Goal: Information Seeking & Learning: Check status

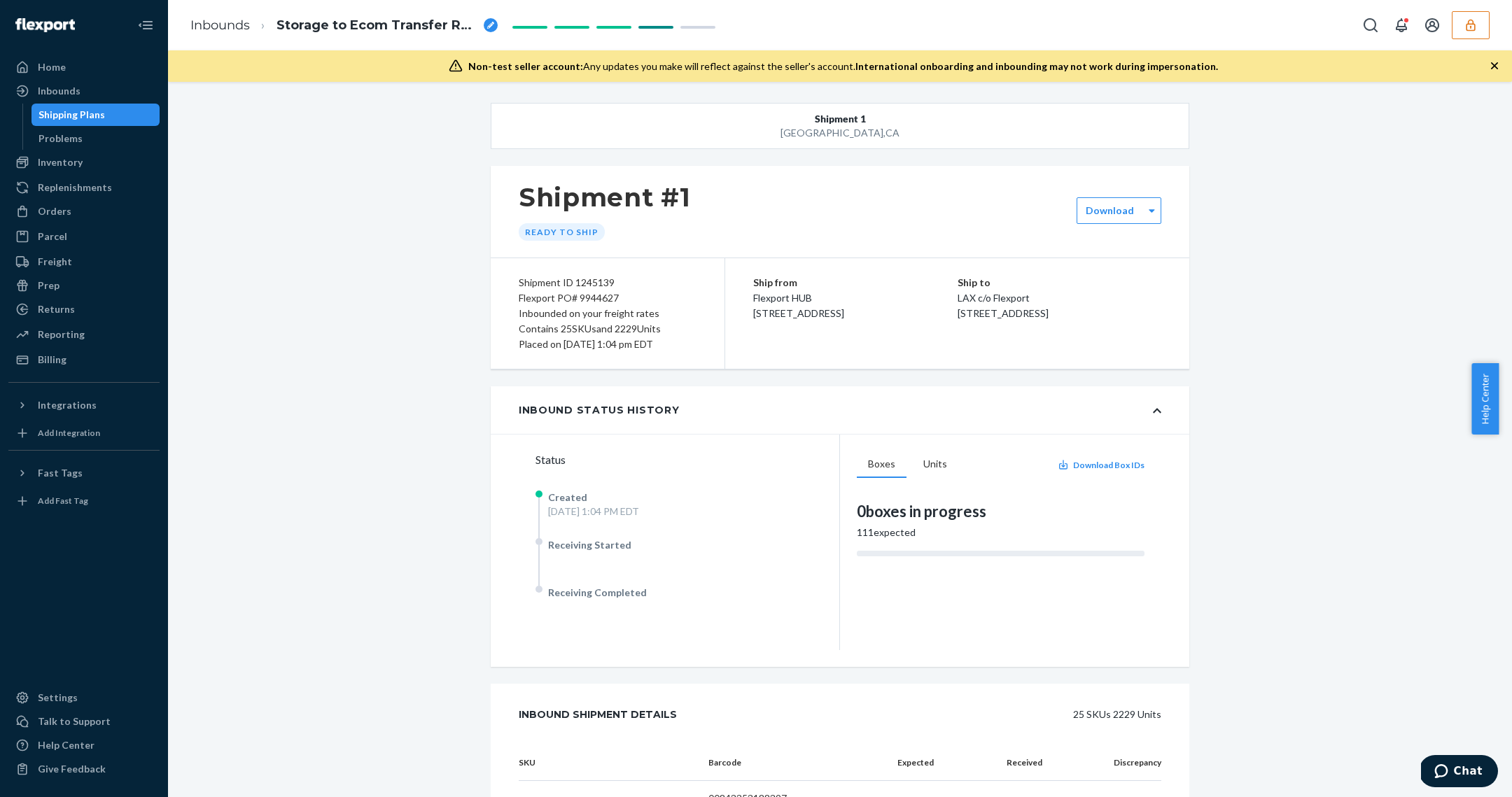
click at [1472, 45] on div "Inbounds Storage to Ecom Transfer RP4HH2UU09K91" at bounding box center [840, 25] width 1344 height 50
click at [1473, 30] on icon "button" at bounding box center [1470, 25] width 14 height 14
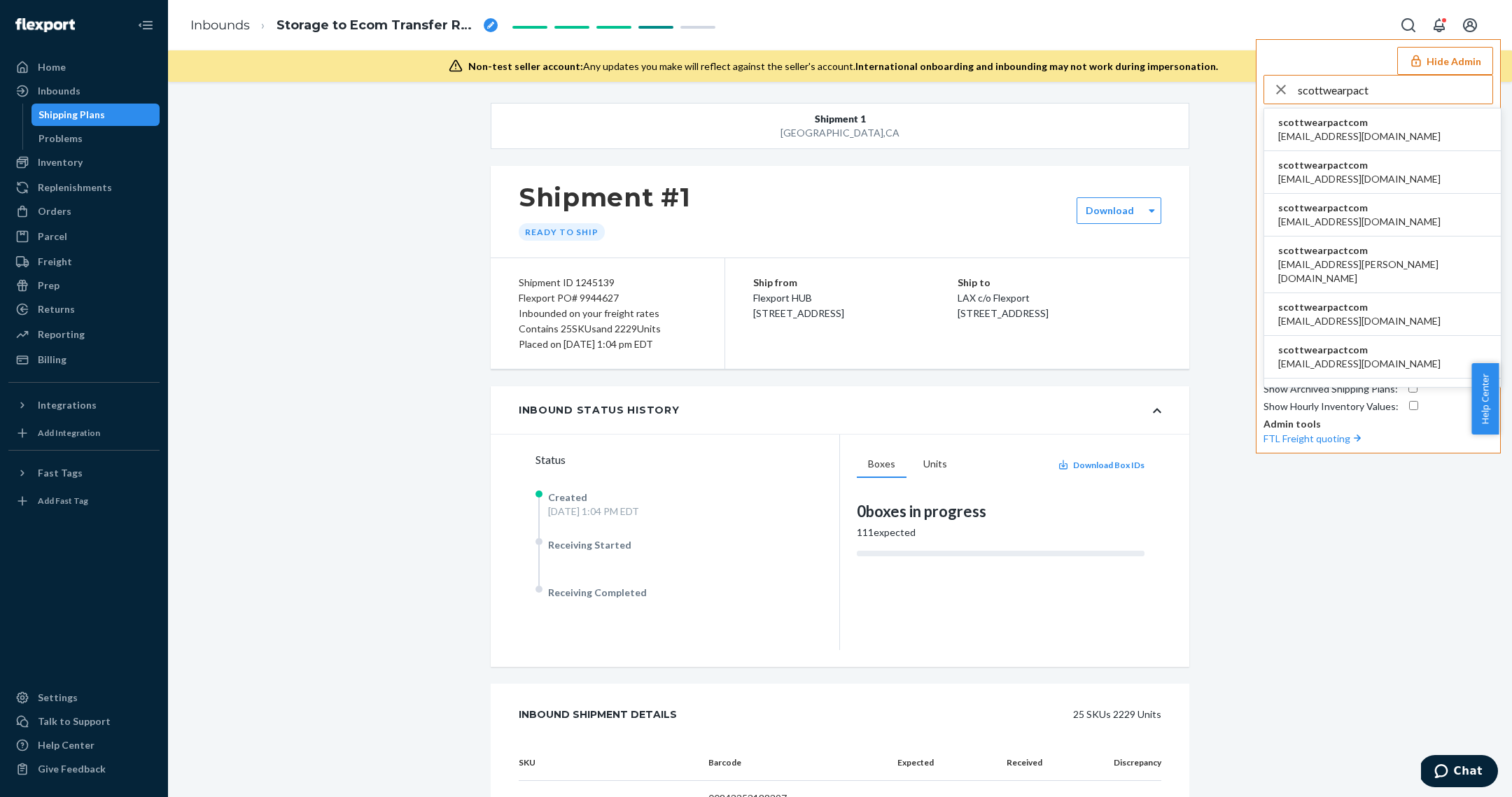
type input "scottwearpact"
click at [1359, 138] on span "agertz@wearpact.com" at bounding box center [1359, 136] width 163 height 14
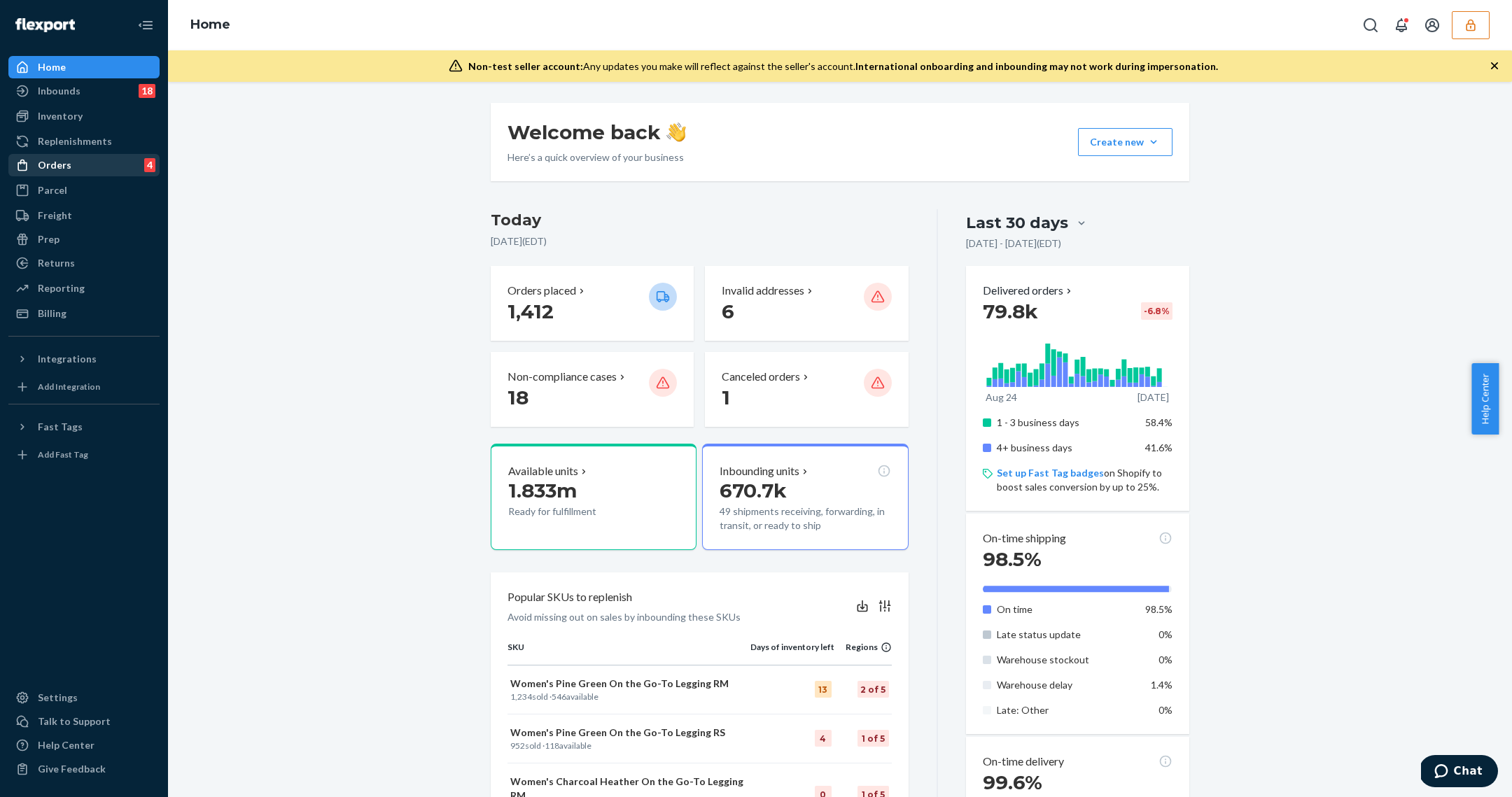
click at [60, 170] on div "Orders" at bounding box center [54, 165] width 34 height 14
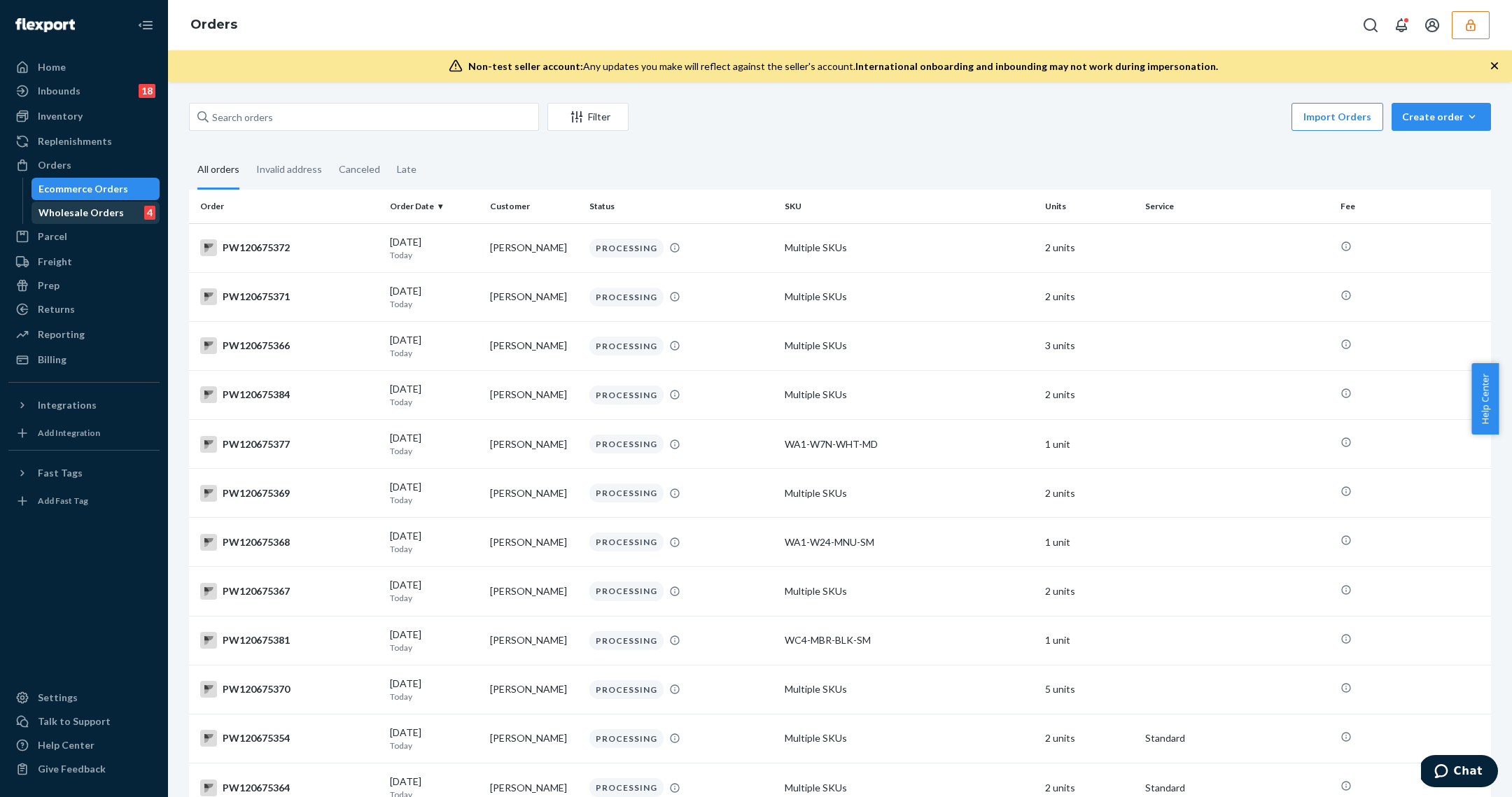
click at [110, 203] on div "Wholesale Orders 4" at bounding box center [96, 212] width 126 height 20
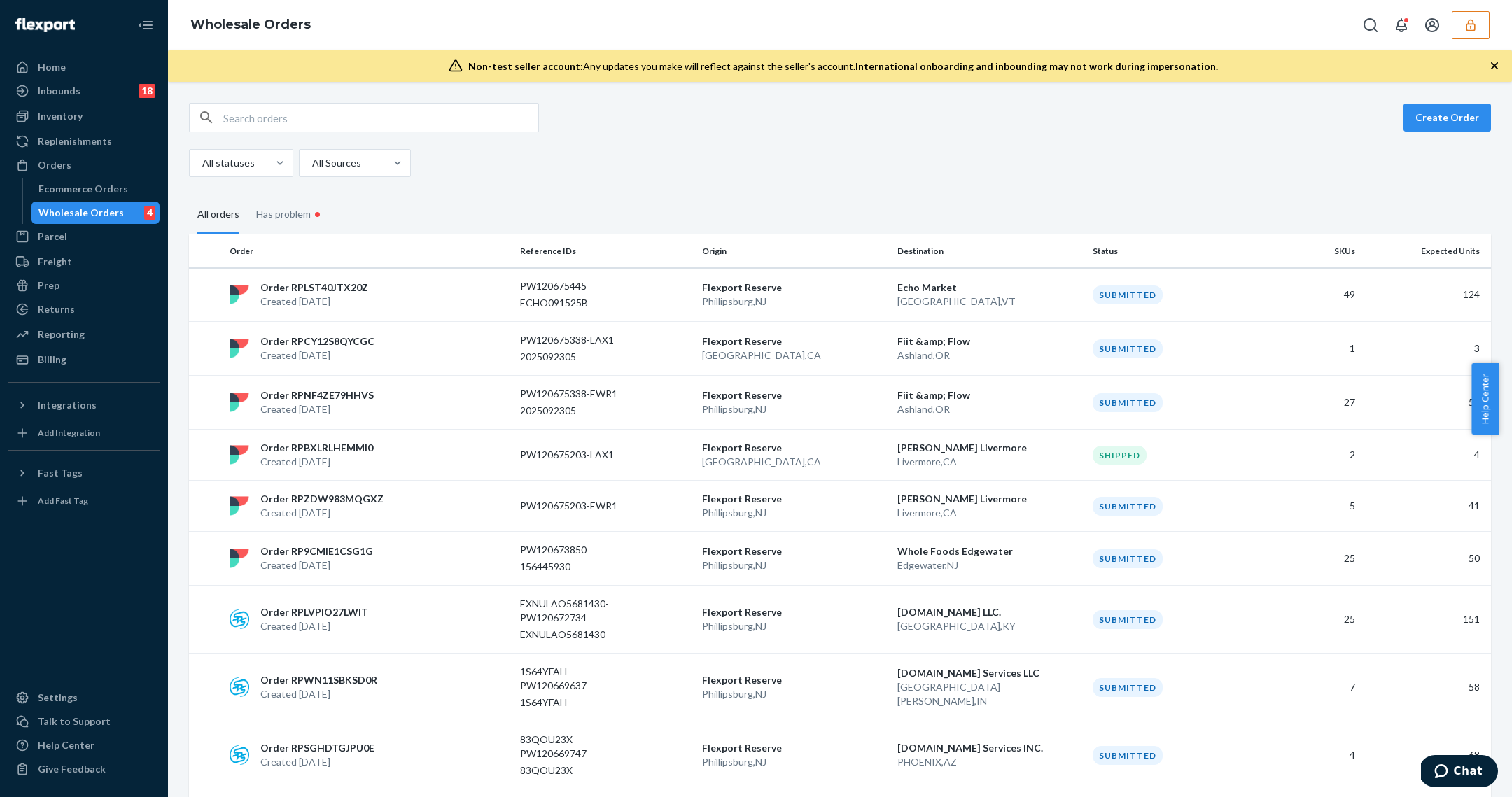
click at [272, 103] on div at bounding box center [363, 117] width 350 height 30
click at [328, 84] on div "Create Order All statuses All Sources All orders Has problem • Order Reference …" at bounding box center [840, 439] width 1344 height 715
click at [329, 111] on input "text" at bounding box center [381, 117] width 315 height 28
paste input "W3OF76DLRTY39"
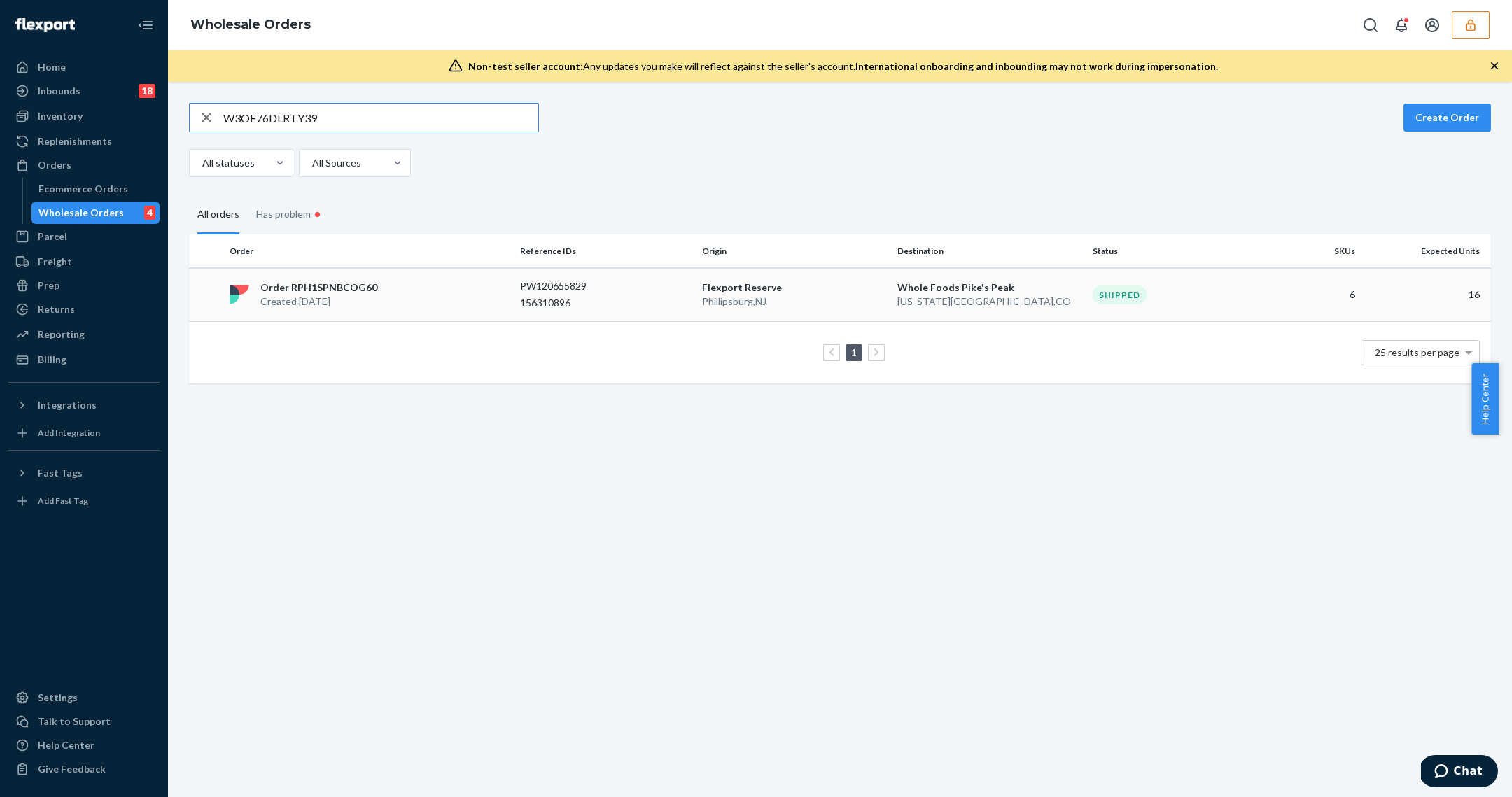
type input "W3OF76DLRTY39"
click at [632, 291] on div "PW120655829" at bounding box center [605, 286] width 170 height 14
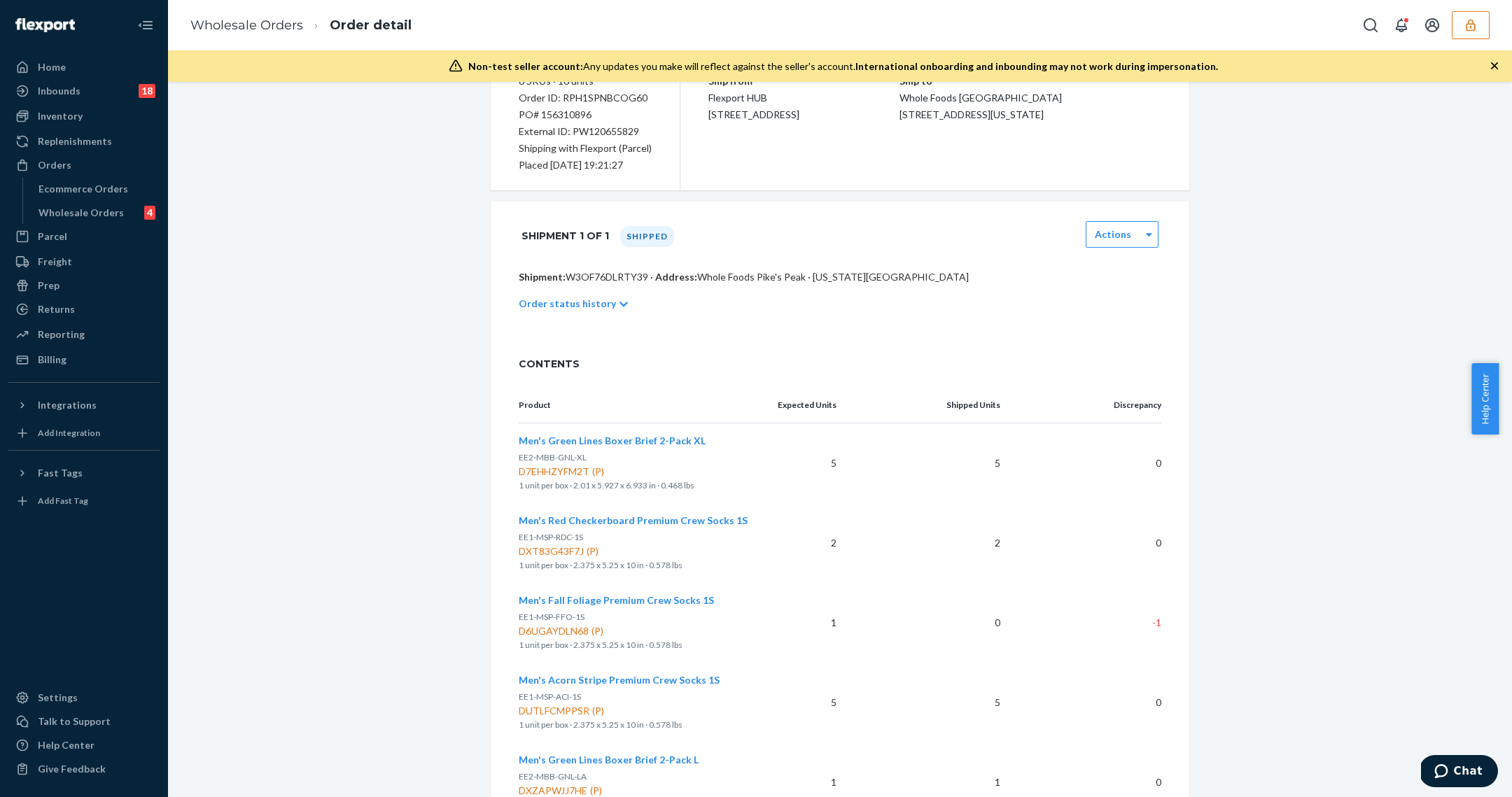
scroll to position [479, 0]
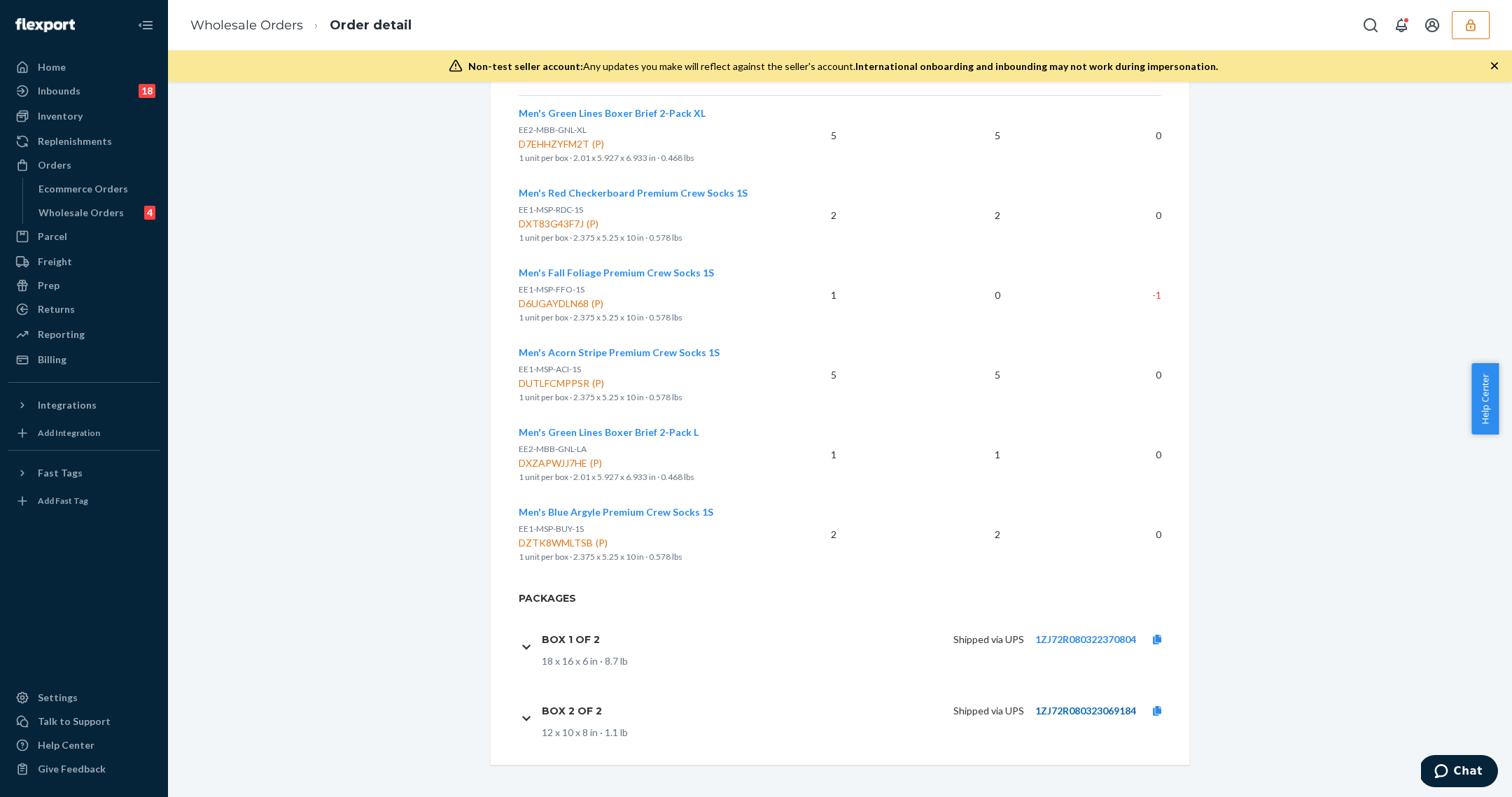
click at [1061, 705] on link "1ZJ72R080323069184" at bounding box center [1086, 711] width 101 height 12
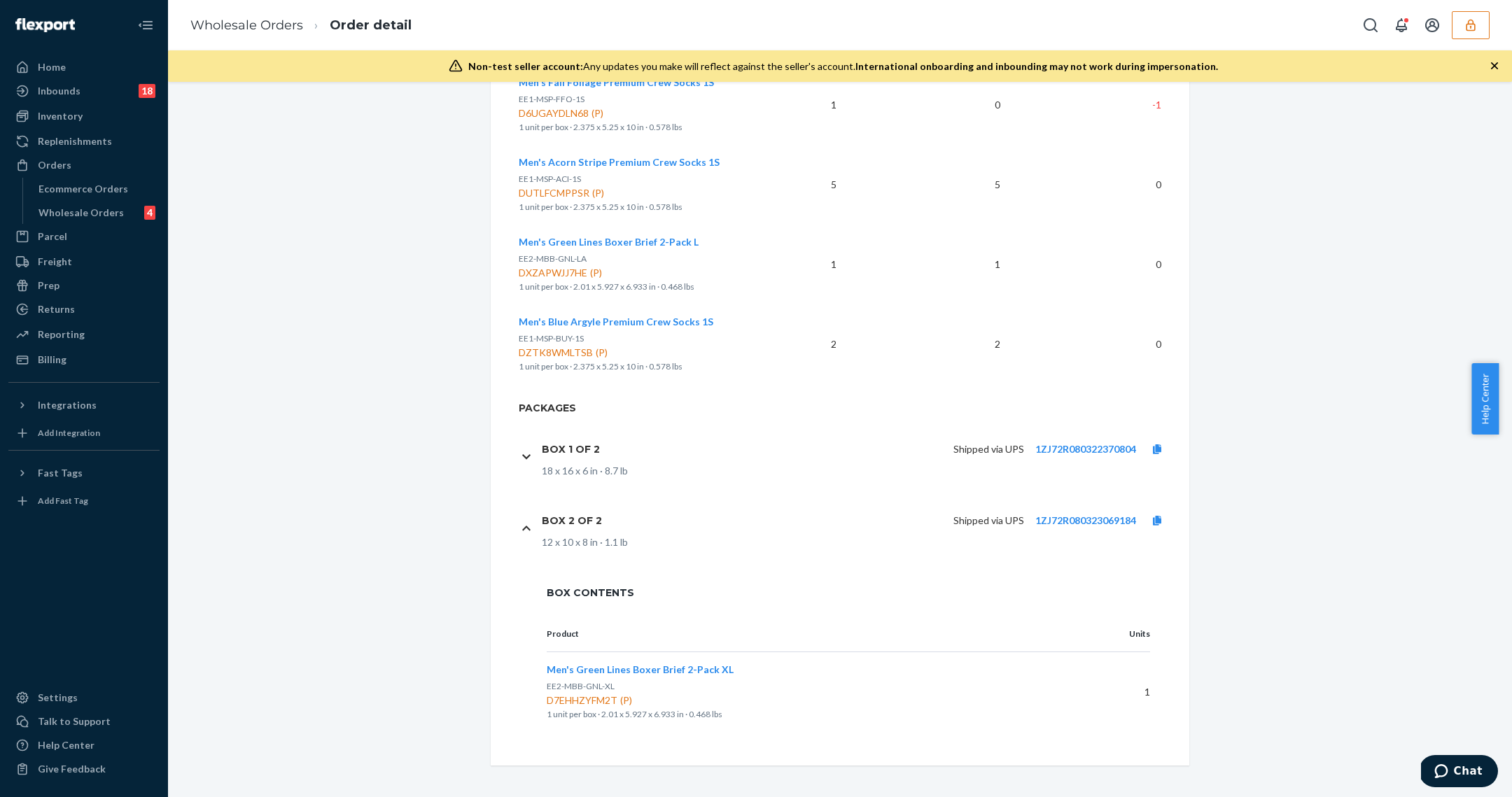
scroll to position [670, 0]
click at [90, 210] on div "Wholesale Orders" at bounding box center [81, 213] width 85 height 14
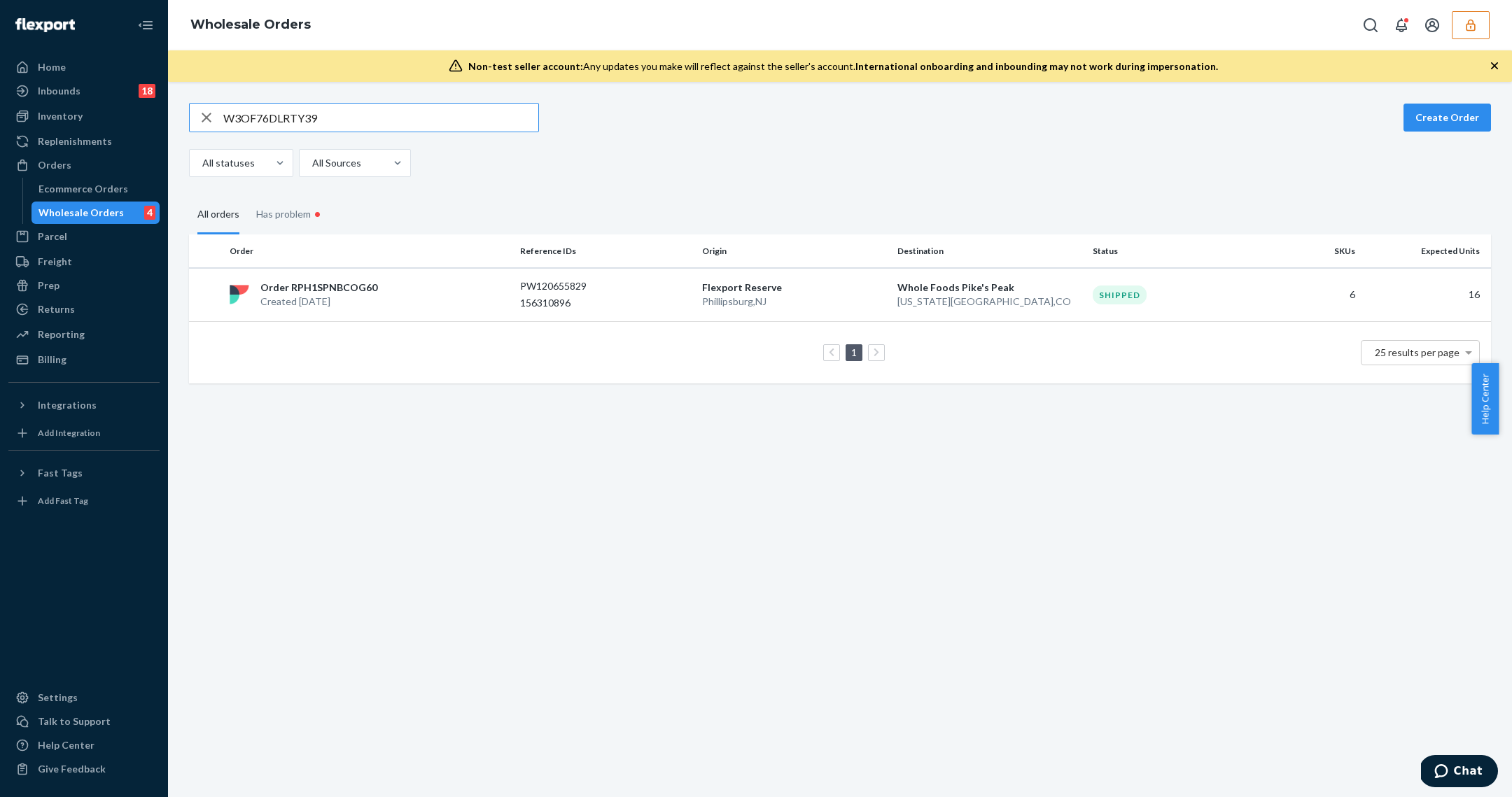
click at [287, 116] on input "W3OF76DLRTY39" at bounding box center [381, 117] width 315 height 28
type input "WTYJ9LN3TPMB5"
click at [926, 296] on p "Cary , NC" at bounding box center [989, 302] width 184 height 14
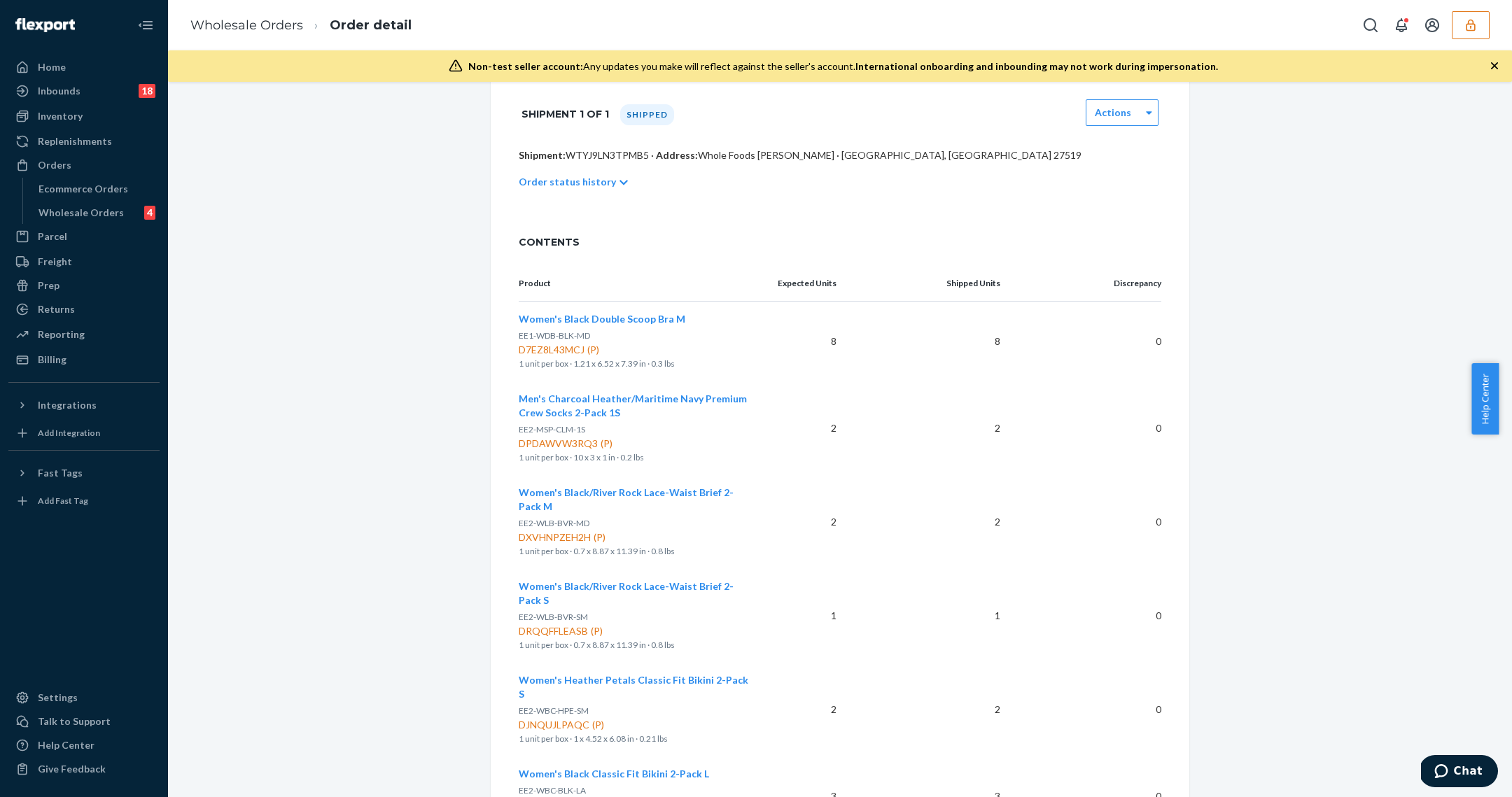
scroll to position [422, 0]
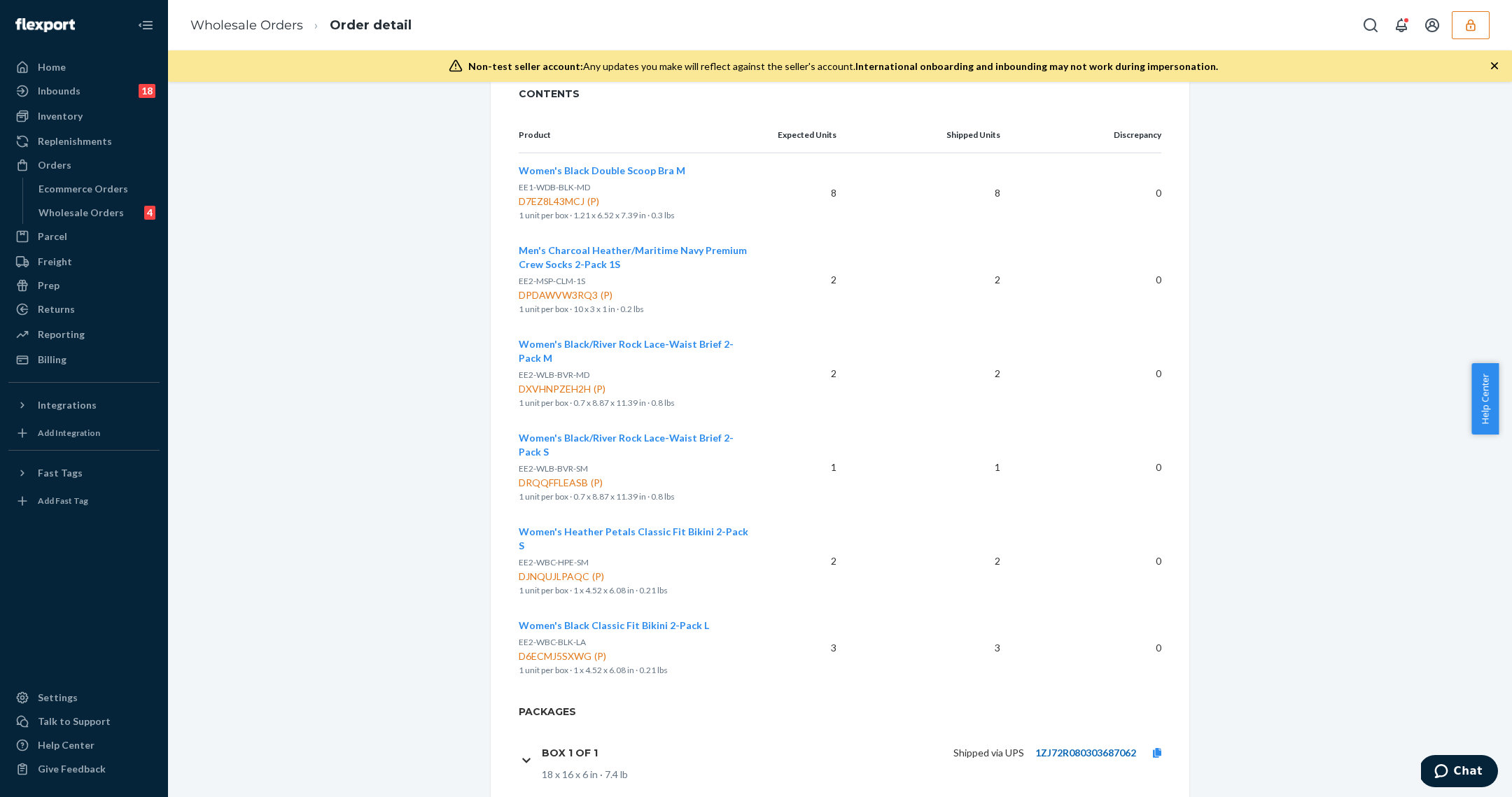
click at [1062, 747] on link "1ZJ72R080303687062" at bounding box center [1086, 753] width 101 height 12
click at [112, 207] on div "Wholesale Orders" at bounding box center [81, 213] width 85 height 14
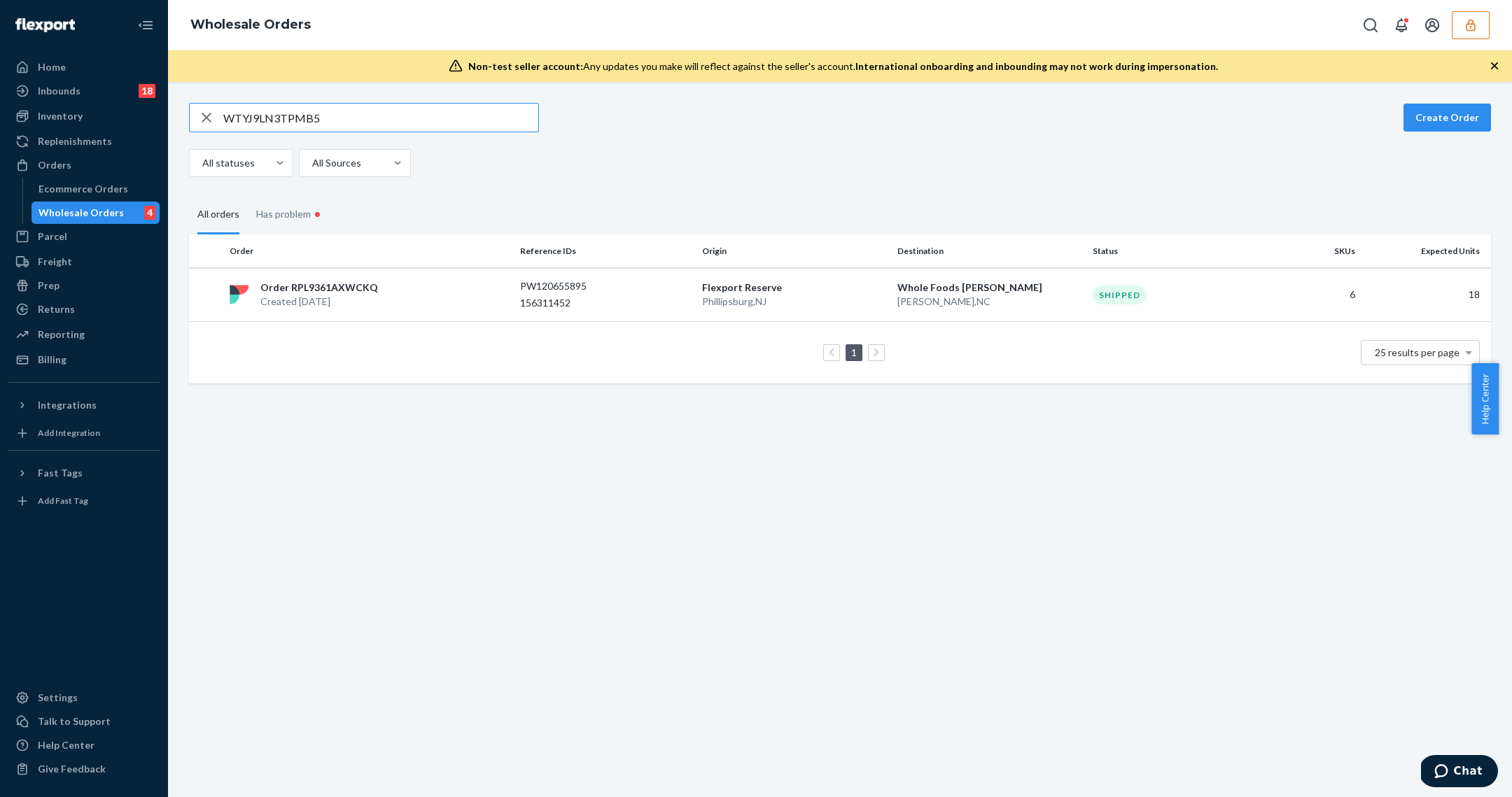
click at [296, 108] on input "WTYJ9LN3TPMB5" at bounding box center [381, 117] width 315 height 28
click at [297, 108] on input "WTYJ9LN3TPMB5" at bounding box center [381, 117] width 315 height 28
type input "WX0HCIVCOZDI1"
click at [806, 308] on p "Phillipsburg , NJ" at bounding box center [794, 302] width 184 height 14
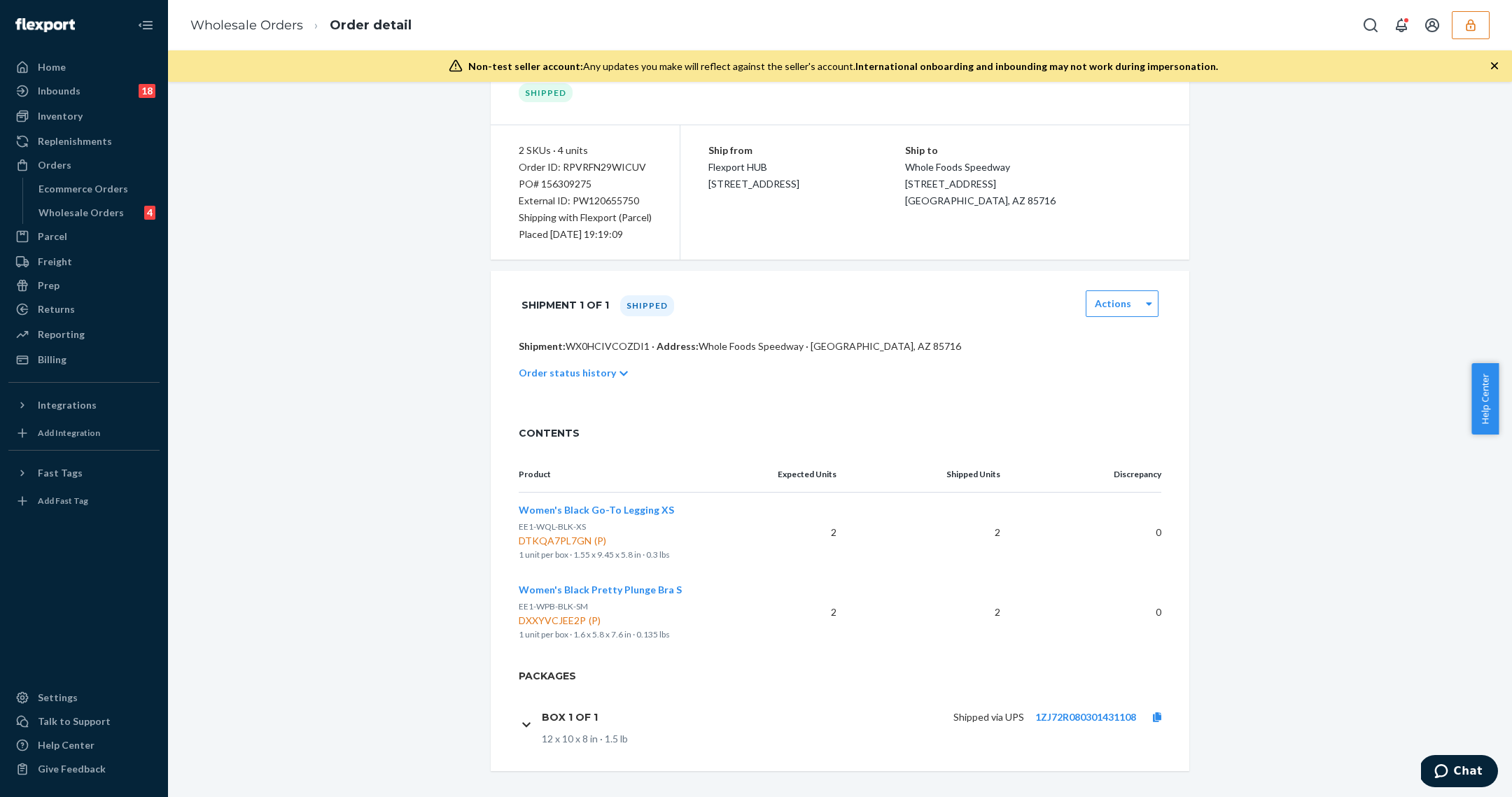
scroll to position [89, 0]
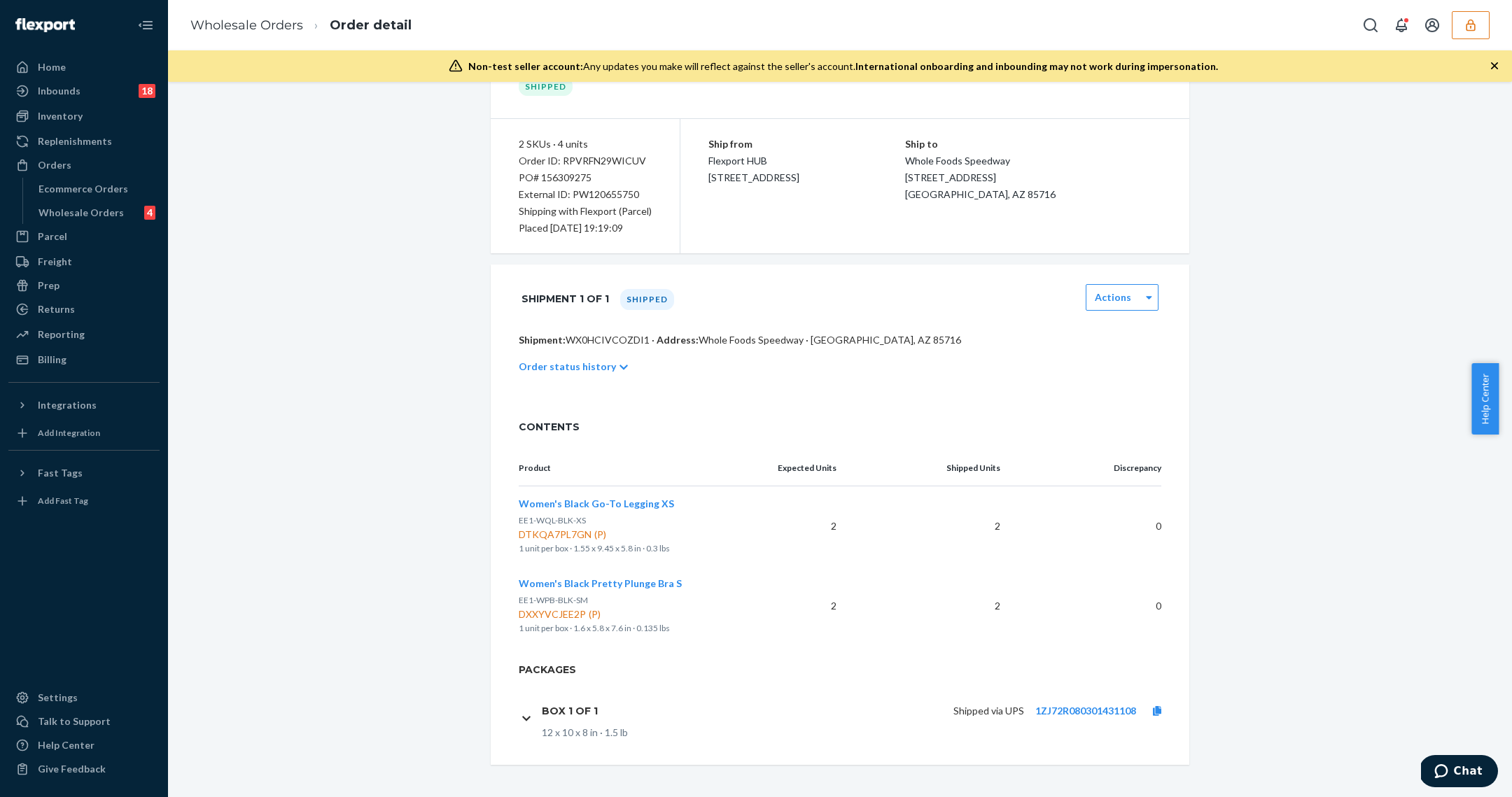
click at [1077, 700] on div "Shipped via UPS 1ZJ72R080301431108" at bounding box center [893, 711] width 569 height 30
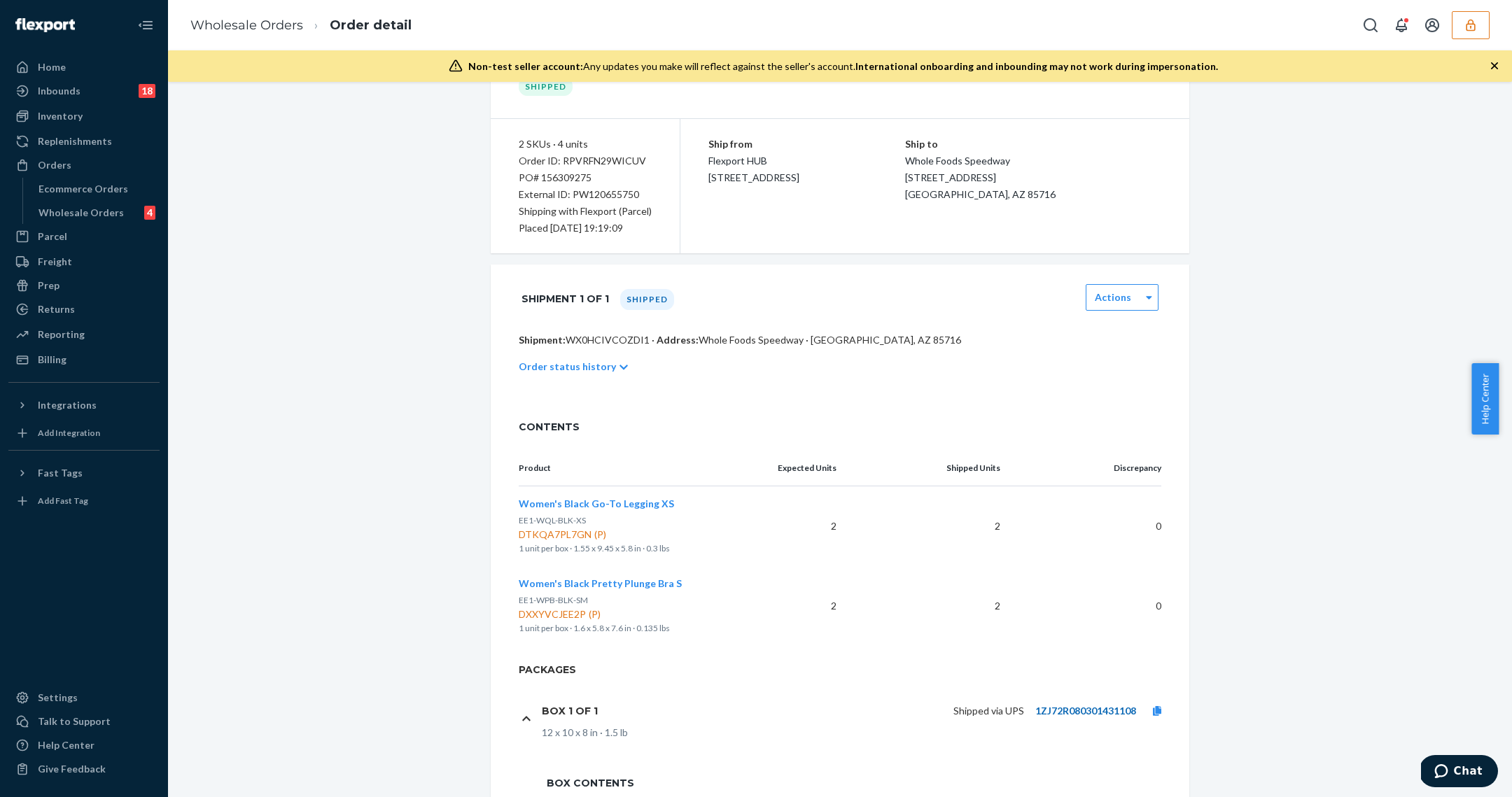
click at [1080, 705] on link "1ZJ72R080301431108" at bounding box center [1086, 711] width 101 height 12
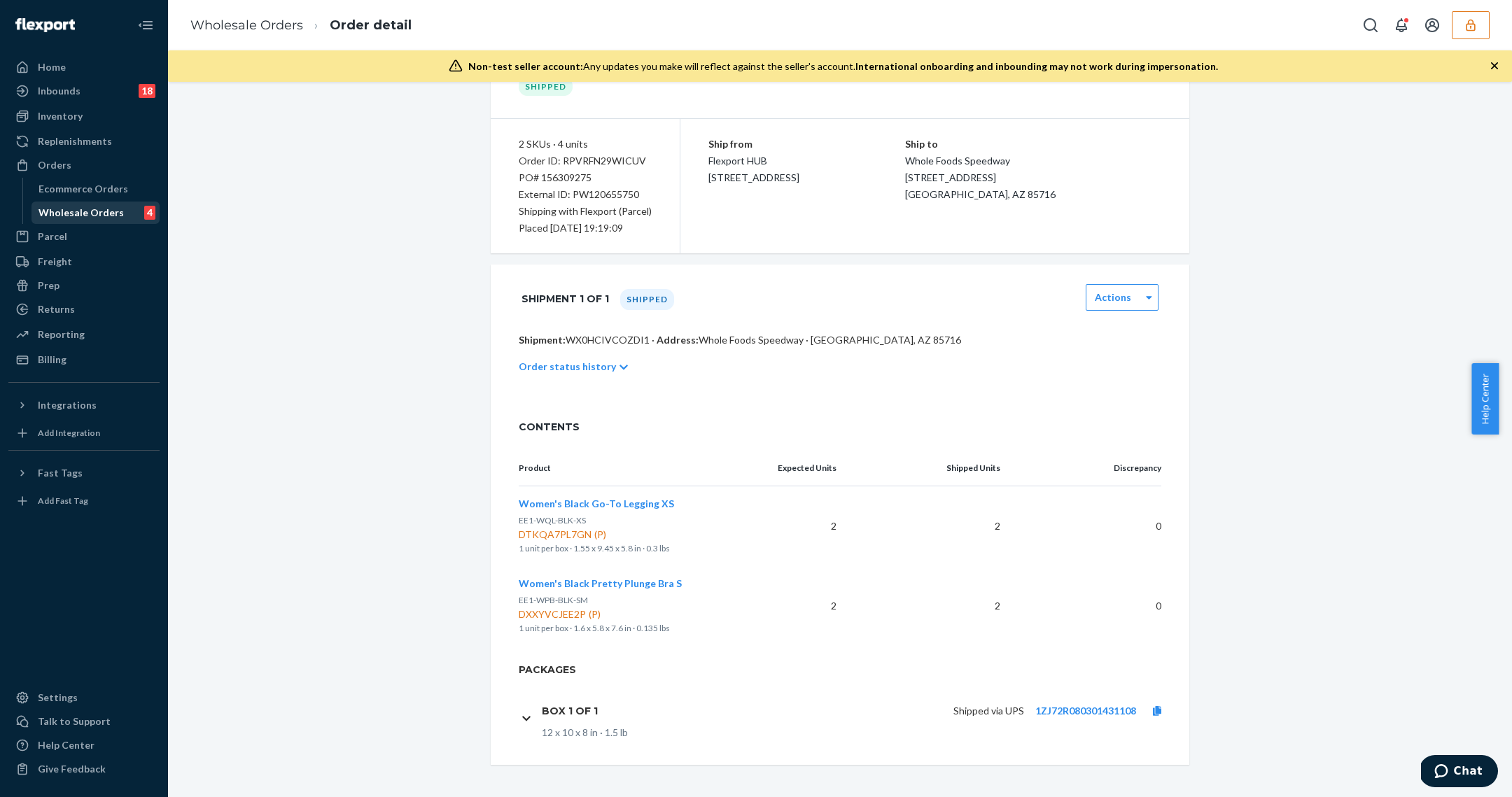
click at [52, 209] on div "Wholesale Orders" at bounding box center [81, 213] width 85 height 14
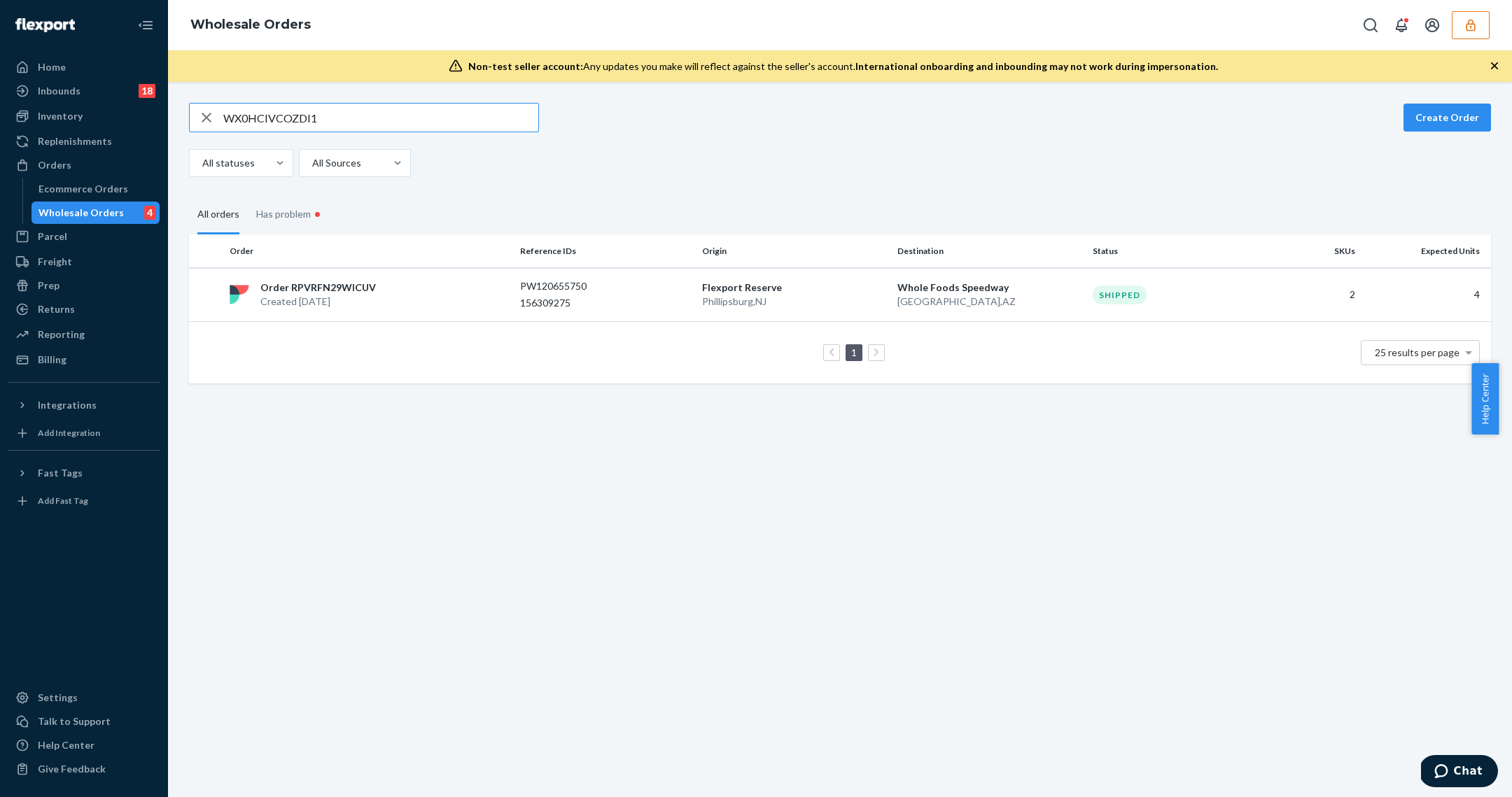
click at [305, 114] on input "WX0HCIVCOZDI1" at bounding box center [381, 117] width 315 height 28
type input "WR81ZKNI2BB8R"
click at [682, 316] on td "PW120655682 156310205" at bounding box center [605, 295] width 182 height 54
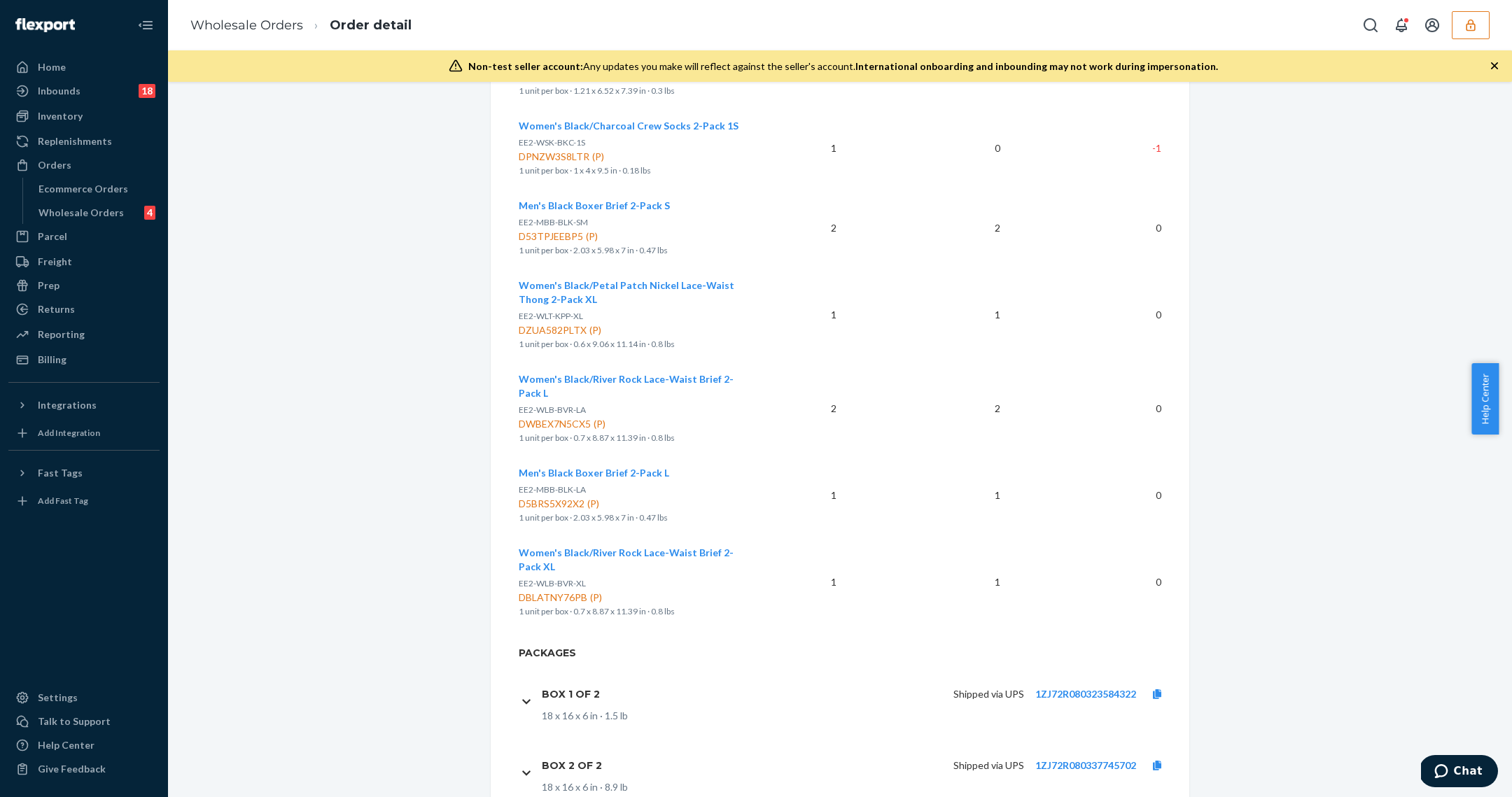
scroll to position [1052, 0]
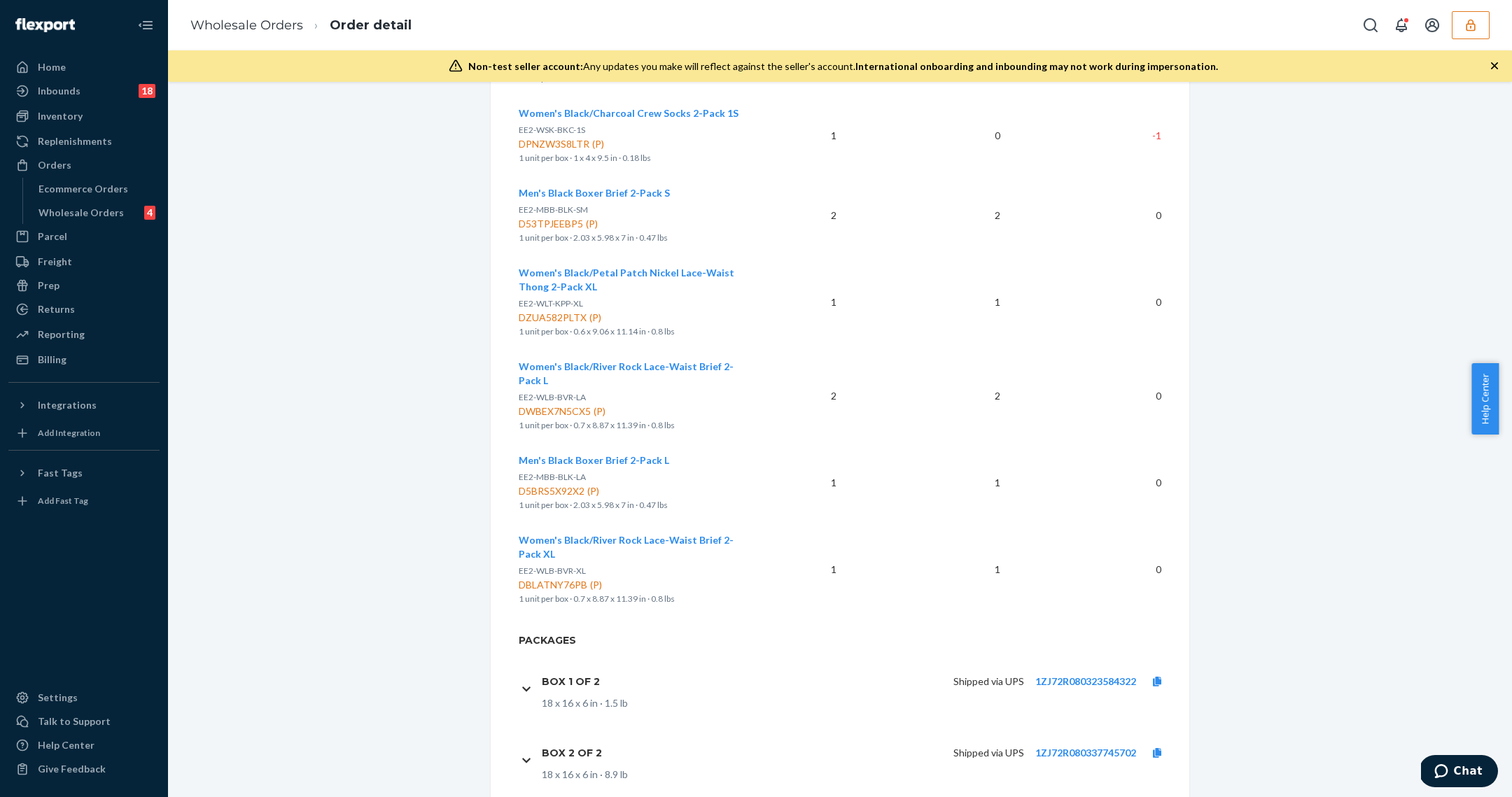
click at [1096, 667] on div "Shipped via UPS 1ZJ72R080323584322" at bounding box center [895, 681] width 567 height 30
click at [1096, 674] on p "1ZJ72R080323584322" at bounding box center [1086, 681] width 101 height 14
click at [1111, 675] on link "1ZJ72R080323584322" at bounding box center [1086, 681] width 101 height 12
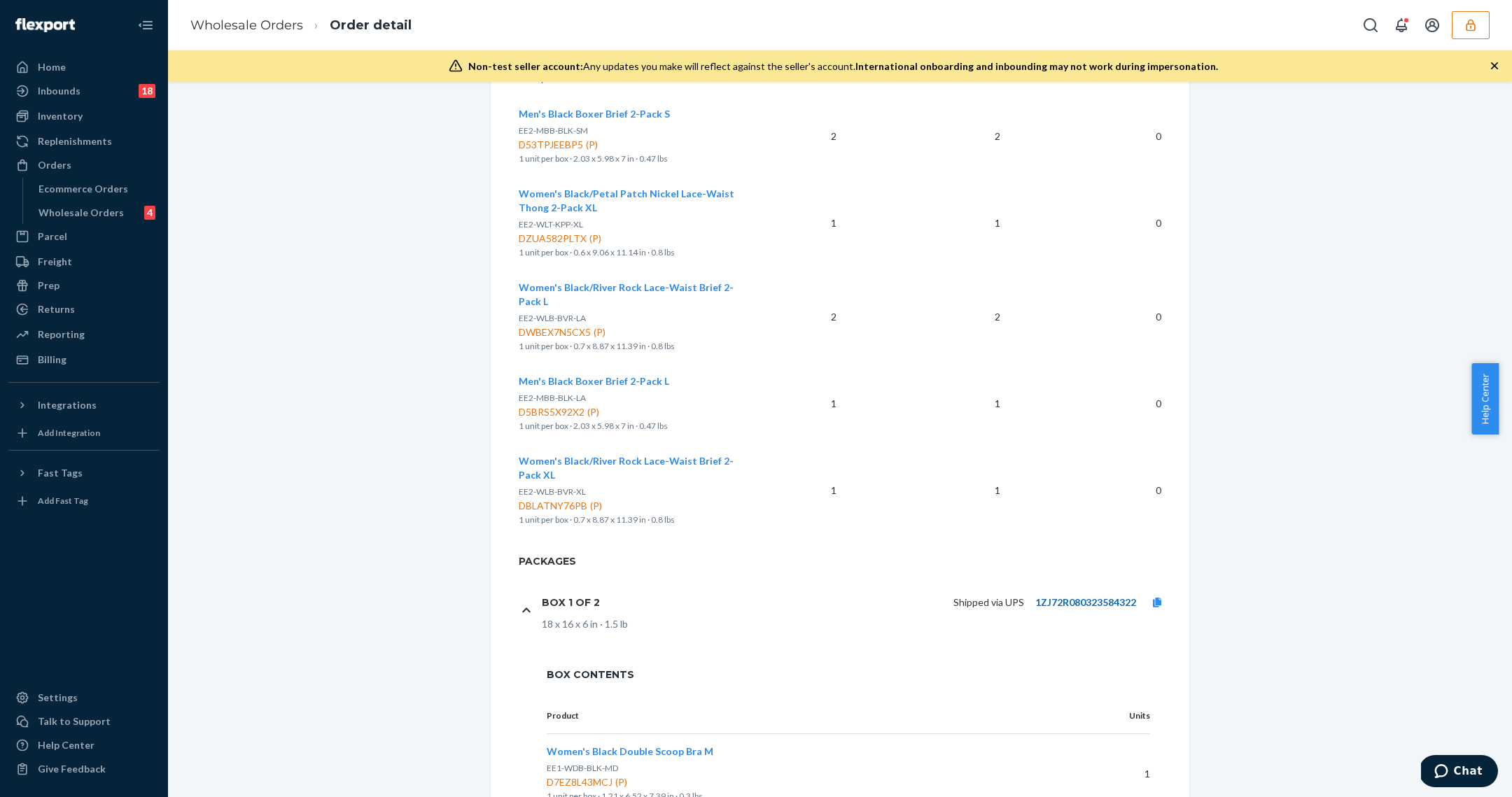
scroll to position [1243, 0]
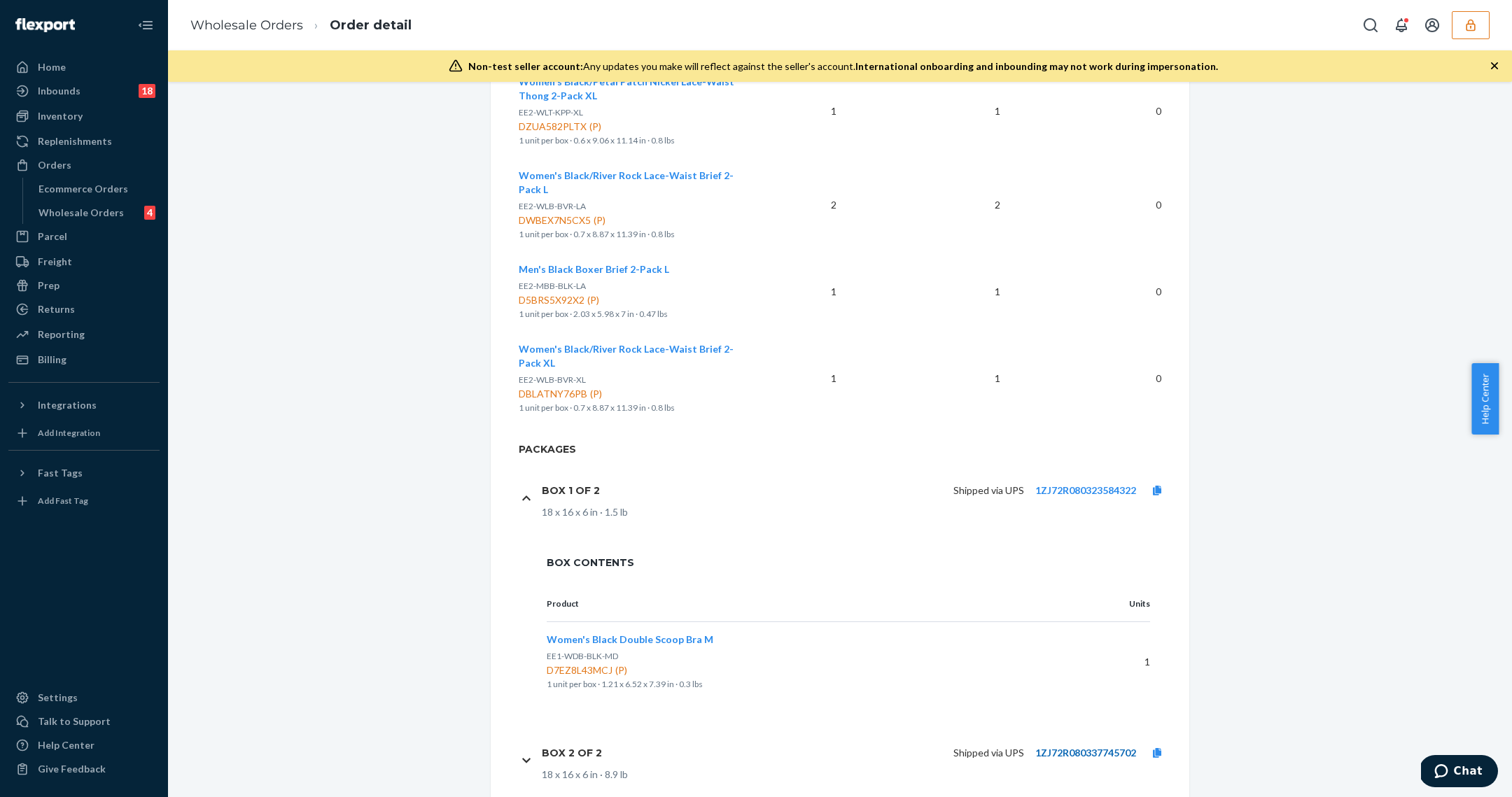
click at [1093, 747] on link "1ZJ72R080337745702" at bounding box center [1086, 753] width 101 height 12
click at [99, 214] on div "Wholesale Orders" at bounding box center [81, 213] width 85 height 14
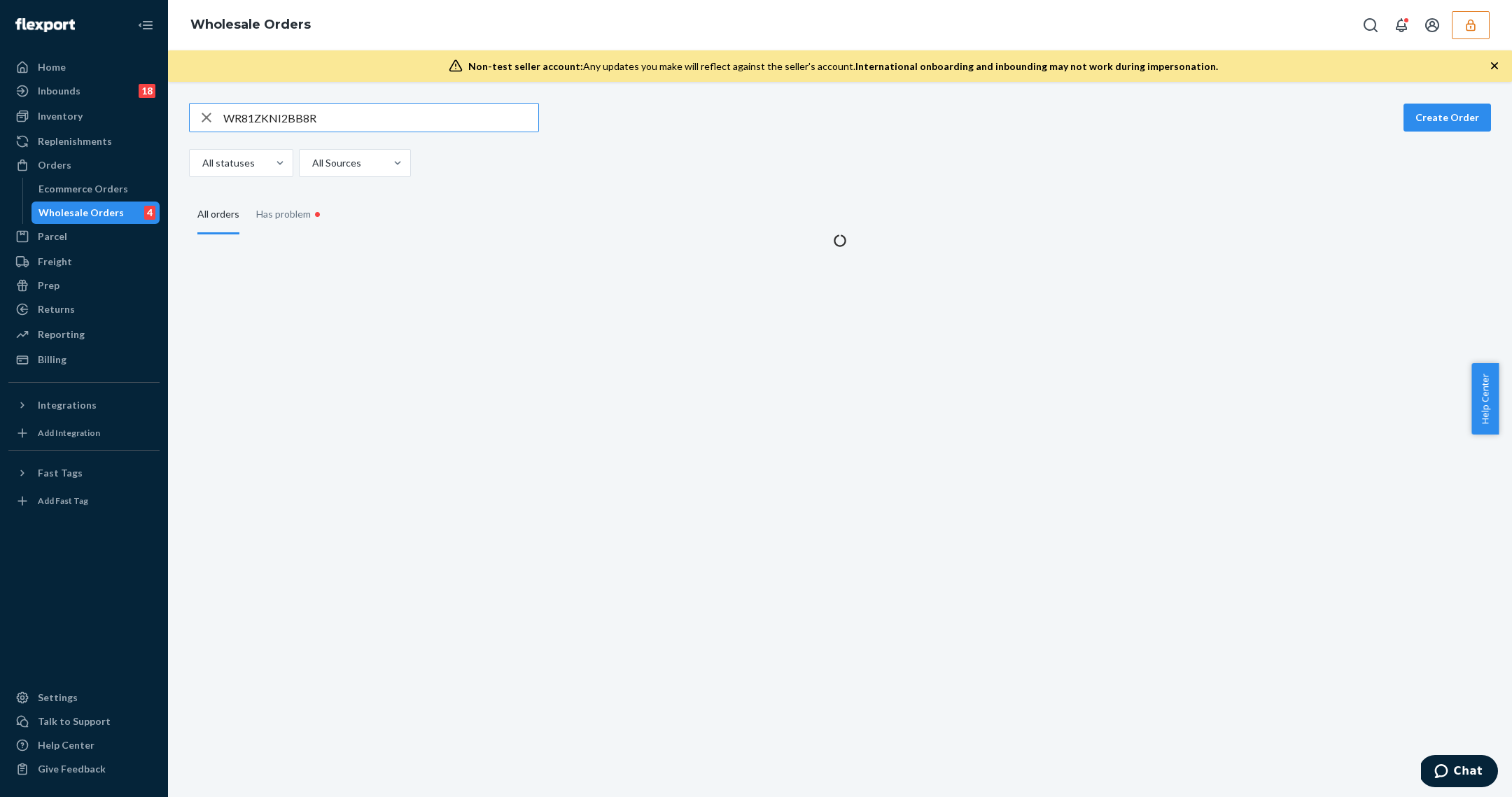
click at [336, 102] on div "WR81ZKNI2BB8R Create Order All statuses All Sources All orders Has problem •" at bounding box center [840, 439] width 1344 height 715
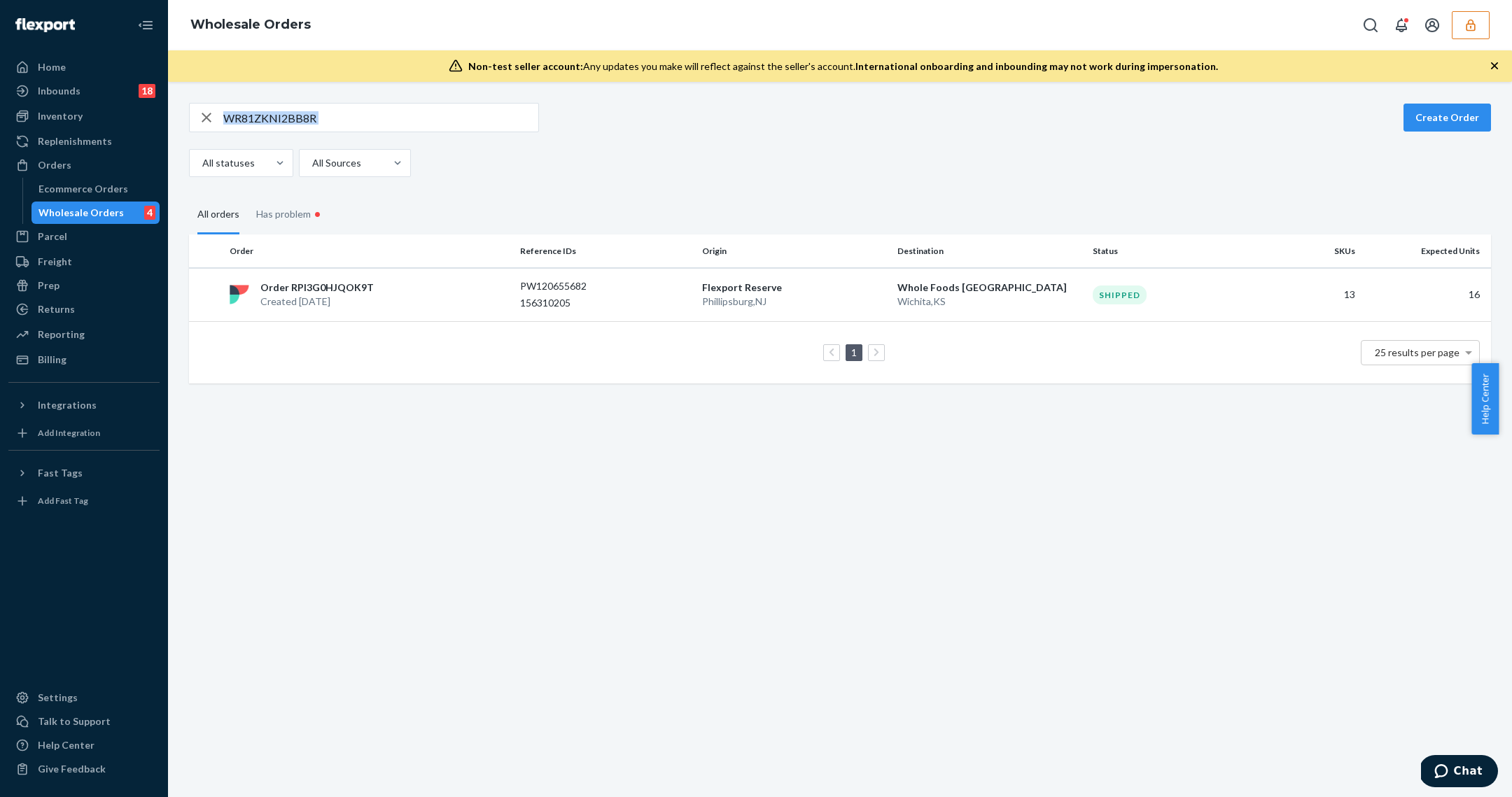
click at [336, 102] on div "WR81ZKNI2BB8R Create Order All statuses All Sources All orders Has problem • Or…" at bounding box center [840, 439] width 1344 height 715
click at [359, 120] on input "WR81ZKNI2BB8R" at bounding box center [381, 117] width 315 height 28
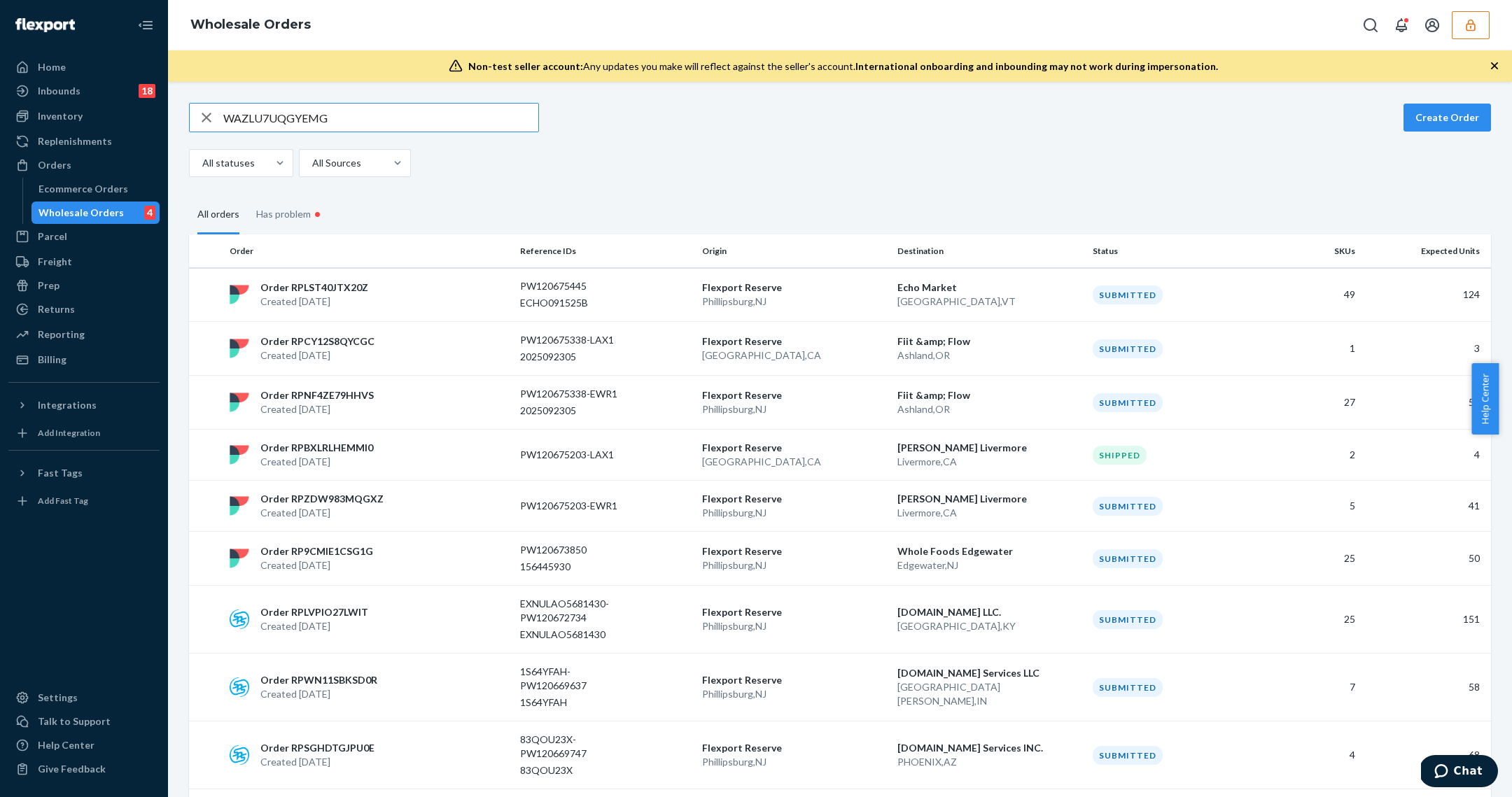
type input "WAZLU7UQGYEMG"
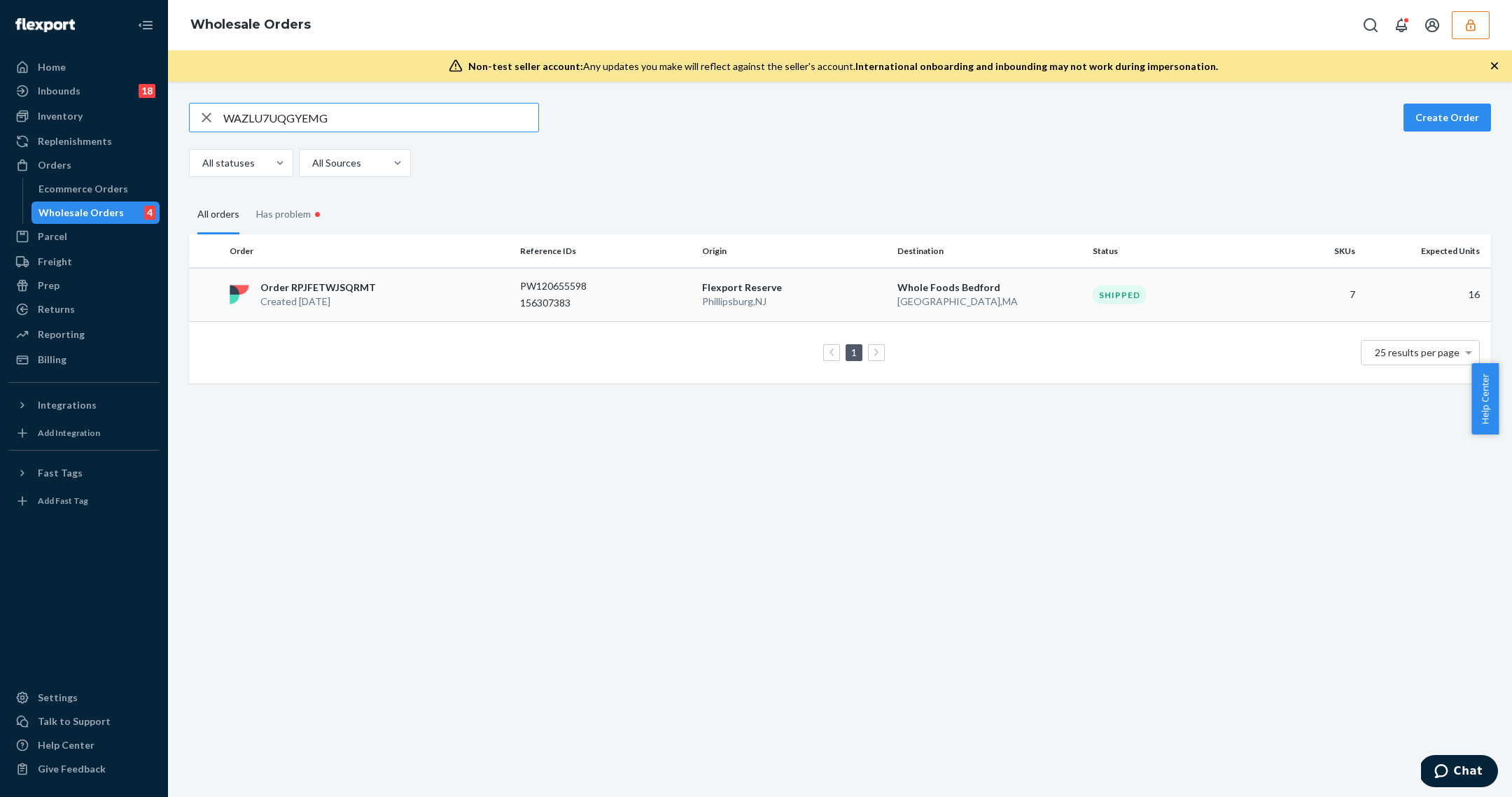
click at [527, 282] on p "PW120655598" at bounding box center [576, 286] width 112 height 14
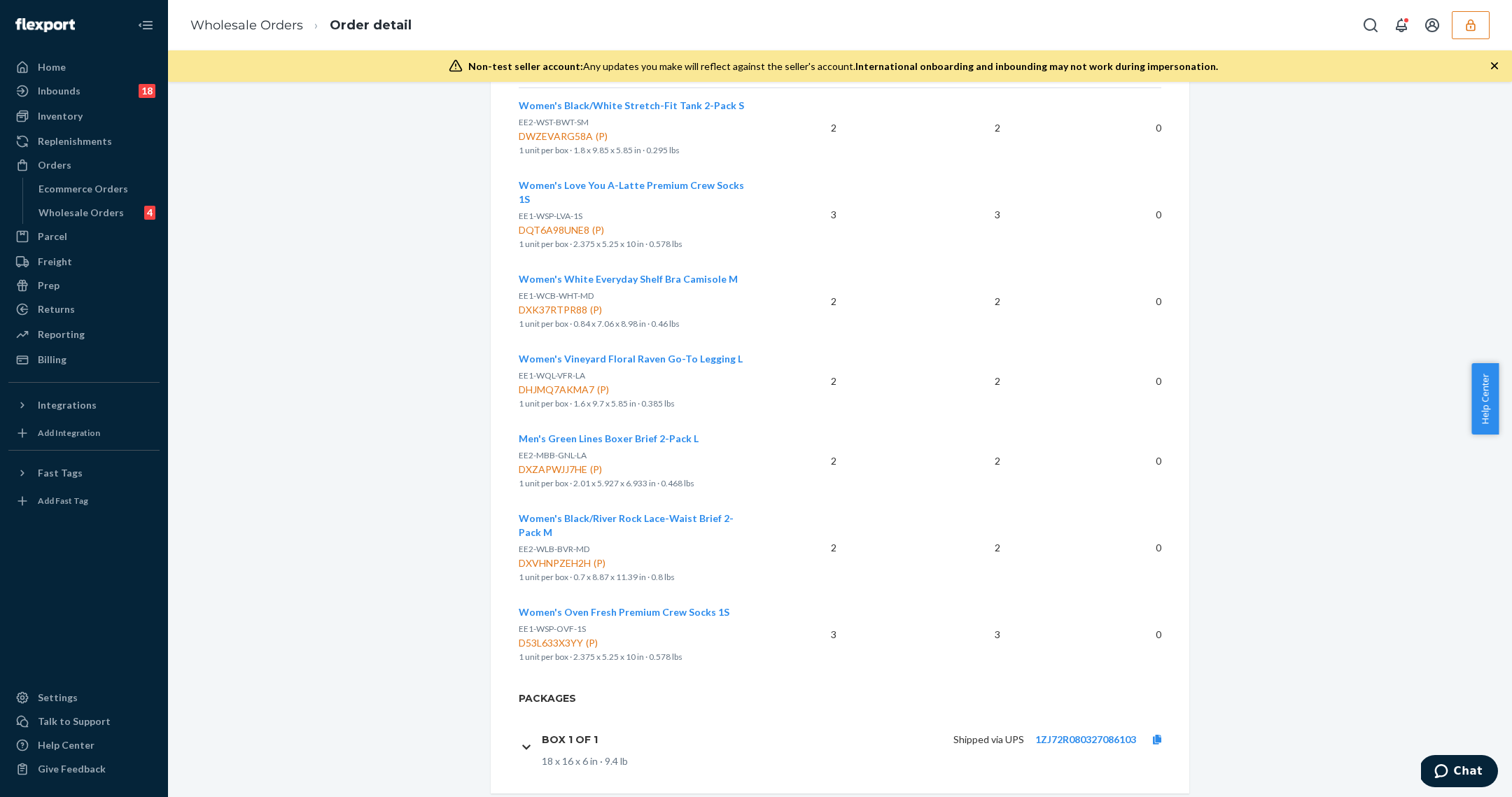
scroll to position [488, 0]
click at [1036, 733] on link "1ZJ72R080327086103" at bounding box center [1086, 739] width 101 height 12
click at [117, 211] on div "Wholesale Orders" at bounding box center [81, 213] width 85 height 14
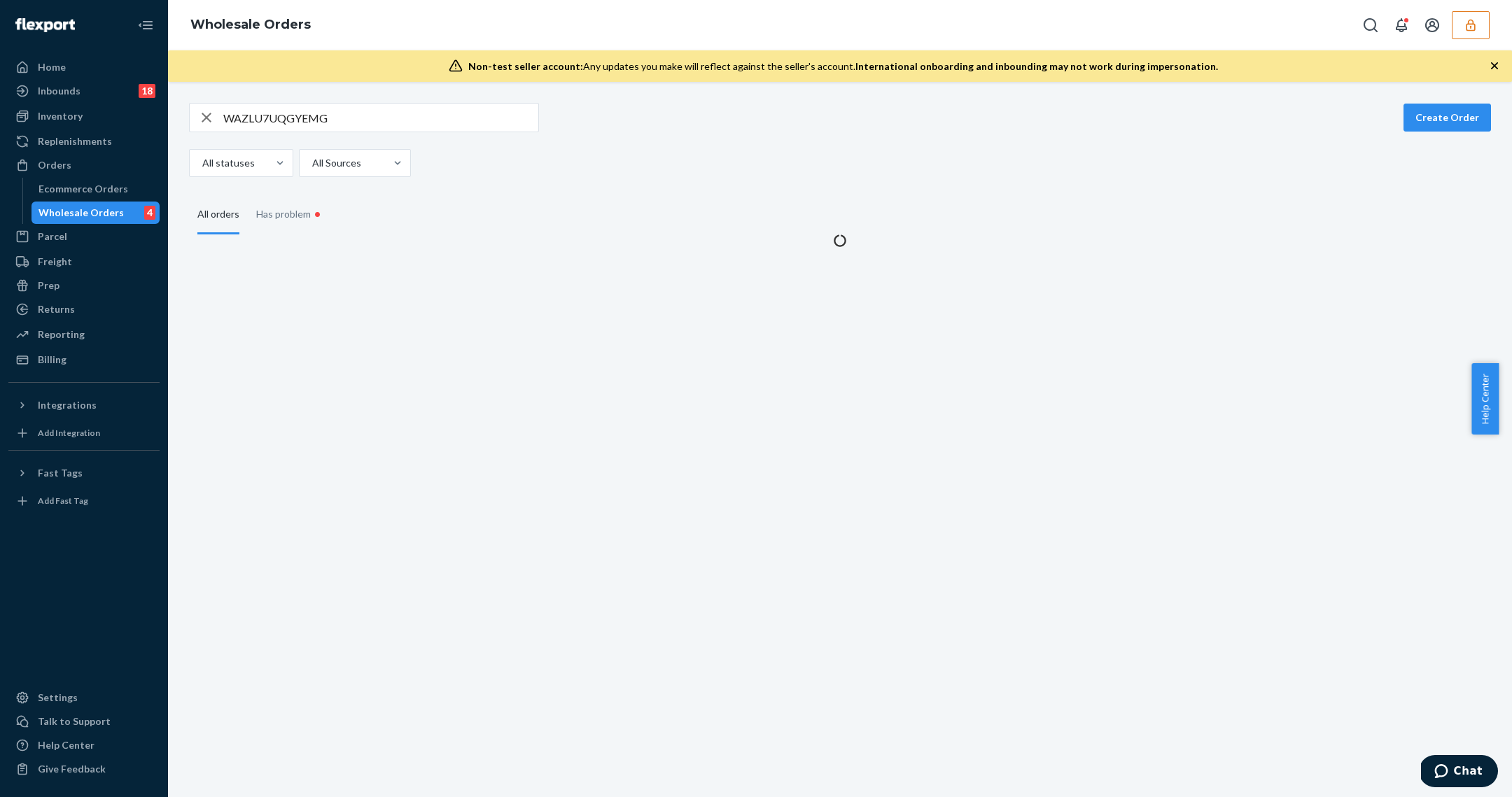
click at [223, 143] on div "WAZLU7UQGYEMG Create Order All statuses All Sources" at bounding box center [839, 139] width 1302 height 74
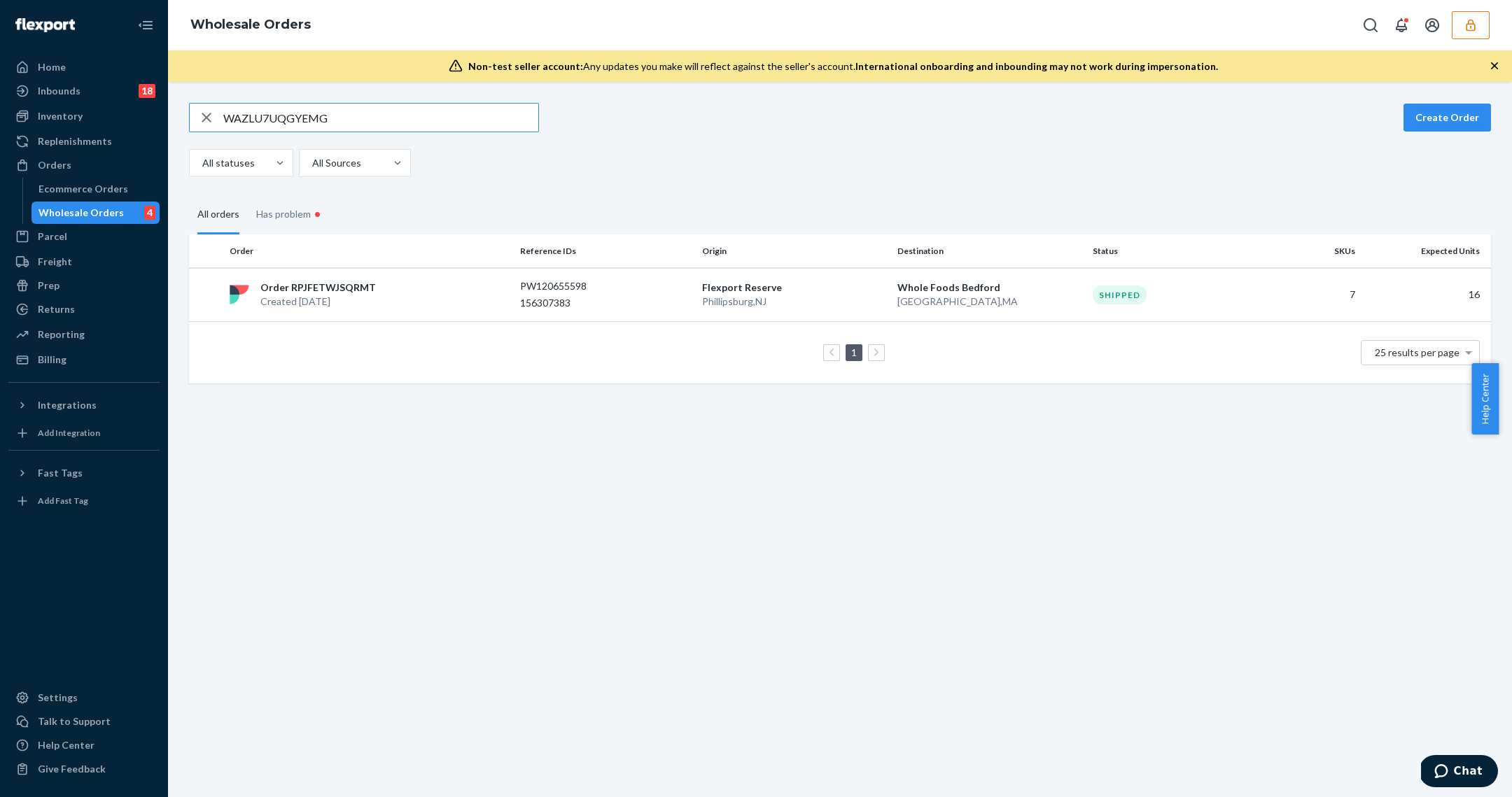
click at [278, 113] on input "WAZLU7UQGYEMG" at bounding box center [381, 117] width 315 height 28
paste input "IOEY348S77QM"
type input "WIOEY348S77QM"
click at [630, 289] on div "PW120655583" at bounding box center [605, 286] width 170 height 14
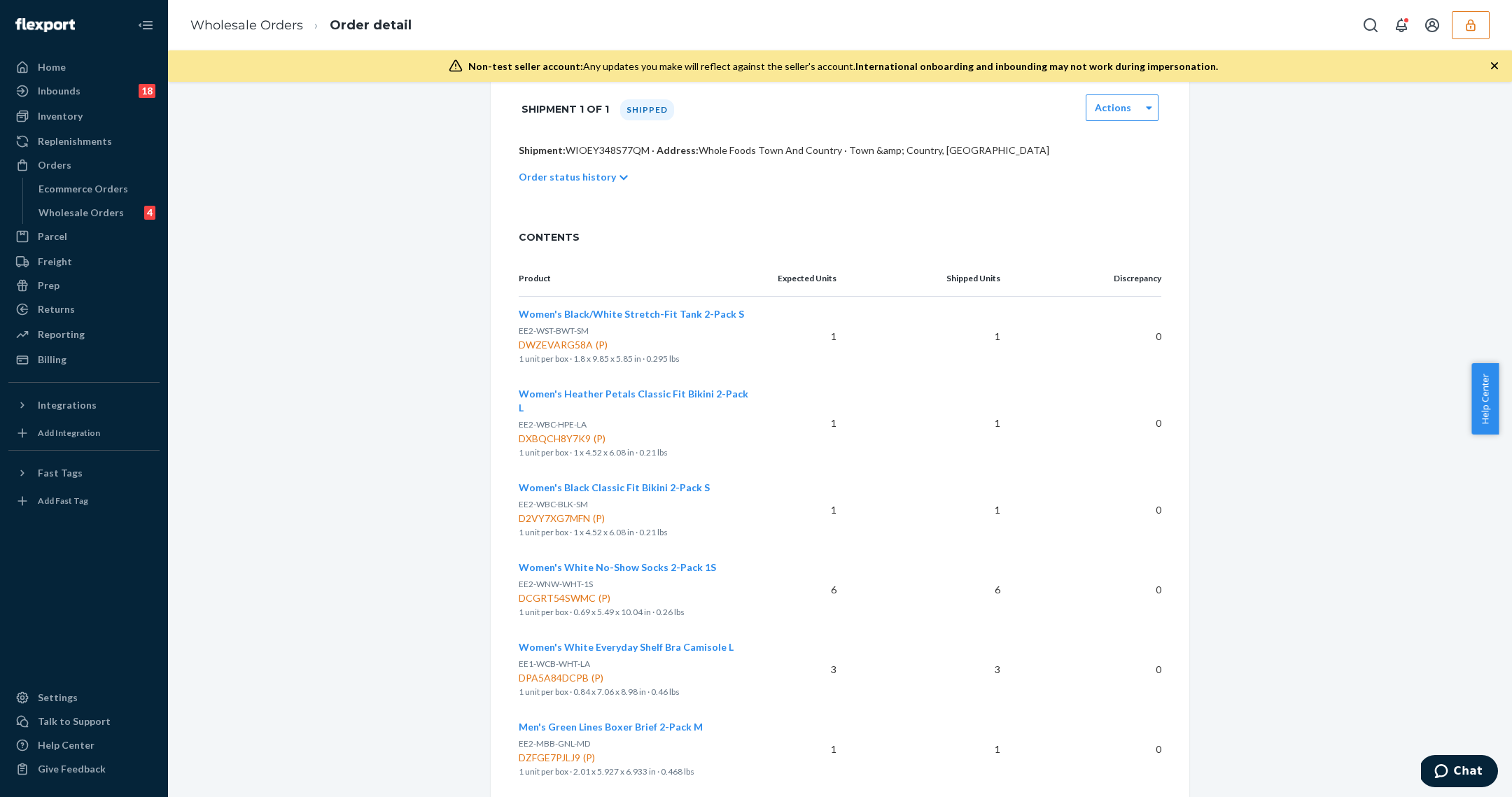
scroll to position [479, 0]
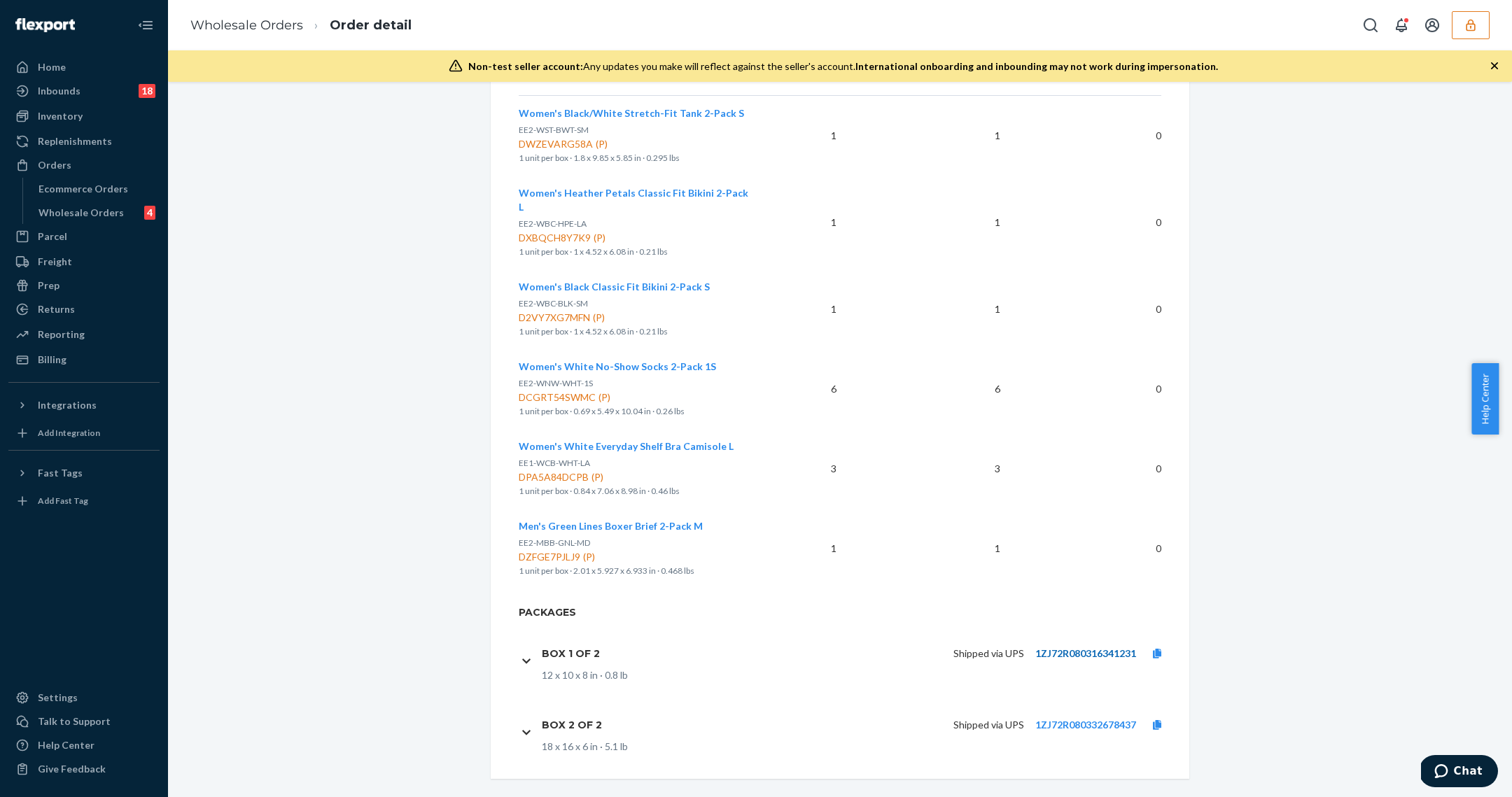
click at [1099, 648] on link "1ZJ72R080316341231" at bounding box center [1086, 654] width 101 height 12
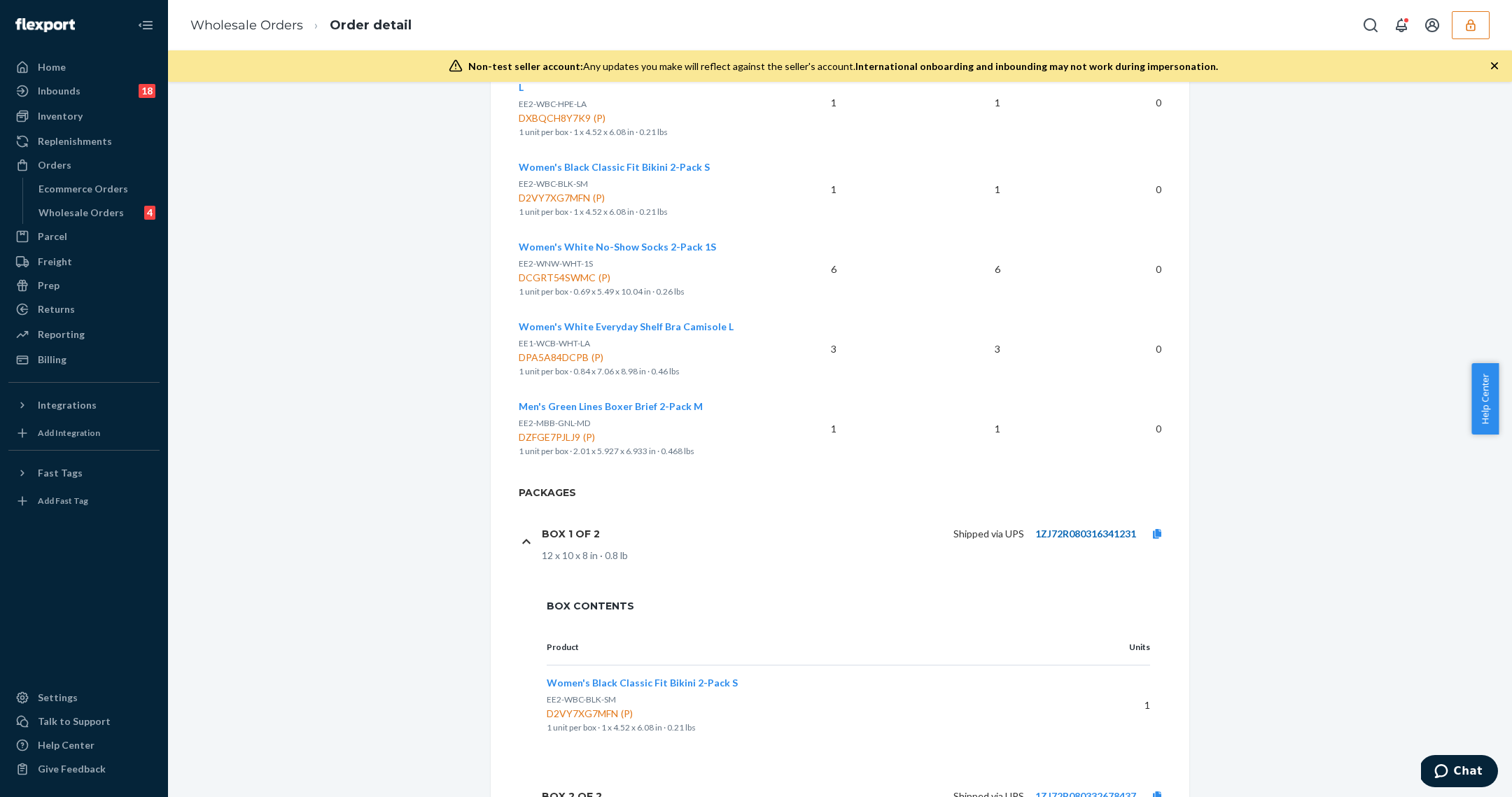
scroll to position [670, 0]
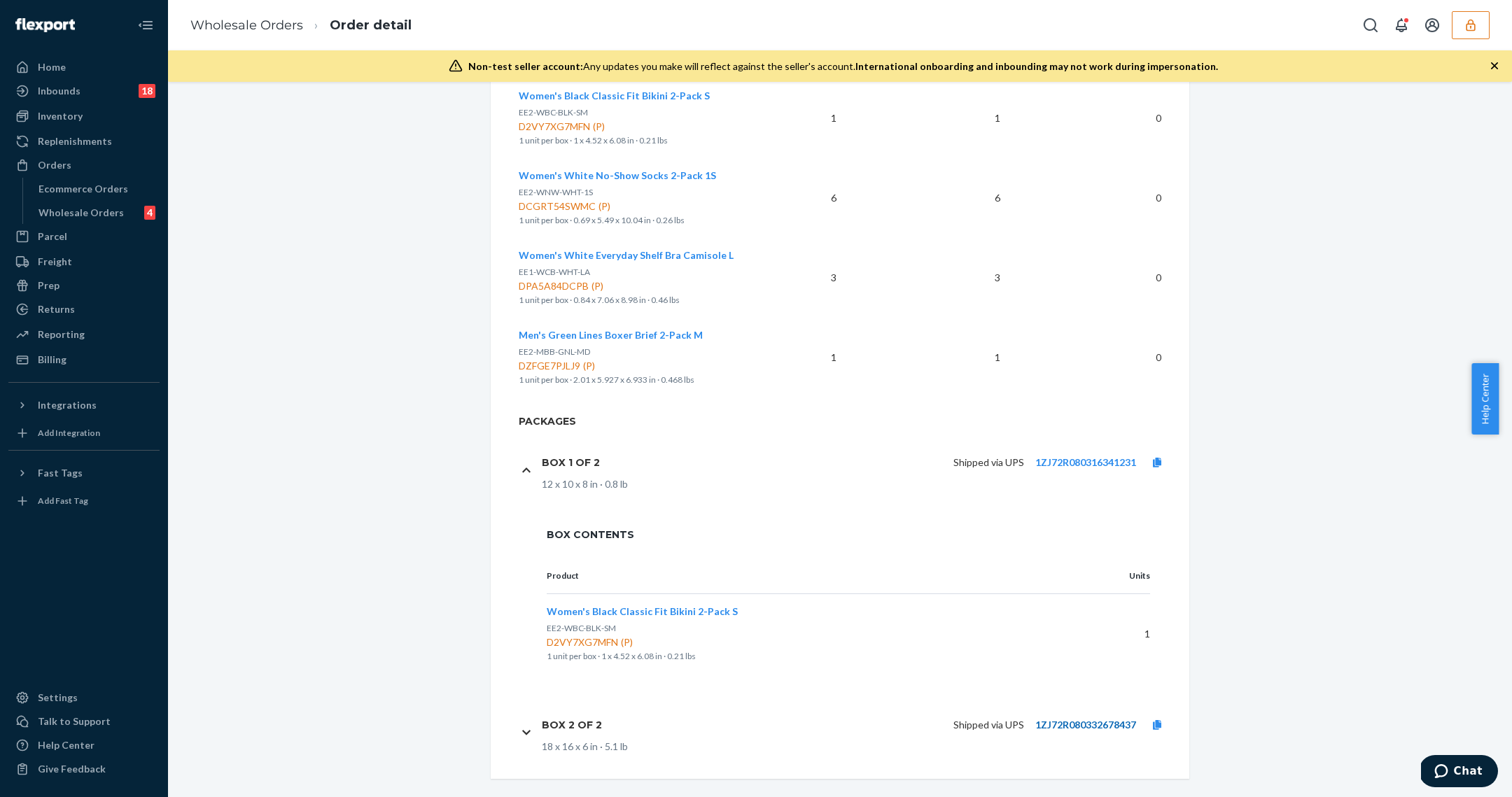
click at [1037, 719] on link "1ZJ72R080332678437" at bounding box center [1086, 725] width 101 height 12
drag, startPoint x: 77, startPoint y: 215, endPoint x: 168, endPoint y: 198, distance: 92.6
click at [78, 214] on div "Wholesale Orders" at bounding box center [81, 213] width 85 height 14
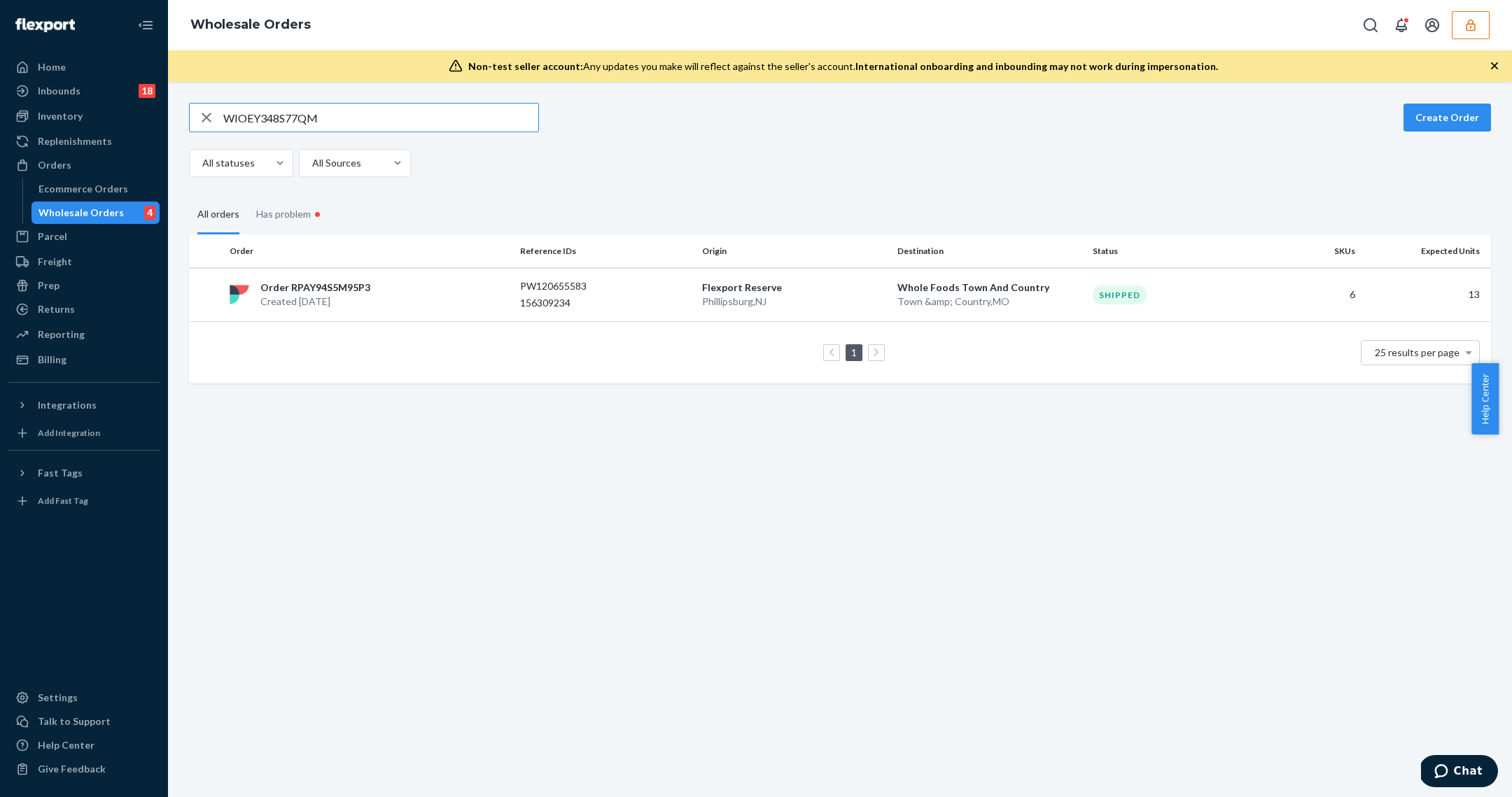
click at [315, 126] on input "WIOEY348S77QM" at bounding box center [381, 117] width 315 height 28
click at [315, 125] on input "WIOEY348S77QM" at bounding box center [381, 117] width 315 height 28
type input "WK4DXQB39K4Z1"
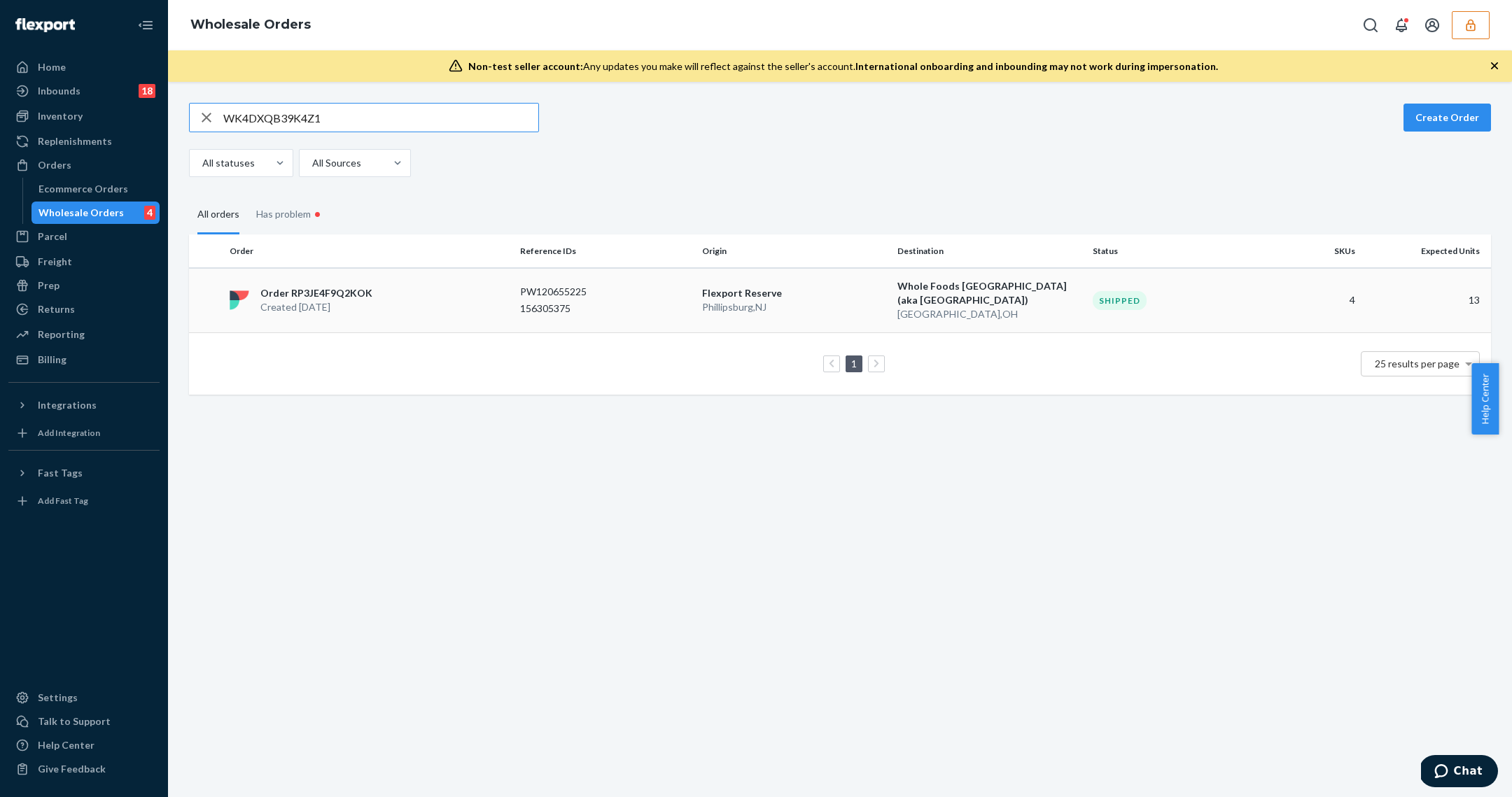
click at [876, 302] on p "Phillipsburg , NJ" at bounding box center [794, 307] width 184 height 14
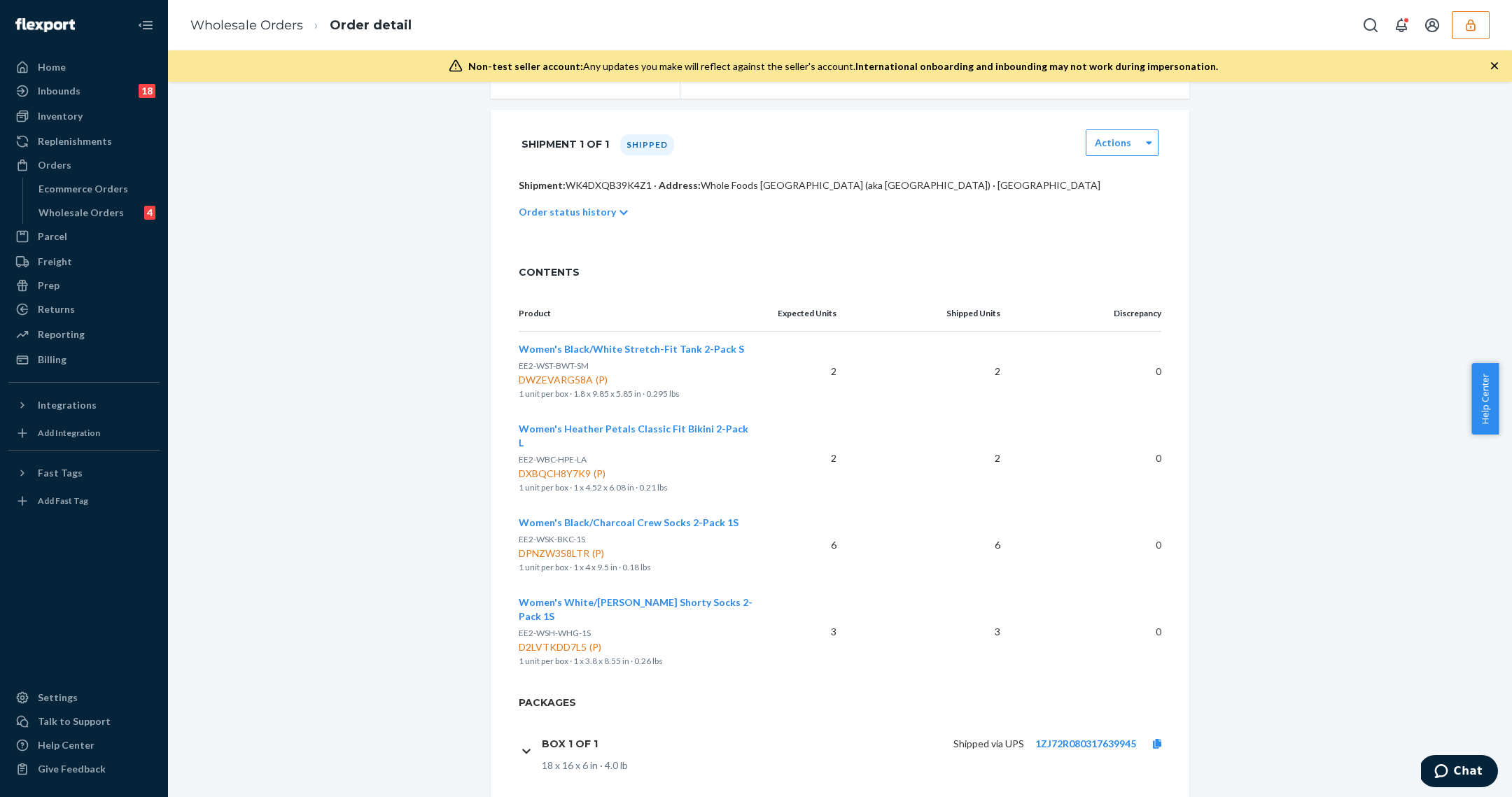
scroll to position [249, 0]
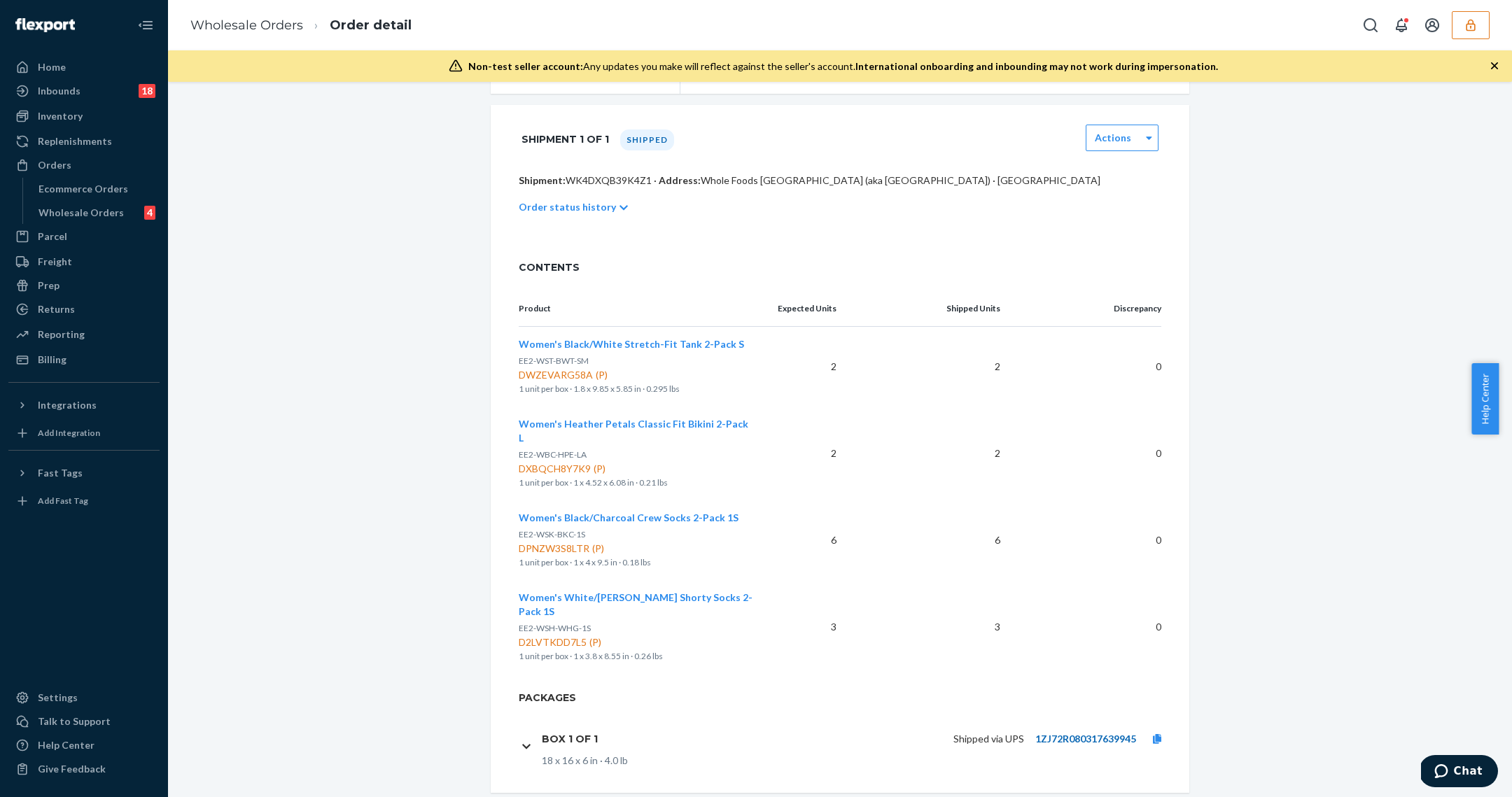
click at [1101, 733] on link "1ZJ72R080317639945" at bounding box center [1086, 739] width 101 height 12
click at [124, 222] on link "Wholesale Orders 4" at bounding box center [96, 213] width 129 height 23
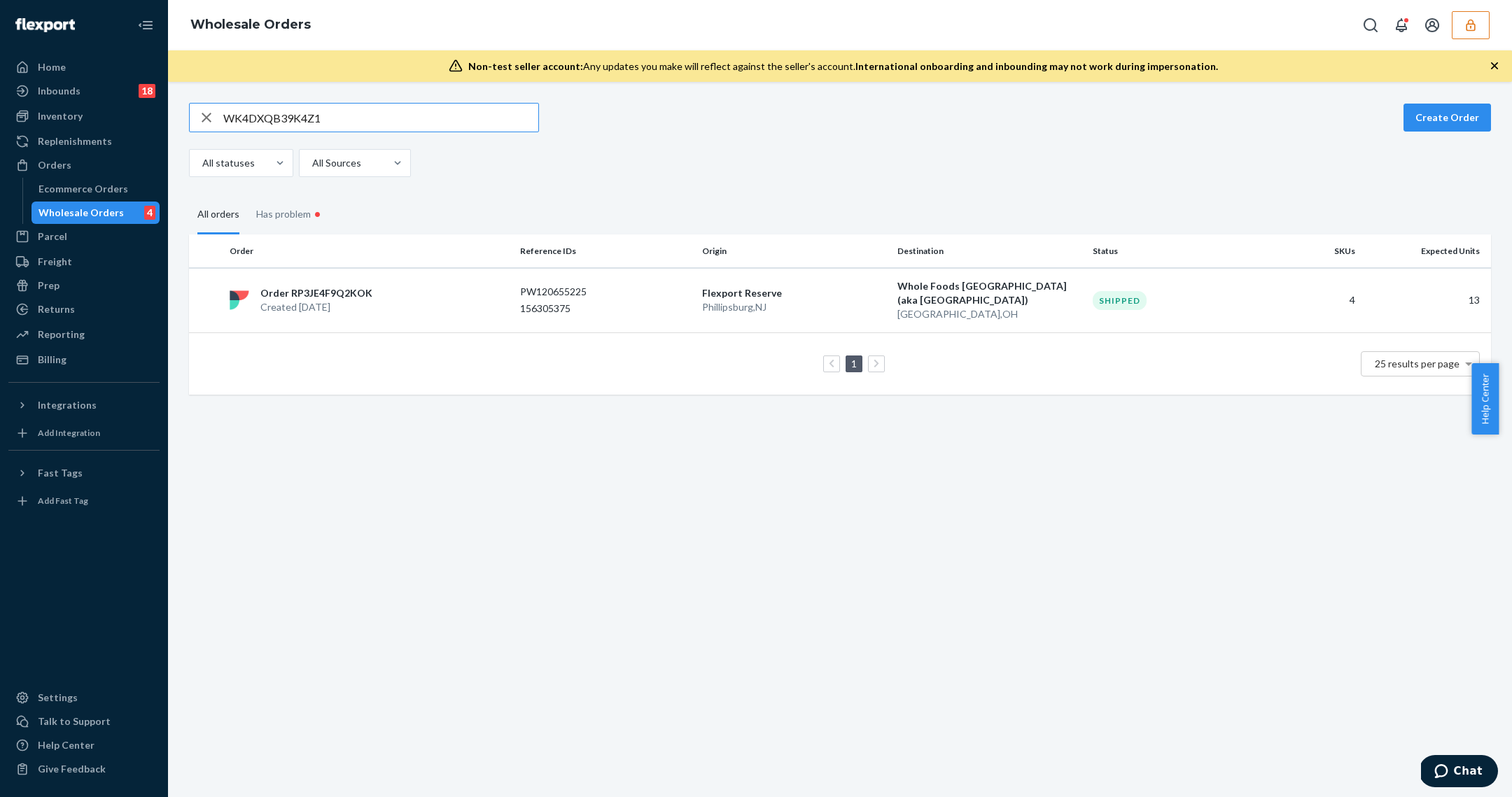
click at [305, 124] on input "WK4DXQB39K4Z1" at bounding box center [381, 117] width 315 height 28
click at [304, 124] on input "WK4DXQB39K4Z1" at bounding box center [381, 117] width 315 height 28
type input "WVC1K58ZUVJG2"
click at [597, 276] on td "PW120655082 156303886" at bounding box center [605, 300] width 182 height 65
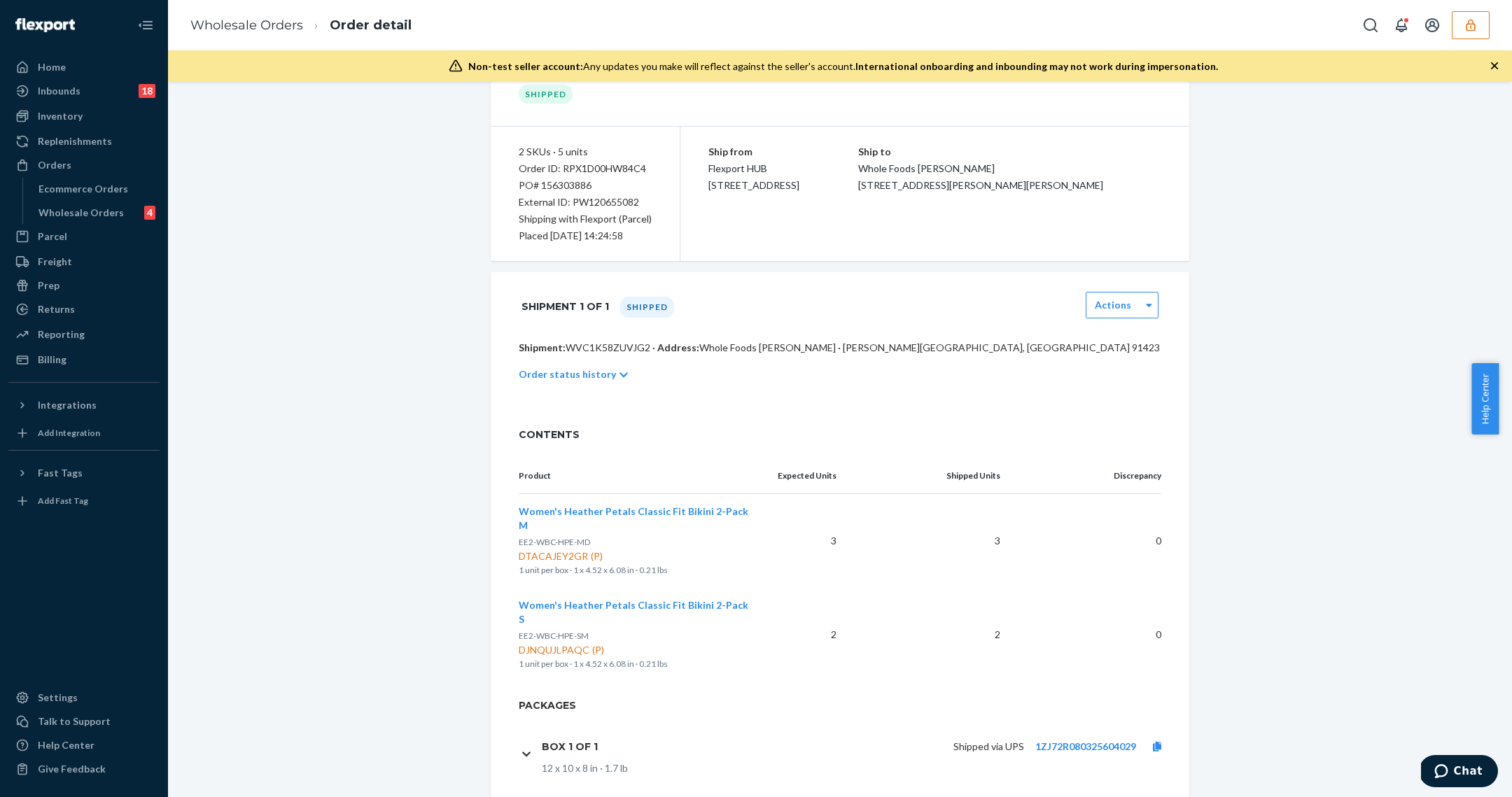
scroll to position [89, 0]
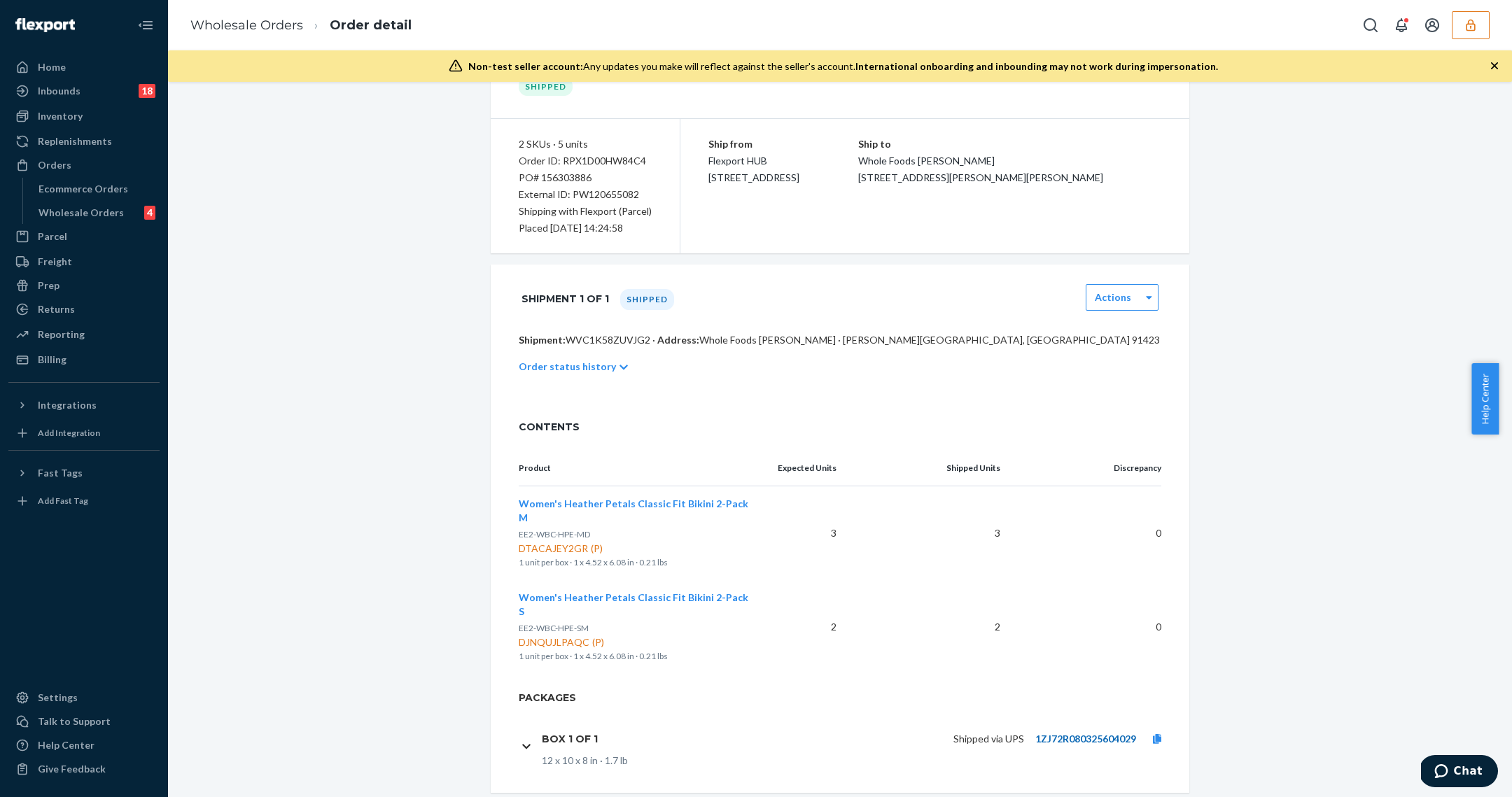
click at [1076, 733] on link "1ZJ72R080325604029" at bounding box center [1086, 739] width 101 height 12
click at [97, 209] on div "Wholesale Orders" at bounding box center [81, 213] width 85 height 14
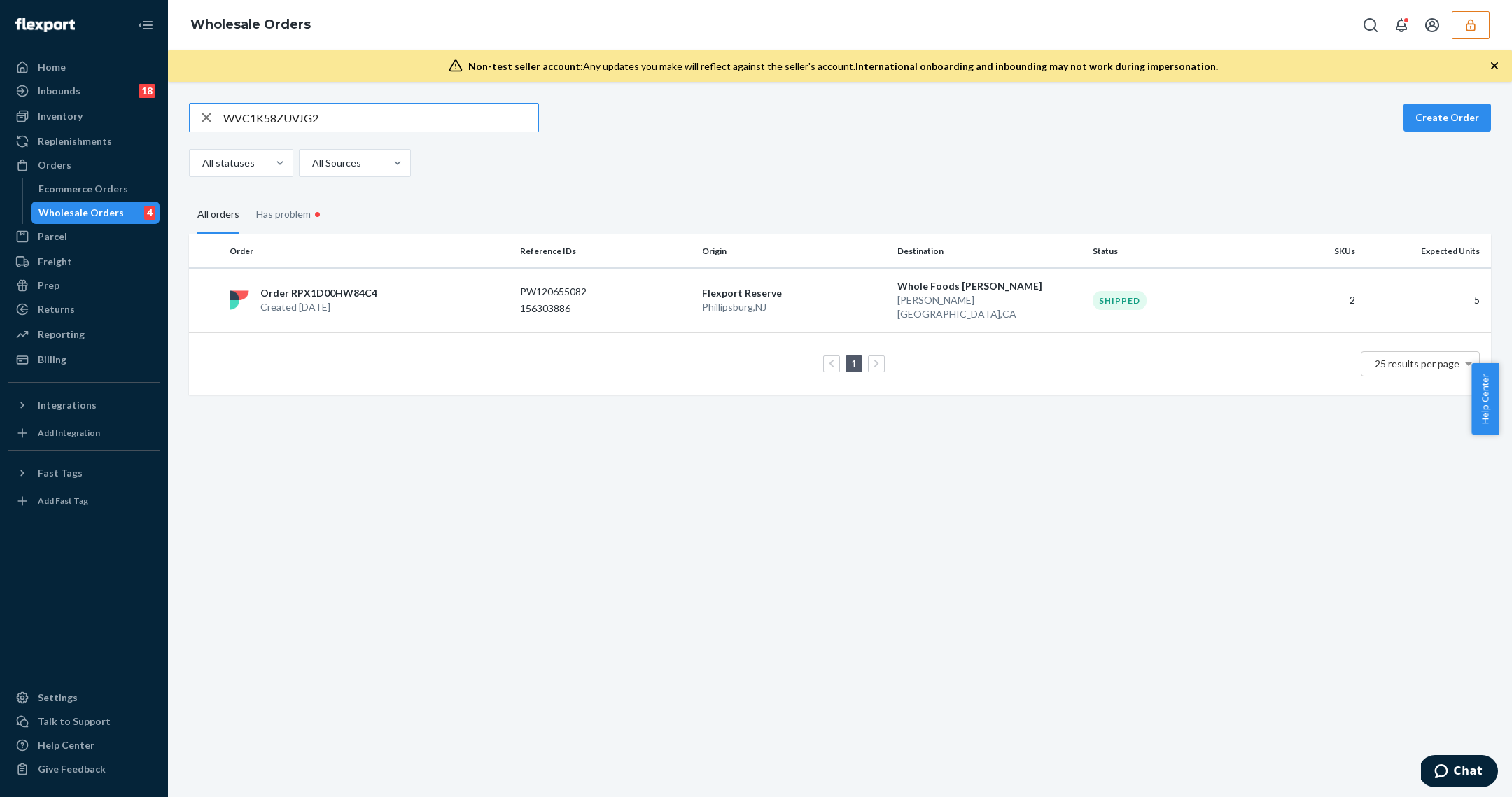
click at [338, 138] on div "WVC1K58ZUVJG2 Create Order All statuses All Sources" at bounding box center [839, 139] width 1302 height 74
click at [339, 127] on input "WVC1K58ZUVJG2" at bounding box center [381, 117] width 315 height 28
paste input "B5DQOMZ61H1H"
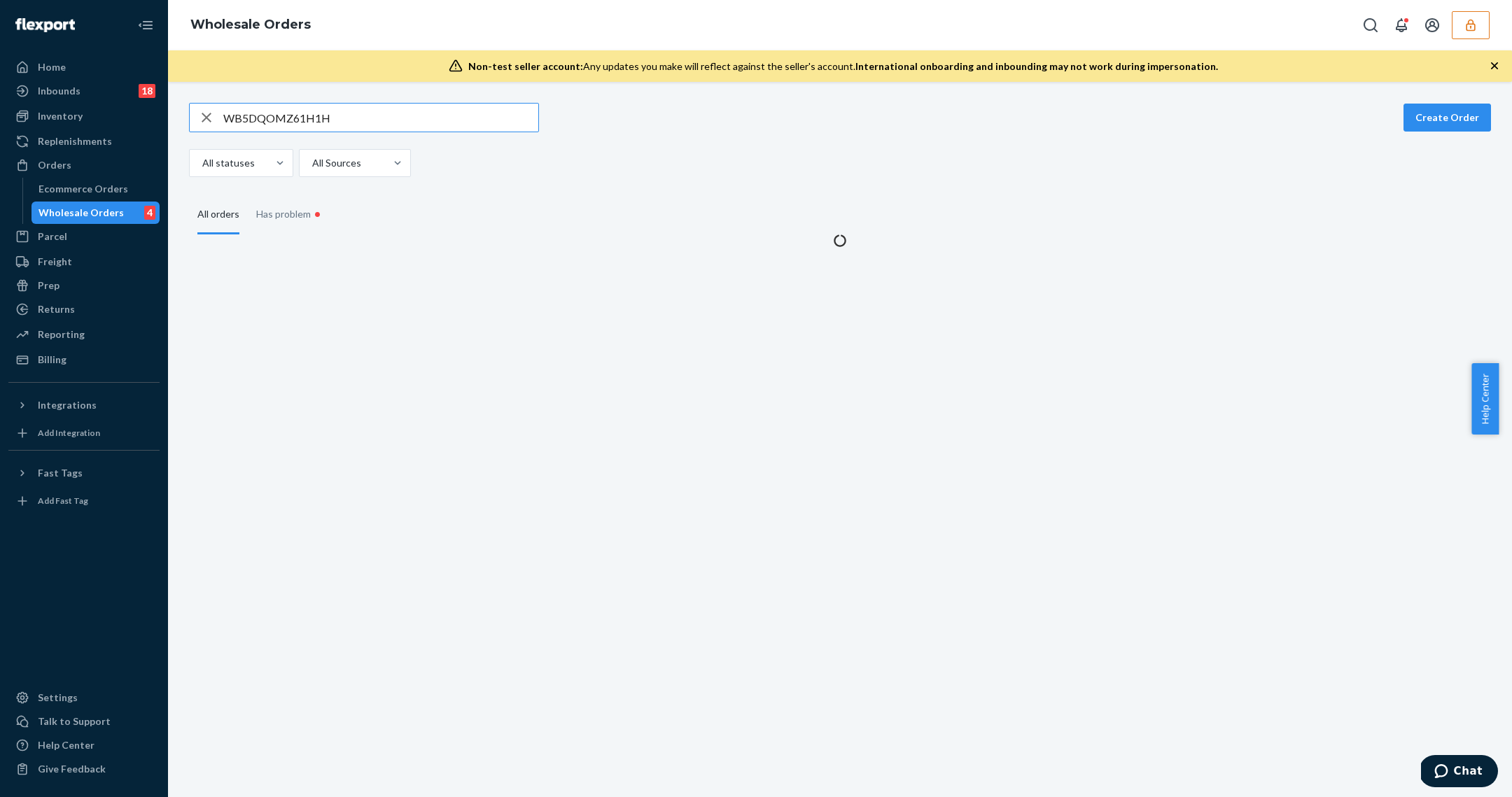
type input "WB5DQOMZ61H1H"
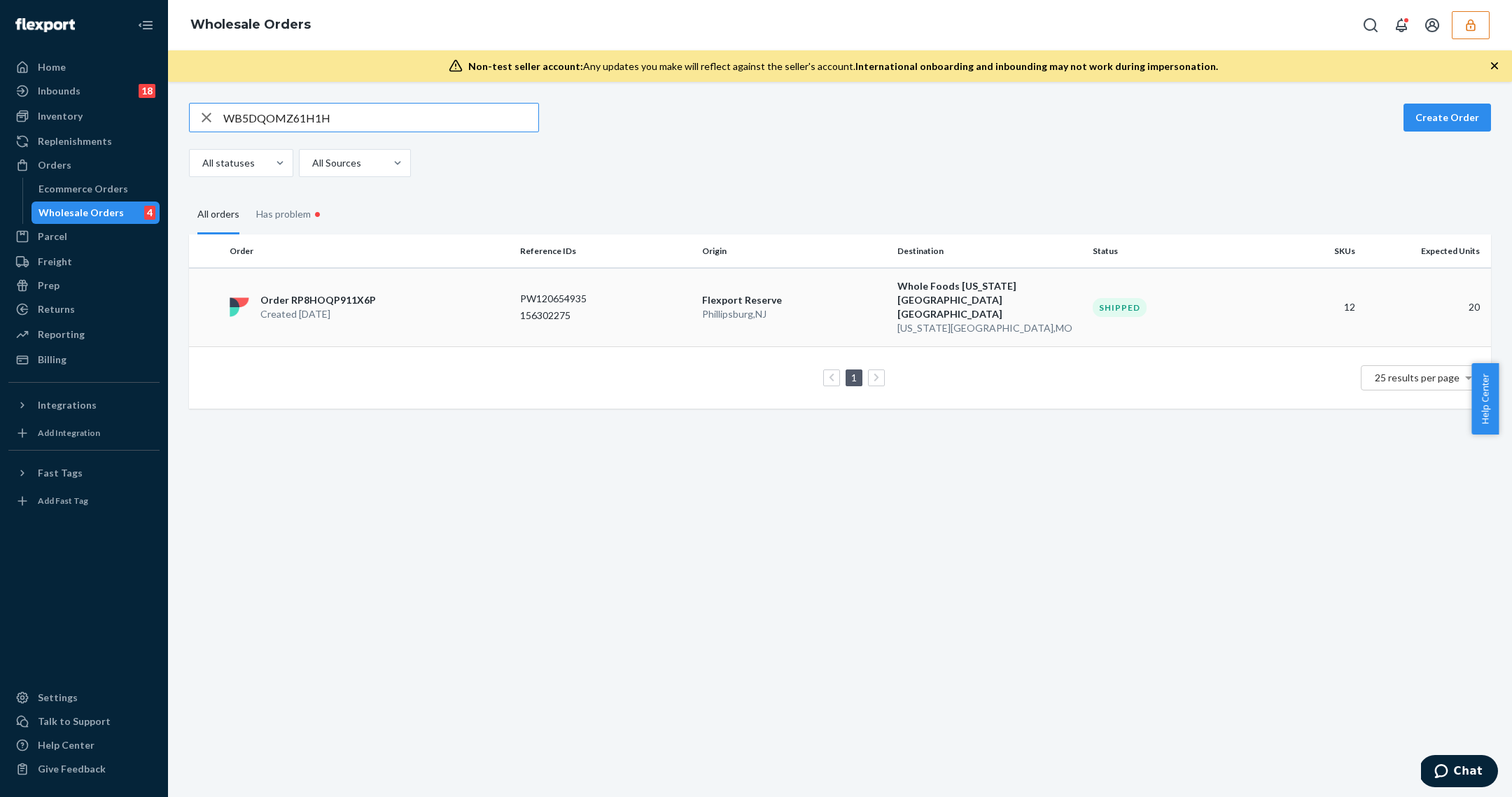
click at [565, 292] on p "PW120654935" at bounding box center [576, 299] width 112 height 14
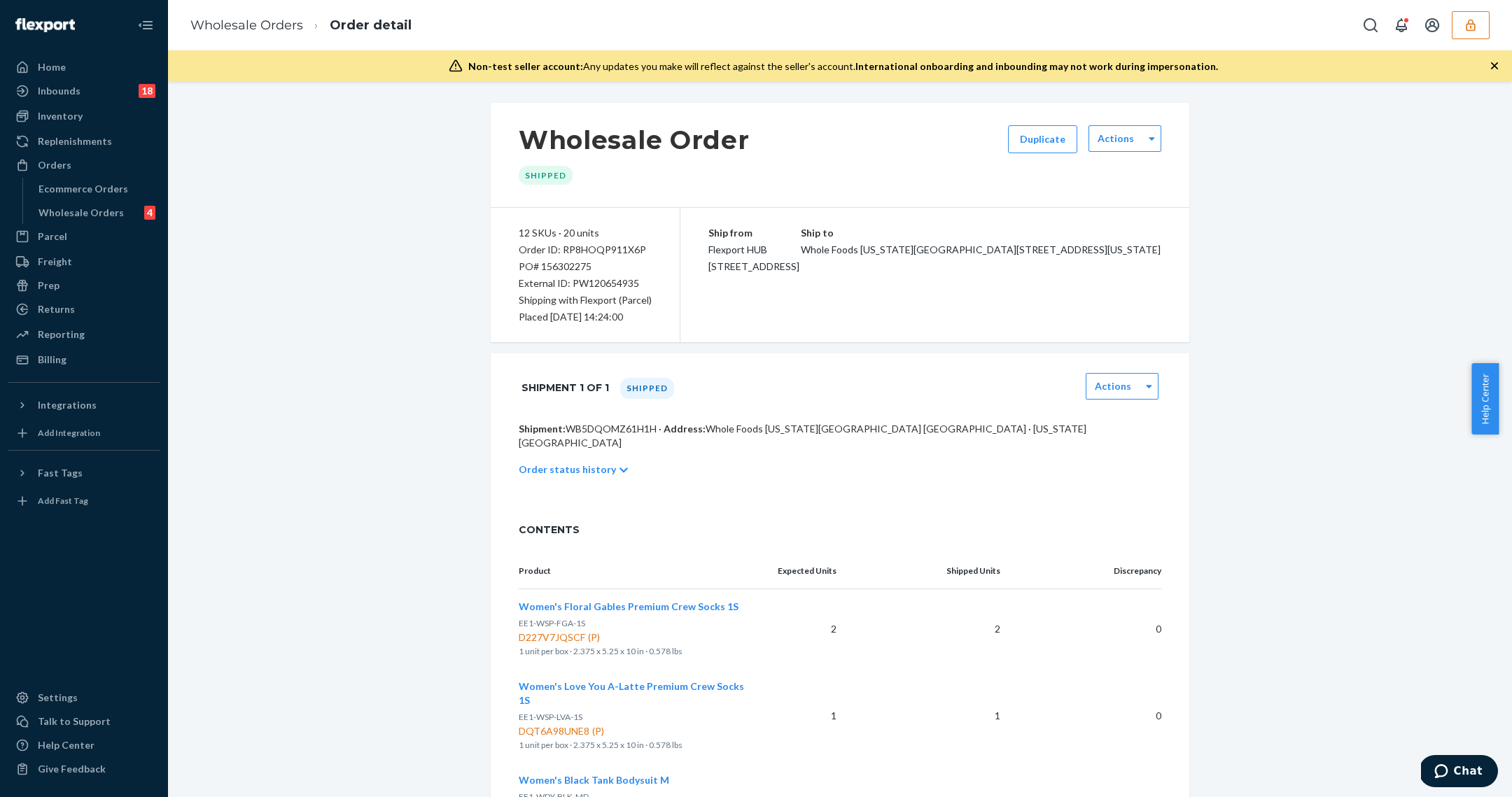
scroll to position [900, 0]
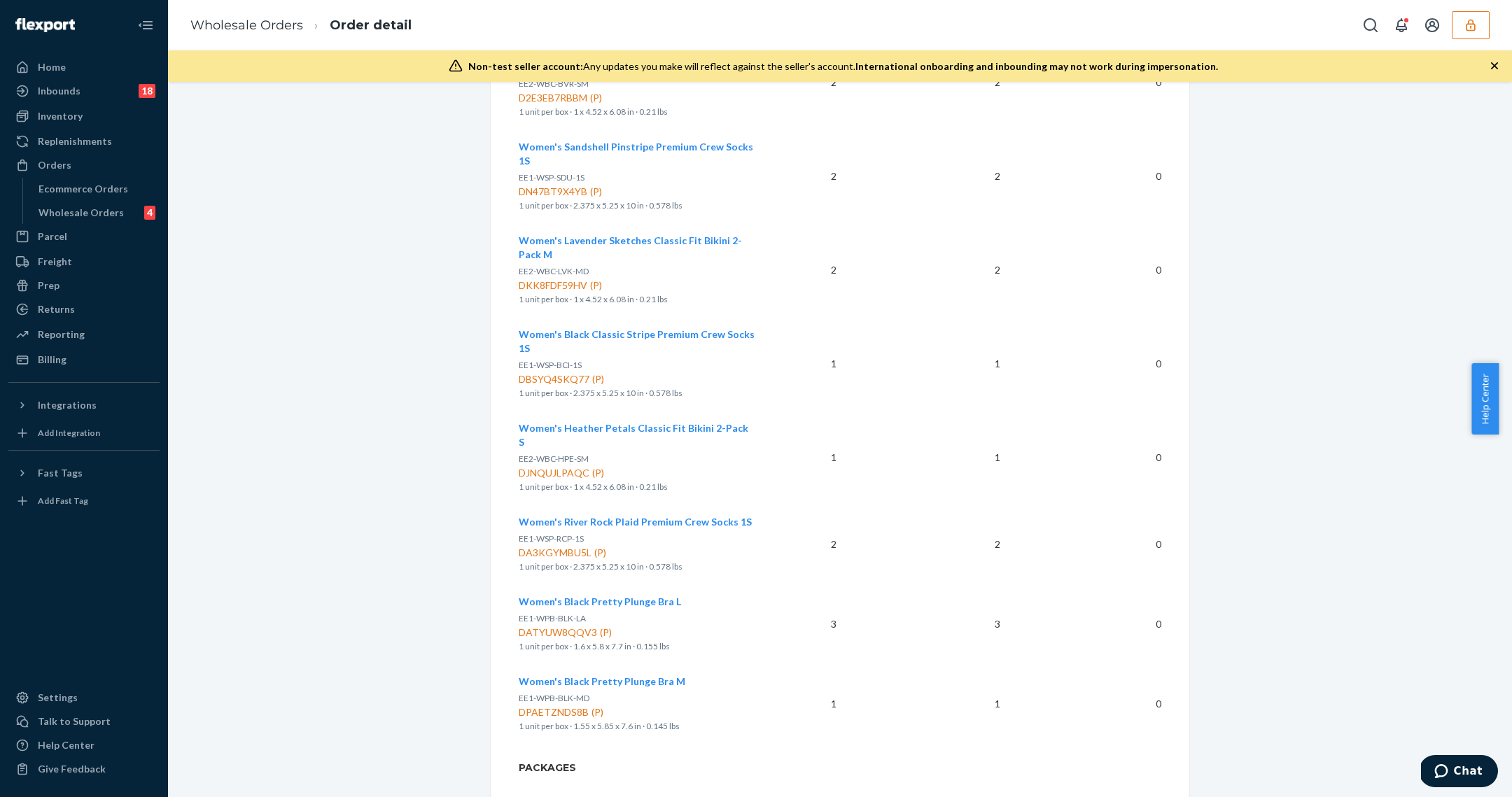
click at [1062, 796] on link "1ZJ72R080333030517" at bounding box center [1086, 808] width 101 height 12
click at [125, 206] on div "Wholesale Orders 4" at bounding box center [96, 212] width 126 height 20
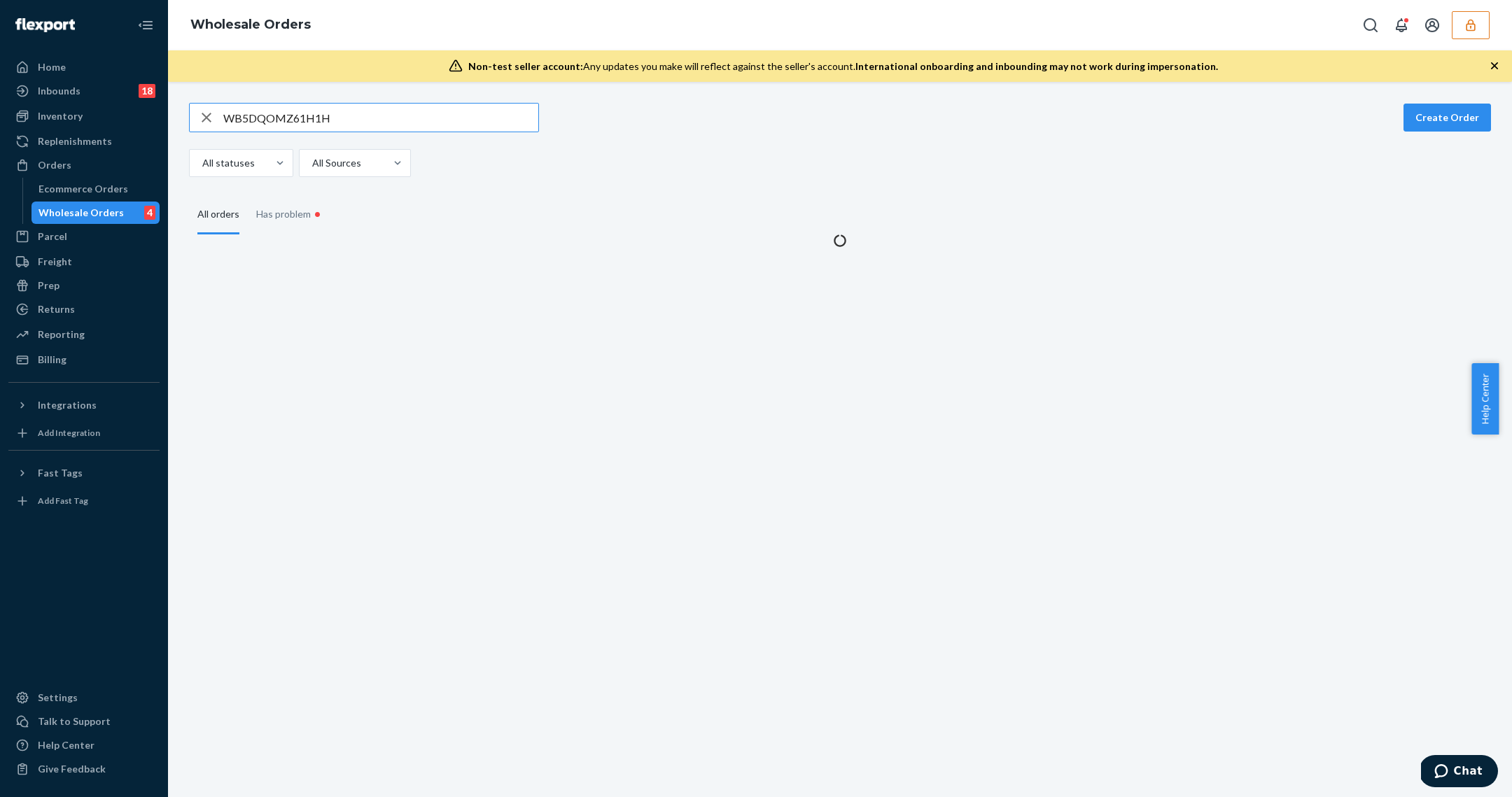
click at [301, 130] on input "WB5DQOMZ61H1H" at bounding box center [381, 117] width 315 height 28
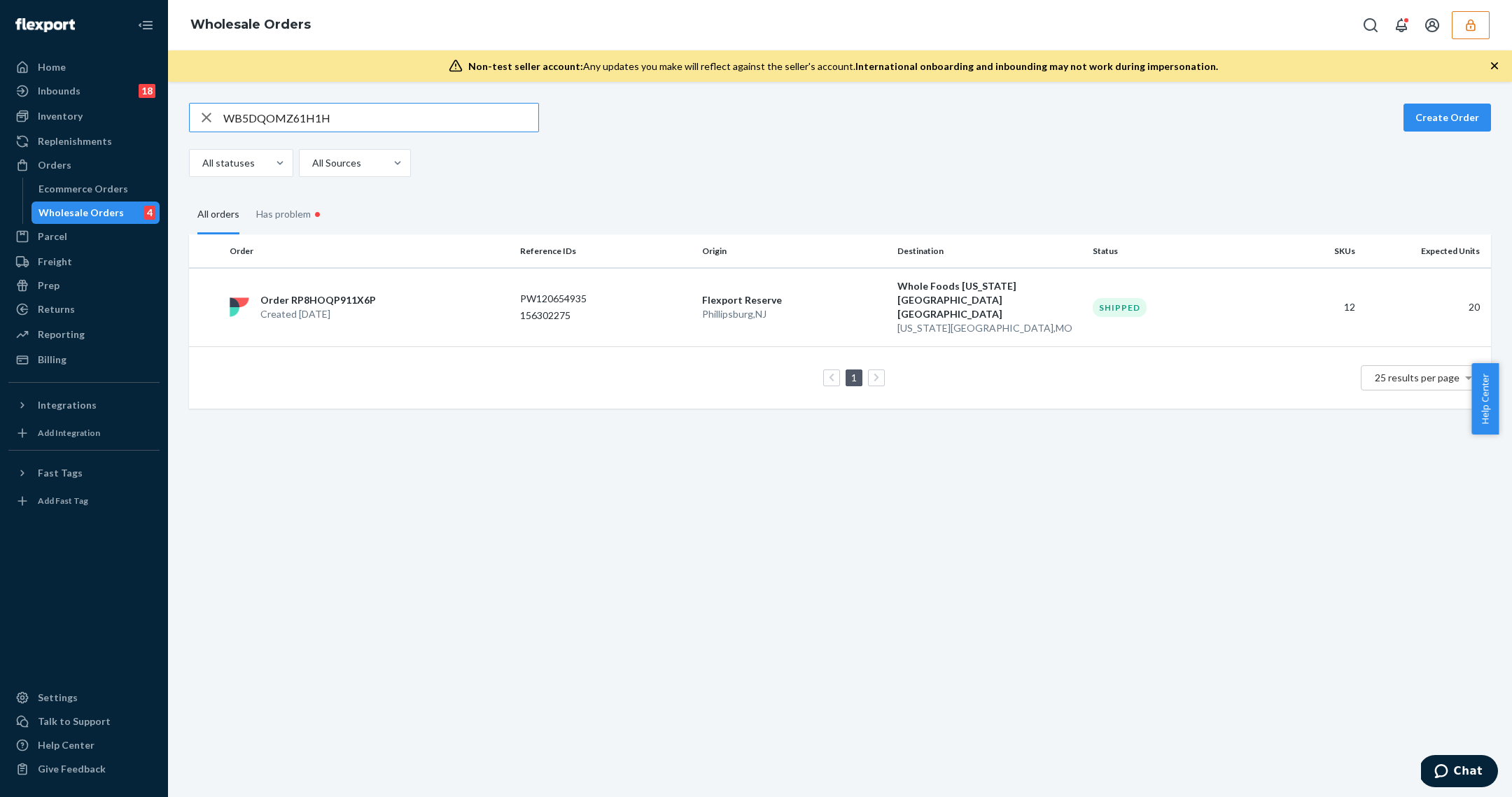
click at [301, 130] on input "WB5DQOMZ61H1H" at bounding box center [381, 117] width 315 height 28
type input "WHT1O1L3WMD1N"
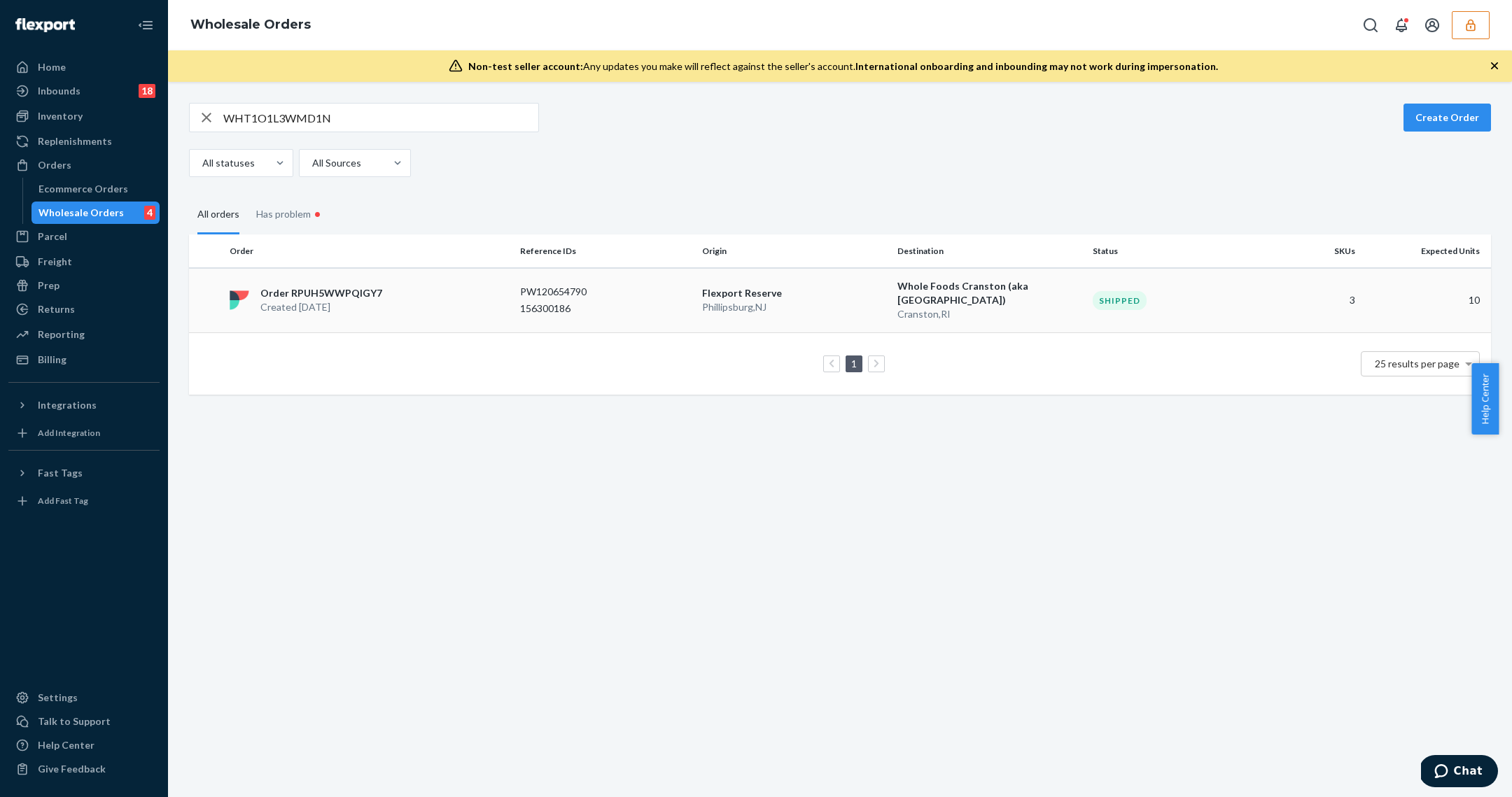
click at [790, 289] on p "Flexport Reserve" at bounding box center [794, 293] width 184 height 14
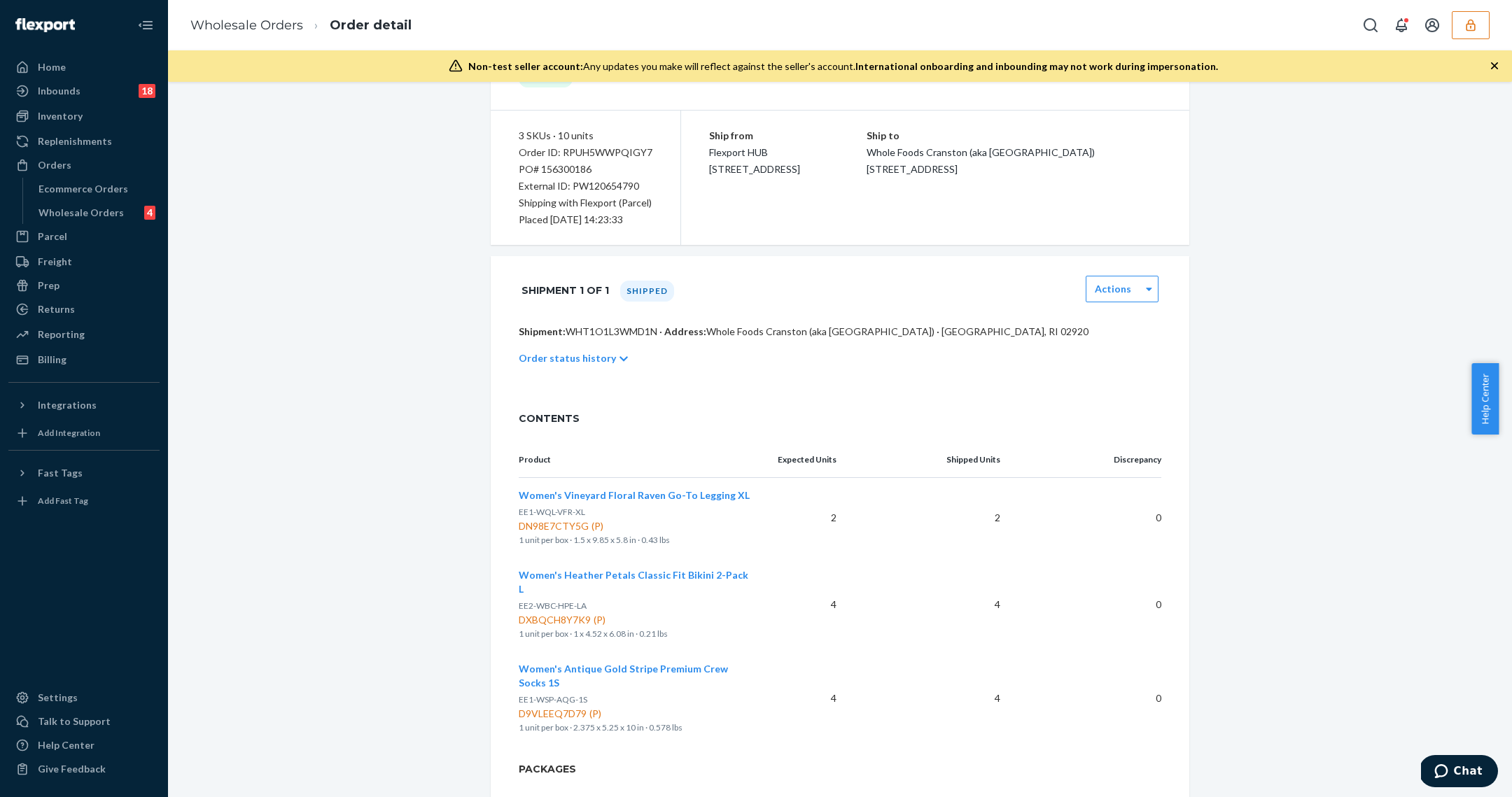
scroll to position [169, 0]
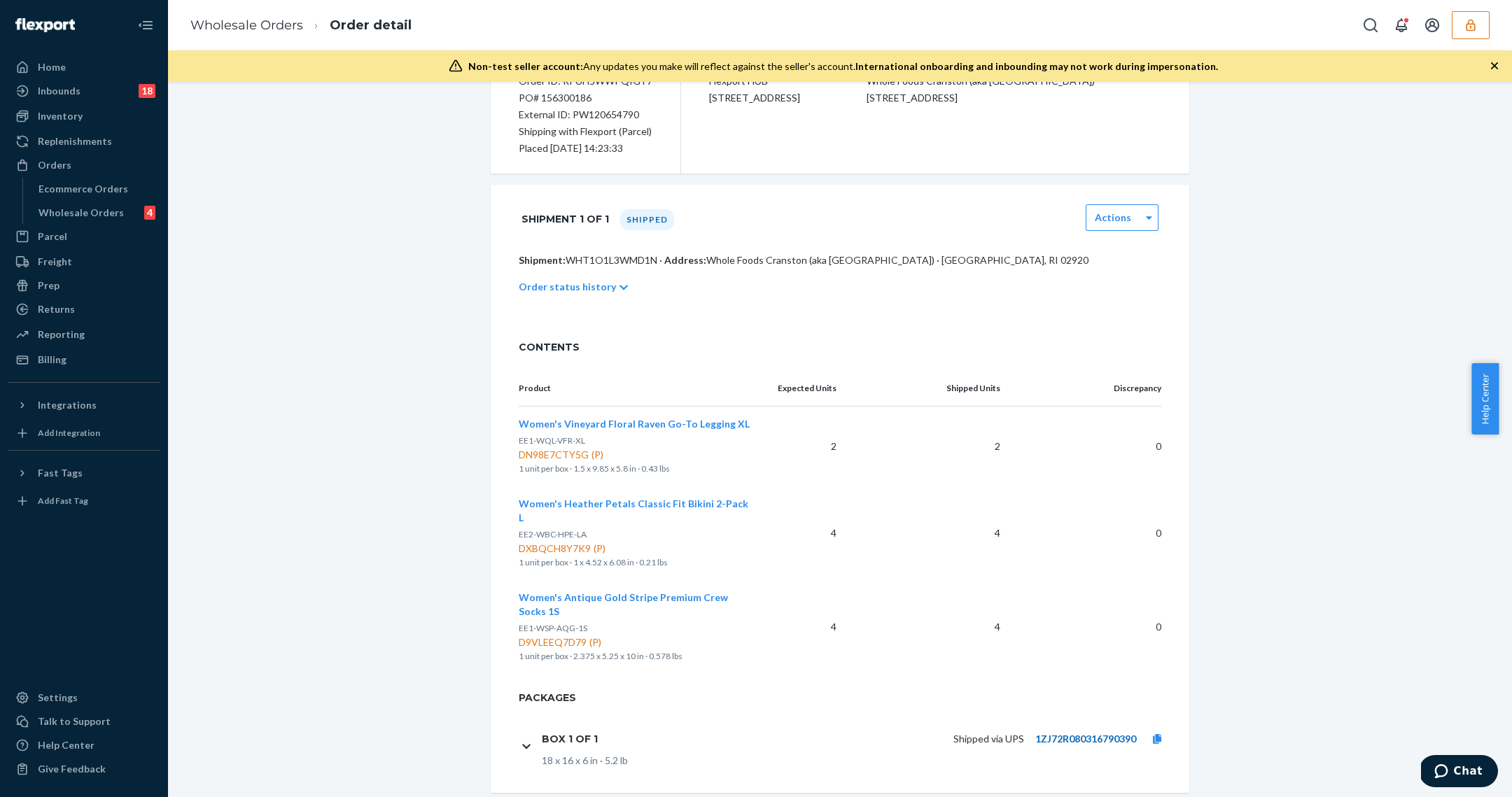
click at [1075, 733] on link "1ZJ72R080316790390" at bounding box center [1086, 739] width 101 height 12
click at [127, 216] on div "Wholesale Orders 4" at bounding box center [96, 212] width 126 height 20
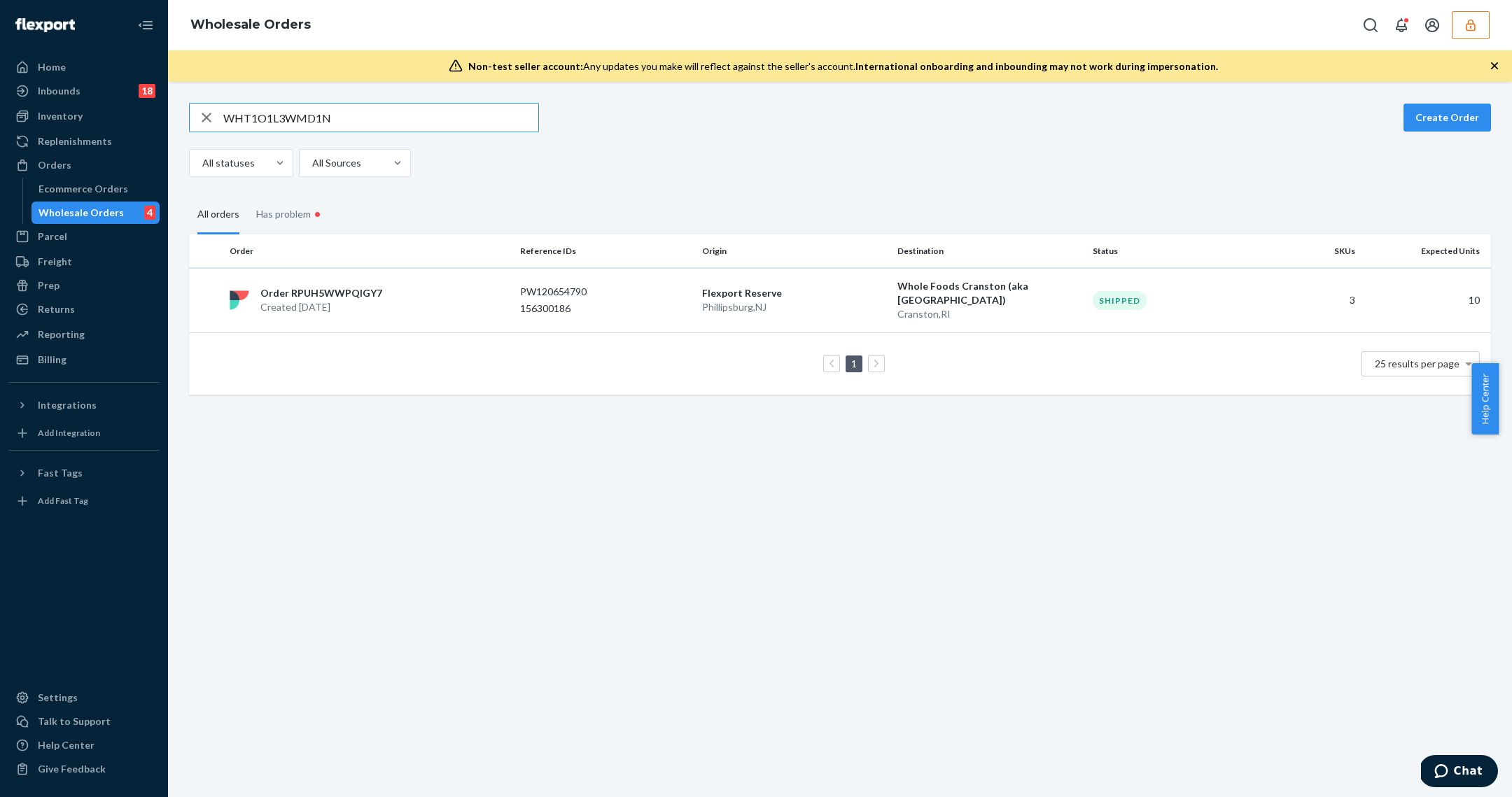
click at [305, 116] on input "WHT1O1L3WMD1N" at bounding box center [381, 117] width 315 height 28
type input "W3KMRVFCAHOFC"
click at [590, 301] on p "156298394" at bounding box center [576, 303] width 112 height 14
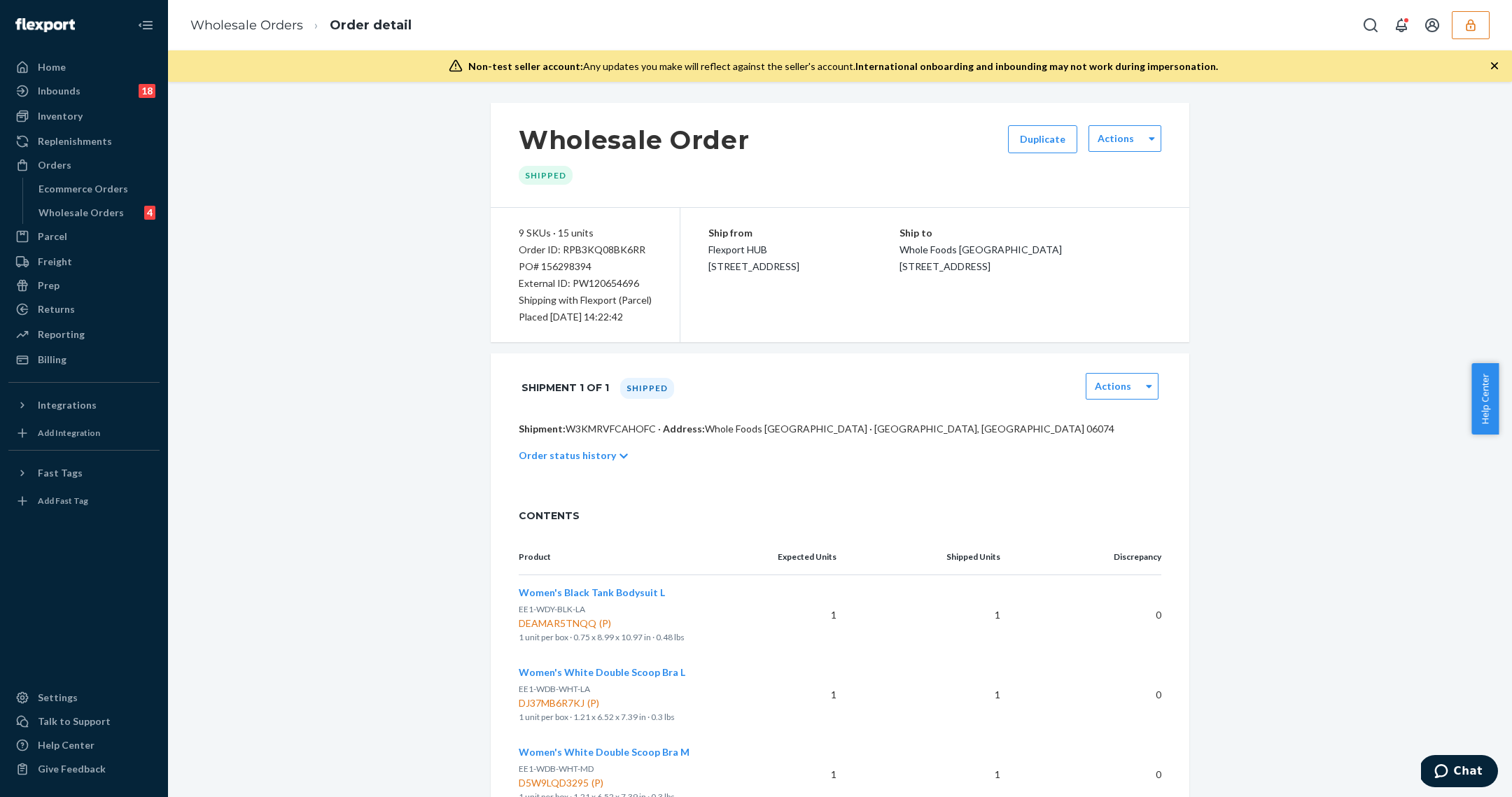
scroll to position [661, 0]
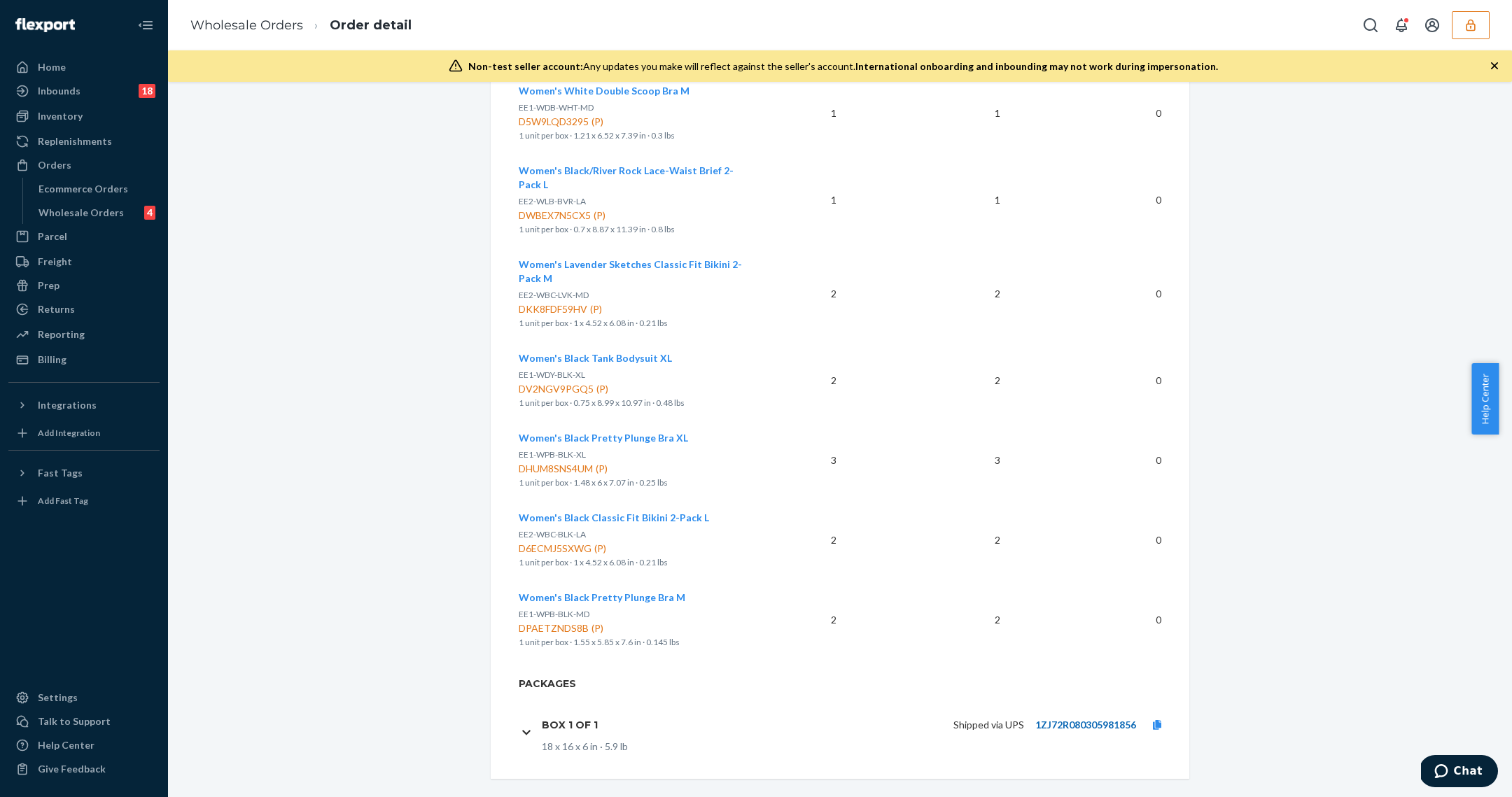
click at [1036, 719] on link "1ZJ72R080305981856" at bounding box center [1086, 725] width 101 height 12
click at [123, 224] on ul "Home Inbounds 18 Shipping Plans Problems 18 Inventory Products Branded Packagin…" at bounding box center [84, 213] width 151 height 315
click at [117, 211] on div "Wholesale Orders" at bounding box center [81, 213] width 85 height 14
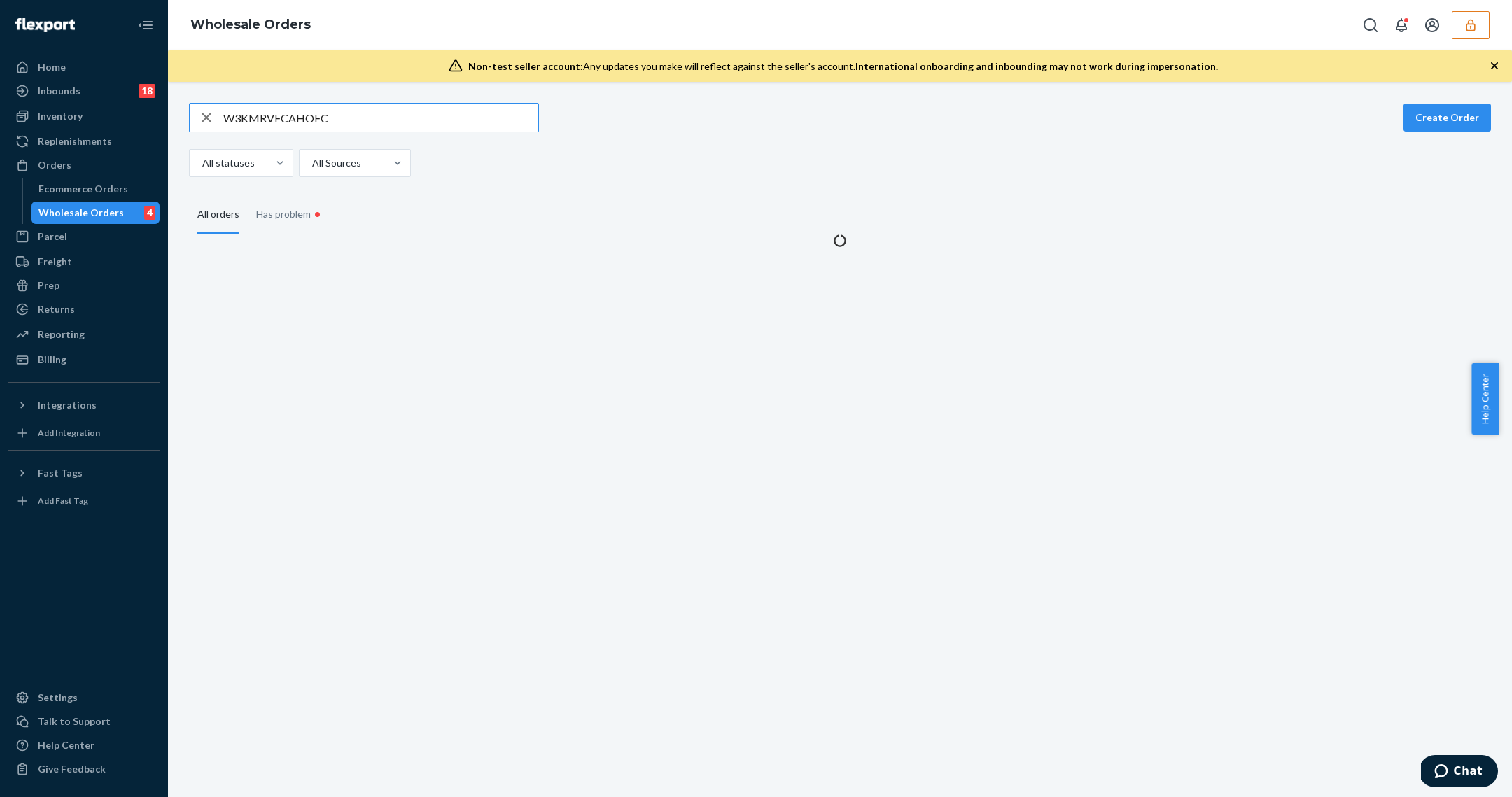
click at [362, 112] on input "W3KMRVFCAHOFC" at bounding box center [381, 117] width 315 height 28
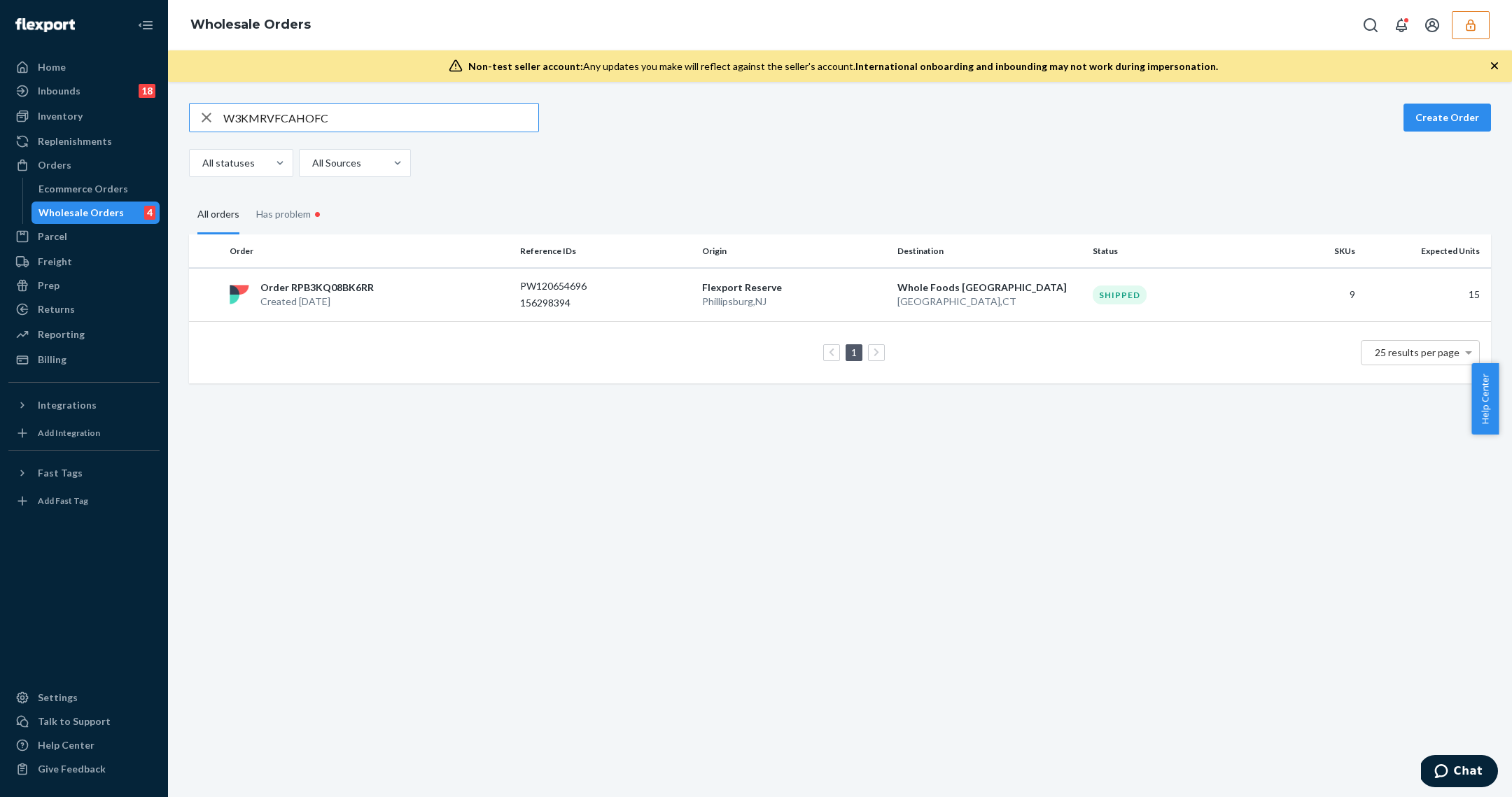
click at [362, 112] on input "W3KMRVFCAHOFC" at bounding box center [381, 117] width 315 height 28
type input "WNG8F6UKNLXHN"
click at [757, 300] on p "Phillipsburg , NJ" at bounding box center [794, 302] width 184 height 14
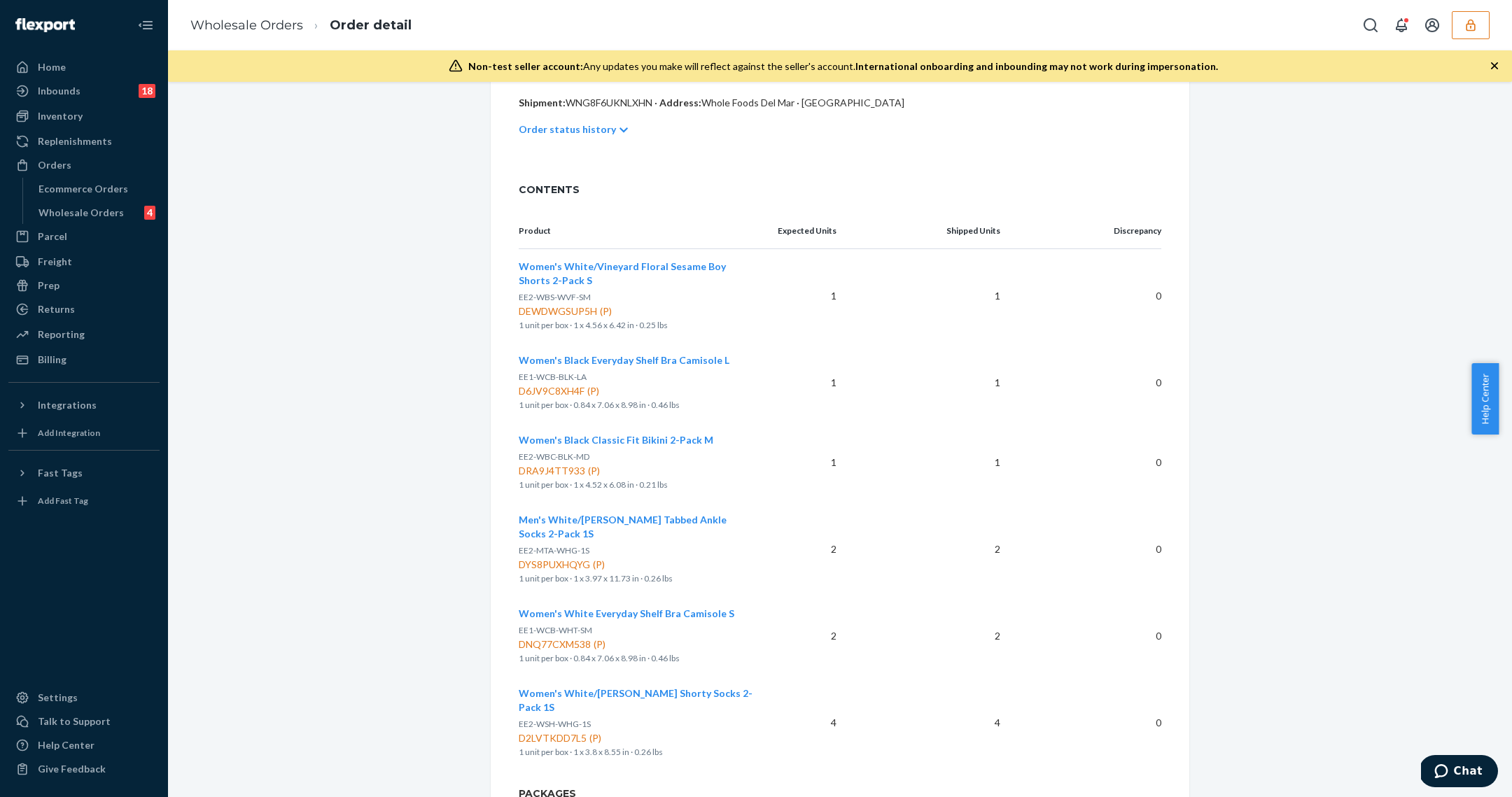
scroll to position [436, 0]
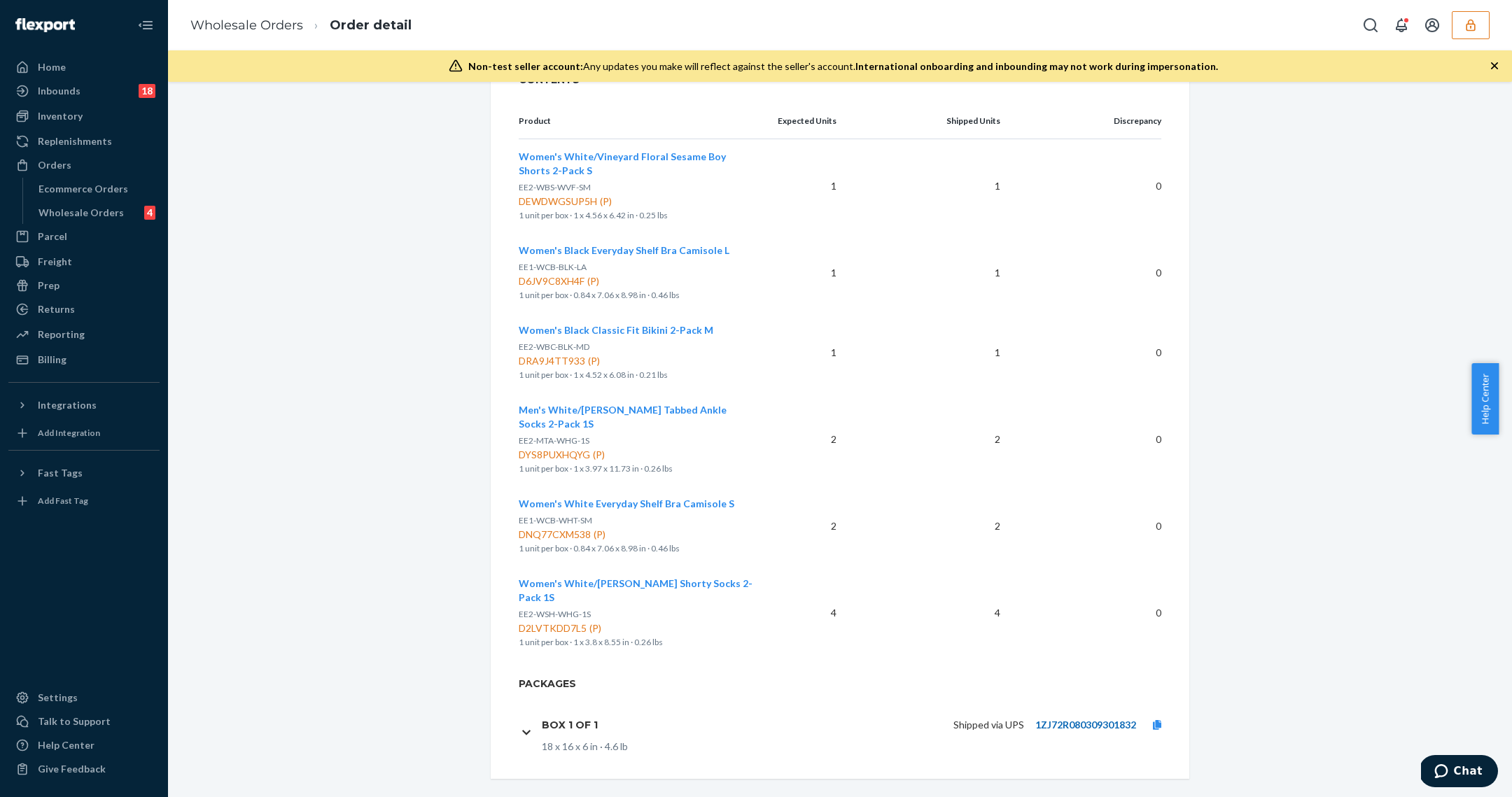
click at [1109, 719] on link "1ZJ72R080309301832" at bounding box center [1086, 725] width 101 height 12
click at [113, 214] on div "Wholesale Orders" at bounding box center [81, 213] width 85 height 14
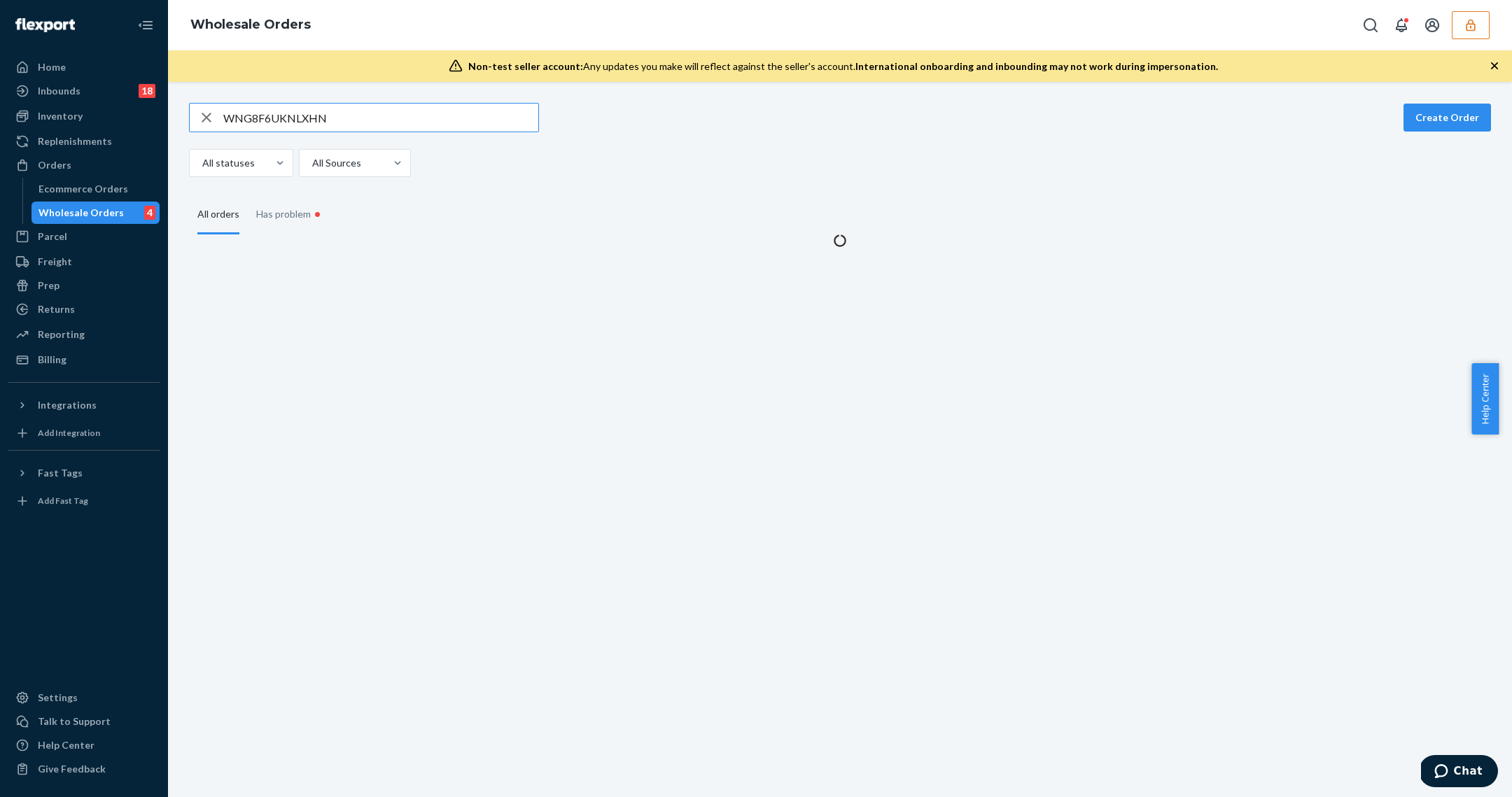
click at [390, 96] on div "WNG8F6UKNLXHN Create Order All statuses All Sources All orders Has problem •" at bounding box center [840, 439] width 1344 height 715
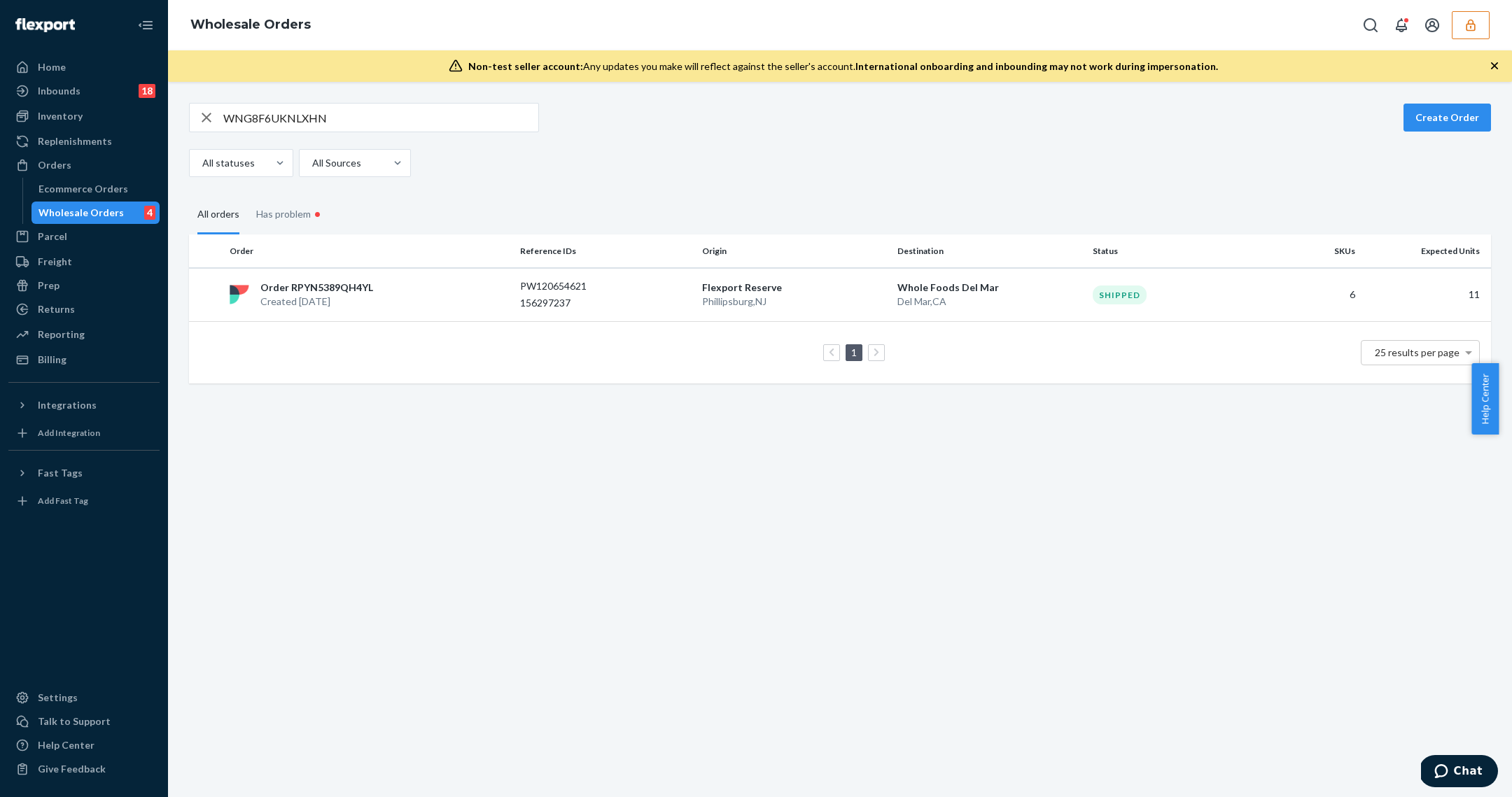
click at [390, 109] on input "WNG8F6UKNLXHN" at bounding box center [381, 117] width 315 height 28
paste input "OICXVHTNREMJ"
type input "WOICXVHTNREMJ"
click at [823, 315] on td "Flexport Reserve Phillipsburg , NJ" at bounding box center [794, 295] width 196 height 54
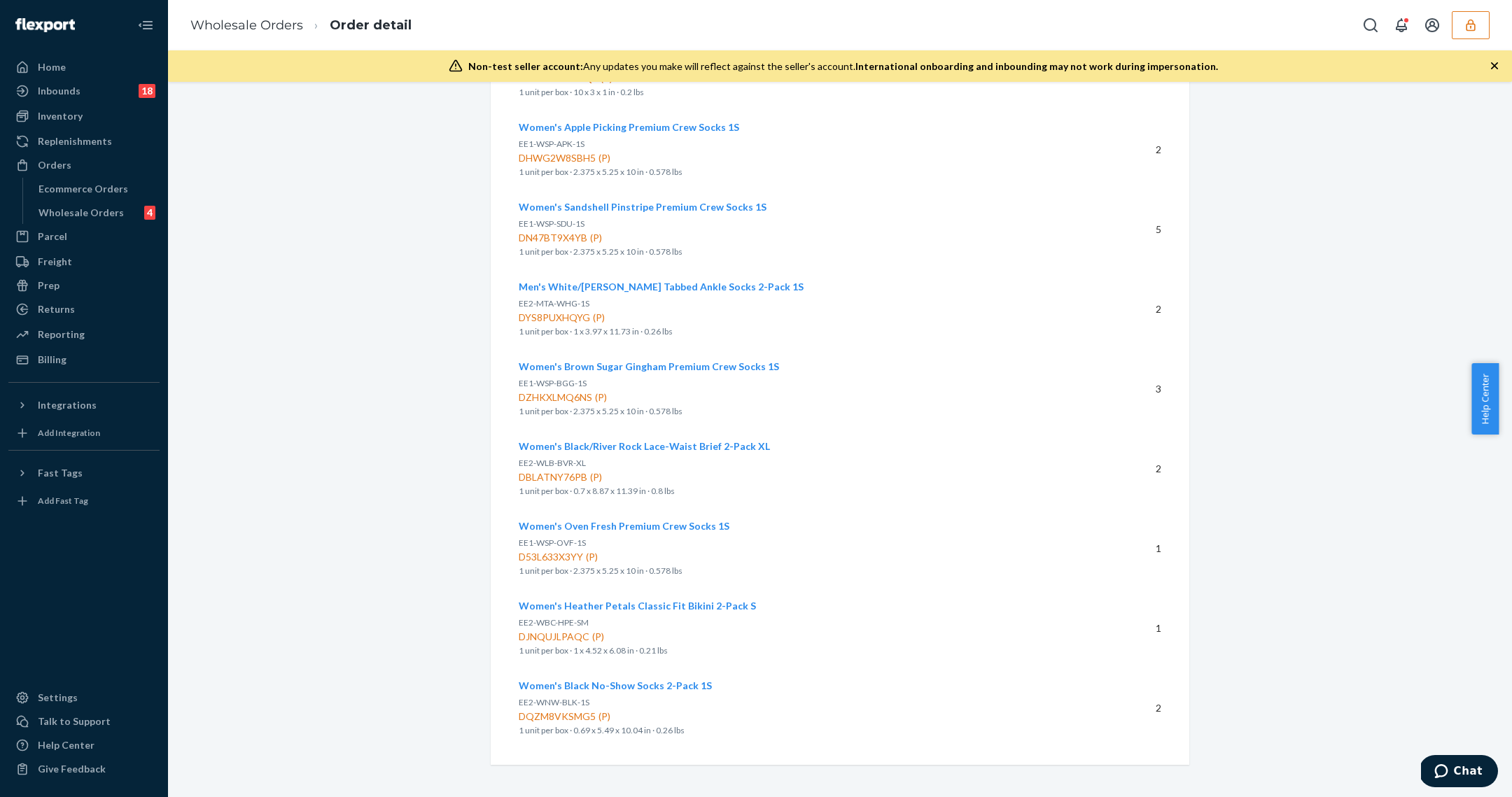
scroll to position [1263, 0]
click at [118, 206] on div "Wholesale Orders 4" at bounding box center [96, 212] width 126 height 20
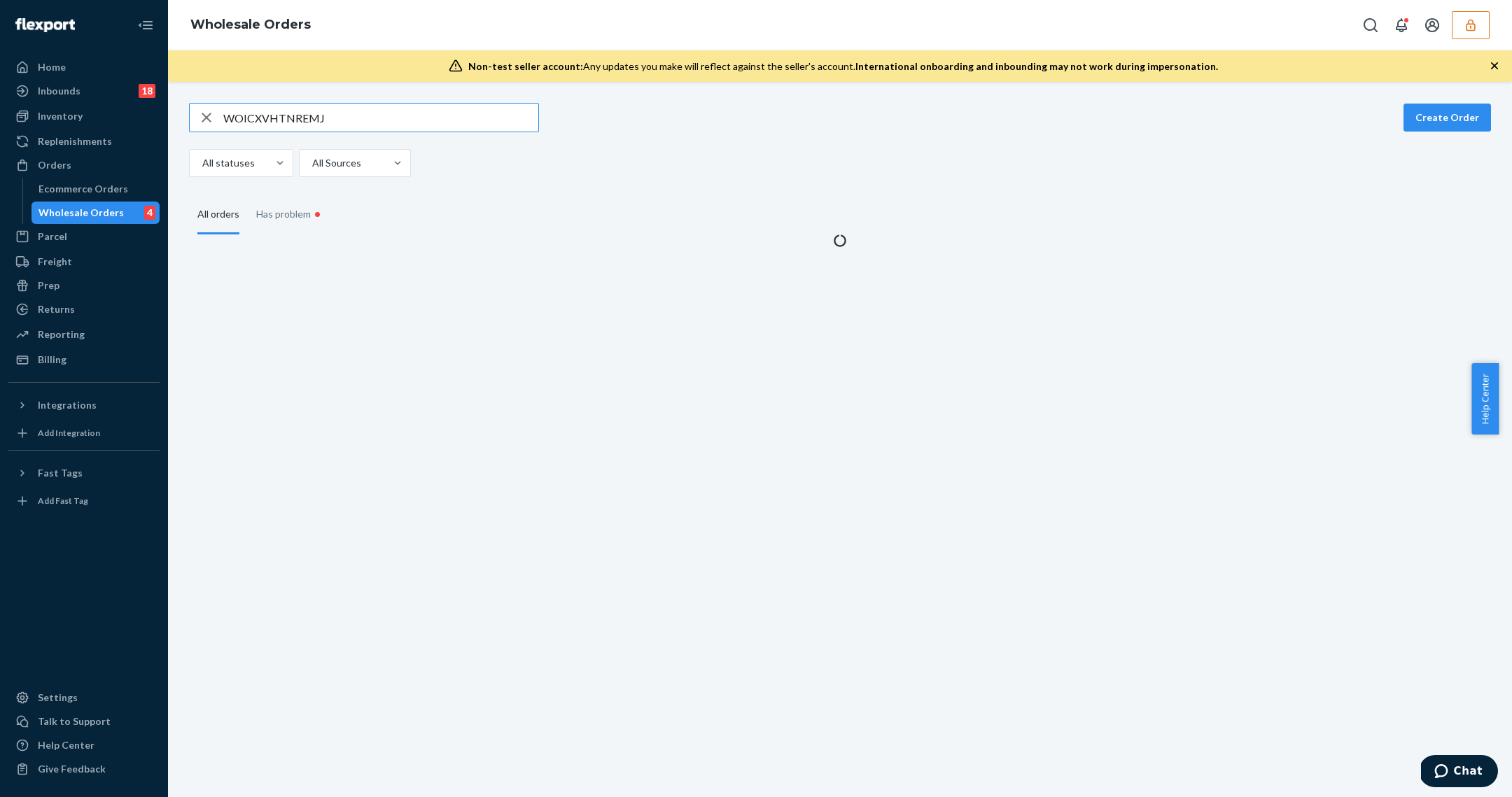
click at [322, 116] on input "WOICXVHTNREMJ" at bounding box center [381, 117] width 315 height 28
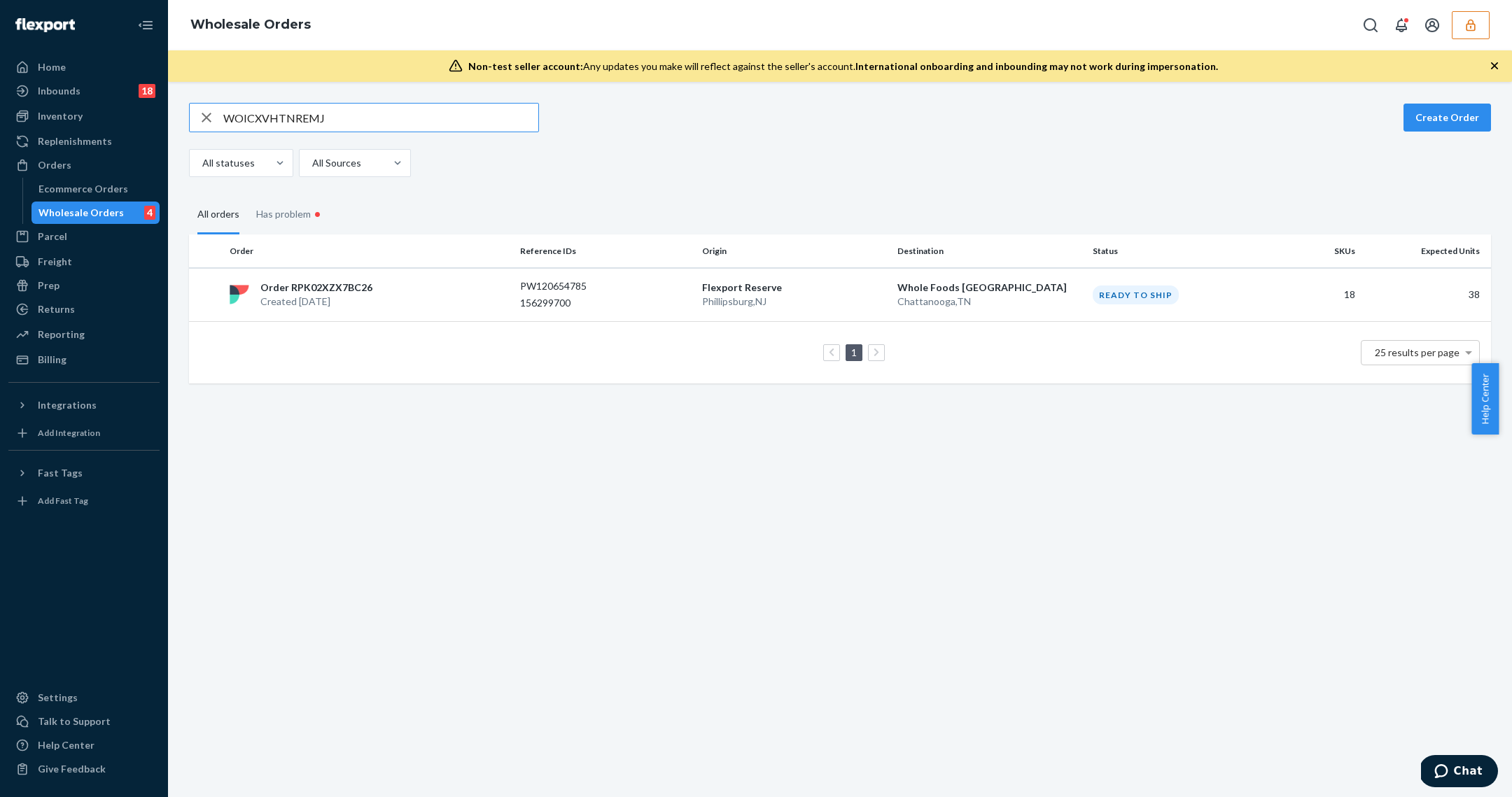
click at [322, 116] on input "WOICXVHTNREMJ" at bounding box center [381, 117] width 315 height 28
type input "WY9V5X04BUCC6"
click at [696, 289] on td "Flexport Reserve Phillipsburg , NJ" at bounding box center [794, 295] width 196 height 54
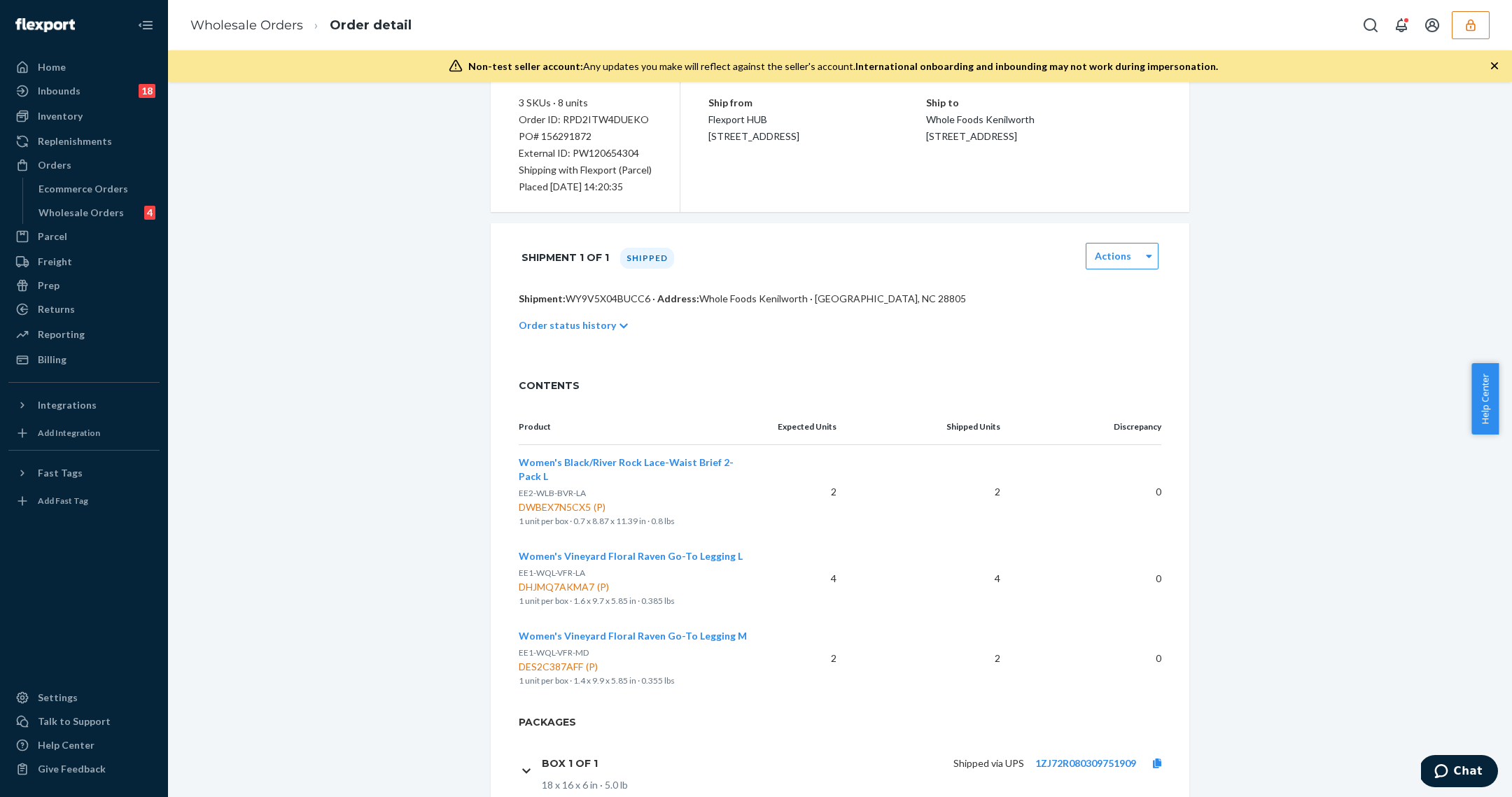
scroll to position [169, 0]
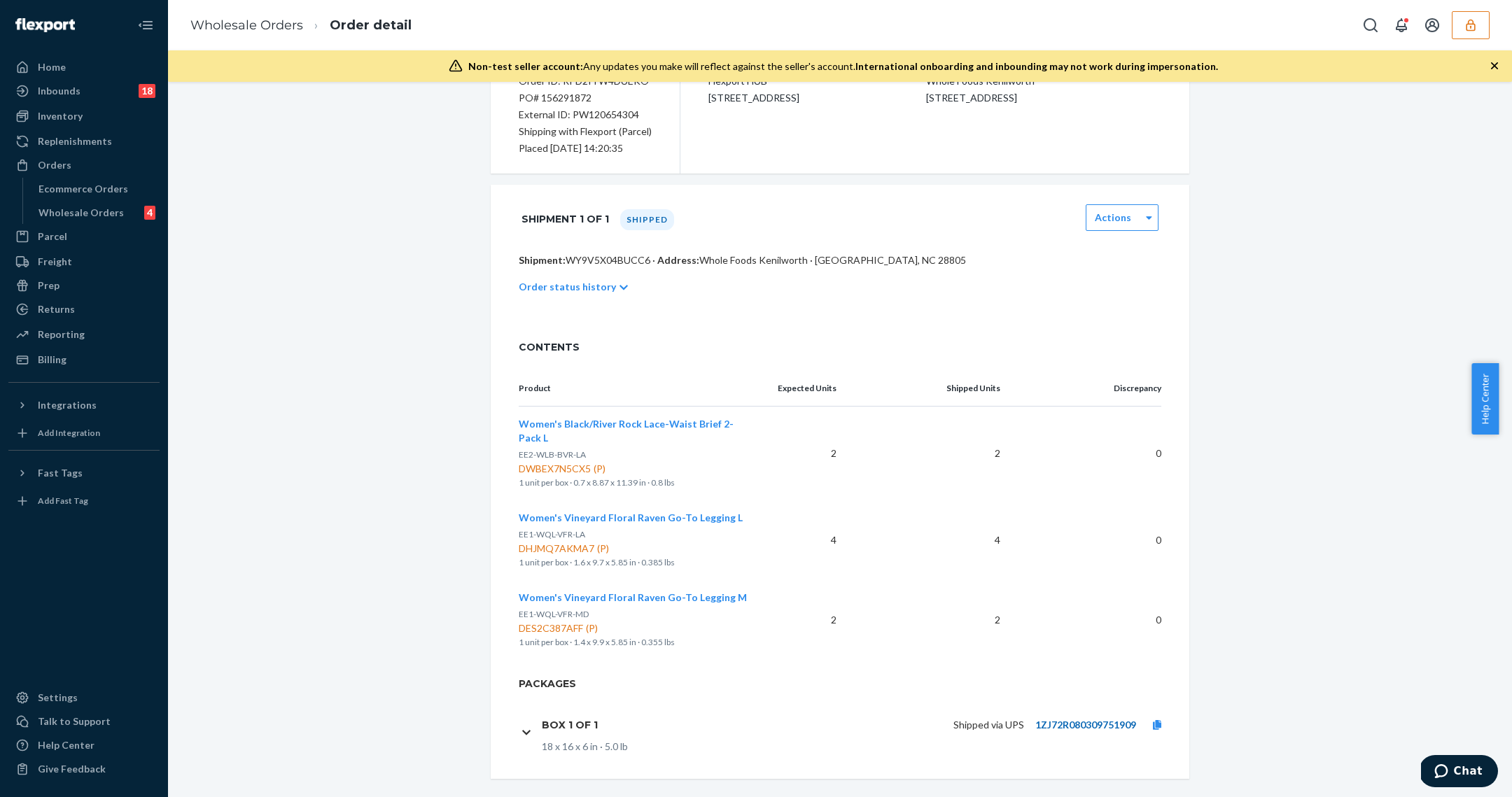
click at [1069, 719] on link "1ZJ72R080309751909" at bounding box center [1086, 725] width 101 height 12
click at [310, 468] on div "Wholesale Order Shipped Duplicate Actions 3 SKUs · 8 units Order ID: RPD2ITW4DU…" at bounding box center [839, 531] width 1322 height 1195
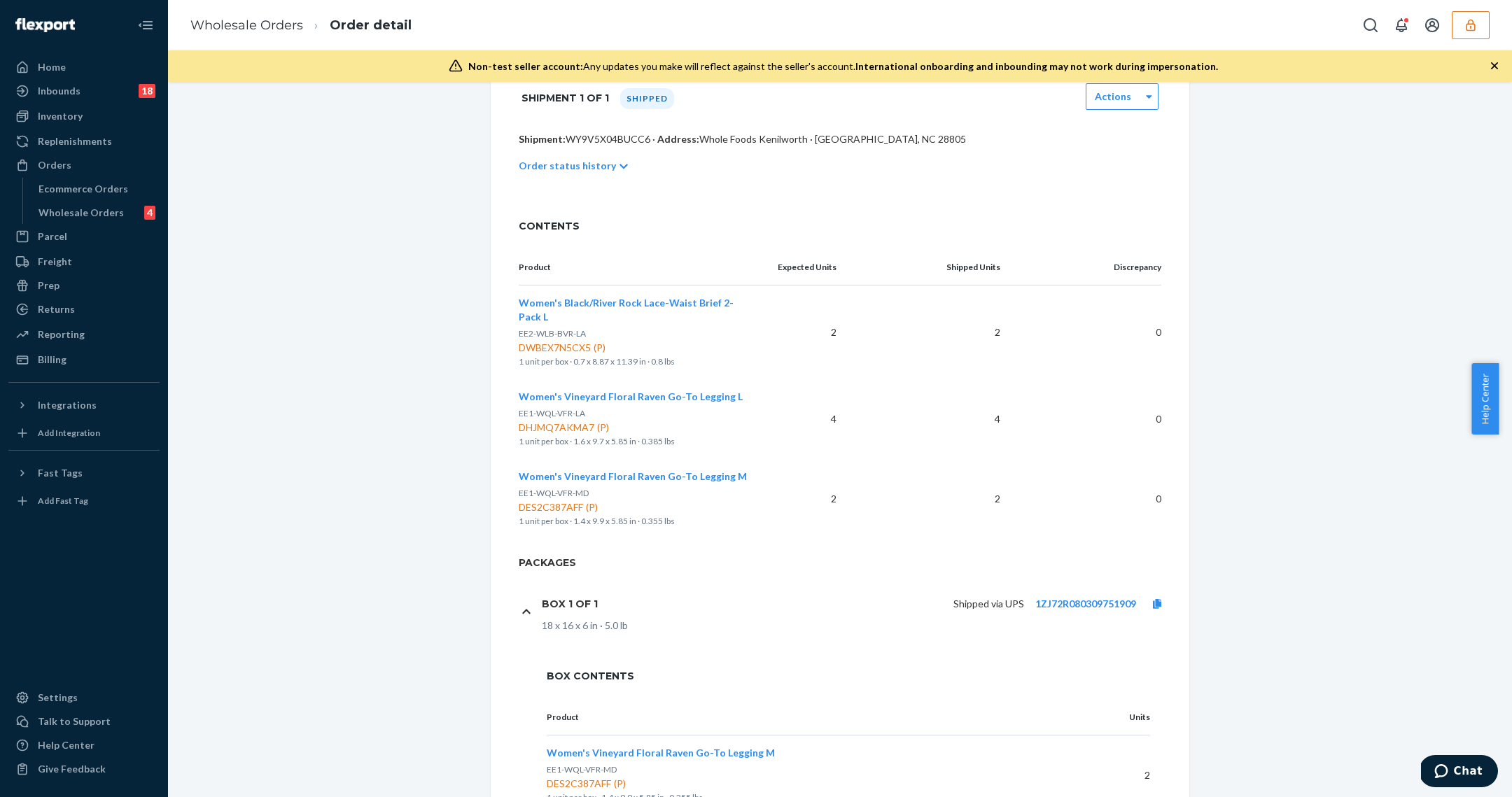
scroll to position [519, 0]
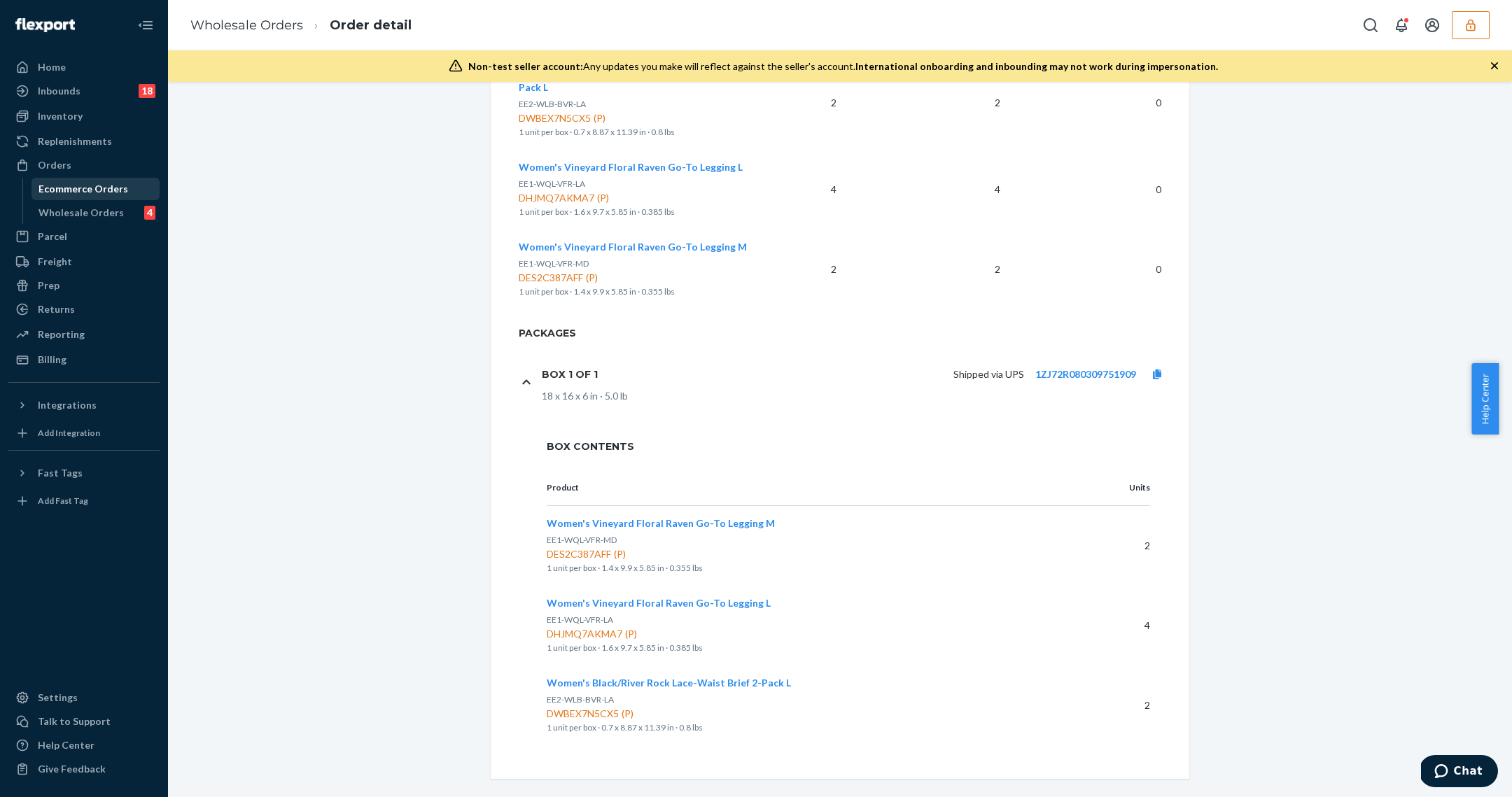
drag, startPoint x: 96, startPoint y: 217, endPoint x: 142, endPoint y: 195, distance: 51.0
click at [96, 217] on div "Wholesale Orders" at bounding box center [81, 213] width 85 height 14
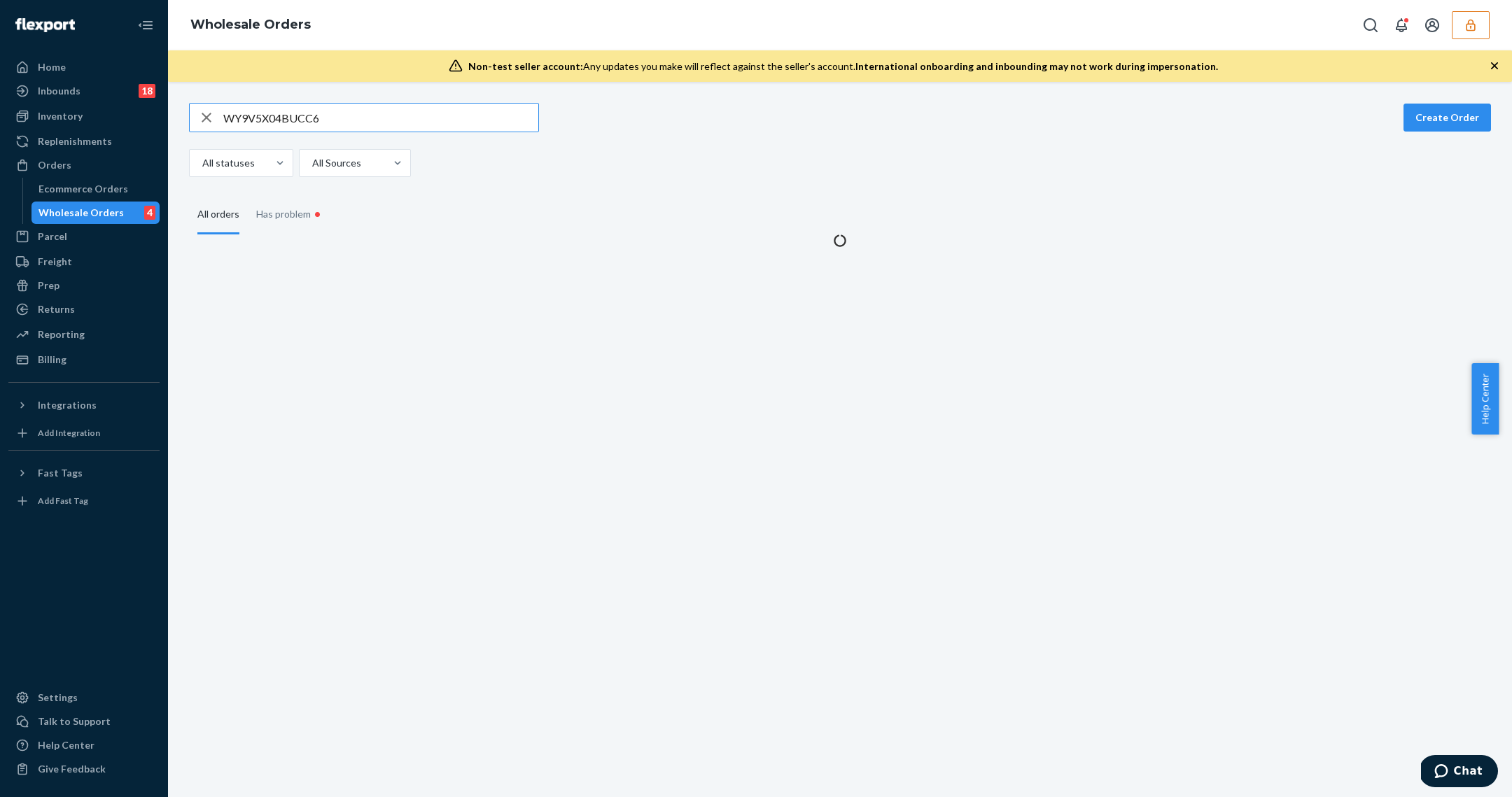
click at [265, 111] on input "WY9V5X04BUCC6" at bounding box center [381, 117] width 315 height 28
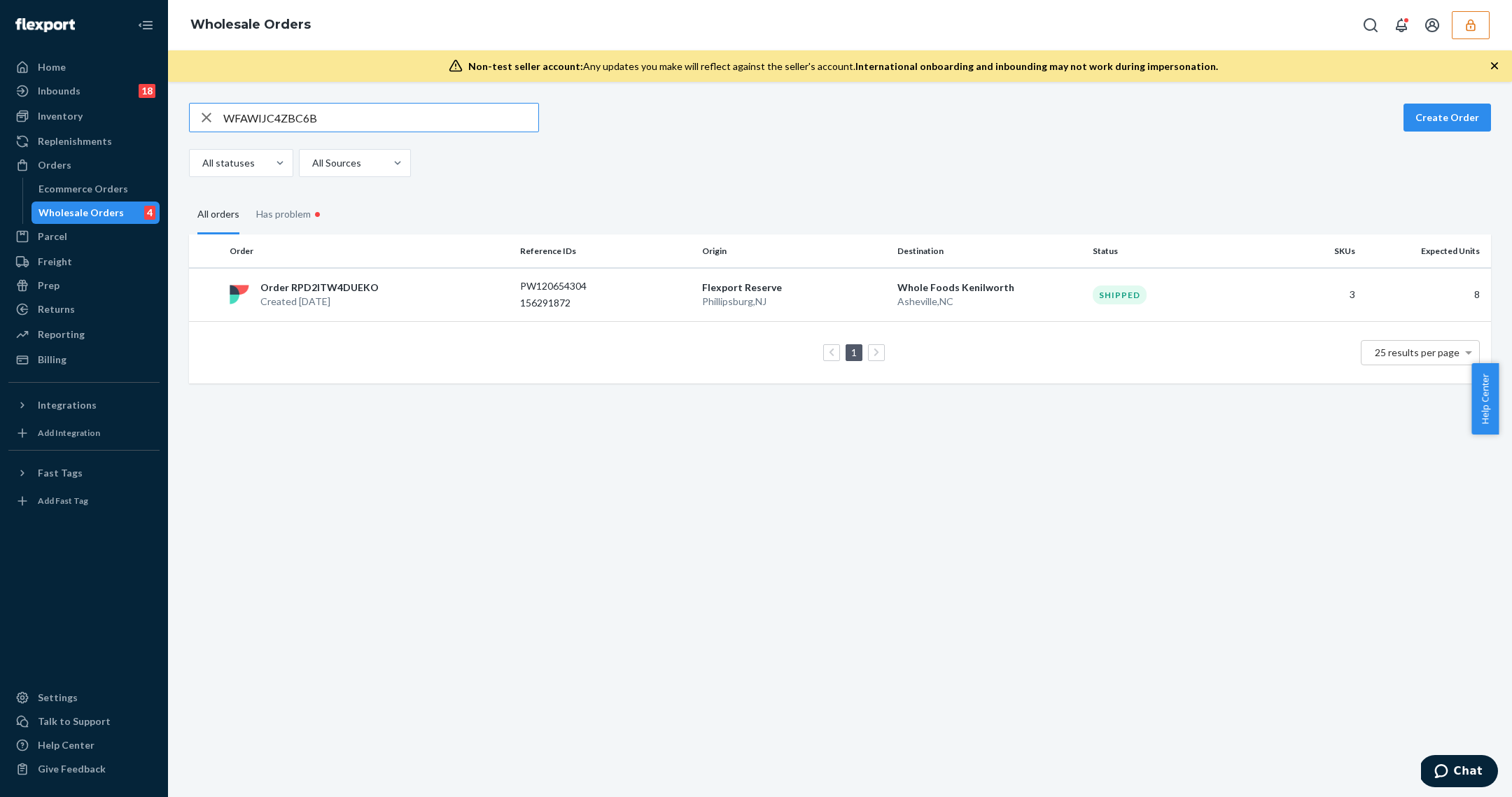
type input "WFAWIJC4ZBC6B"
click at [605, 249] on th "Reference IDs" at bounding box center [605, 251] width 182 height 34
click at [637, 296] on div "156301821" at bounding box center [605, 303] width 170 height 14
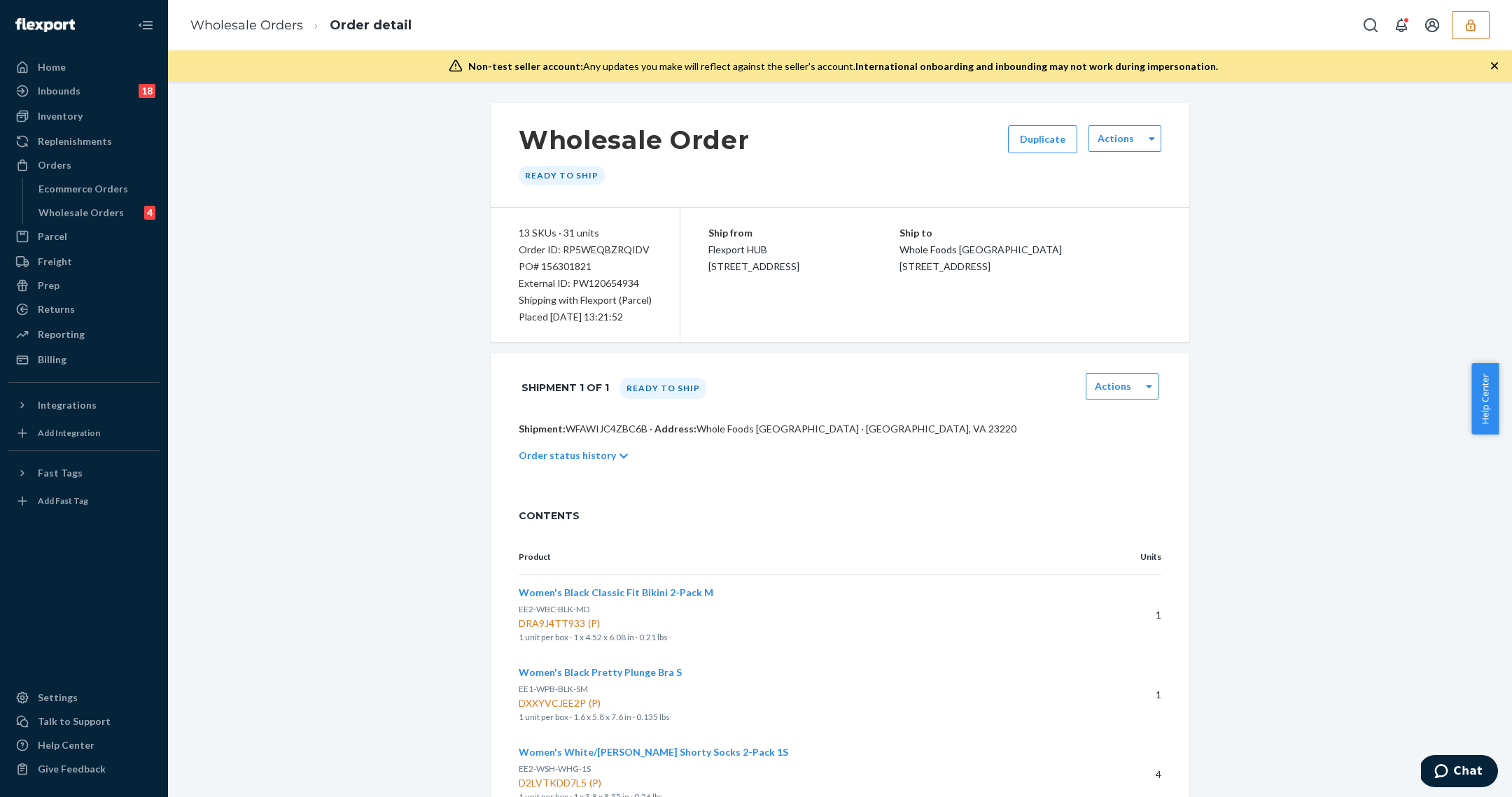
scroll to position [864, 0]
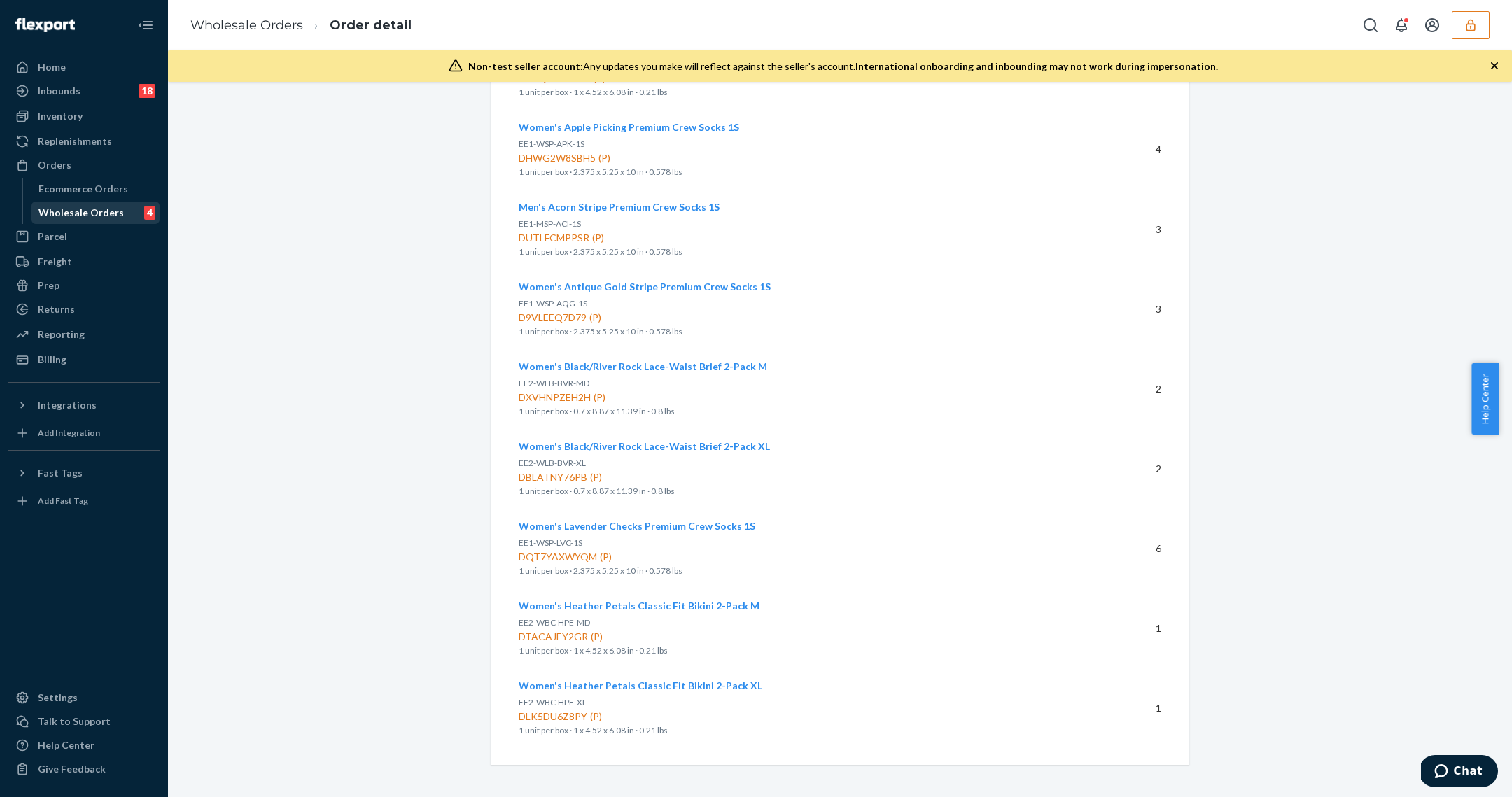
drag, startPoint x: 46, startPoint y: 214, endPoint x: 72, endPoint y: 214, distance: 26.0
click at [46, 214] on div "Wholesale Orders" at bounding box center [81, 213] width 85 height 14
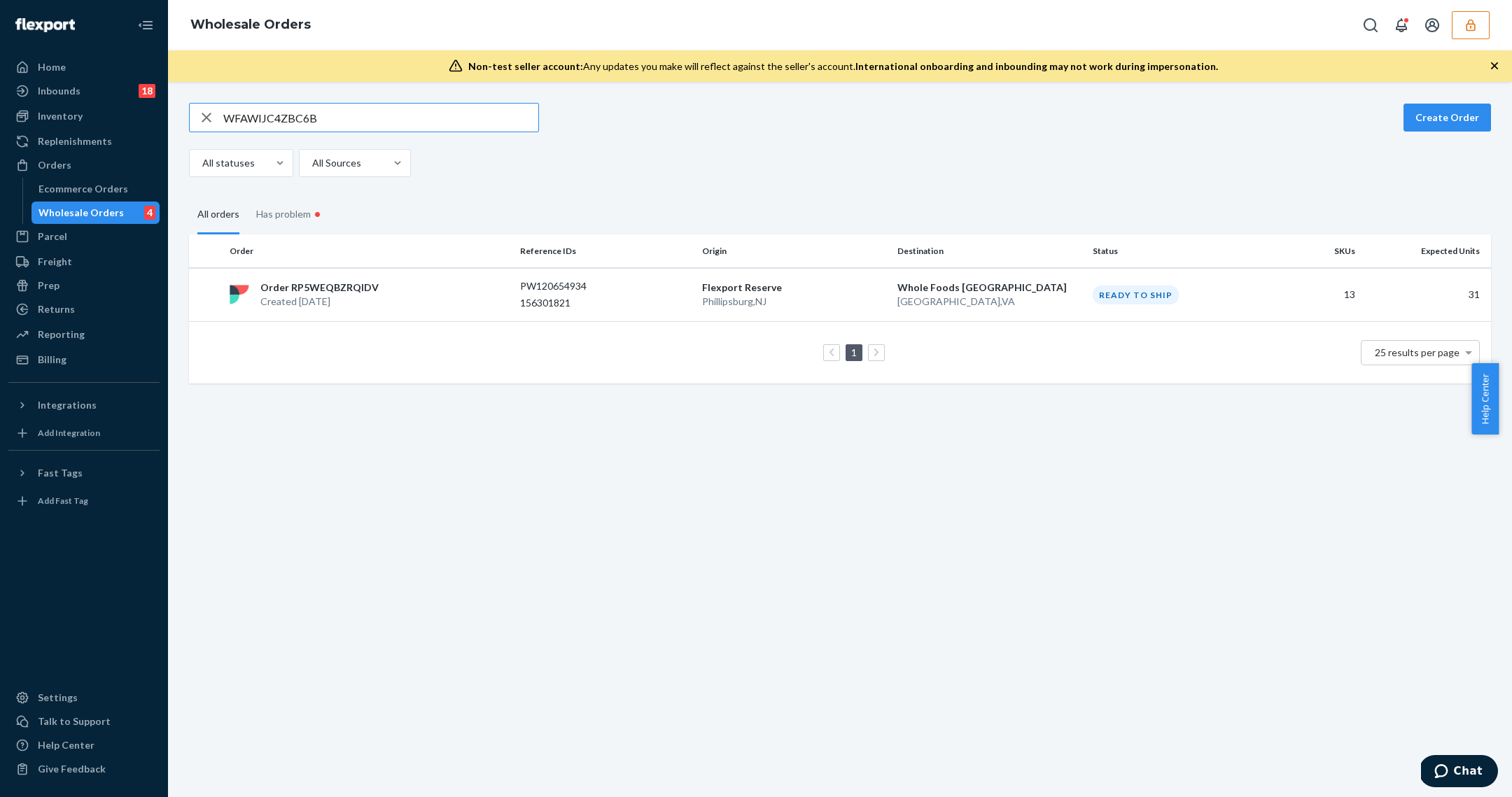
click at [313, 111] on input "WFAWIJC4ZBC6B" at bounding box center [381, 117] width 315 height 28
type input "W"
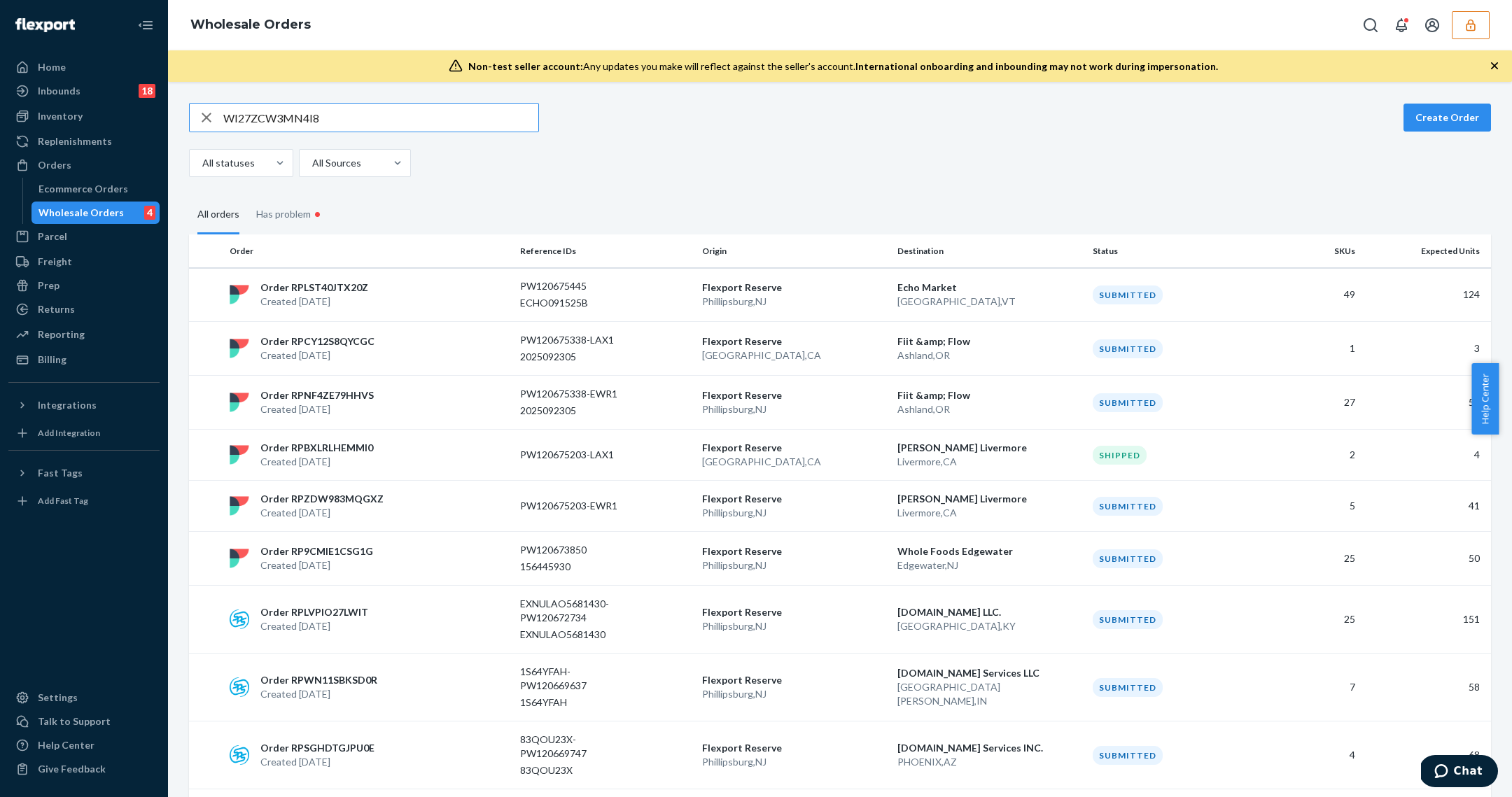
type input "WI27ZCW3MN4I8"
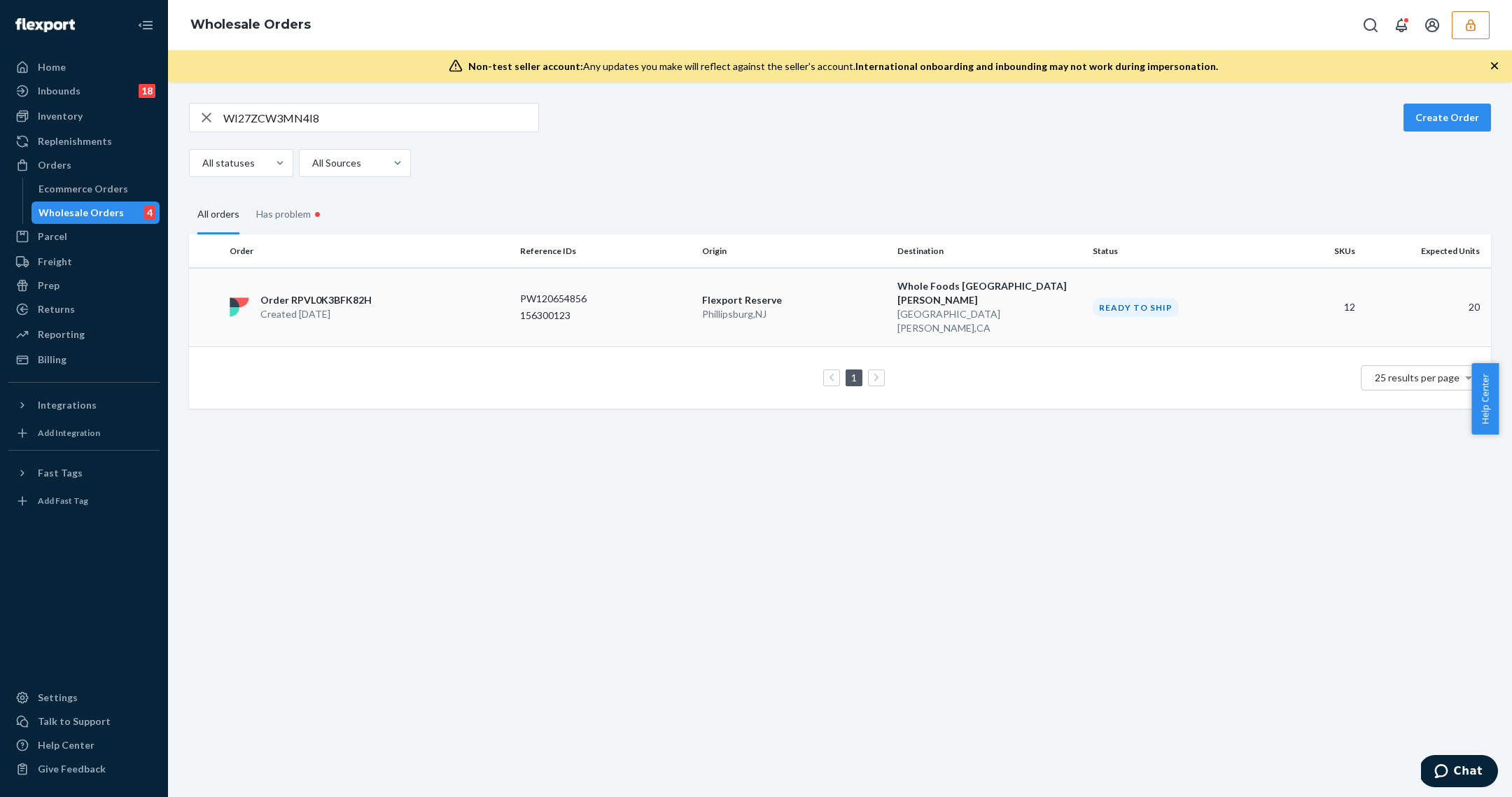
click at [842, 293] on p "Flexport Reserve" at bounding box center [794, 300] width 184 height 14
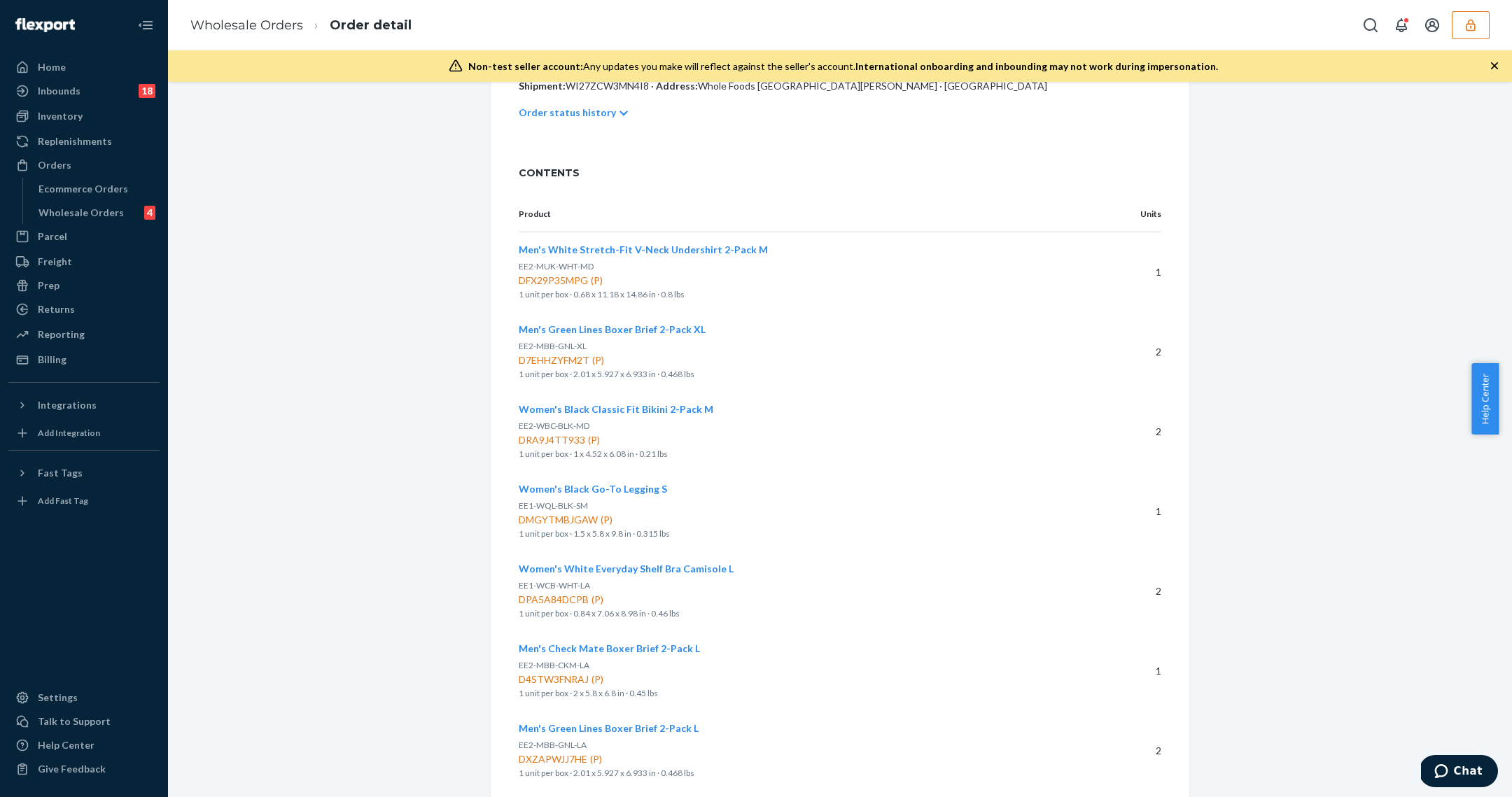
scroll to position [784, 0]
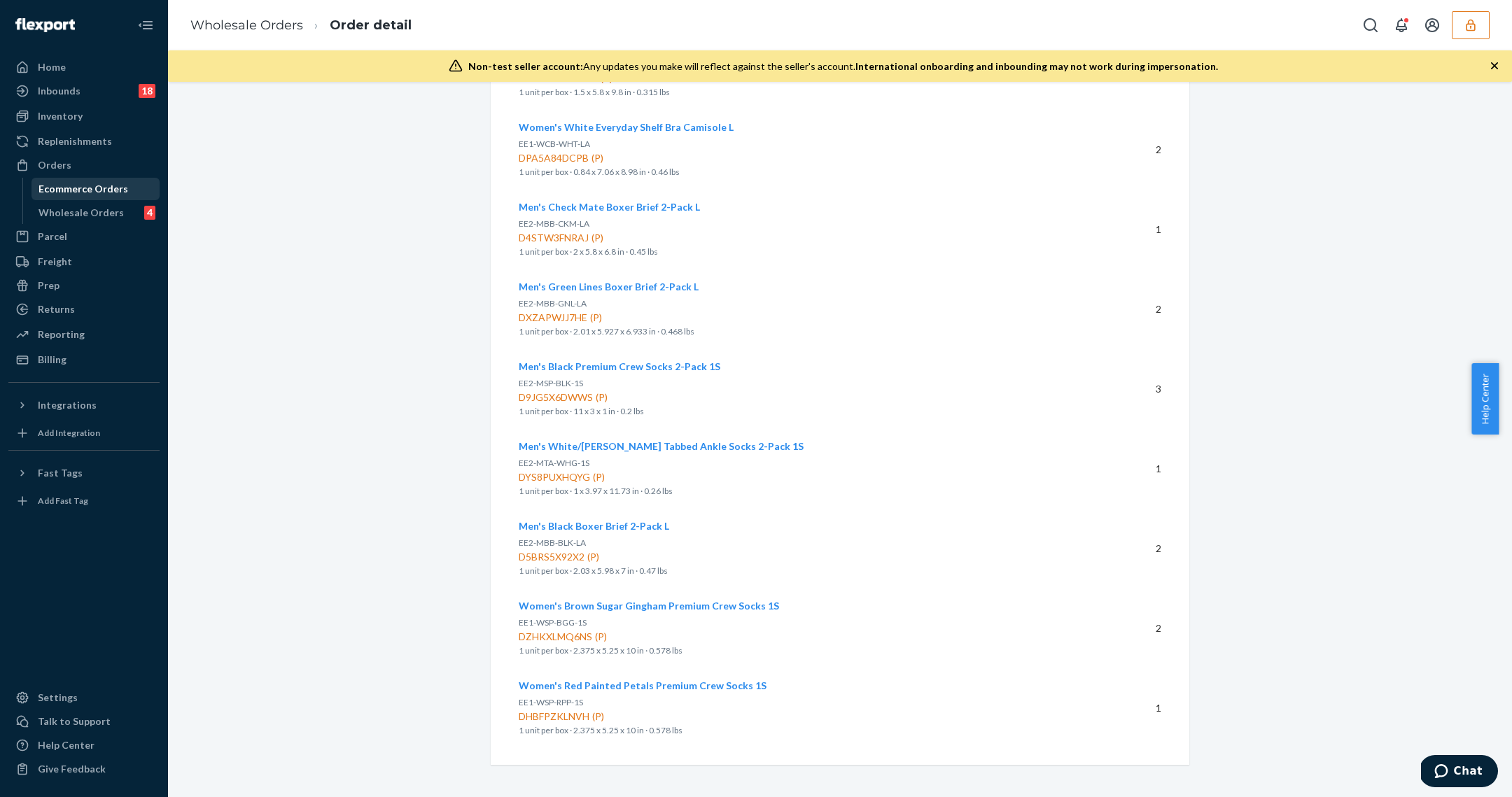
click at [70, 202] on link "Wholesale Orders 4" at bounding box center [96, 213] width 129 height 23
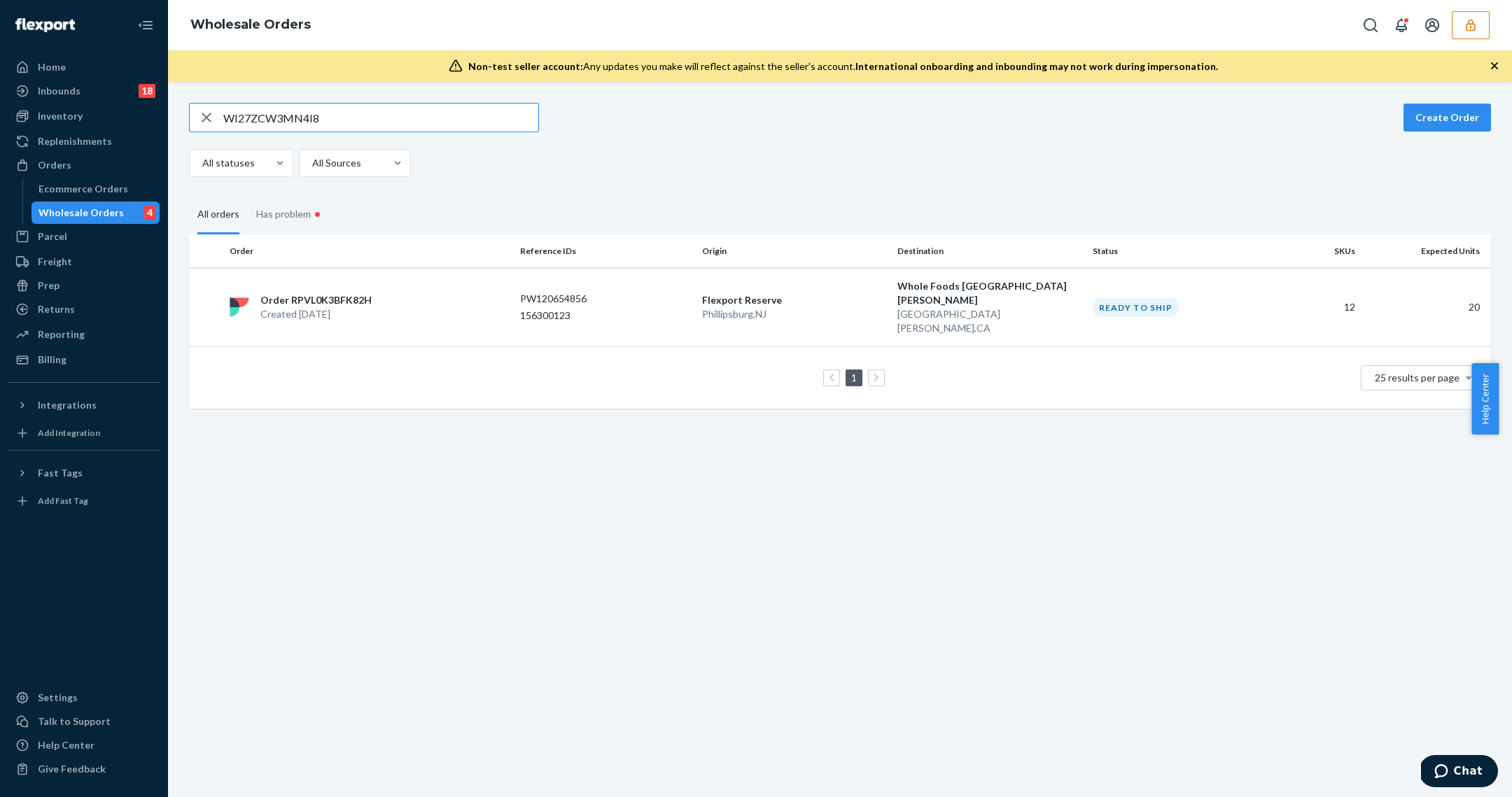
click at [350, 124] on input "WI27ZCW3MN4I8" at bounding box center [381, 117] width 315 height 28
click at [350, 123] on input "WI27ZCW3MN4I8" at bounding box center [381, 117] width 315 height 28
type input "WIT6PALWZWSM2"
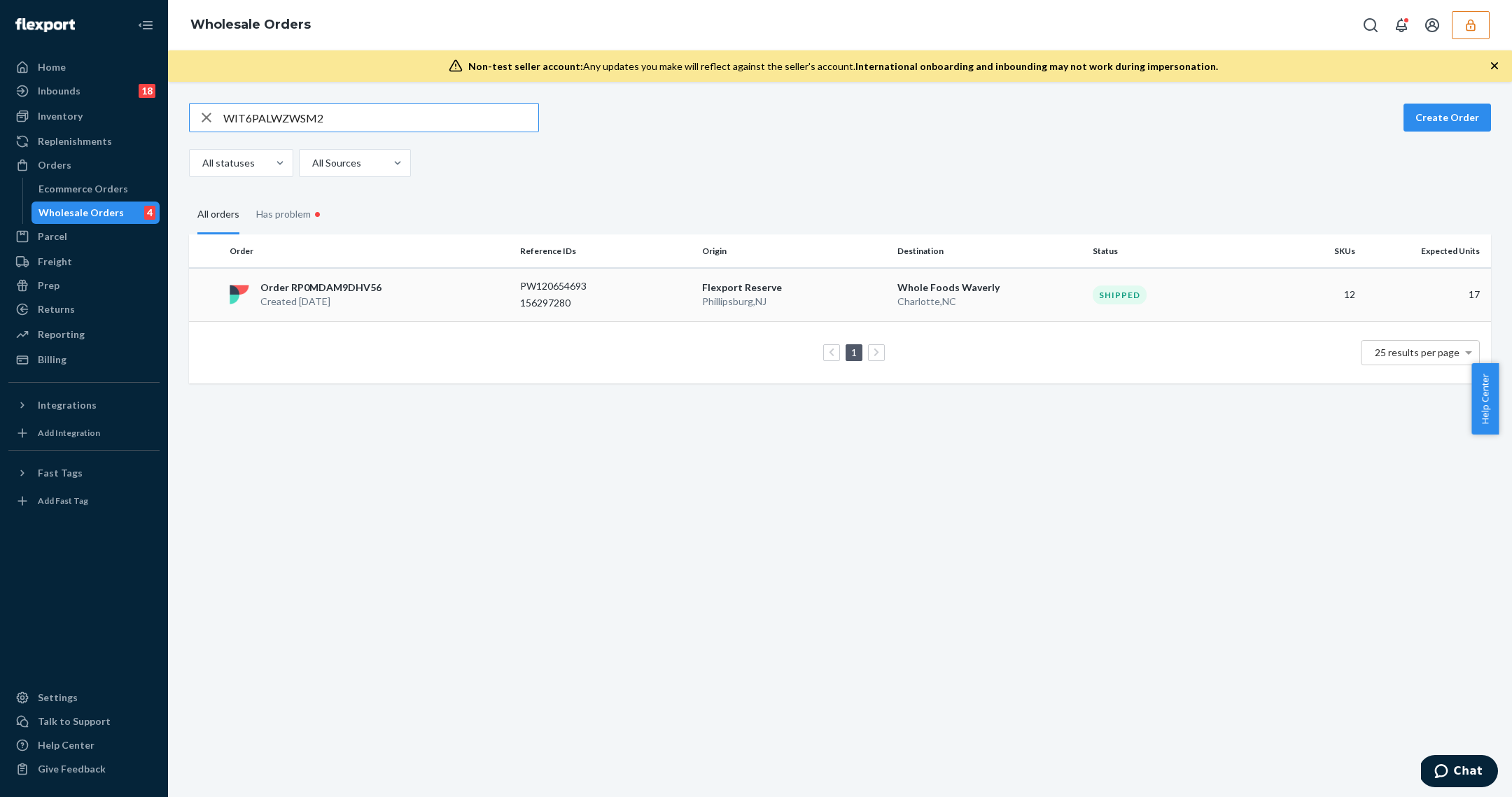
click at [569, 294] on div "PW120654693 156297280" at bounding box center [605, 294] width 170 height 30
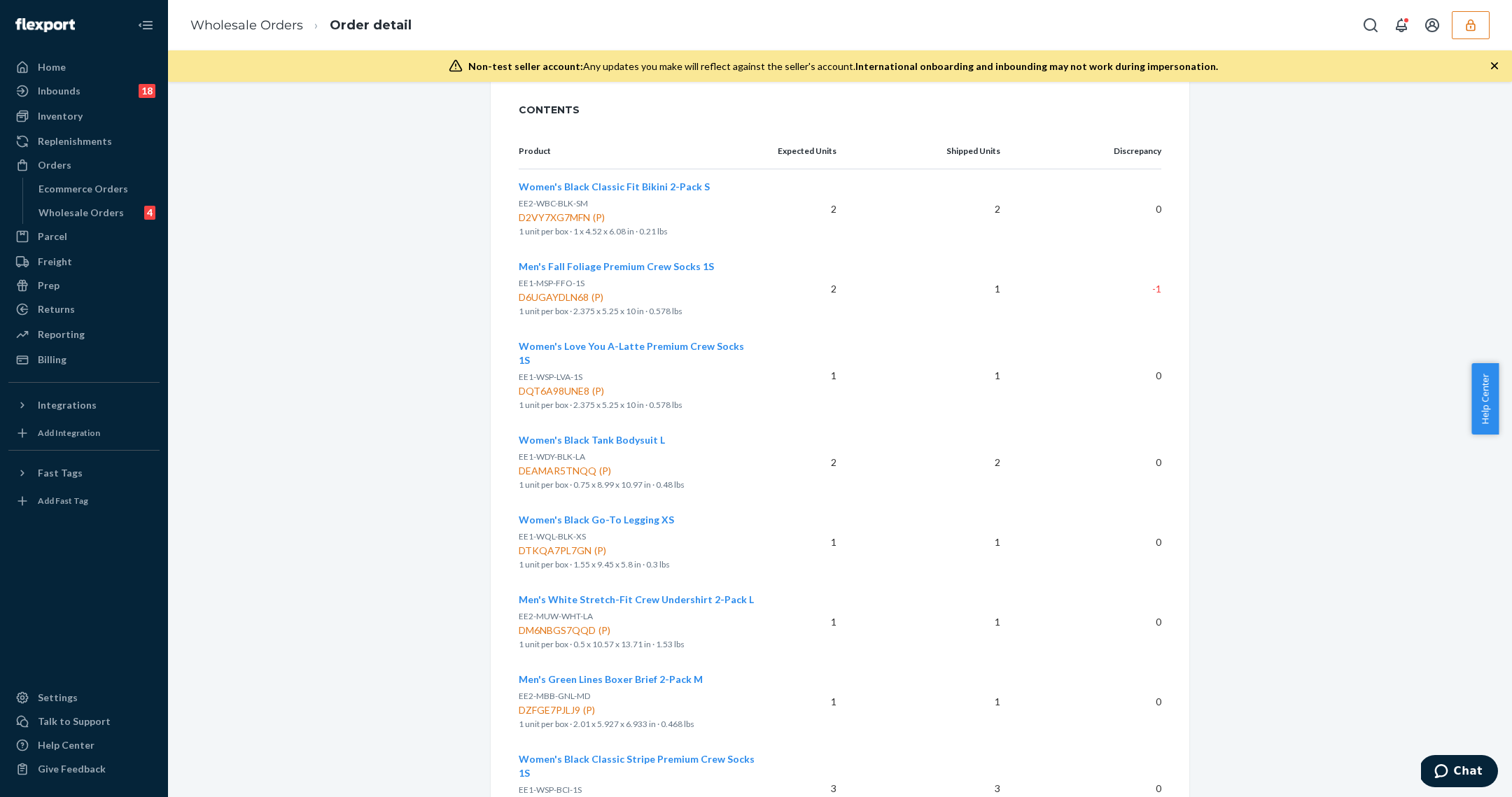
scroll to position [972, 0]
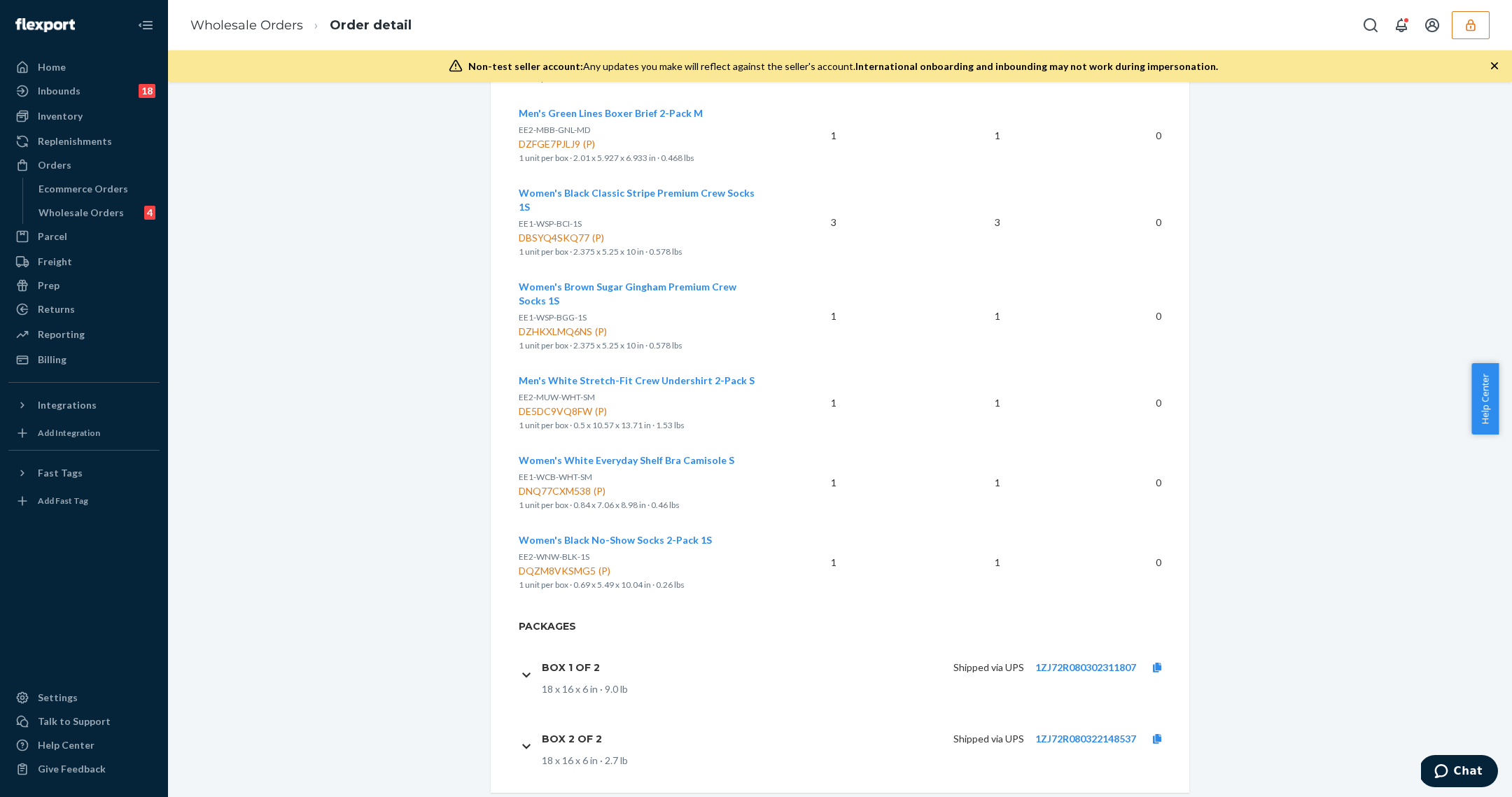
click at [1071, 724] on div "Shipped via UPS 1ZJ72R080322148537" at bounding box center [896, 739] width 565 height 30
click at [1076, 732] on p "1ZJ72R080322148537" at bounding box center [1086, 739] width 101 height 14
click at [1076, 733] on link "1ZJ72R080322148537" at bounding box center [1086, 739] width 101 height 12
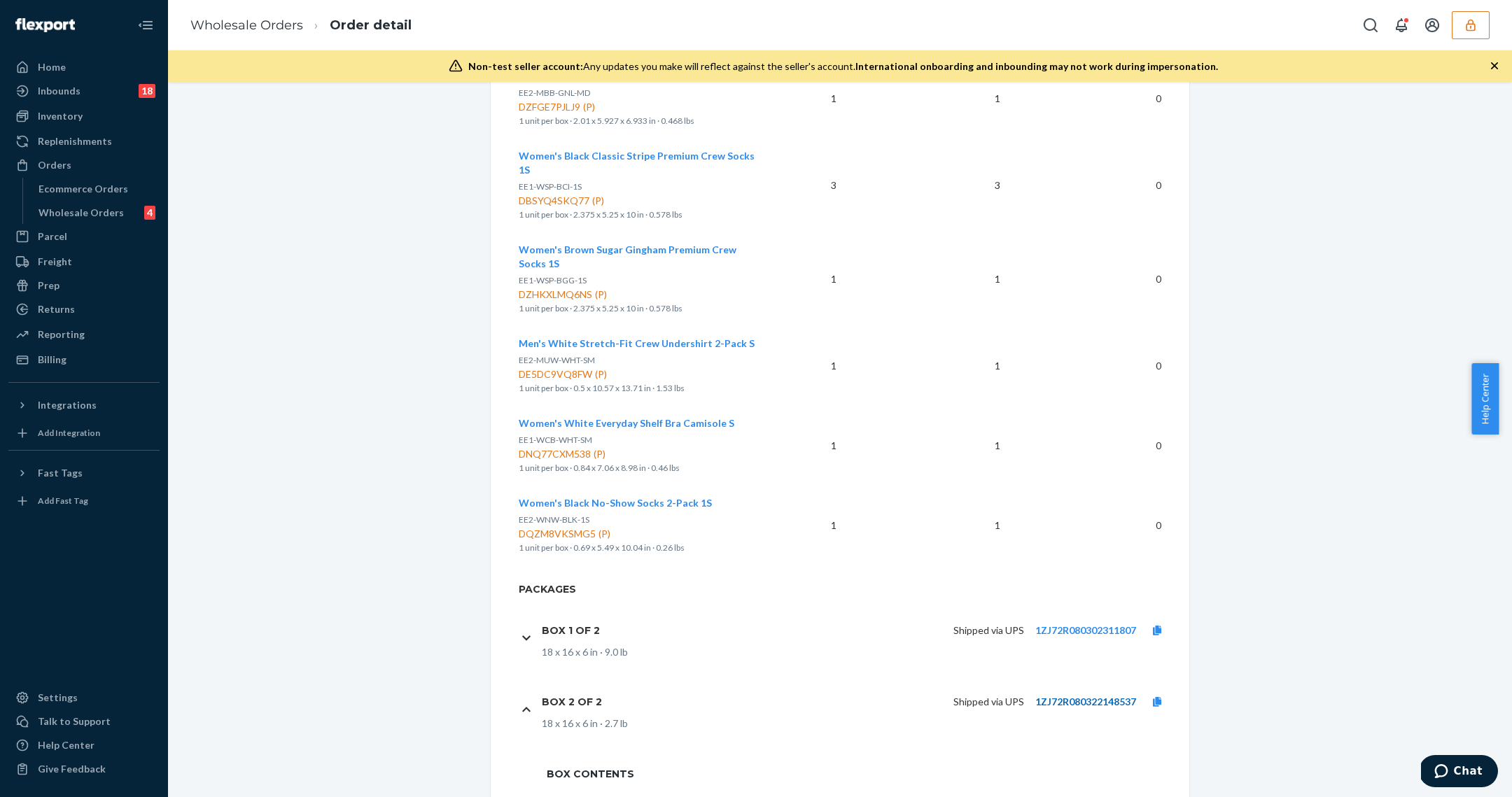
scroll to position [1163, 0]
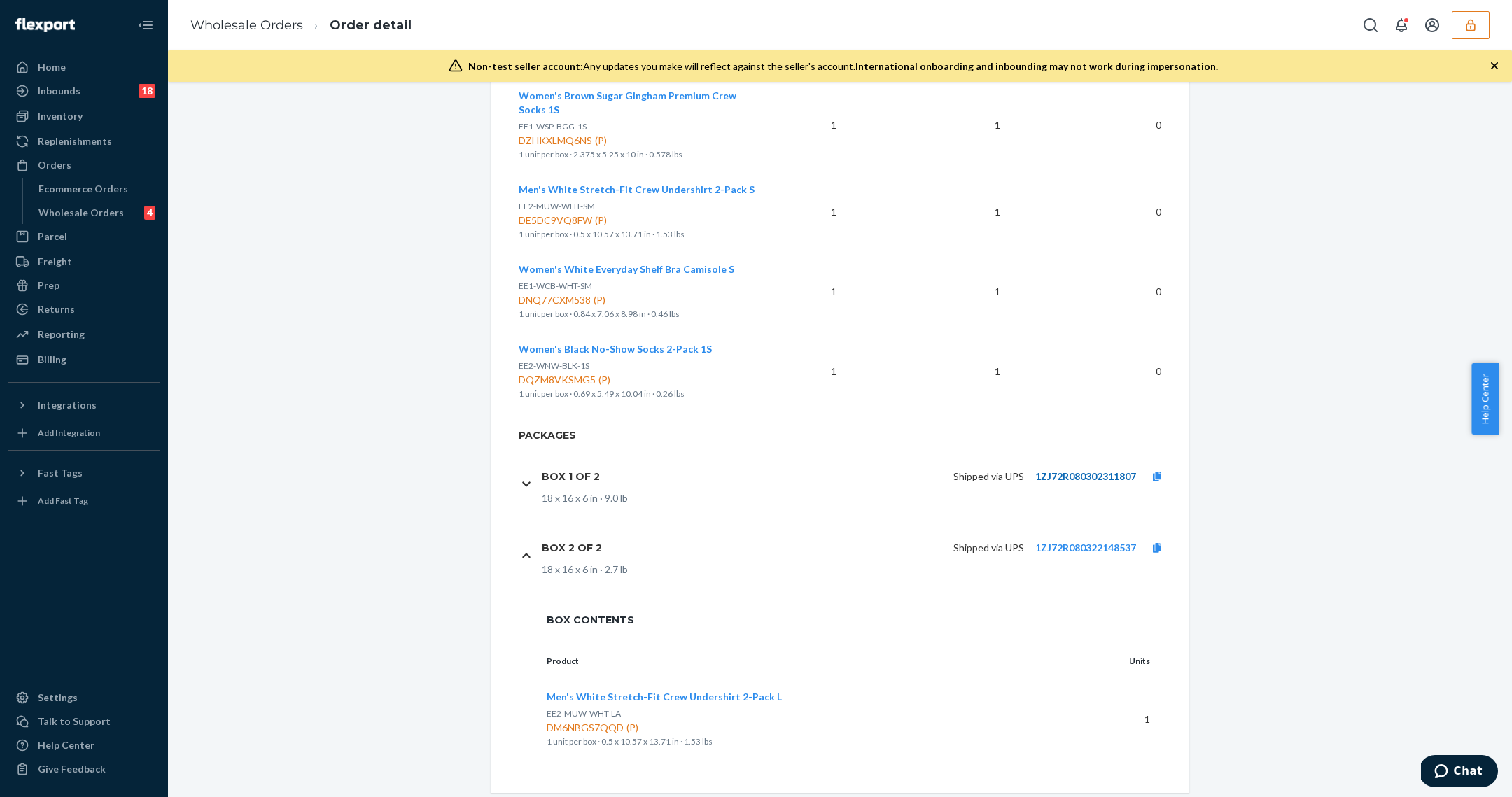
click at [1089, 470] on link "1ZJ72R080302311807" at bounding box center [1086, 476] width 101 height 12
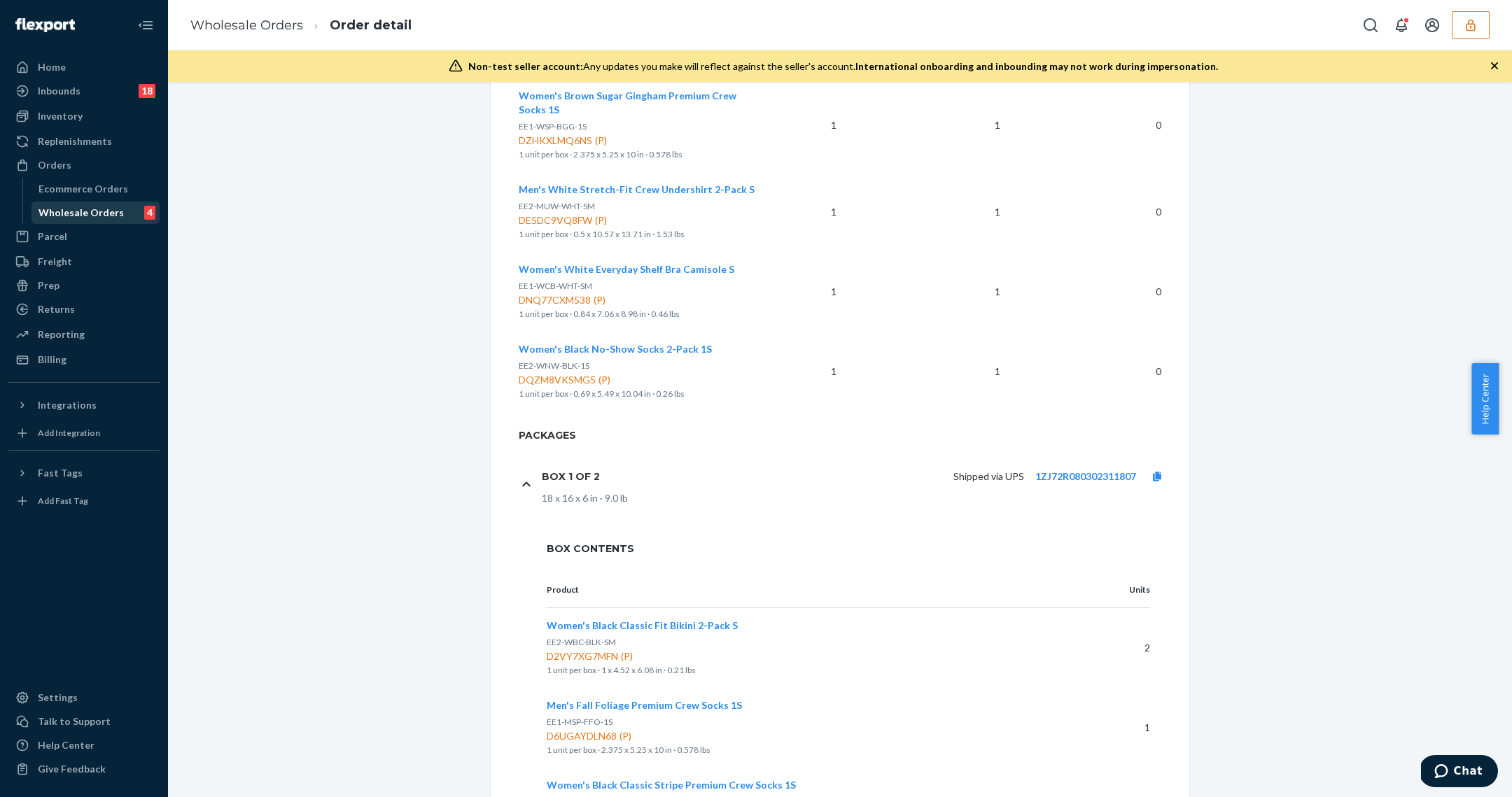
click at [122, 214] on div "Wholesale Orders 4" at bounding box center [96, 212] width 126 height 20
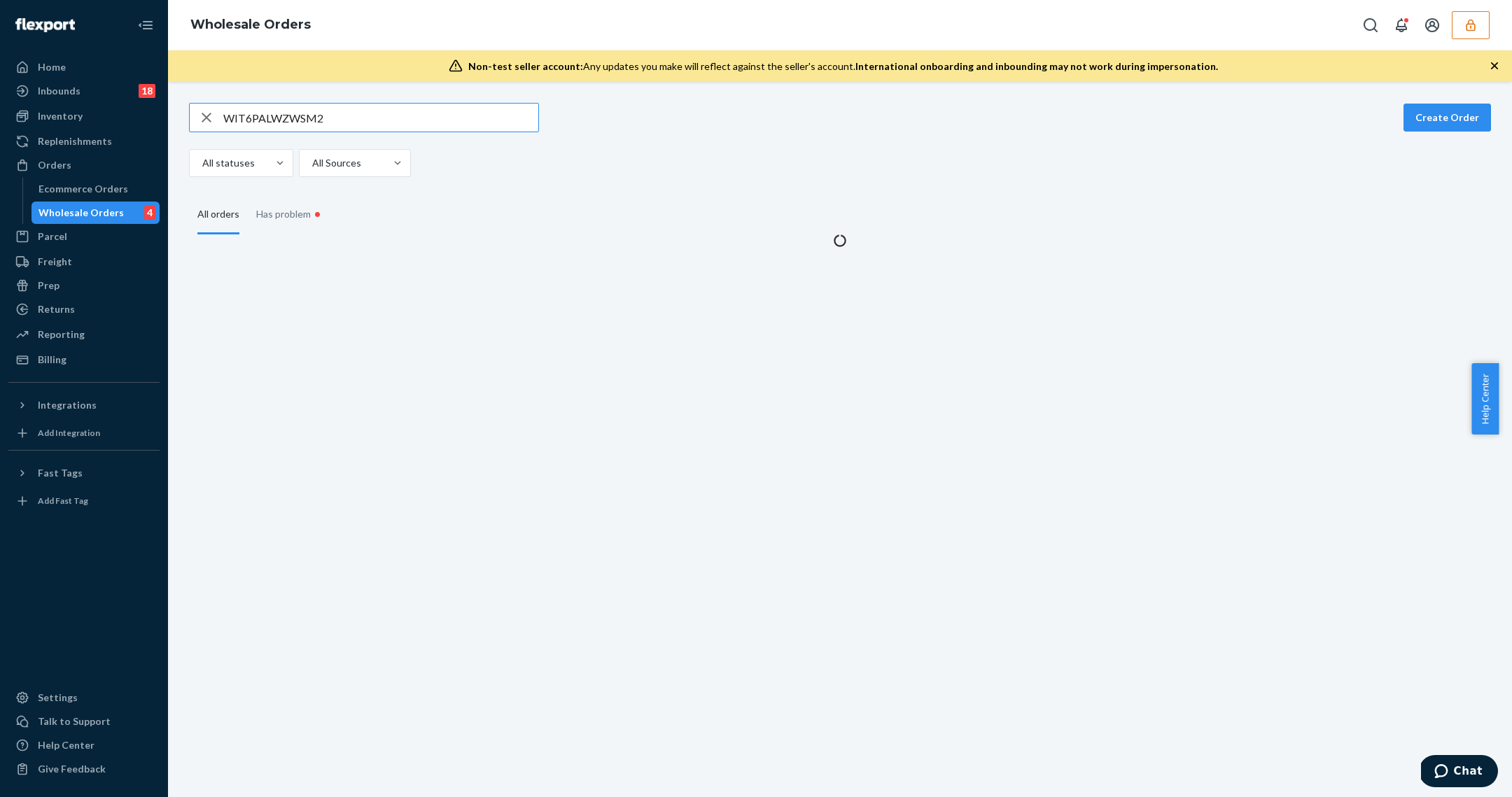
click at [293, 116] on input "WIT6PALWZWSM2" at bounding box center [381, 117] width 315 height 28
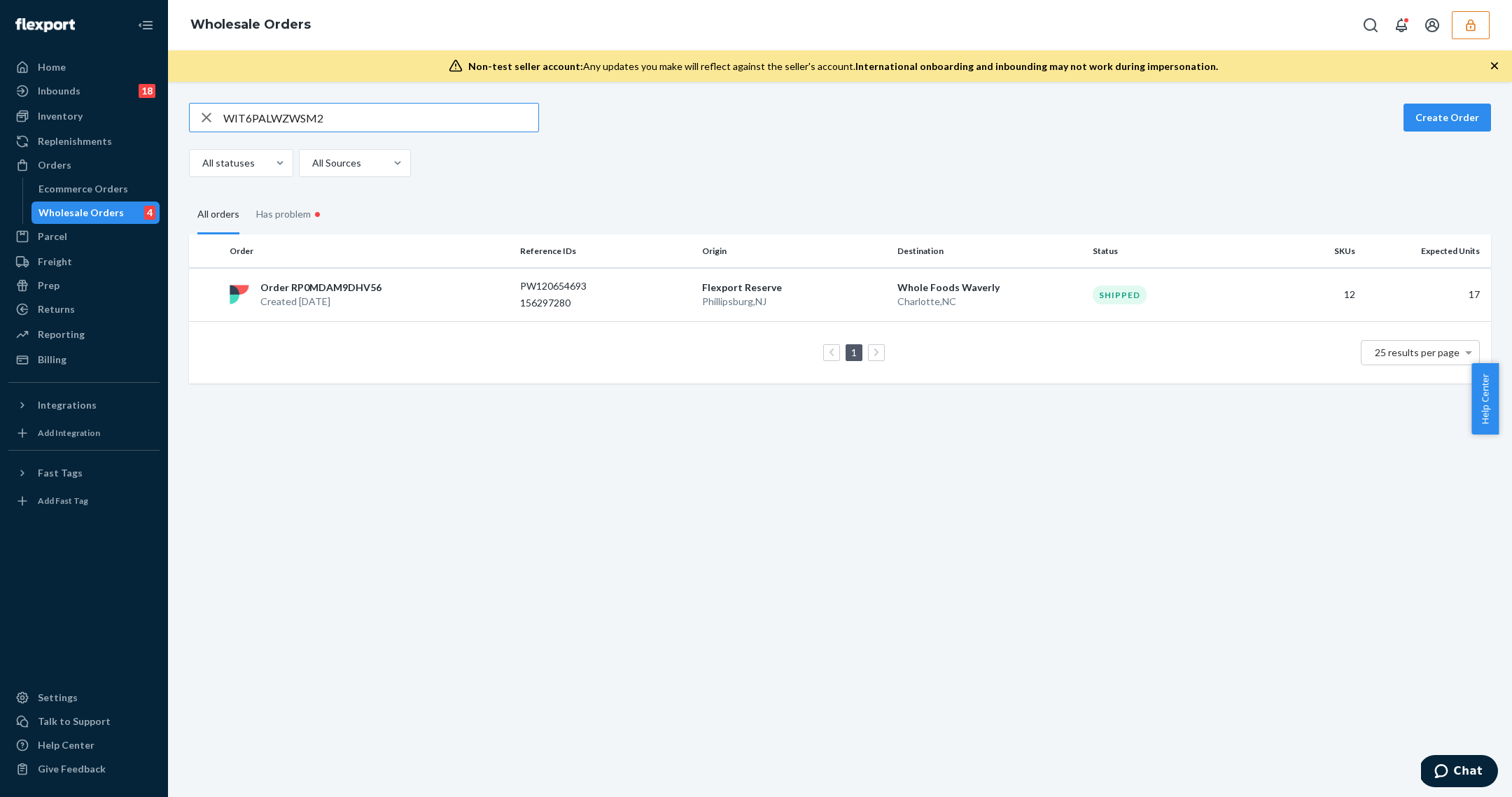
click at [293, 116] on input "WIT6PALWZWSM2" at bounding box center [381, 117] width 315 height 28
type input "WLMOP8T3ZO7N8"
click at [411, 278] on td "Order RPSW0B9XDG2SW Created Sep 18, 2025" at bounding box center [370, 295] width 290 height 54
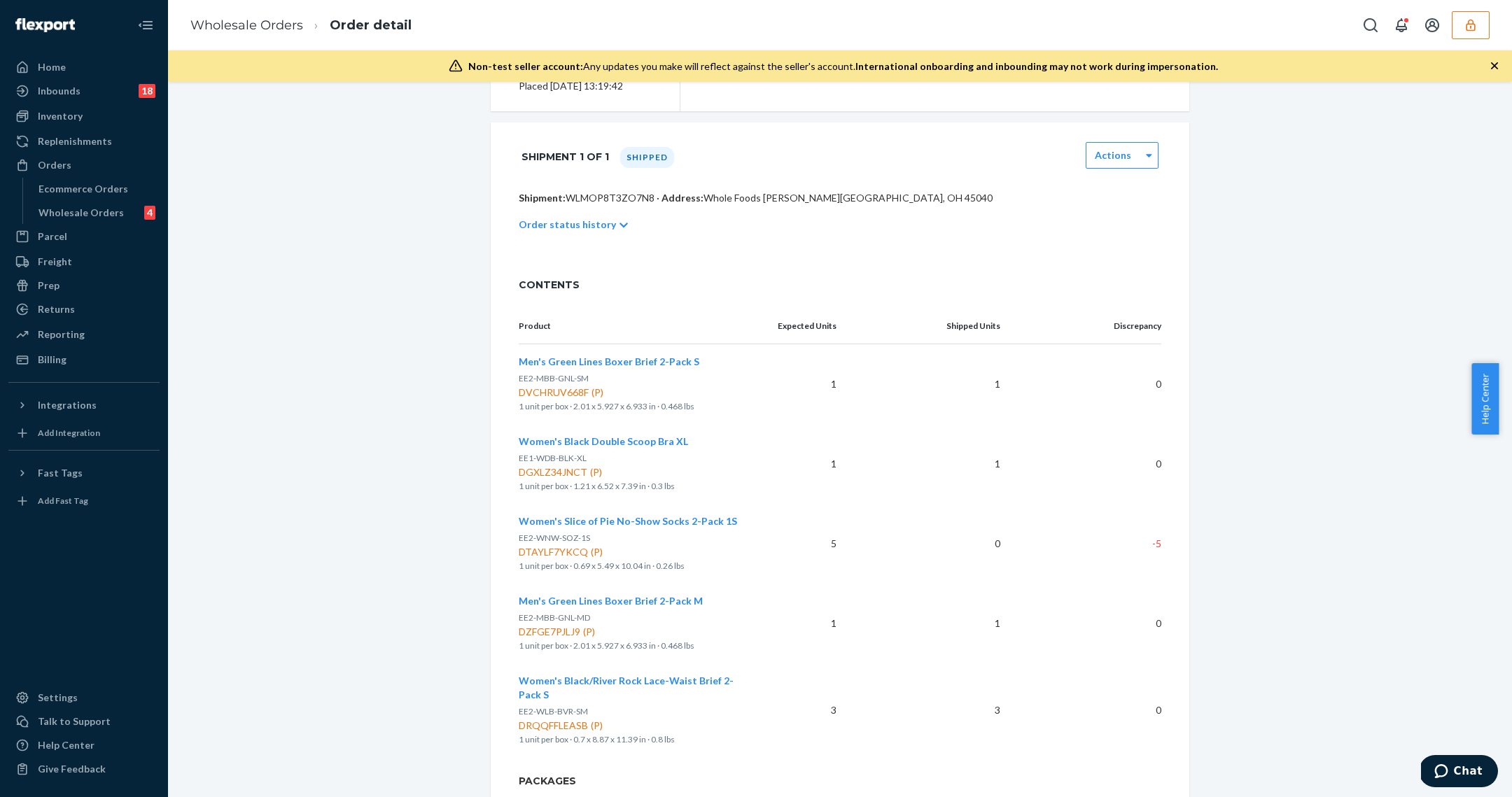
scroll to position [329, 0]
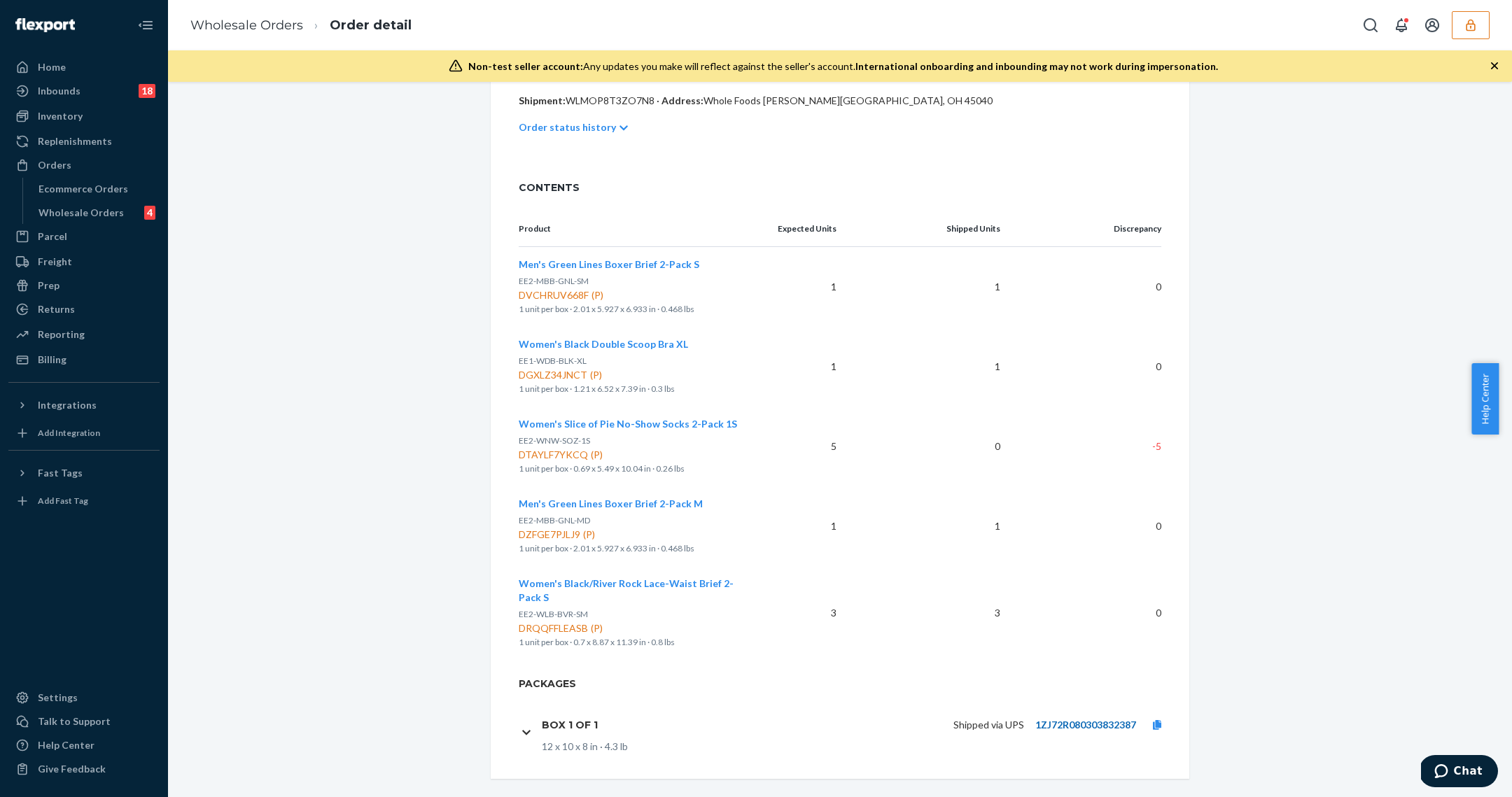
click at [1101, 719] on link "1ZJ72R080303832387" at bounding box center [1086, 725] width 101 height 12
click at [163, 210] on div "Home Inbounds 18 Shipping Plans Problems 18 Inventory Products Branded Packagin…" at bounding box center [83, 398] width 168 height 797
click at [138, 208] on div "Wholesale Orders 4" at bounding box center [96, 212] width 126 height 20
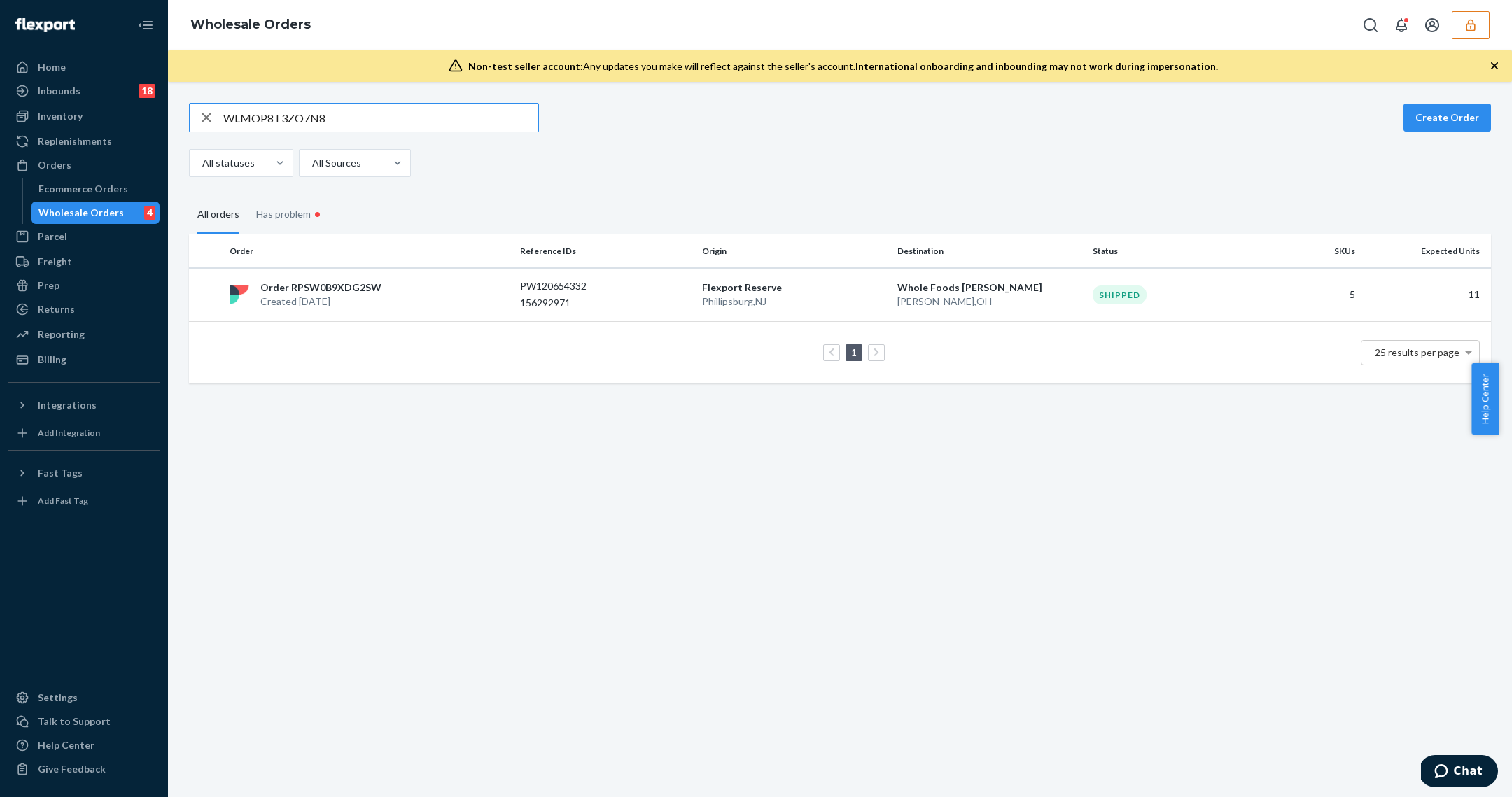
click at [273, 120] on input "WLMOP8T3ZO7N8" at bounding box center [381, 117] width 315 height 28
type input "WON7C76X95JW3"
click at [445, 323] on td "1 25 results per page" at bounding box center [839, 353] width 1302 height 63
click at [441, 283] on div "Order RPSP3OAJBMQTW Created Sep 18, 2025" at bounding box center [370, 295] width 290 height 28
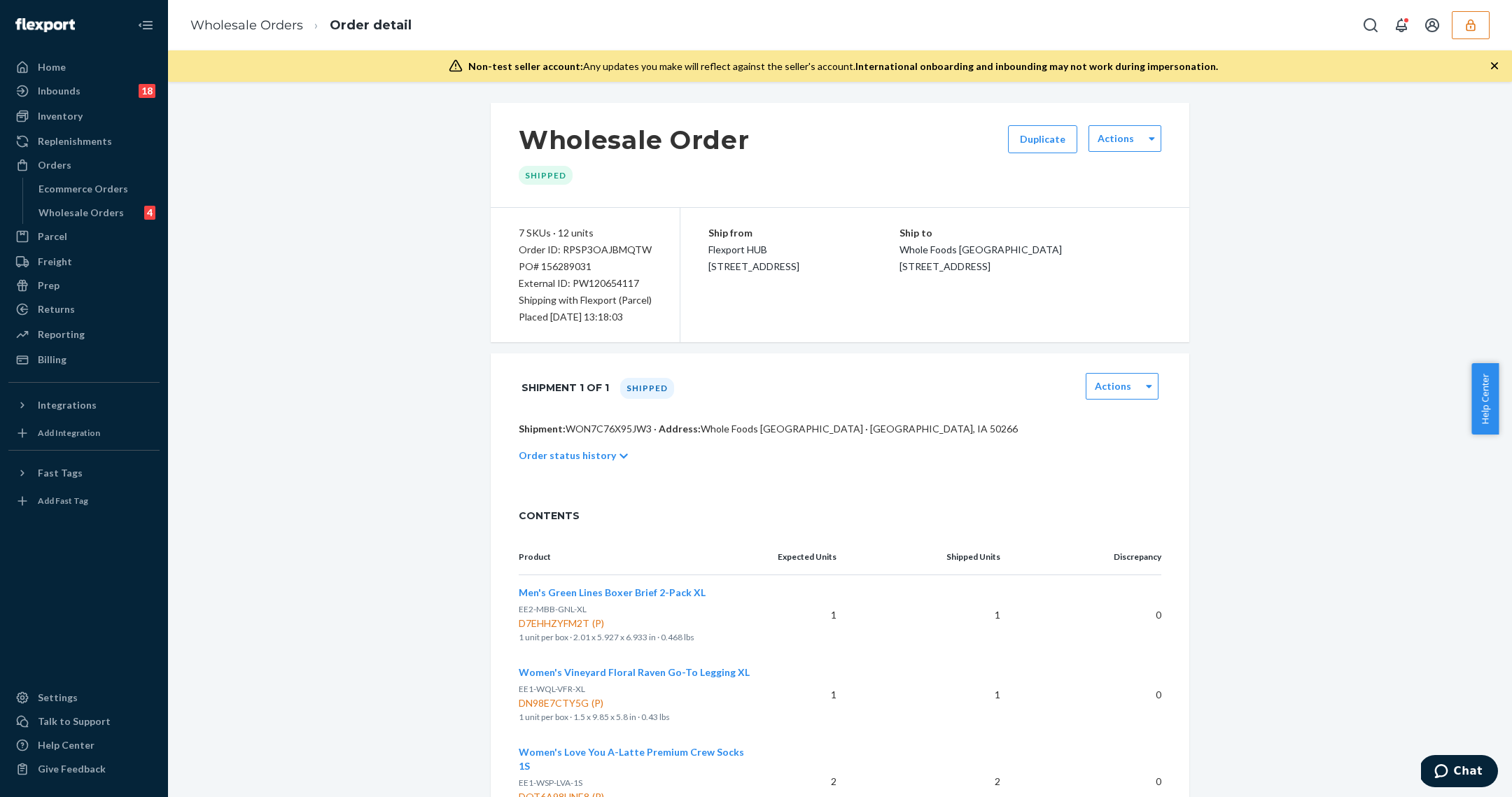
scroll to position [501, 0]
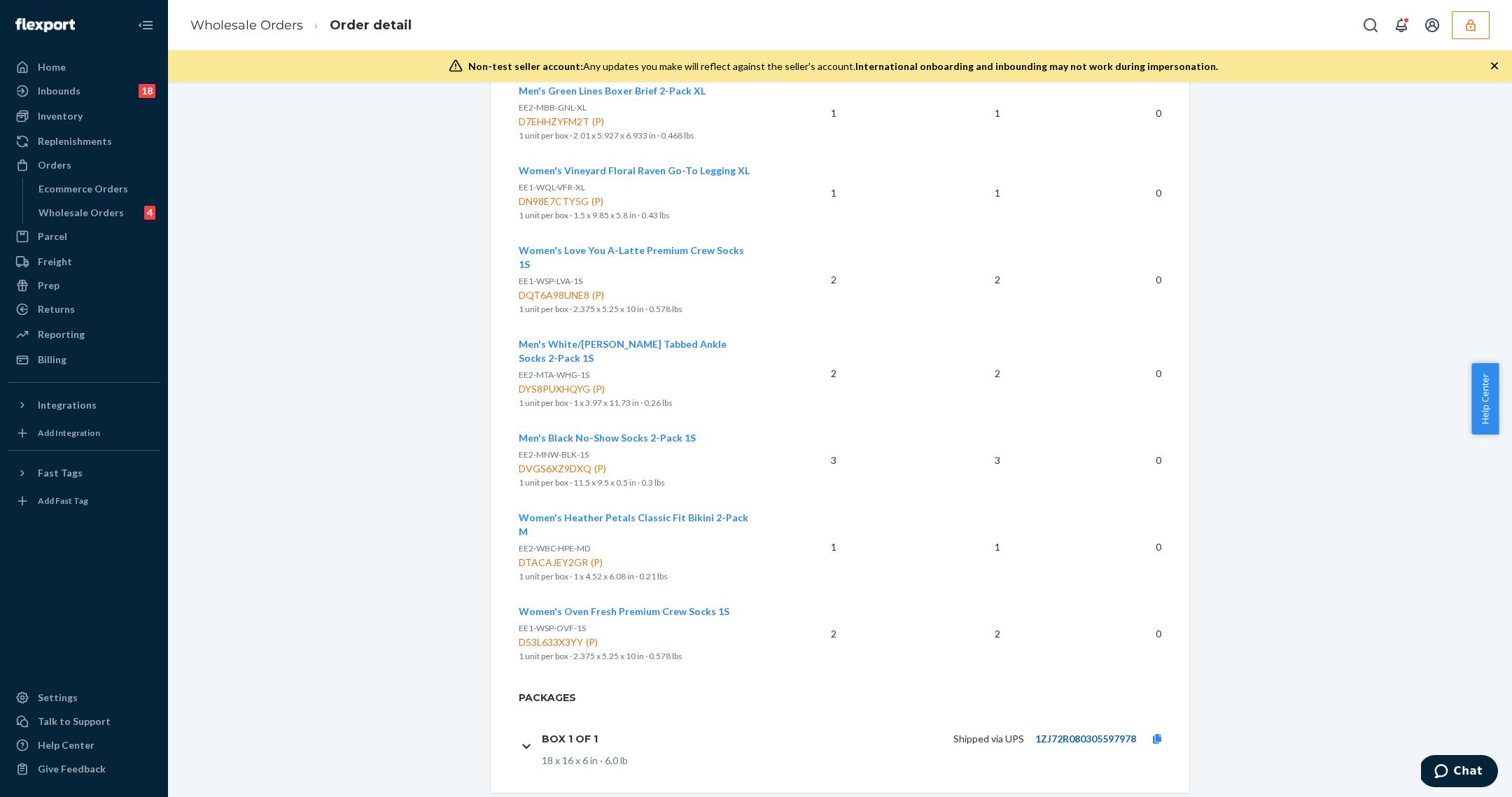
click at [1058, 733] on link "1ZJ72R080305597978" at bounding box center [1086, 739] width 101 height 12
click at [107, 199] on li "Ecommerce Orders" at bounding box center [96, 189] width 129 height 23
click at [115, 210] on div "Wholesale Orders" at bounding box center [81, 213] width 85 height 14
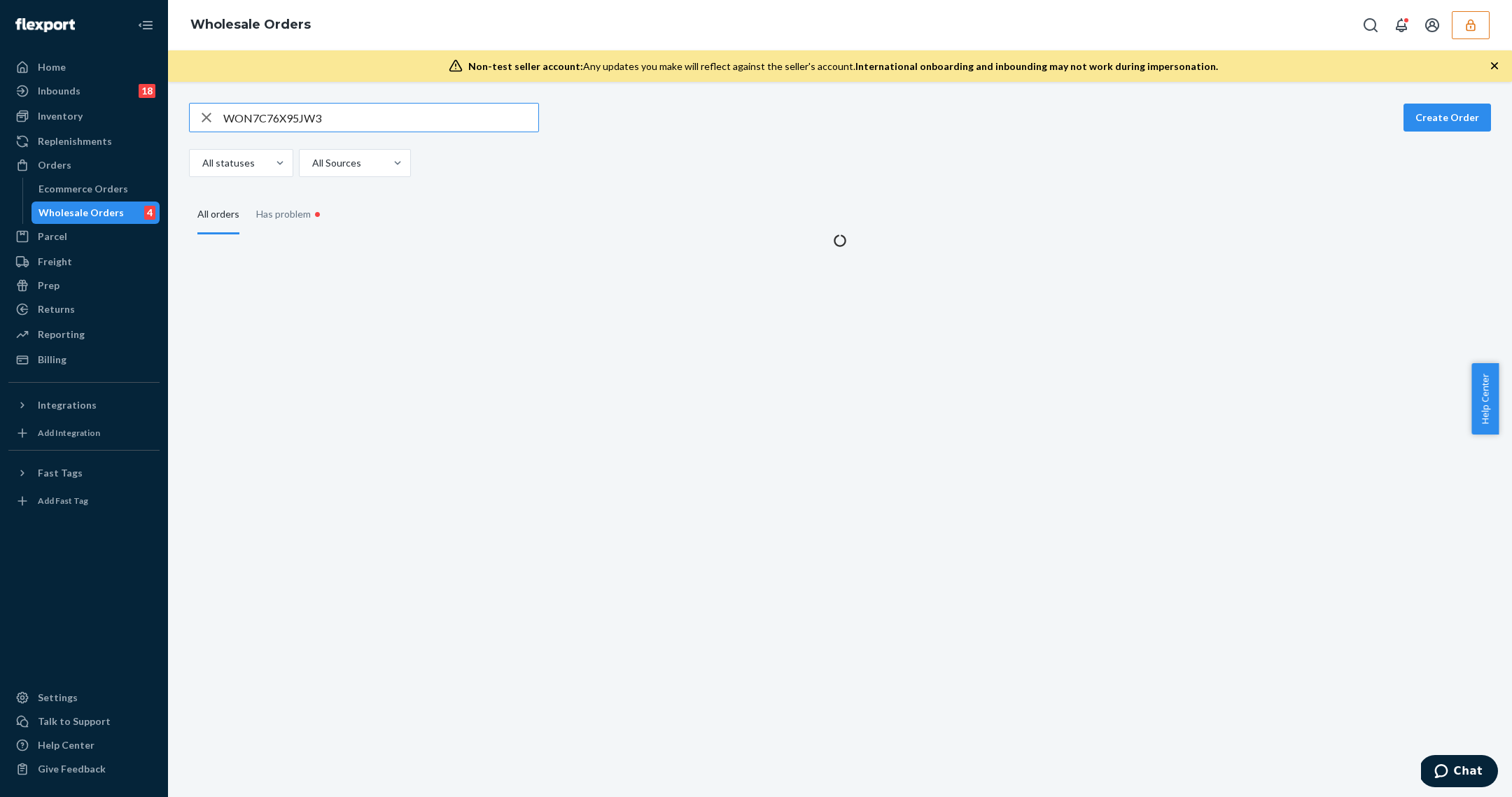
click at [256, 117] on input "WON7C76X95JW3" at bounding box center [381, 117] width 315 height 28
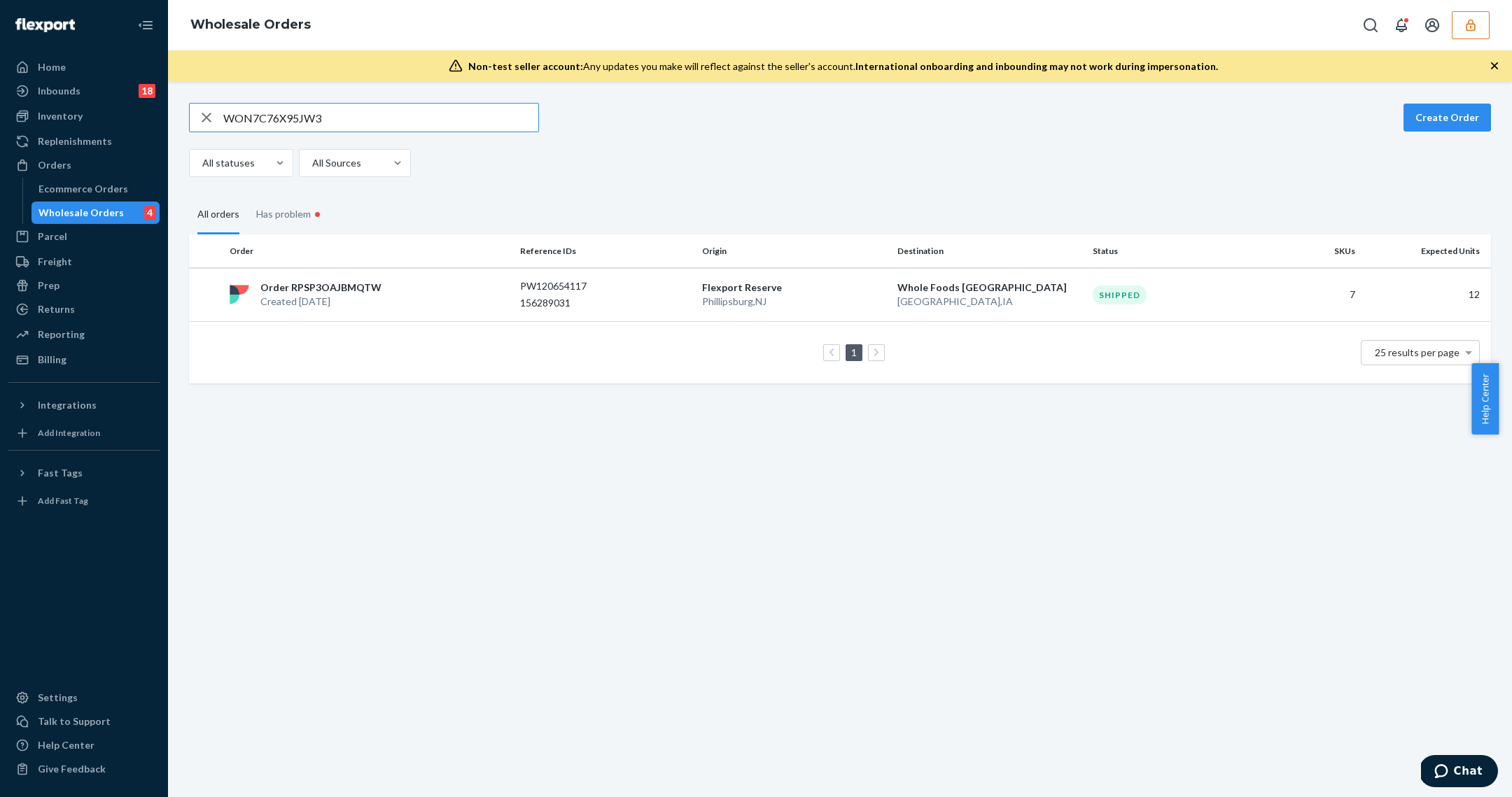
click at [256, 117] on input "WON7C76X95JW3" at bounding box center [381, 117] width 315 height 28
type input "W4BMFO37YJPMC"
click at [734, 311] on td "Flexport Reserve Phillipsburg , NJ" at bounding box center [794, 295] width 196 height 54
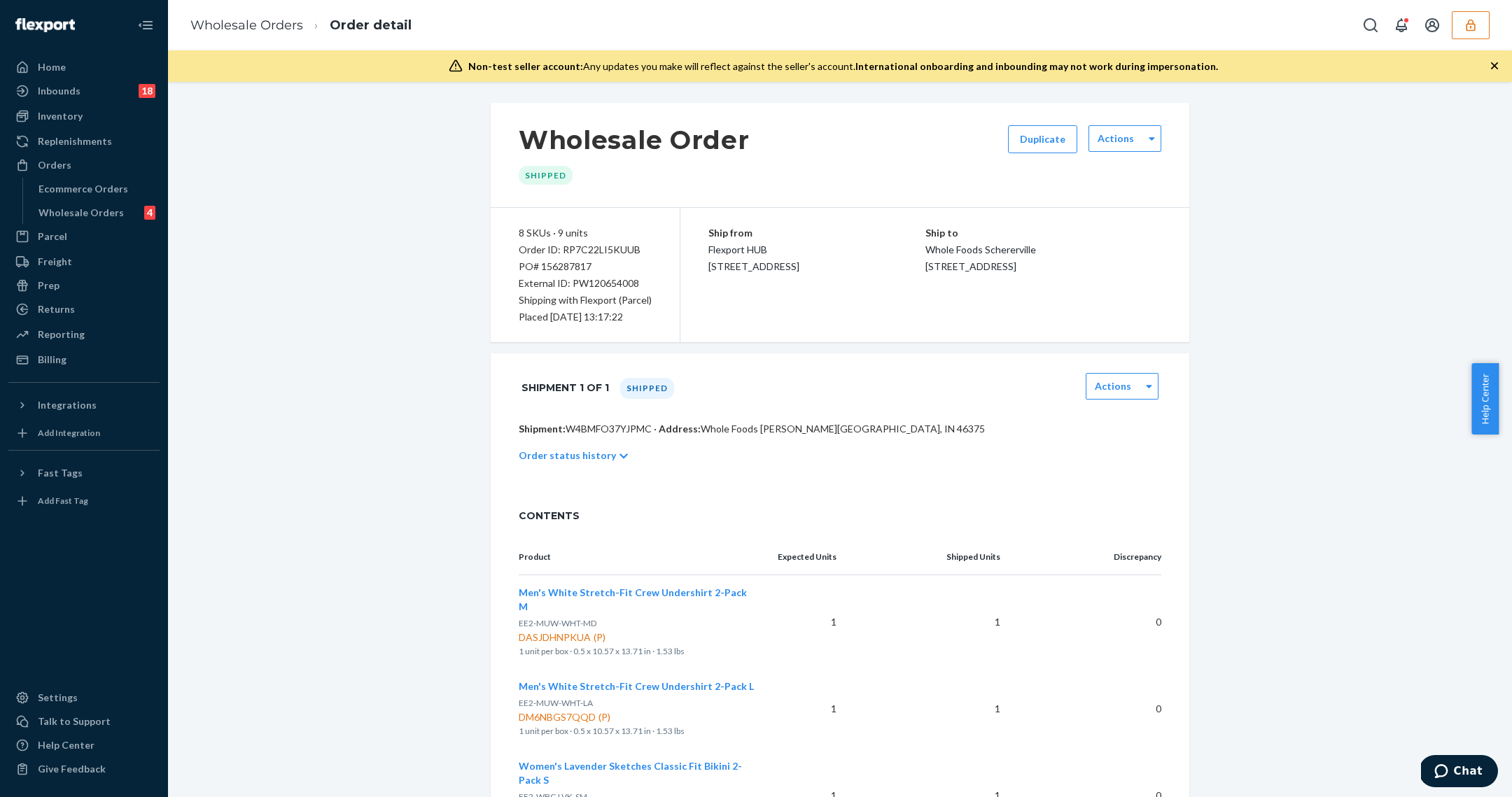
scroll to position [568, 0]
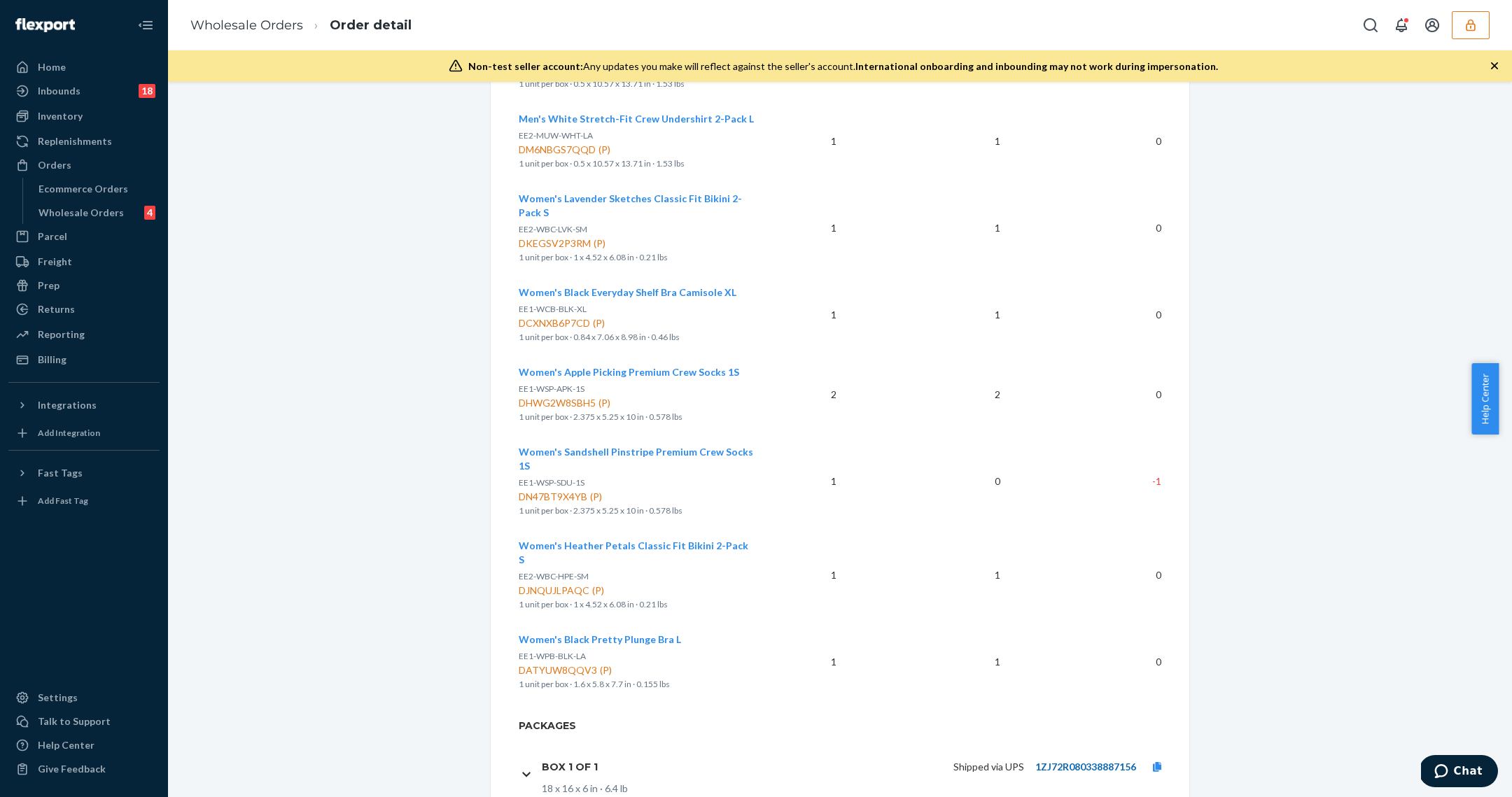
click at [1054, 760] on link "1ZJ72R080338887156" at bounding box center [1086, 767] width 101 height 12
click at [123, 208] on div "Wholesale Orders 4" at bounding box center [96, 212] width 126 height 20
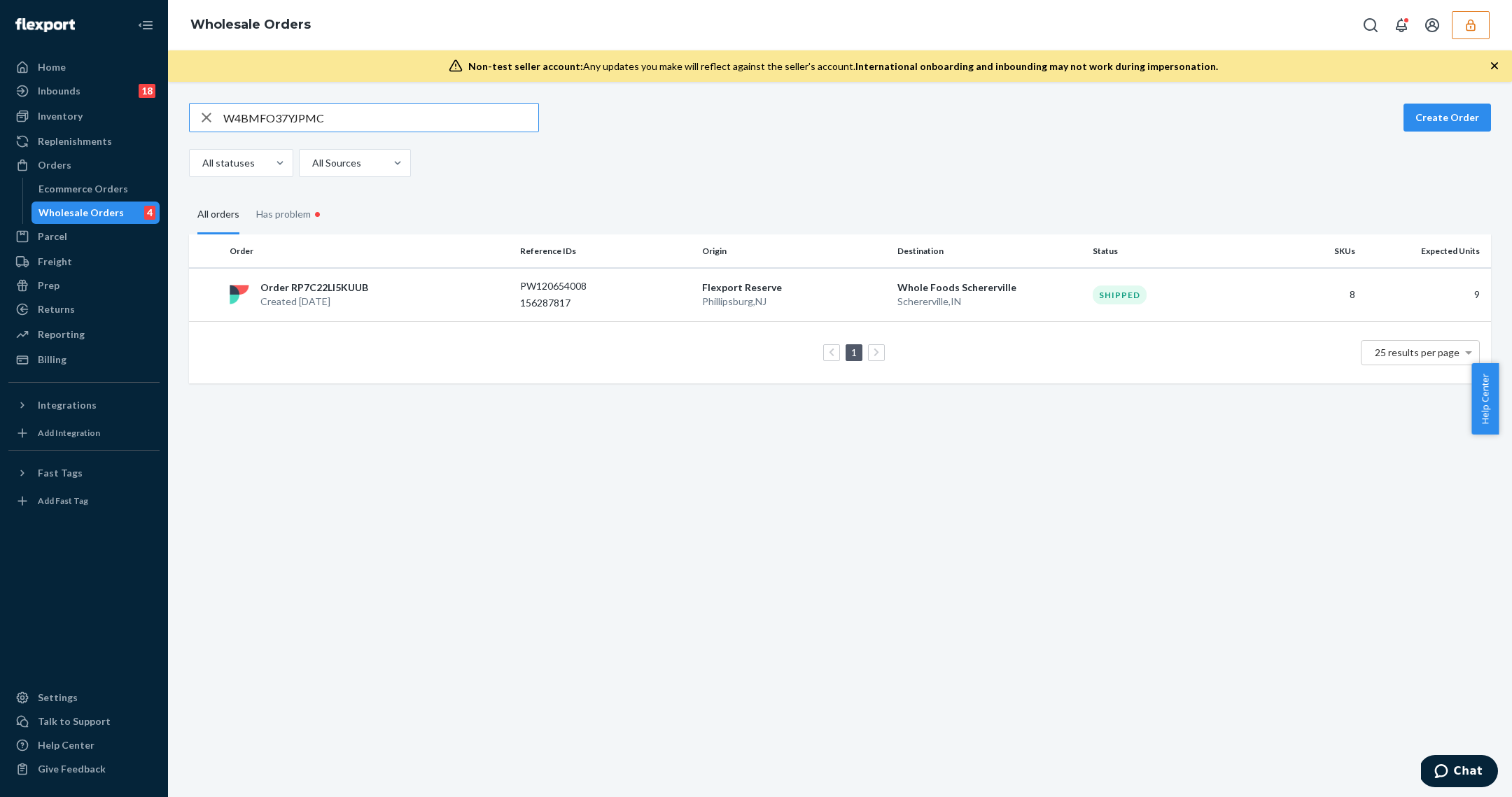
click at [322, 120] on input "W4BMFO37YJPMC" at bounding box center [381, 117] width 315 height 28
type input "WOWZR0L53QALI"
click at [738, 307] on p "Phillipsburg , NJ" at bounding box center [794, 302] width 184 height 14
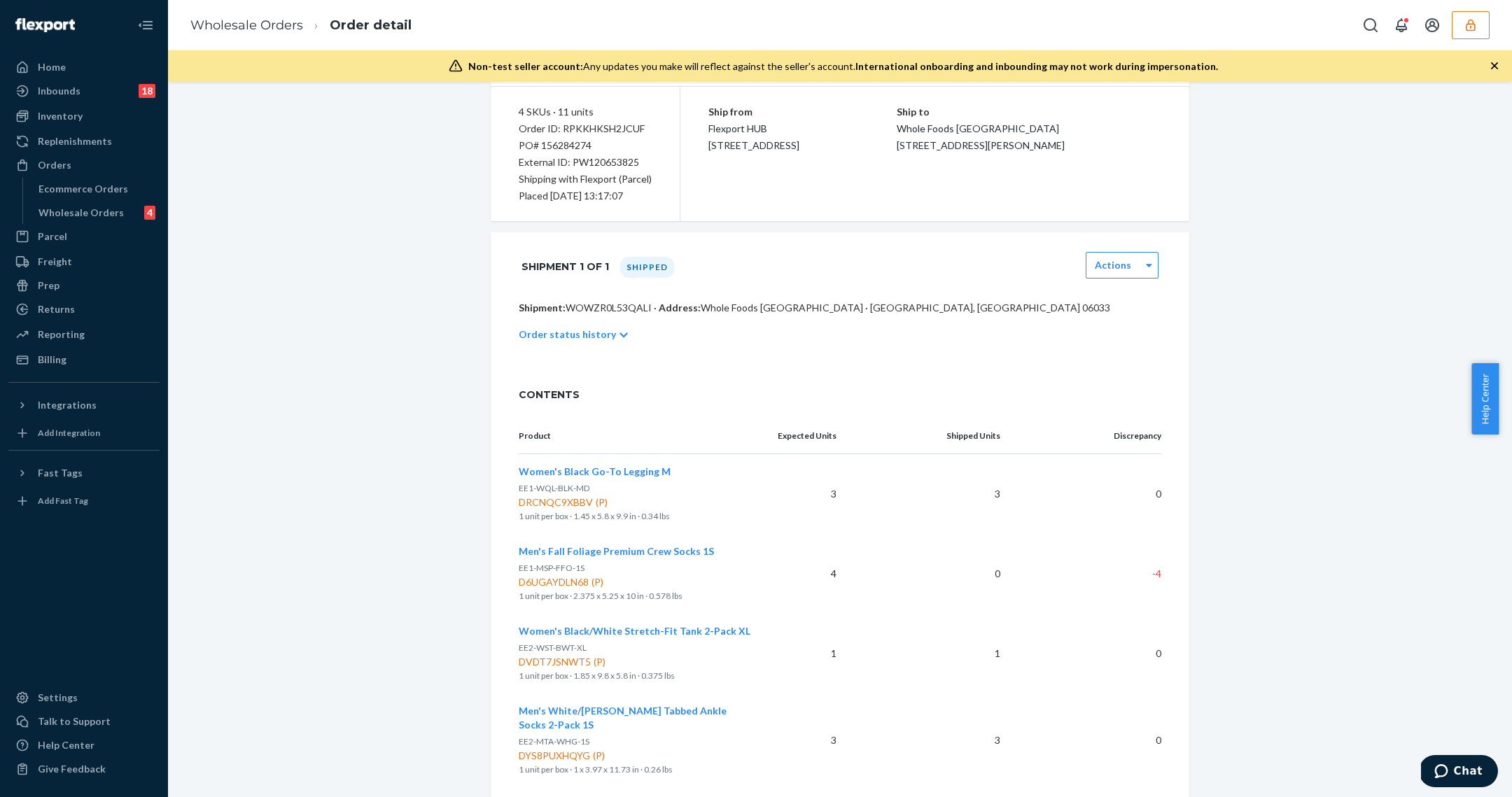
scroll to position [262, 0]
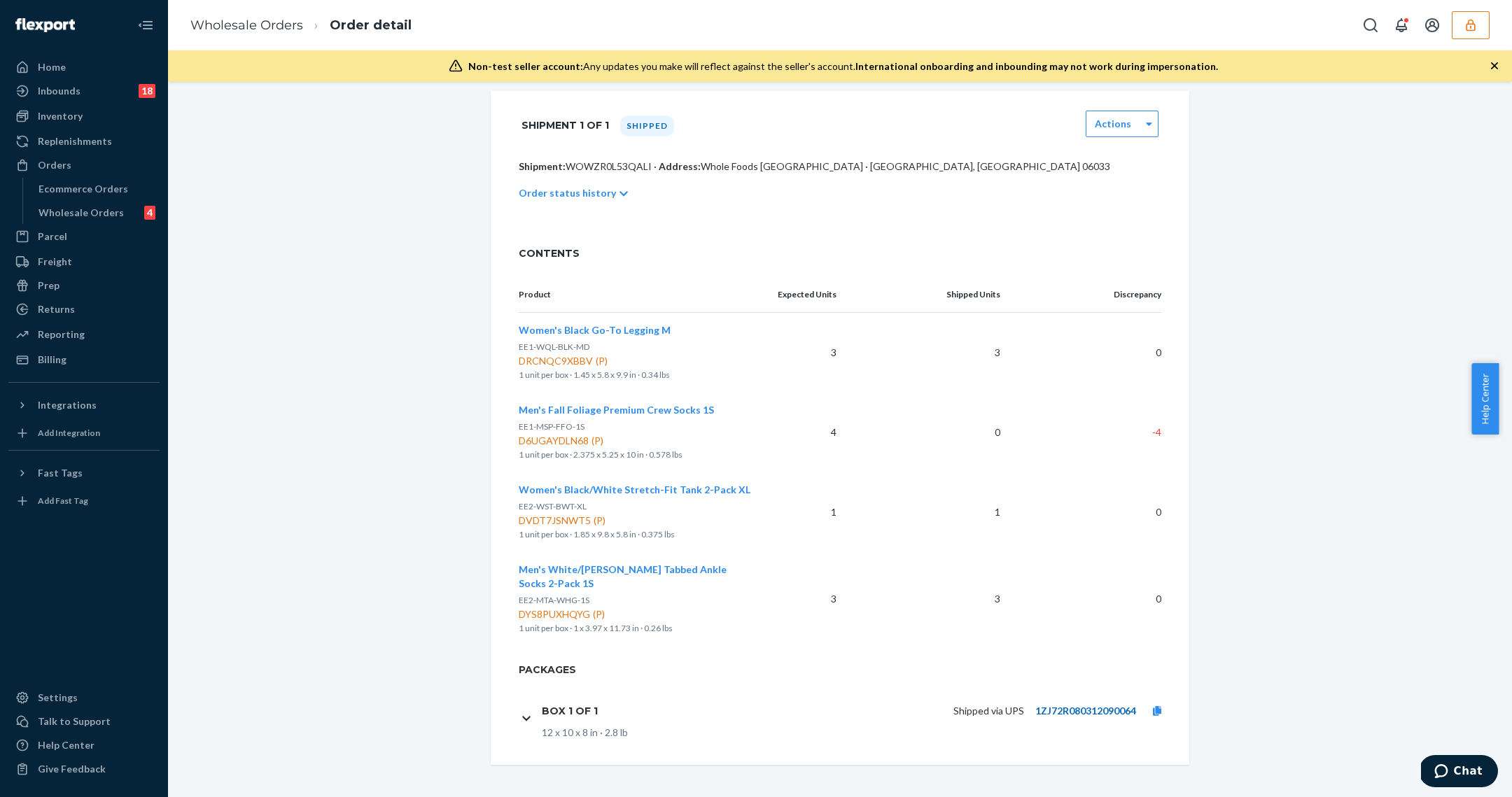
click at [1062, 712] on link "1ZJ72R080312090064" at bounding box center [1086, 711] width 101 height 12
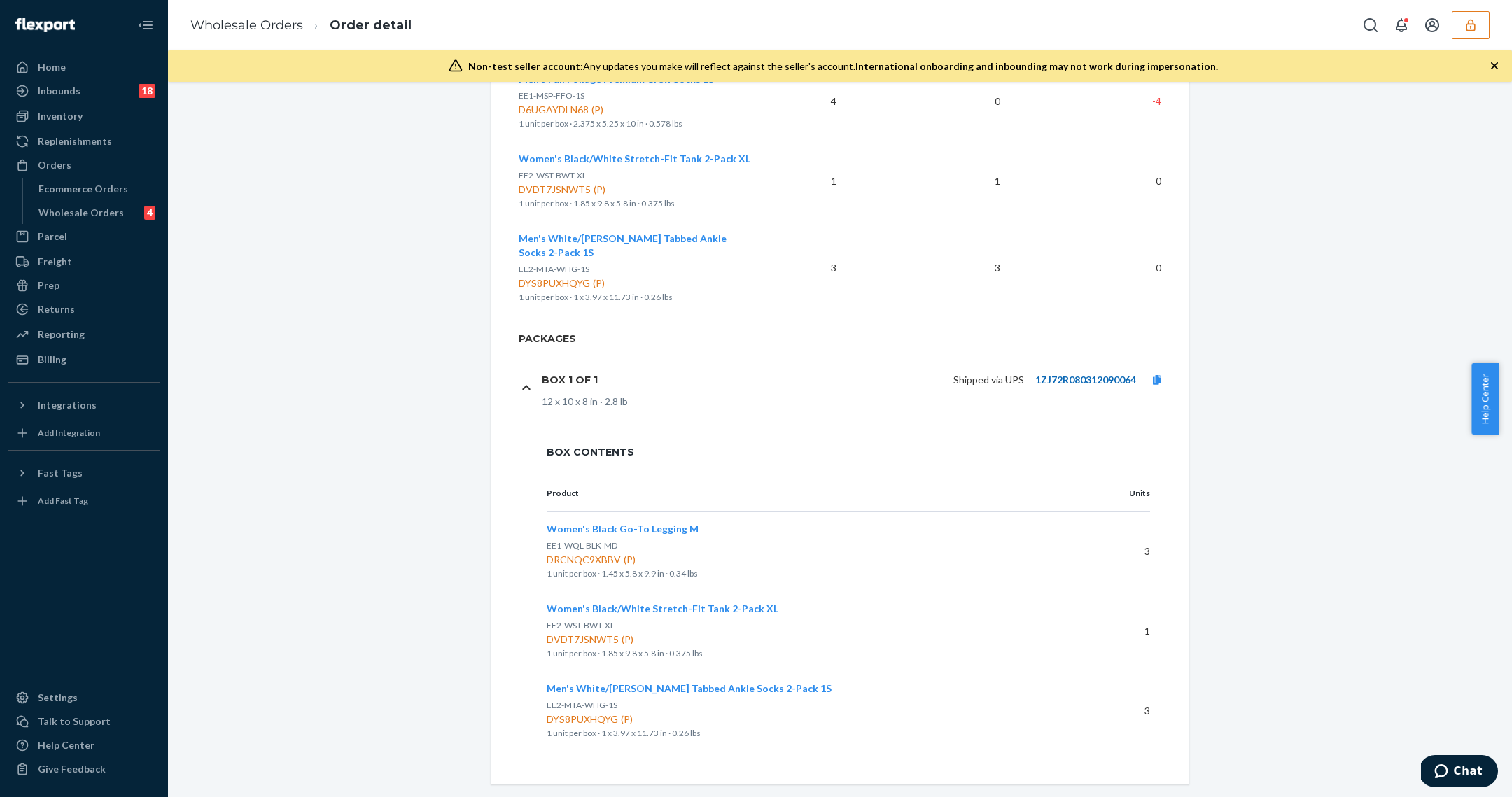
scroll to position [613, 0]
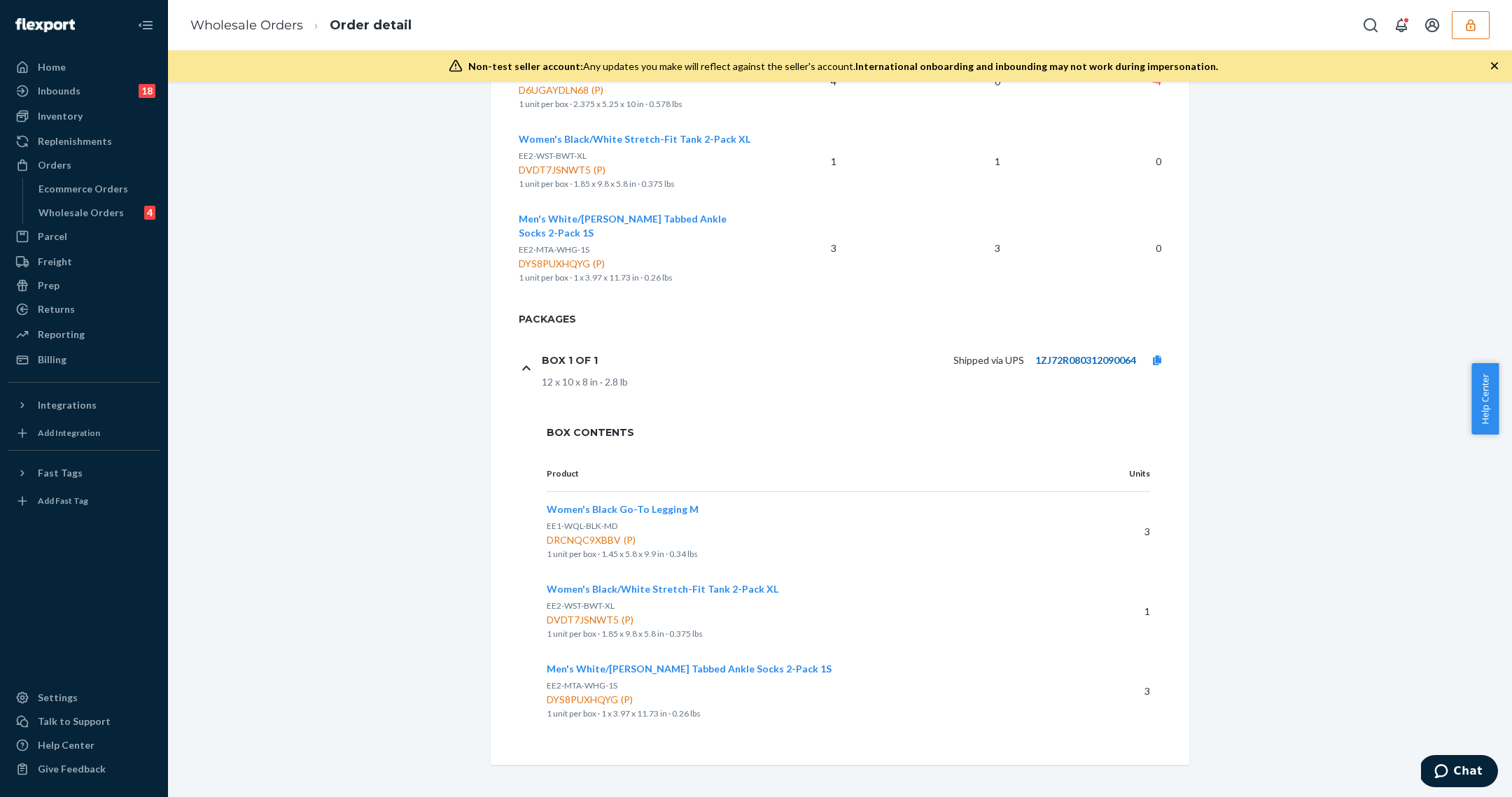
click at [1078, 354] on link "1ZJ72R080312090064" at bounding box center [1086, 360] width 101 height 12
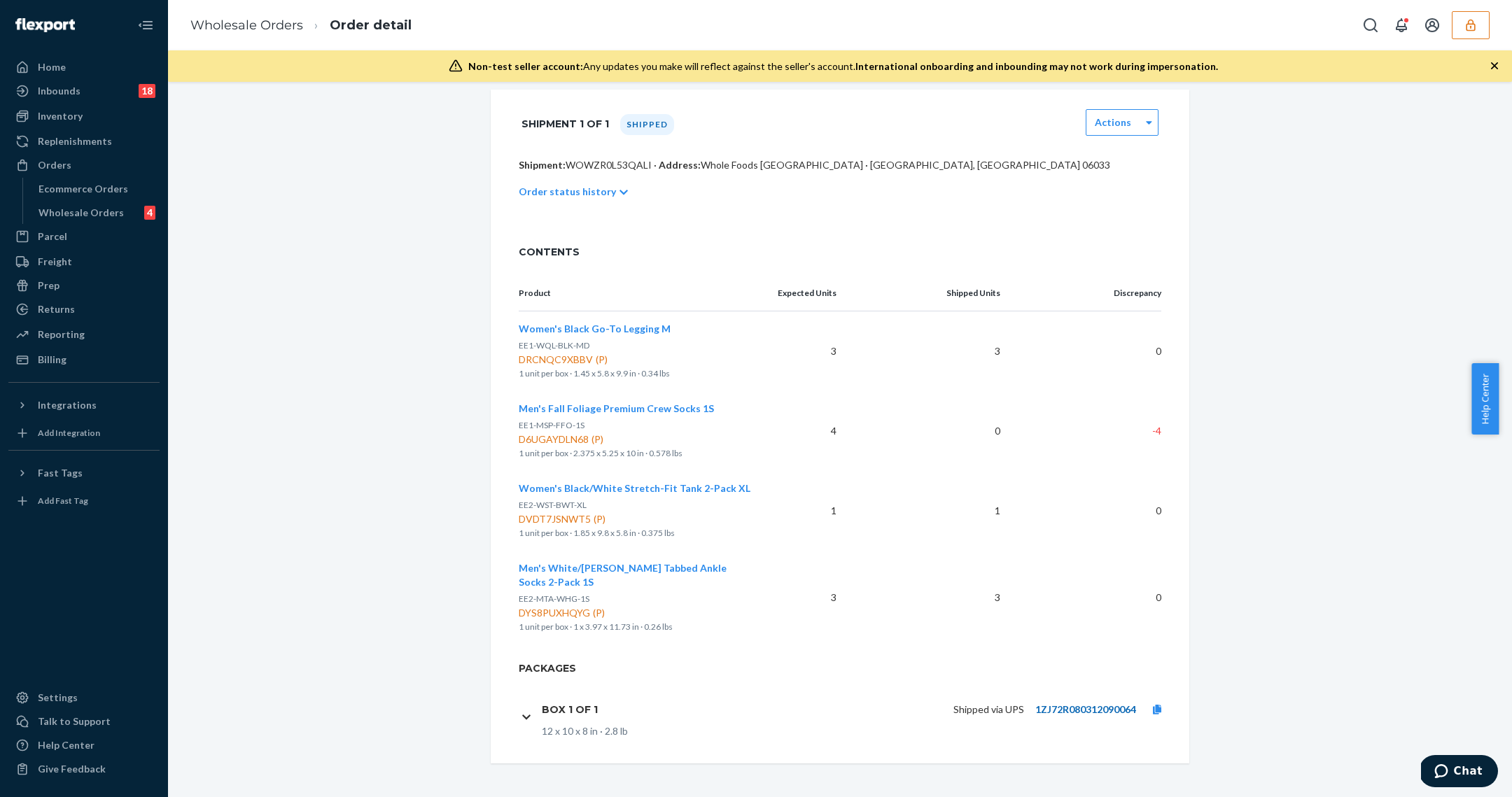
scroll to position [262, 0]
click at [97, 208] on div "Wholesale Orders" at bounding box center [81, 213] width 85 height 14
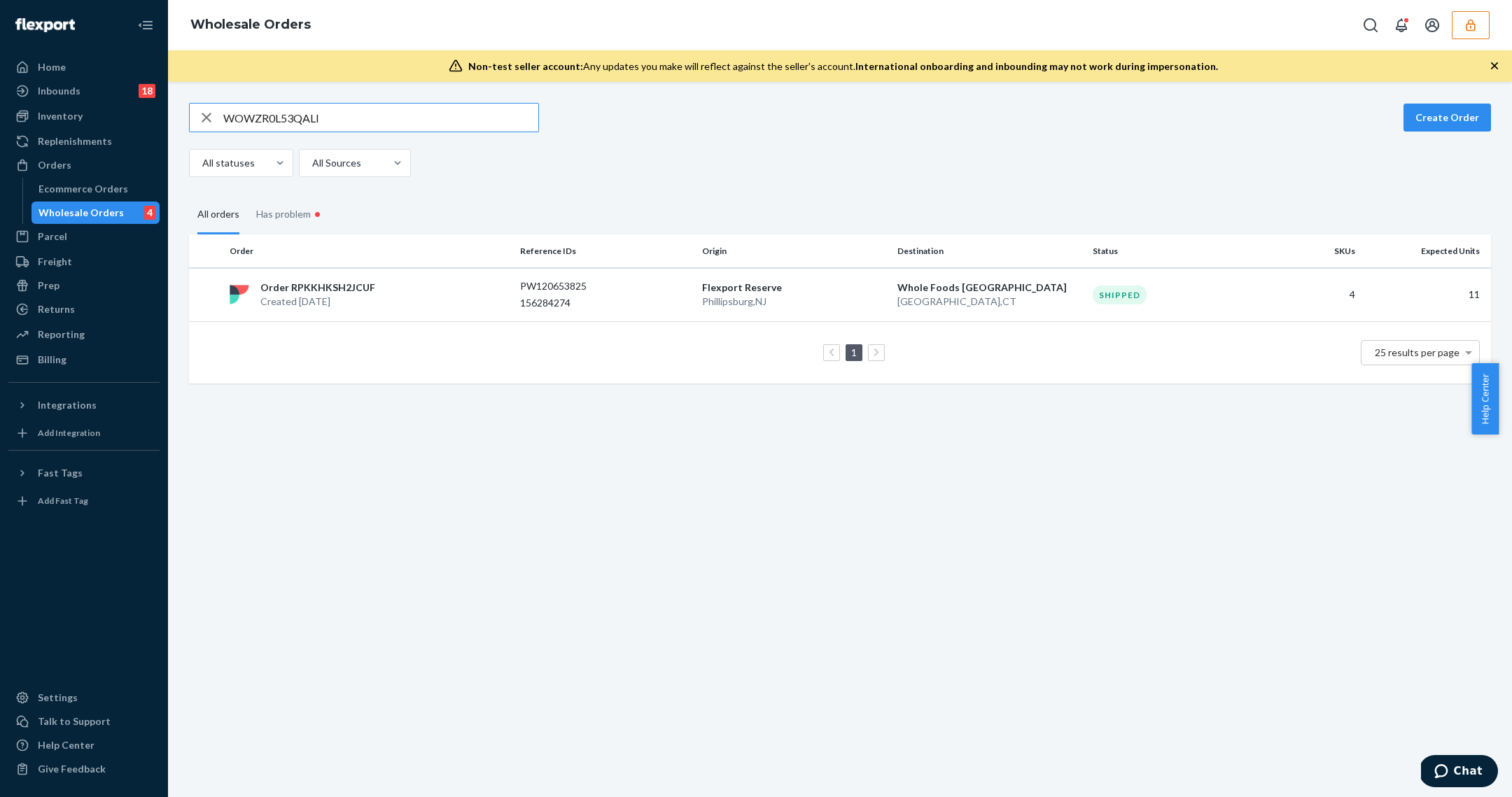
click at [322, 120] on input "WOWZR0L53QALI" at bounding box center [381, 117] width 315 height 28
type input "W53X1ESDZF4BZ"
click at [743, 276] on td "Flexport Reserve Phillipsburg , NJ" at bounding box center [794, 295] width 196 height 54
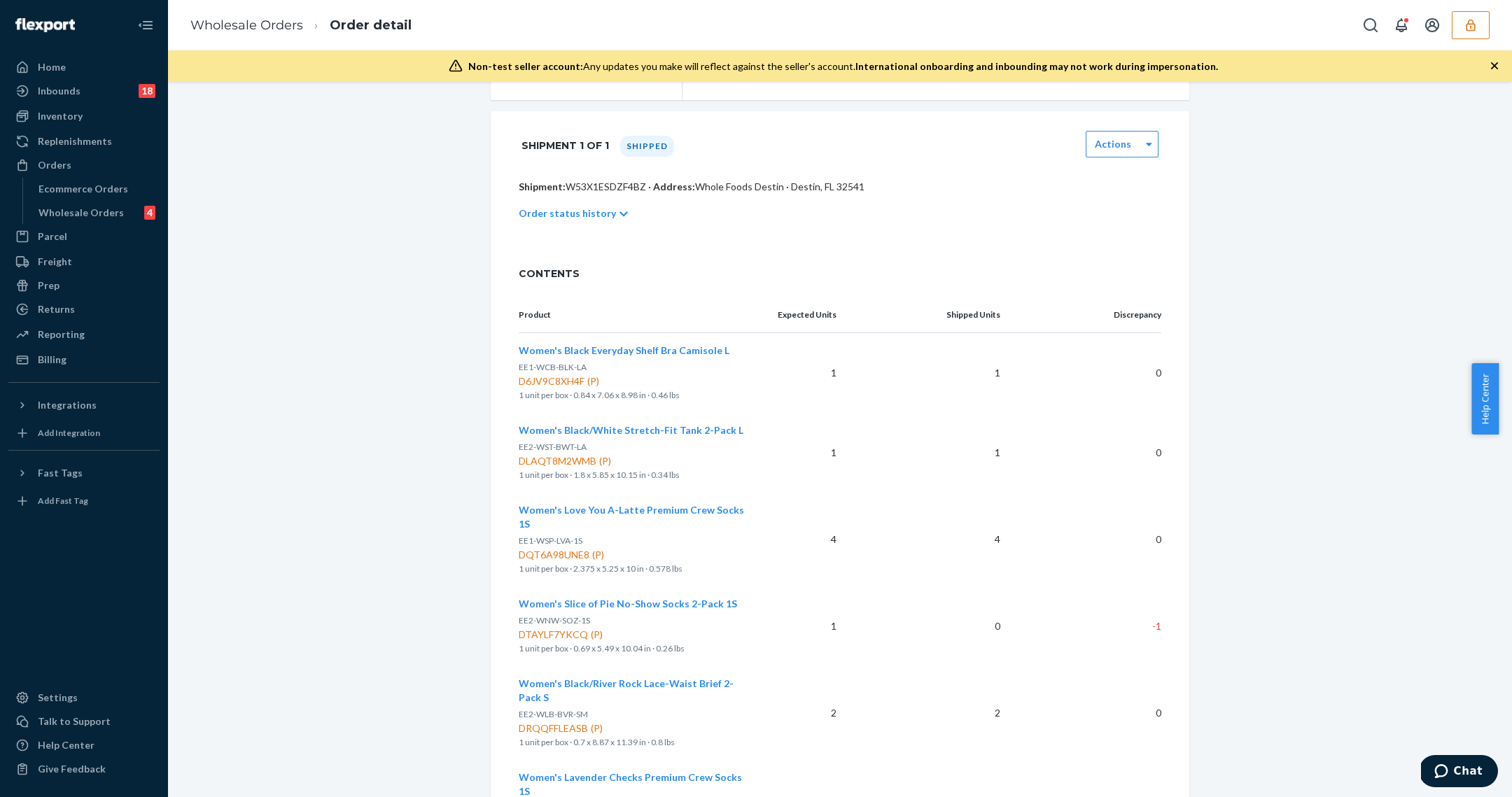
scroll to position [408, 0]
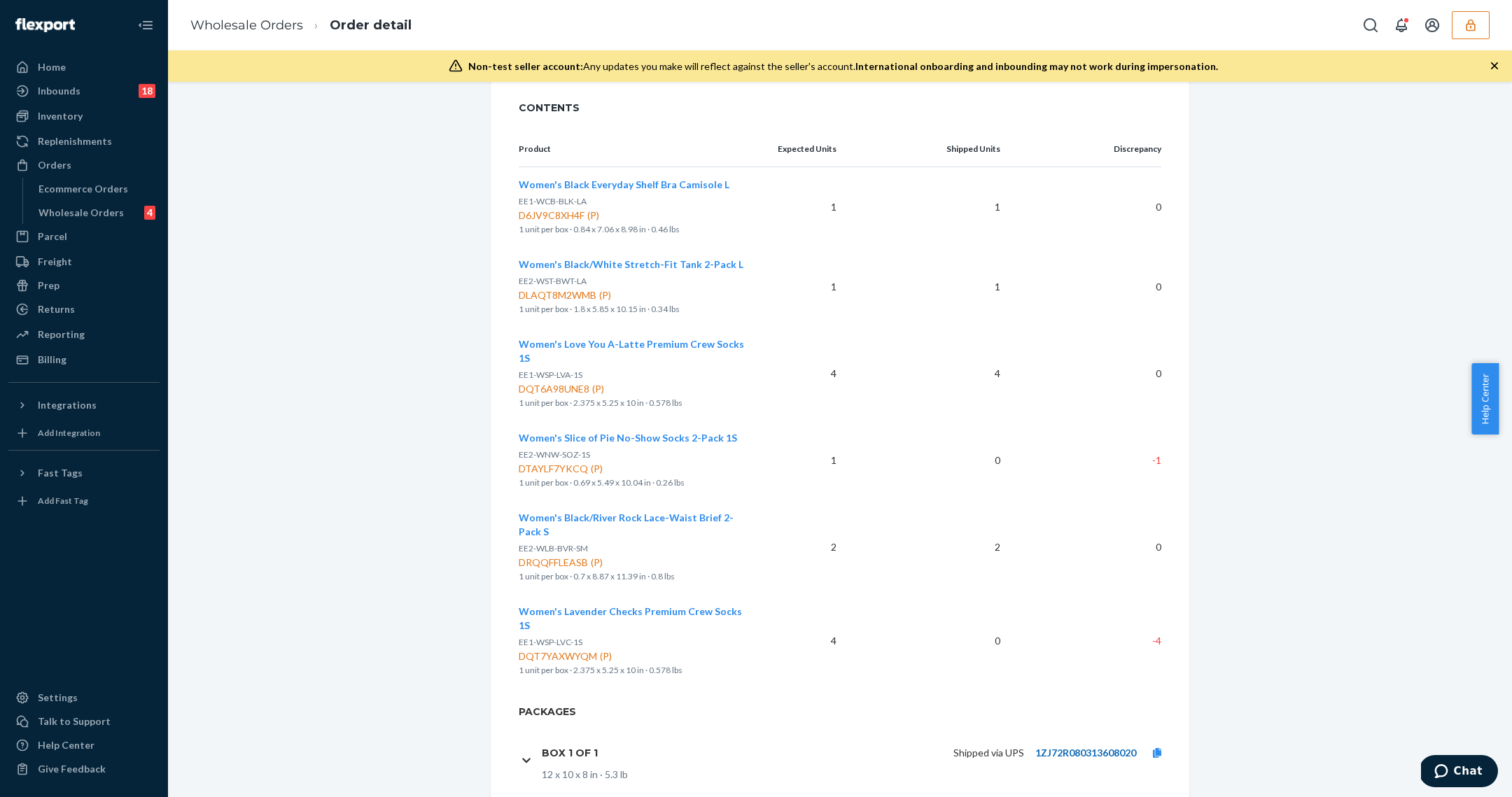
click at [1110, 747] on link "1ZJ72R080313608020" at bounding box center [1086, 753] width 101 height 12
drag, startPoint x: 112, startPoint y: 225, endPoint x: 114, endPoint y: 217, distance: 8.2
click at [112, 225] on link "Parcel" at bounding box center [84, 236] width 151 height 23
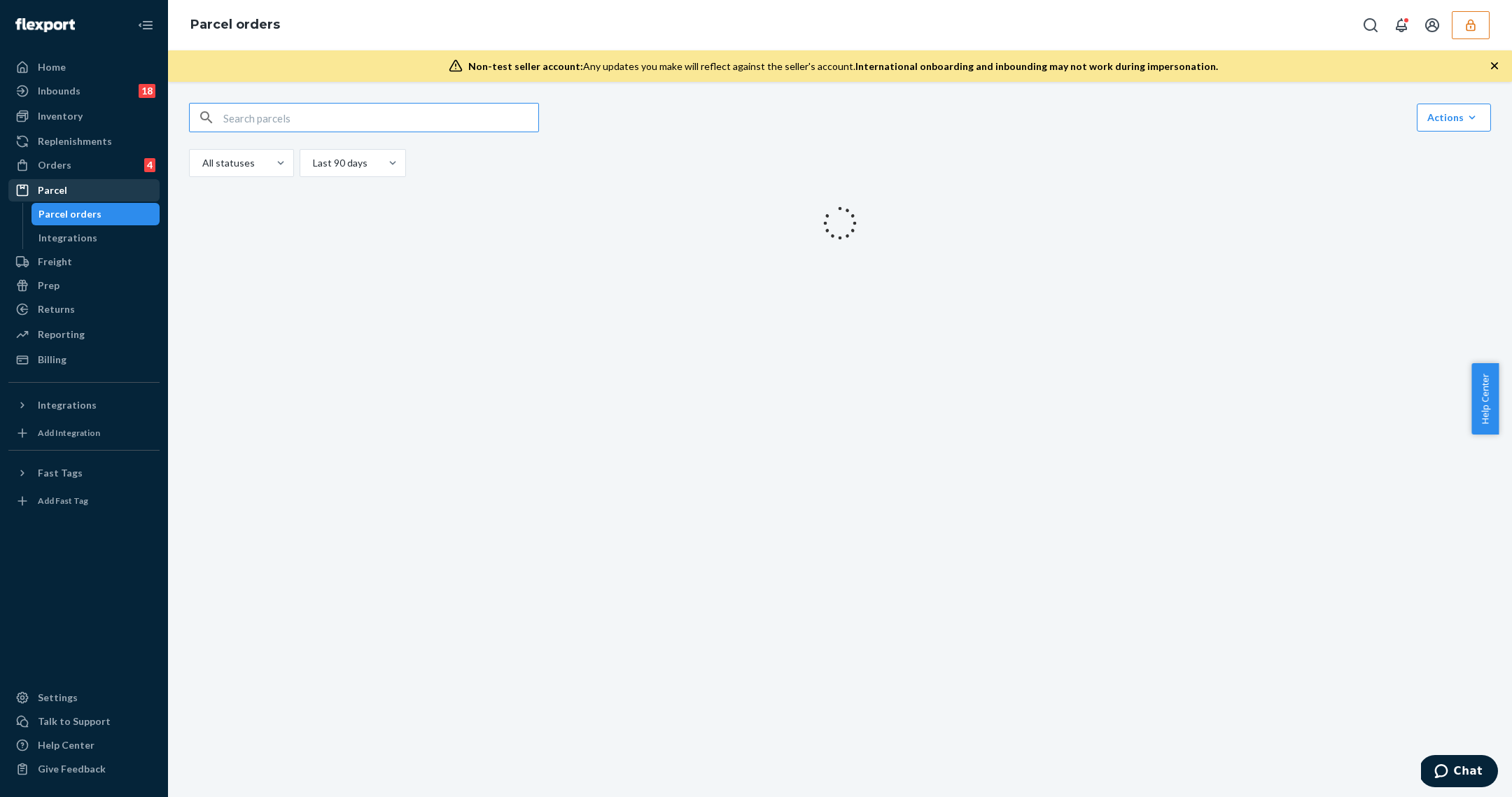
click at [115, 210] on div "Parcel orders" at bounding box center [96, 214] width 126 height 20
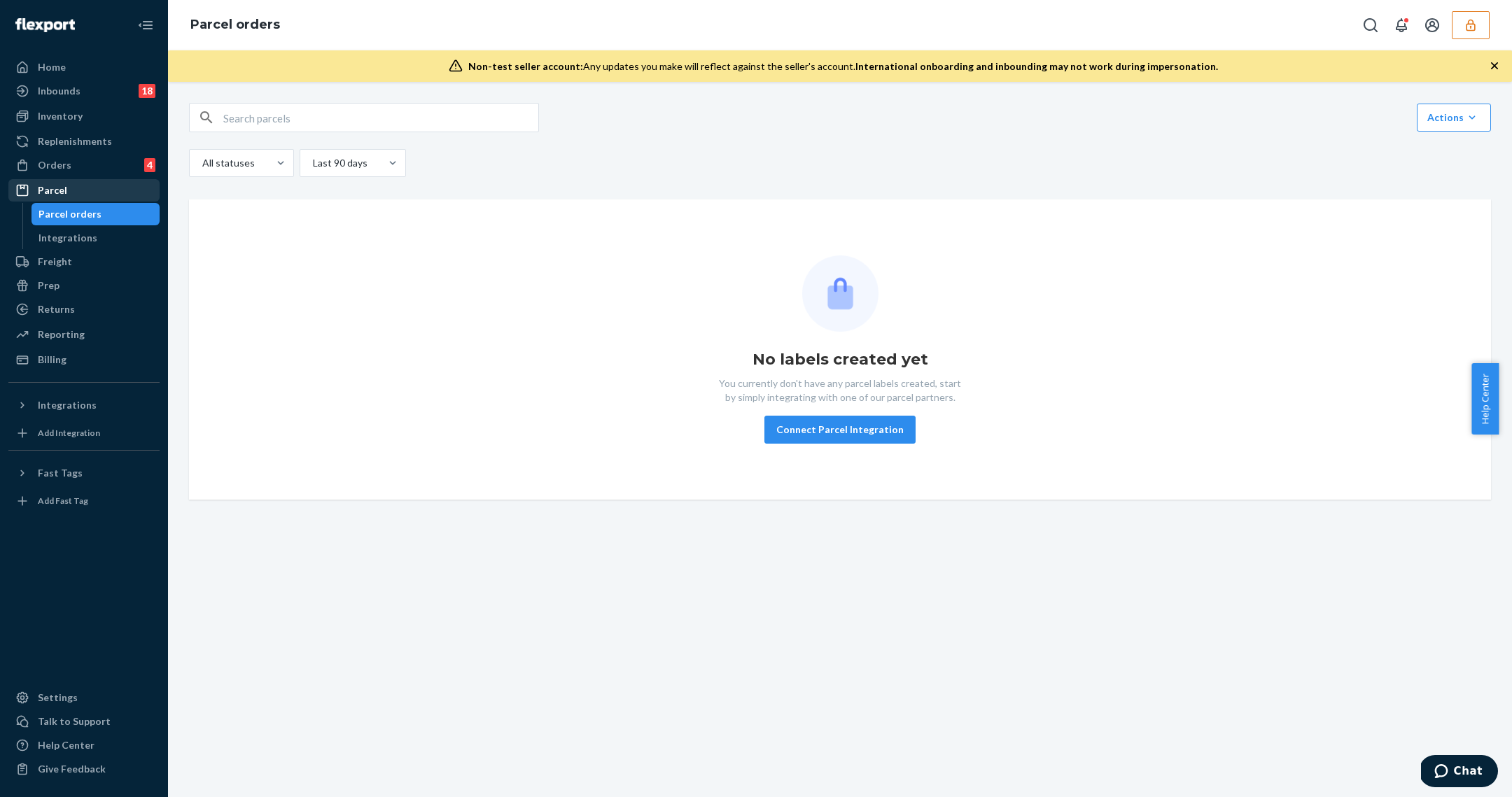
drag, startPoint x: 88, startPoint y: 161, endPoint x: 108, endPoint y: 188, distance: 33.6
click at [89, 161] on div "Orders 4" at bounding box center [83, 165] width 149 height 20
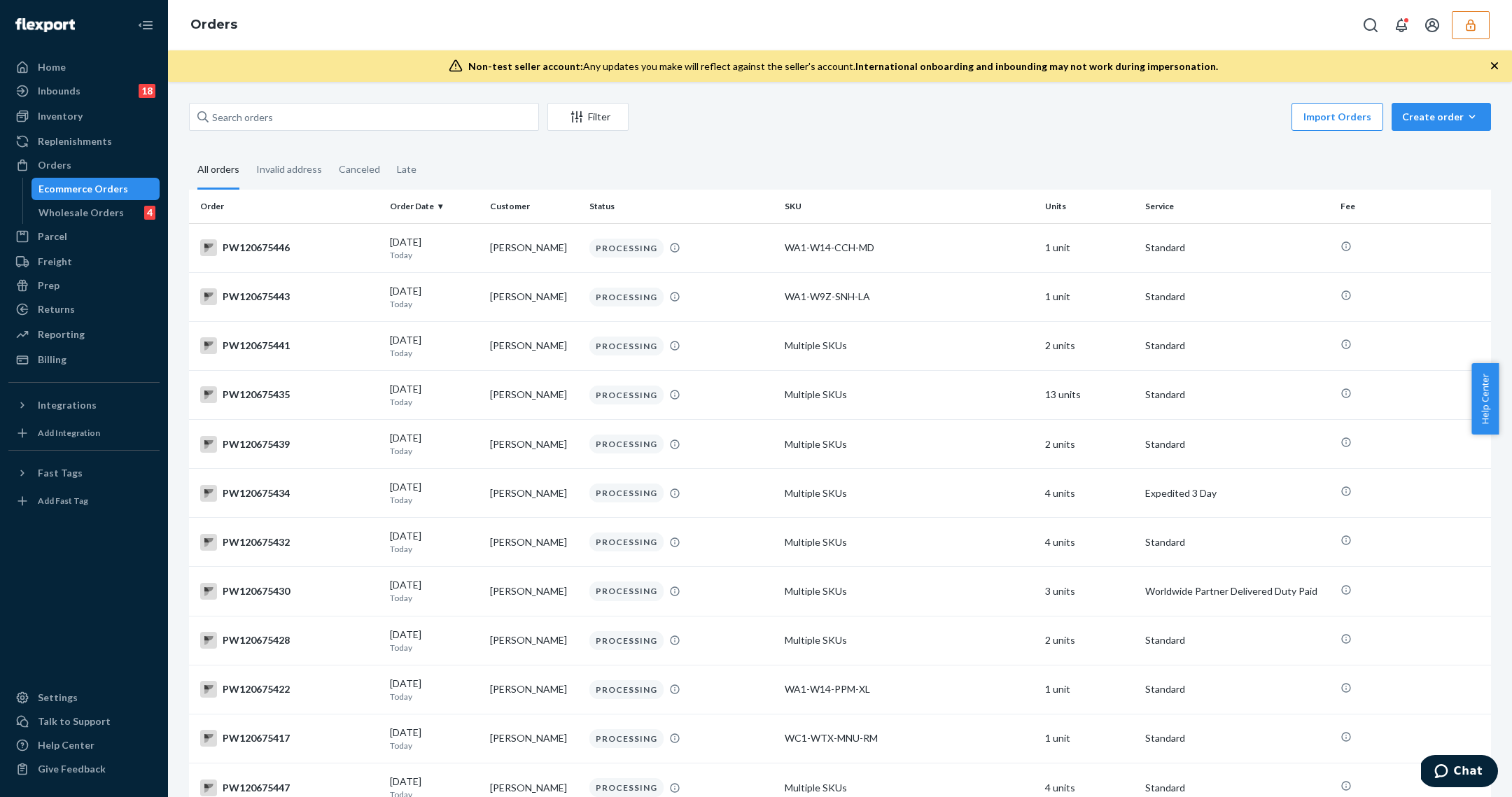
click at [107, 199] on link "Ecommerce Orders" at bounding box center [96, 189] width 129 height 23
click at [110, 215] on div "Wholesale Orders" at bounding box center [81, 213] width 85 height 14
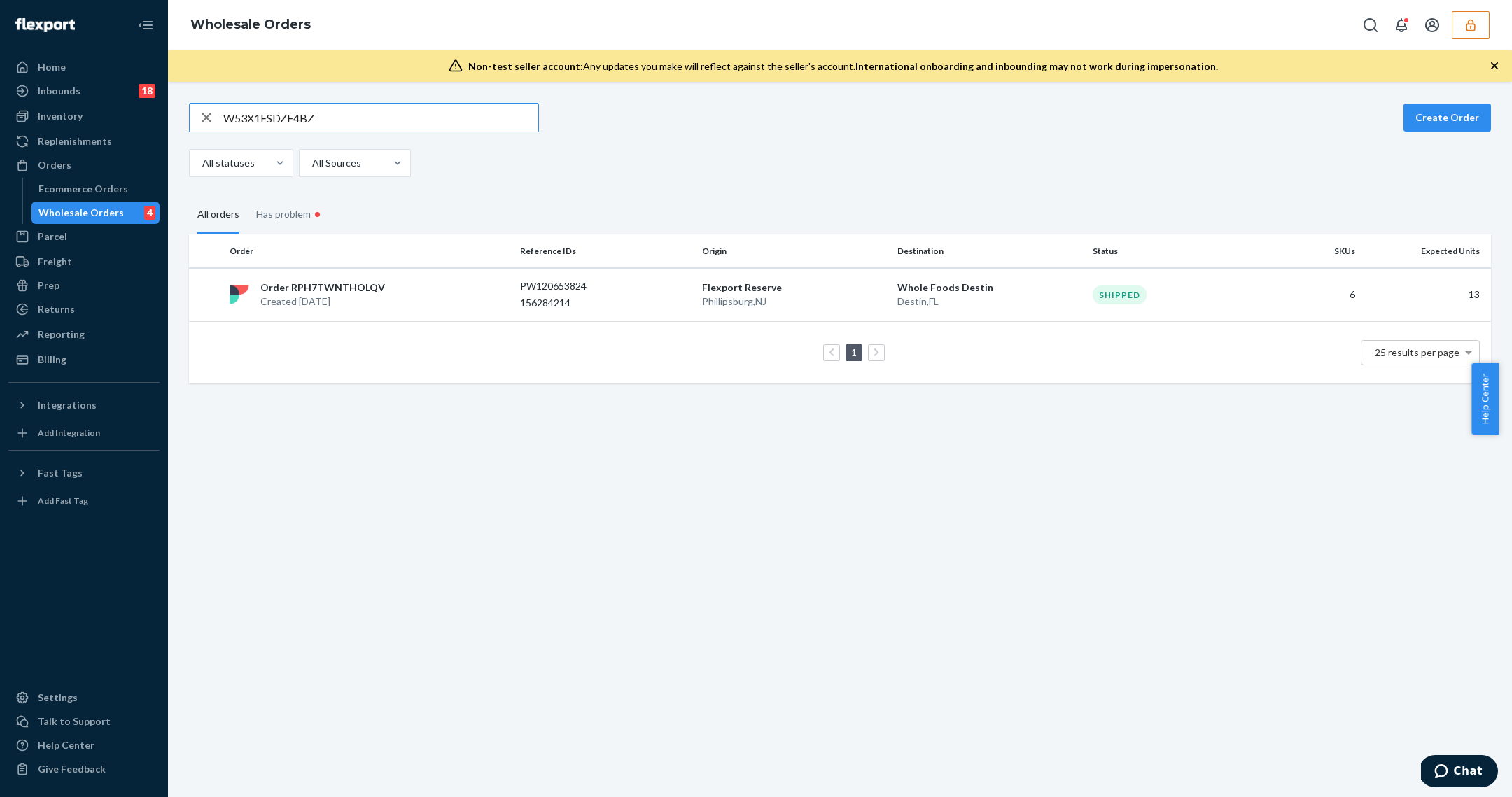
click at [314, 121] on input "W53X1ESDZF4BZ" at bounding box center [381, 117] width 315 height 28
type input "WRSCD3E1HWKED"
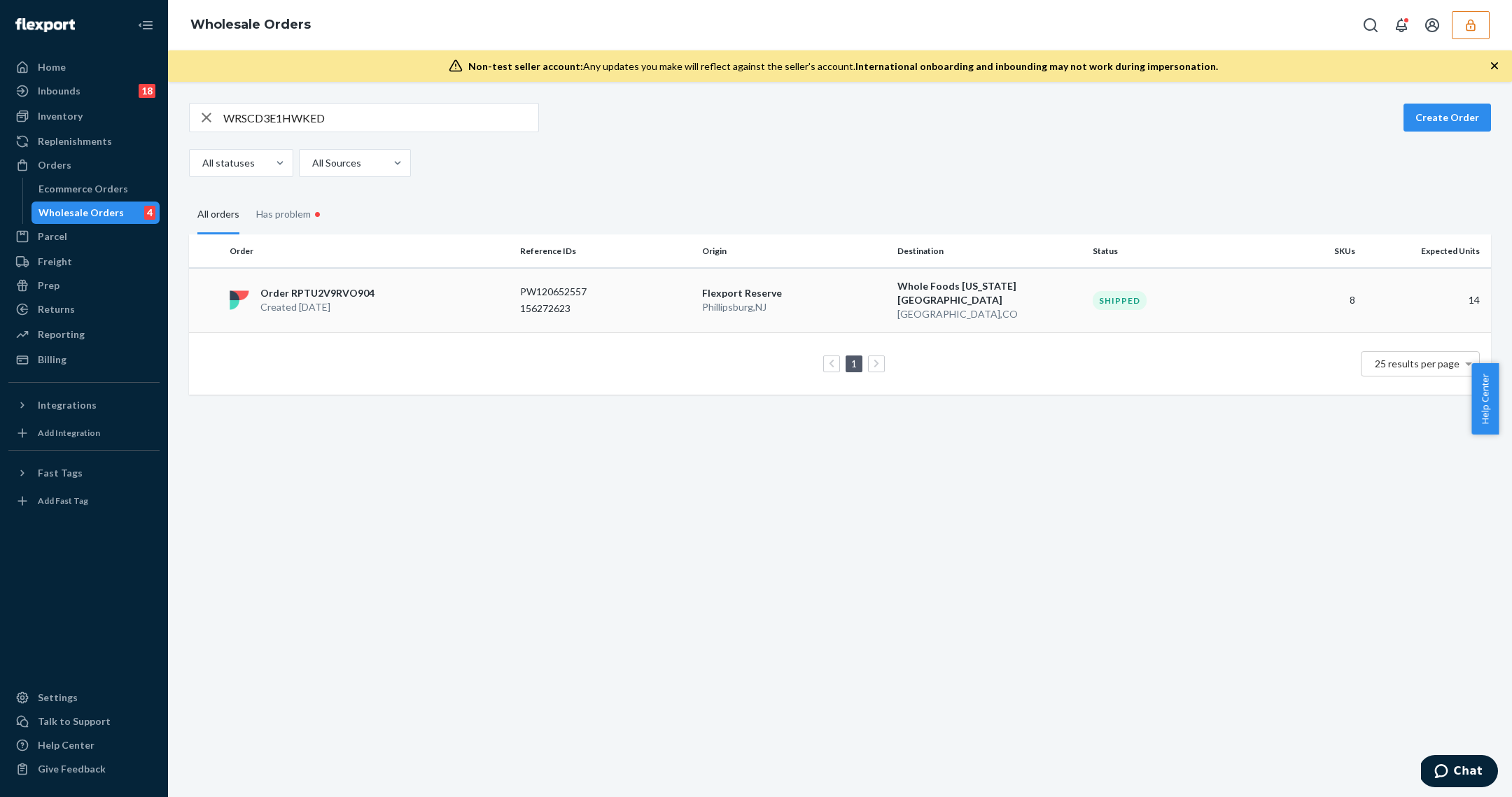
click at [703, 312] on td "Flexport Reserve Phillipsburg , NJ" at bounding box center [794, 300] width 196 height 65
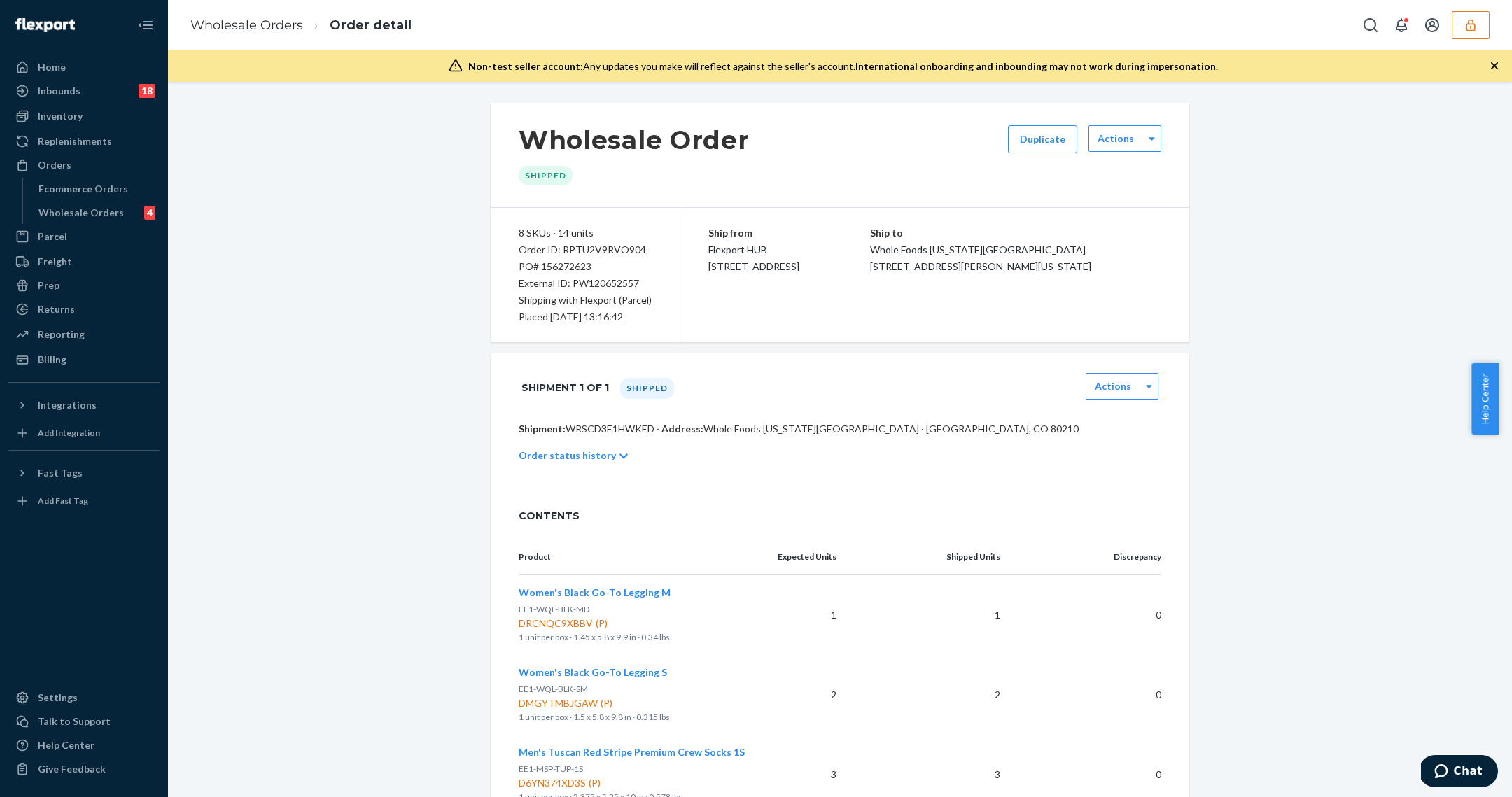
scroll to position [581, 0]
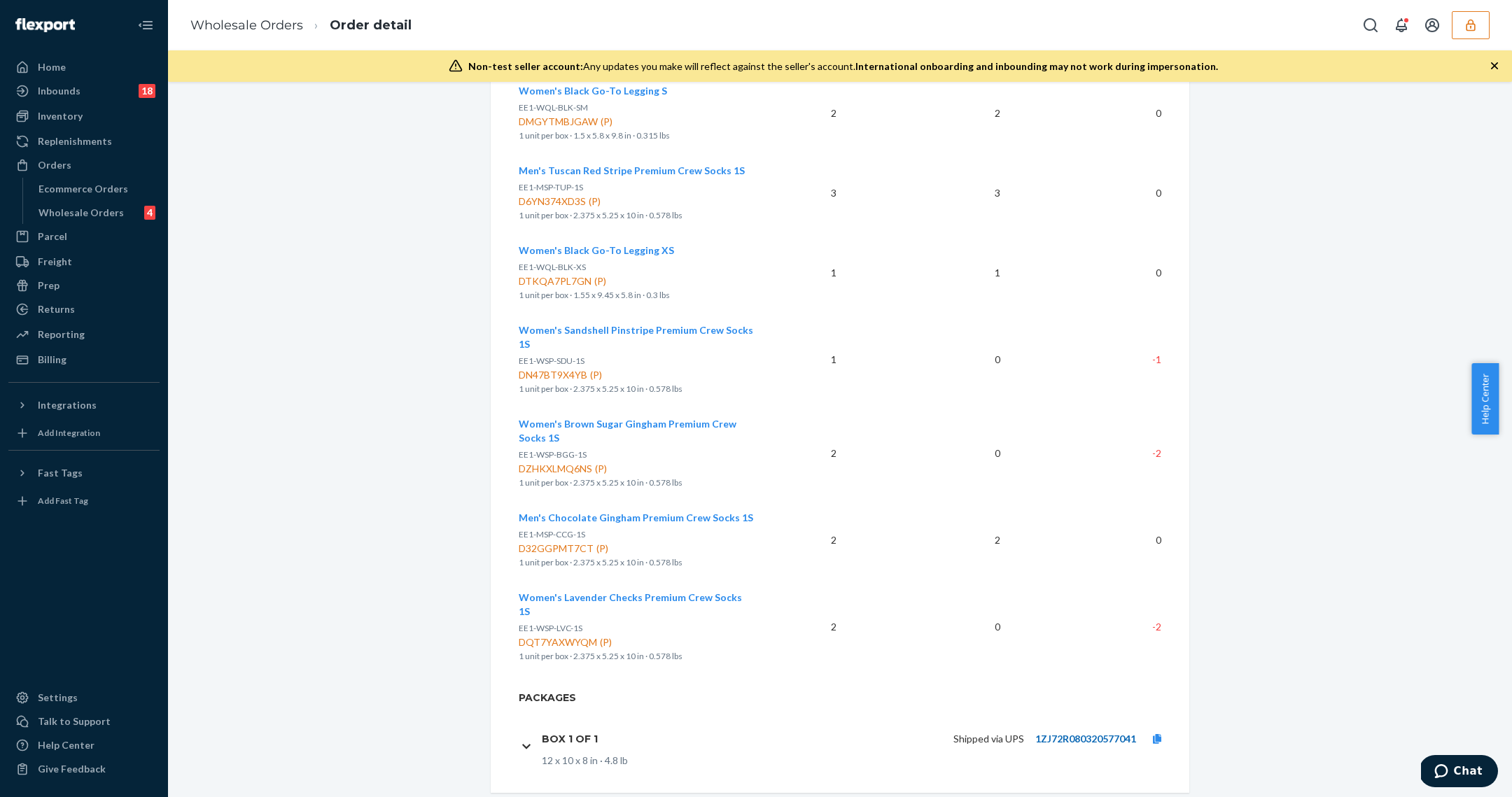
click at [1038, 733] on link "1ZJ72R080320577041" at bounding box center [1086, 739] width 101 height 12
click at [101, 199] on link "Ecommerce Orders" at bounding box center [96, 189] width 129 height 23
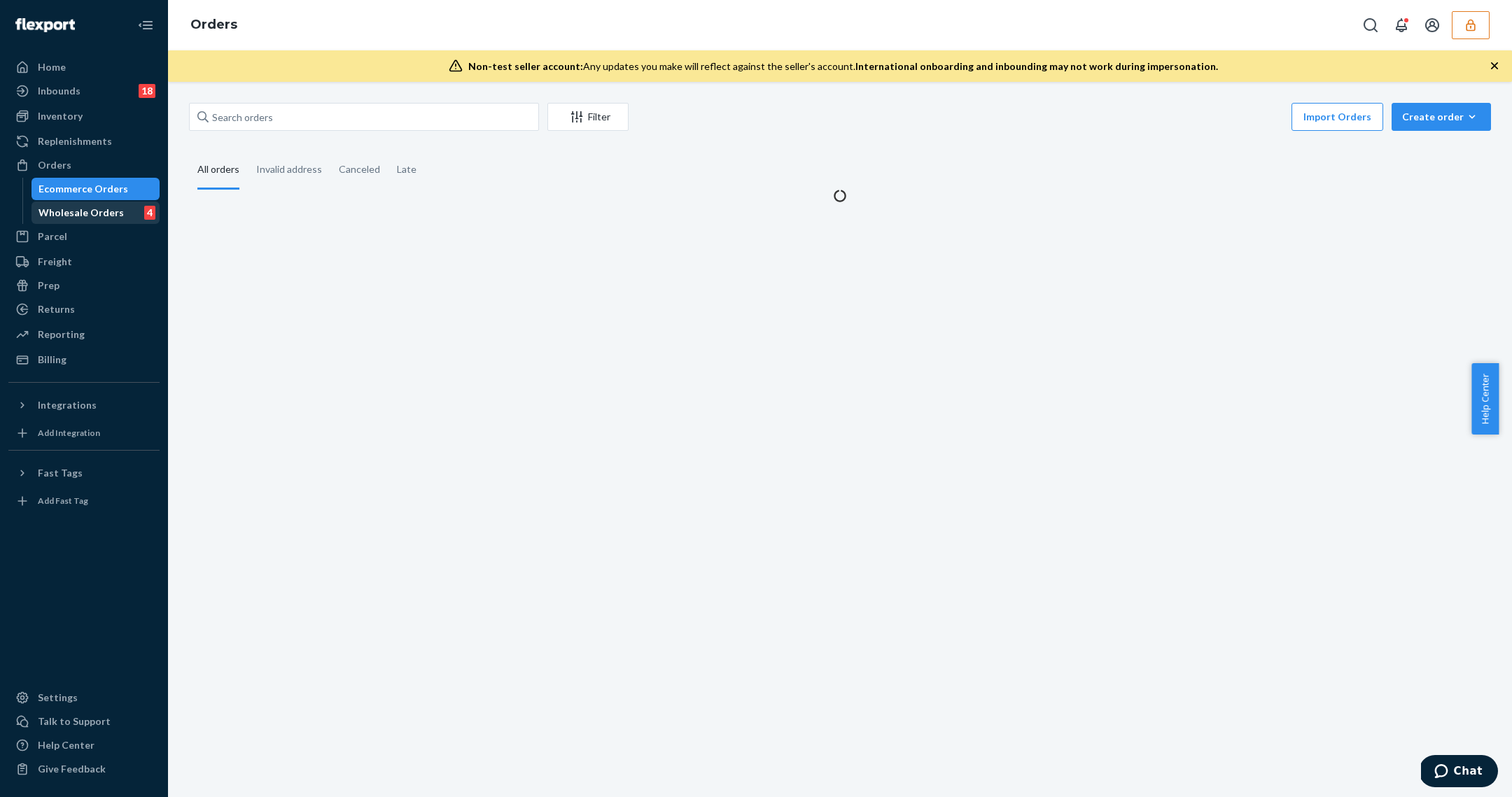
click at [104, 215] on div "Wholesale Orders" at bounding box center [81, 213] width 85 height 14
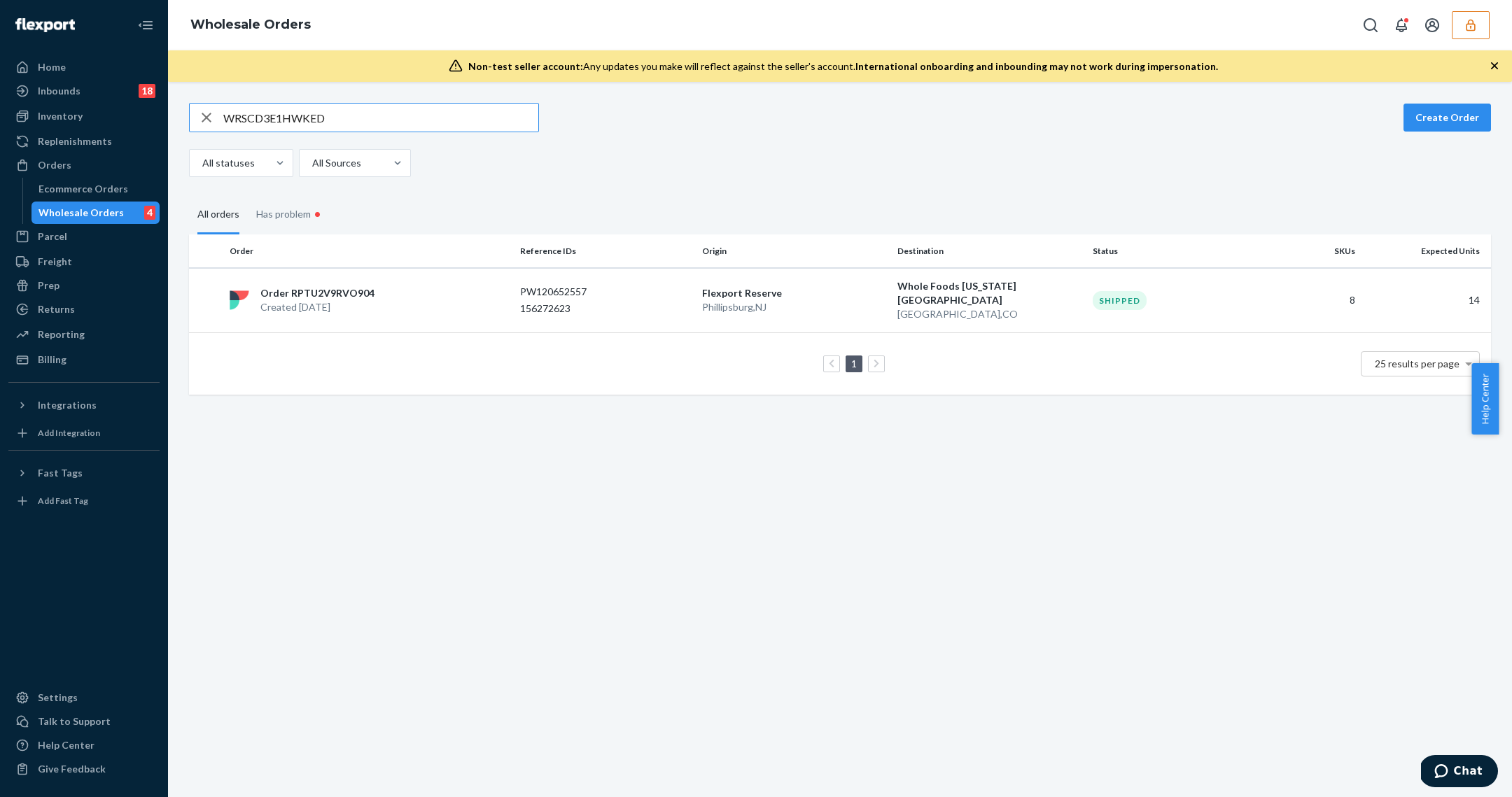
click at [271, 123] on input "WRSCD3E1HWKED" at bounding box center [381, 117] width 315 height 28
type input "WOWT6SUPDPLER"
click at [629, 314] on td "PW120555852 308907335" at bounding box center [605, 295] width 182 height 54
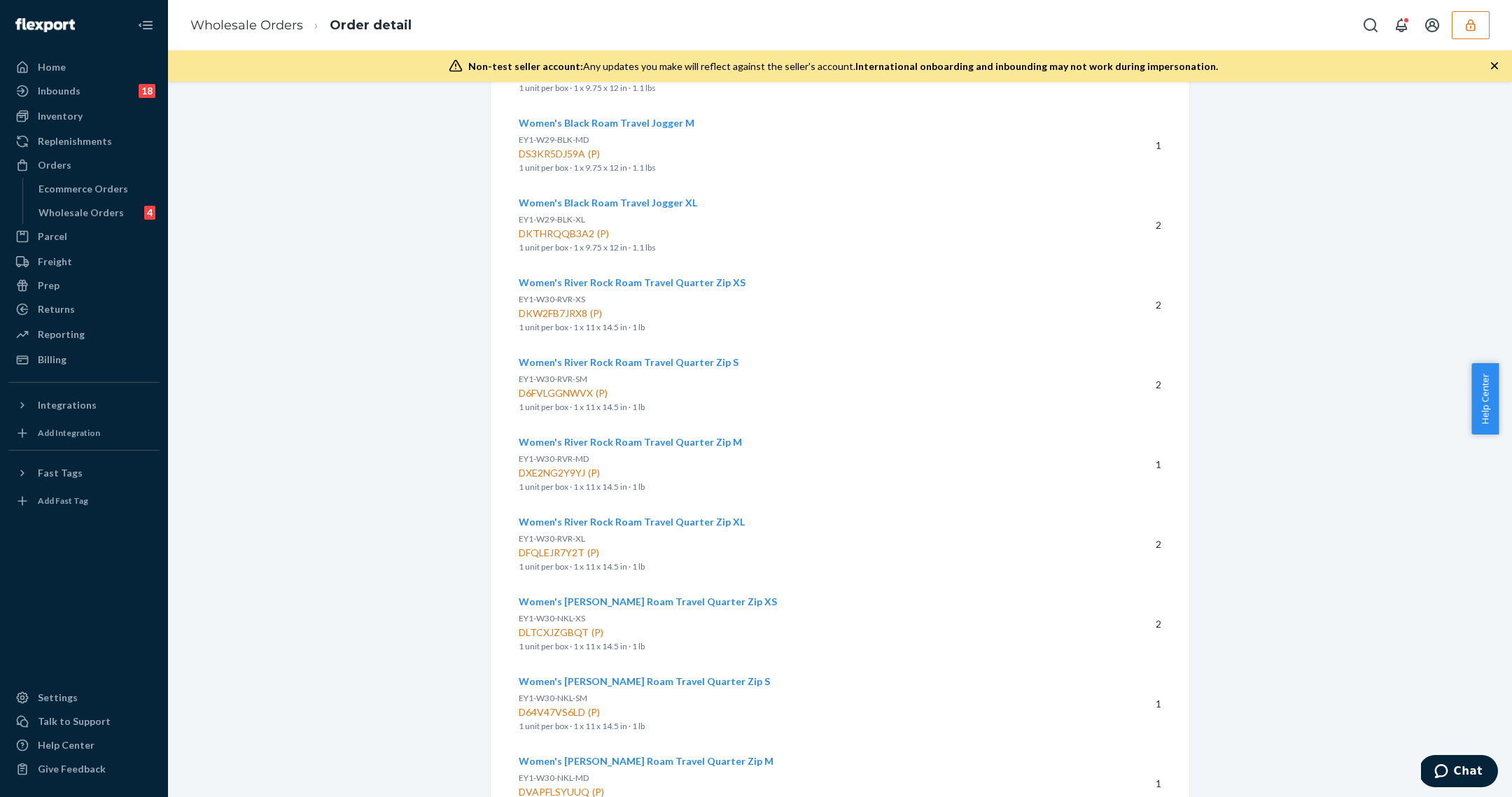
scroll to position [1901, 0]
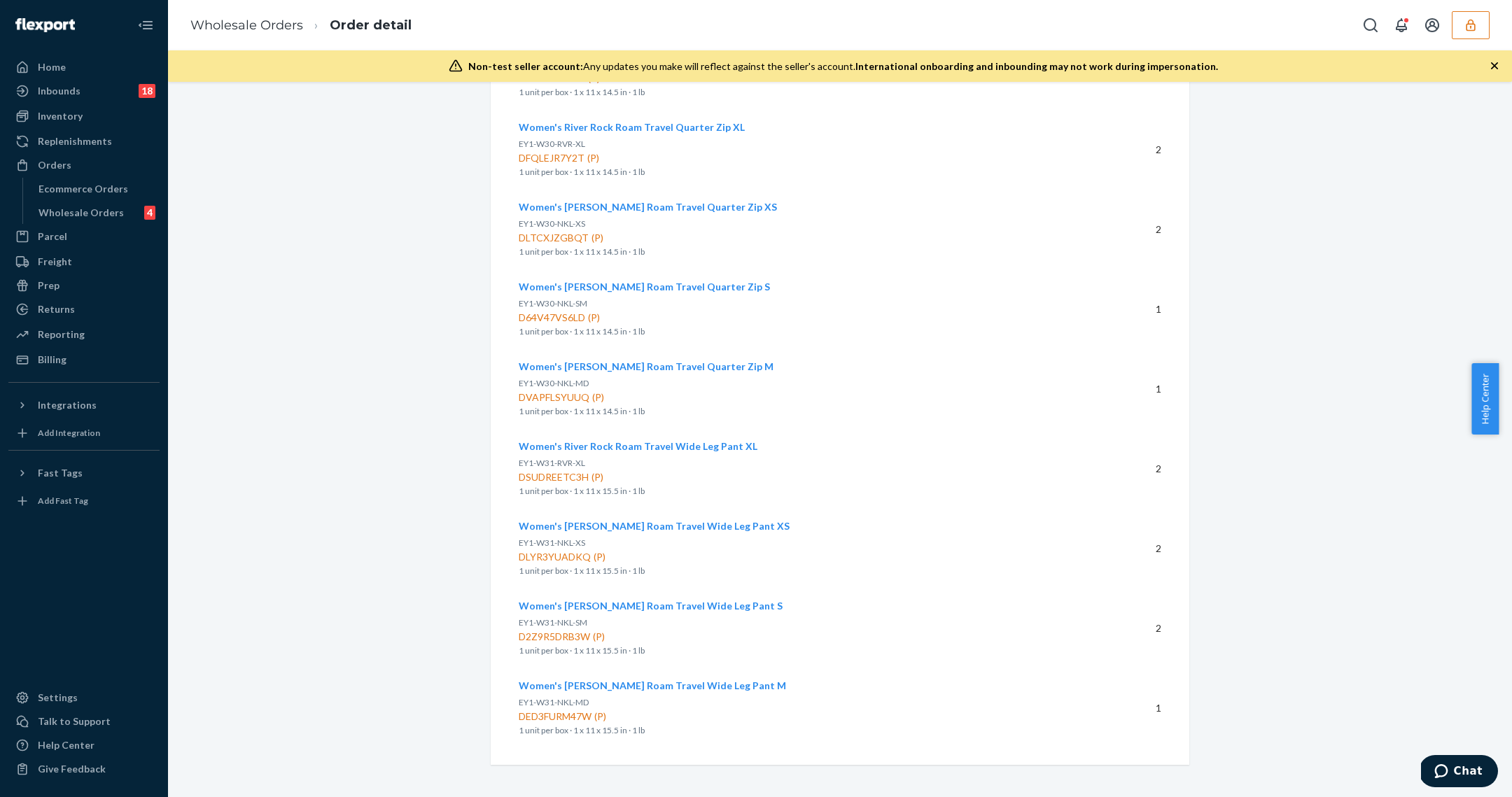
click at [1475, 26] on icon "button" at bounding box center [1470, 25] width 9 height 12
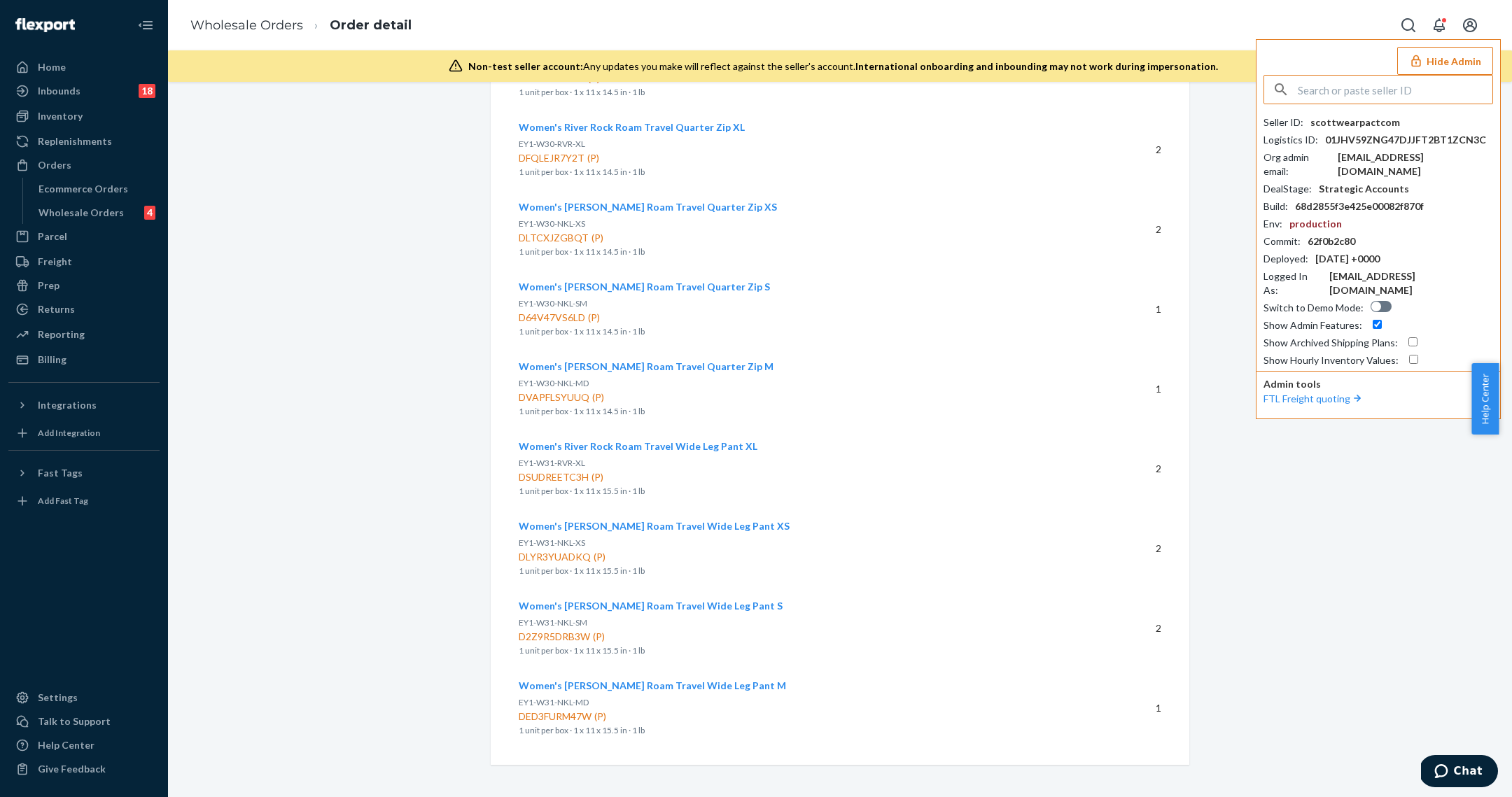
type input "h"
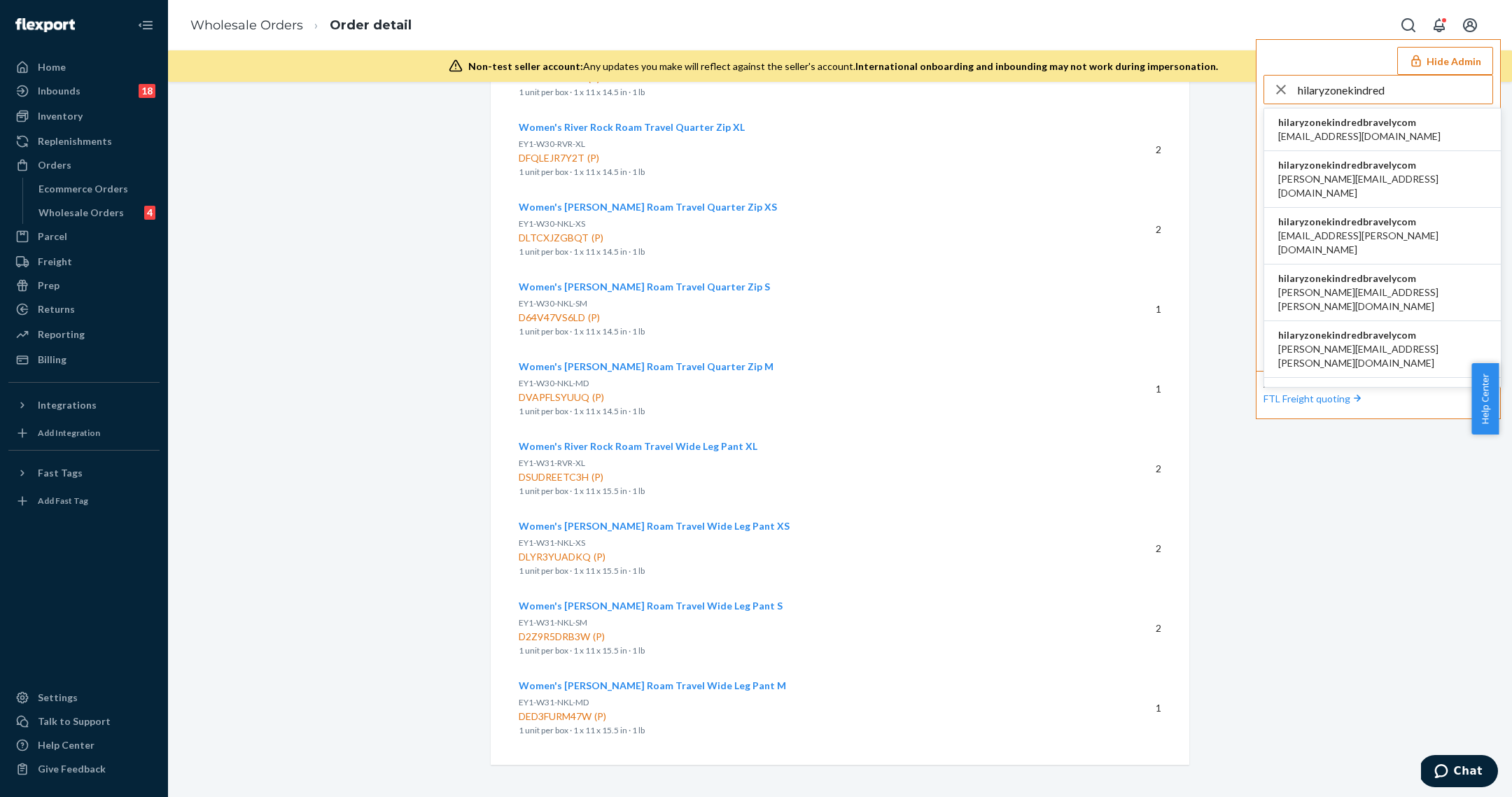
type input "hilaryzonekindred"
click at [1414, 130] on span "airine.mistula@kindredbravely.com" at bounding box center [1359, 136] width 163 height 14
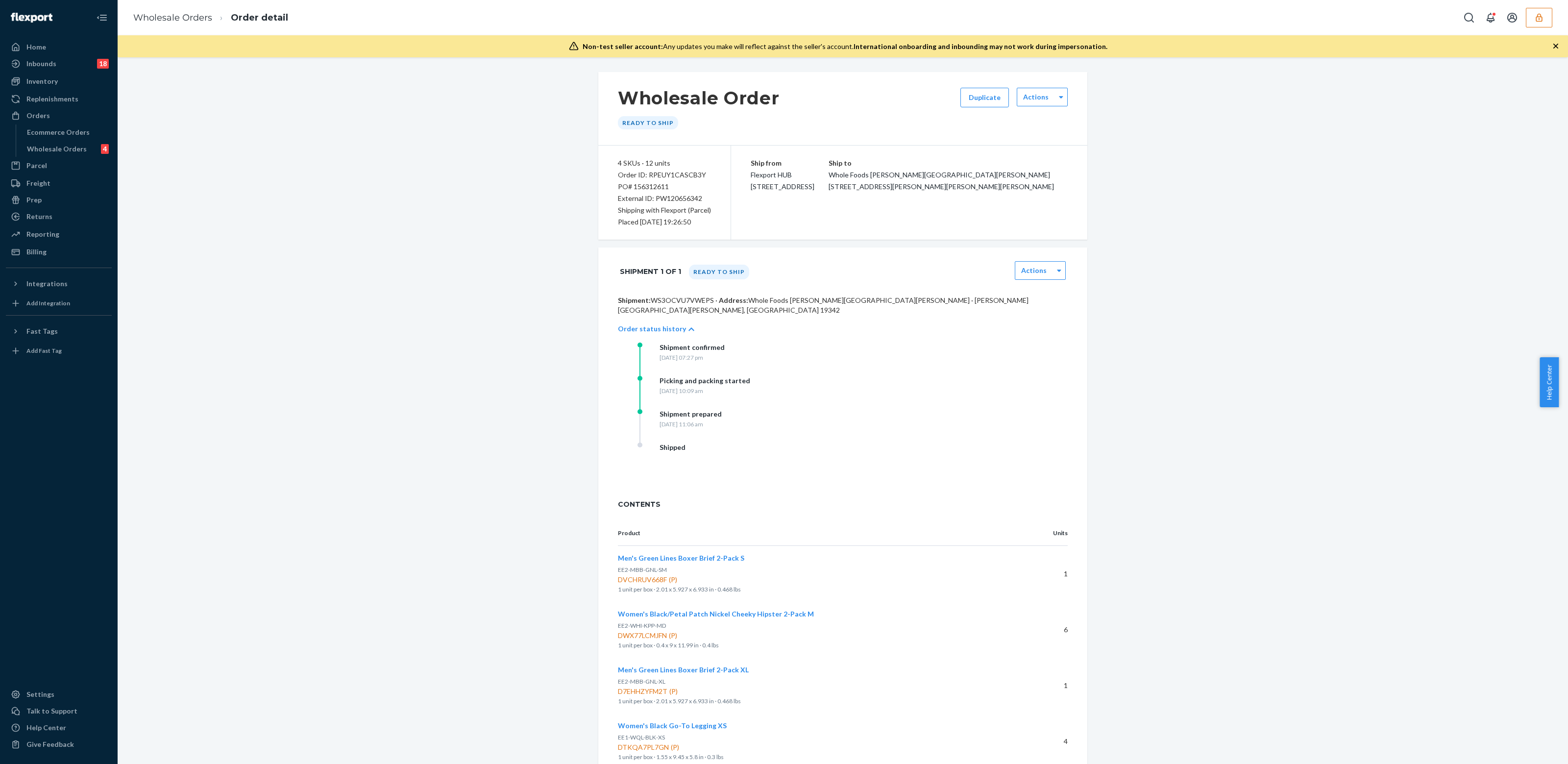
click at [157, 149] on div "Wholesale Order Ready to ship Duplicate Actions 4 SKUs · 12 units Order ID: RPE…" at bounding box center [842, 612] width 1436 height 1082
click at [47, 147] on div "Wholesale Orders" at bounding box center [57, 149] width 60 height 10
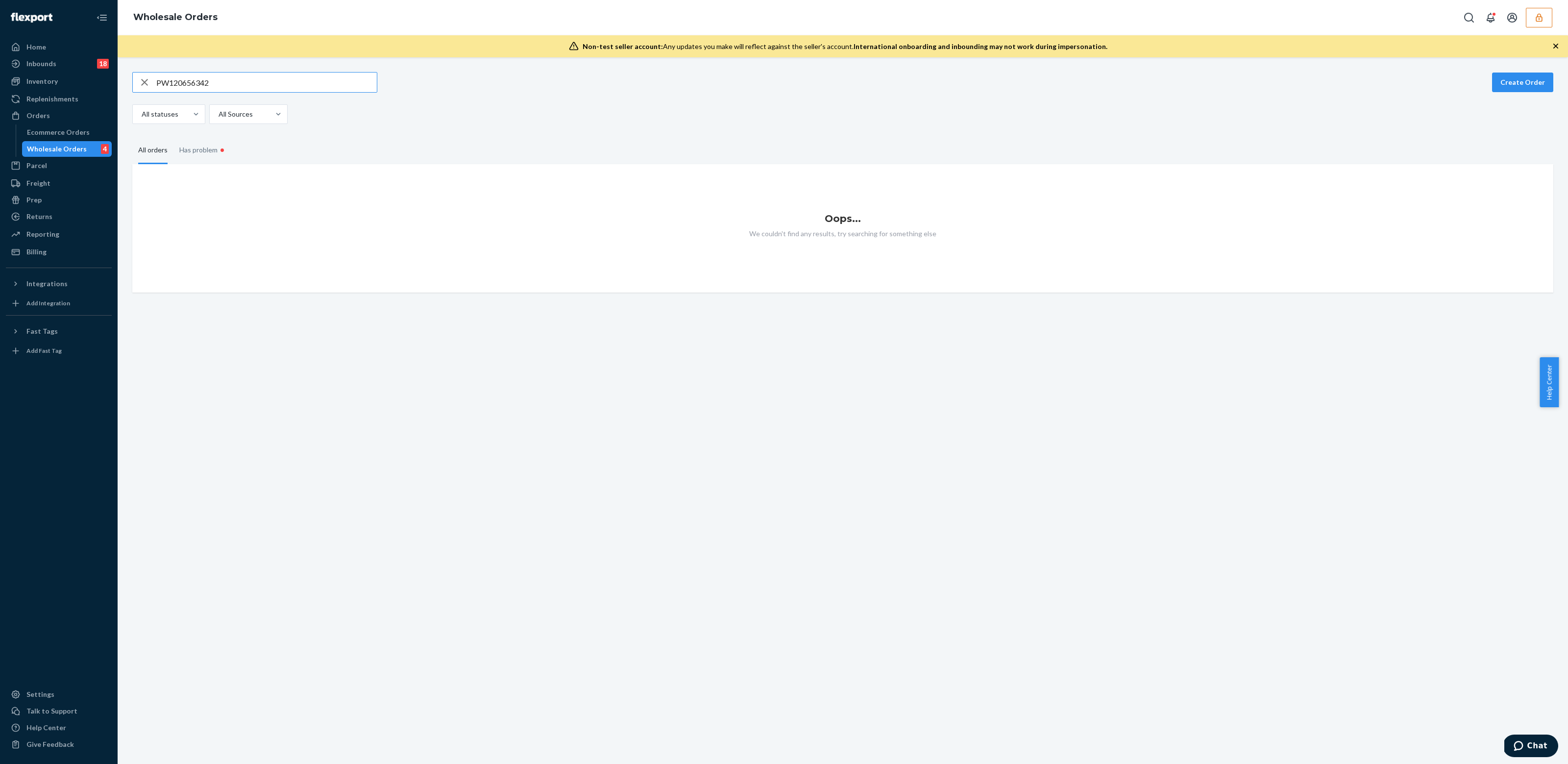
click at [208, 85] on input "PW120656342" at bounding box center [267, 82] width 220 height 19
type input "WFAWIJC4ZBC6B"
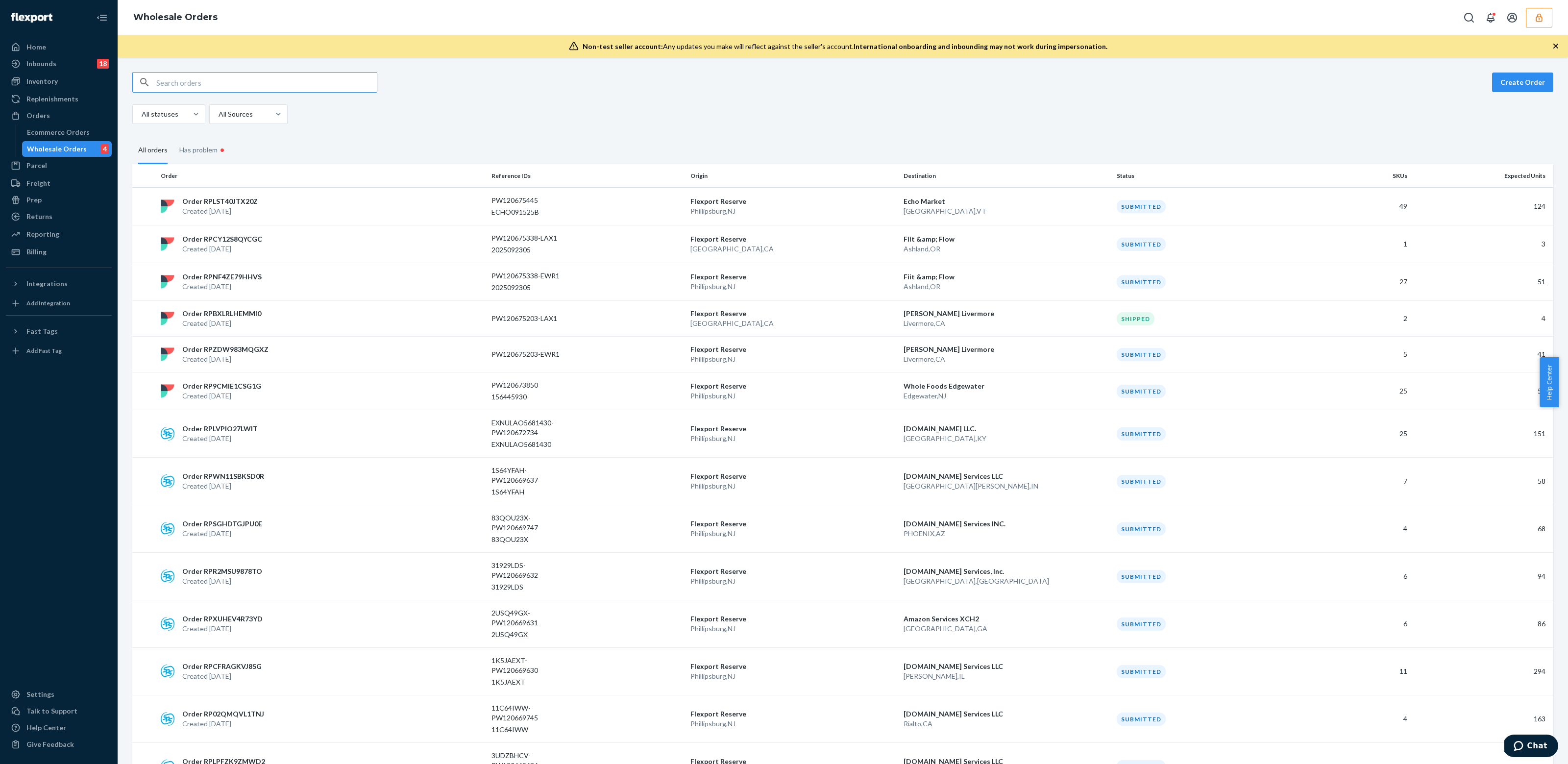
click at [195, 89] on input "text" at bounding box center [267, 82] width 220 height 19
click at [205, 70] on div "Create Order All statuses All Sources All orders Has problem • Order Reference …" at bounding box center [842, 410] width 1451 height 707
click at [208, 77] on input "text" at bounding box center [267, 82] width 220 height 19
paste input "WFAWIJC4ZBC6B"
type input "WFAWIJC4ZBC6B"
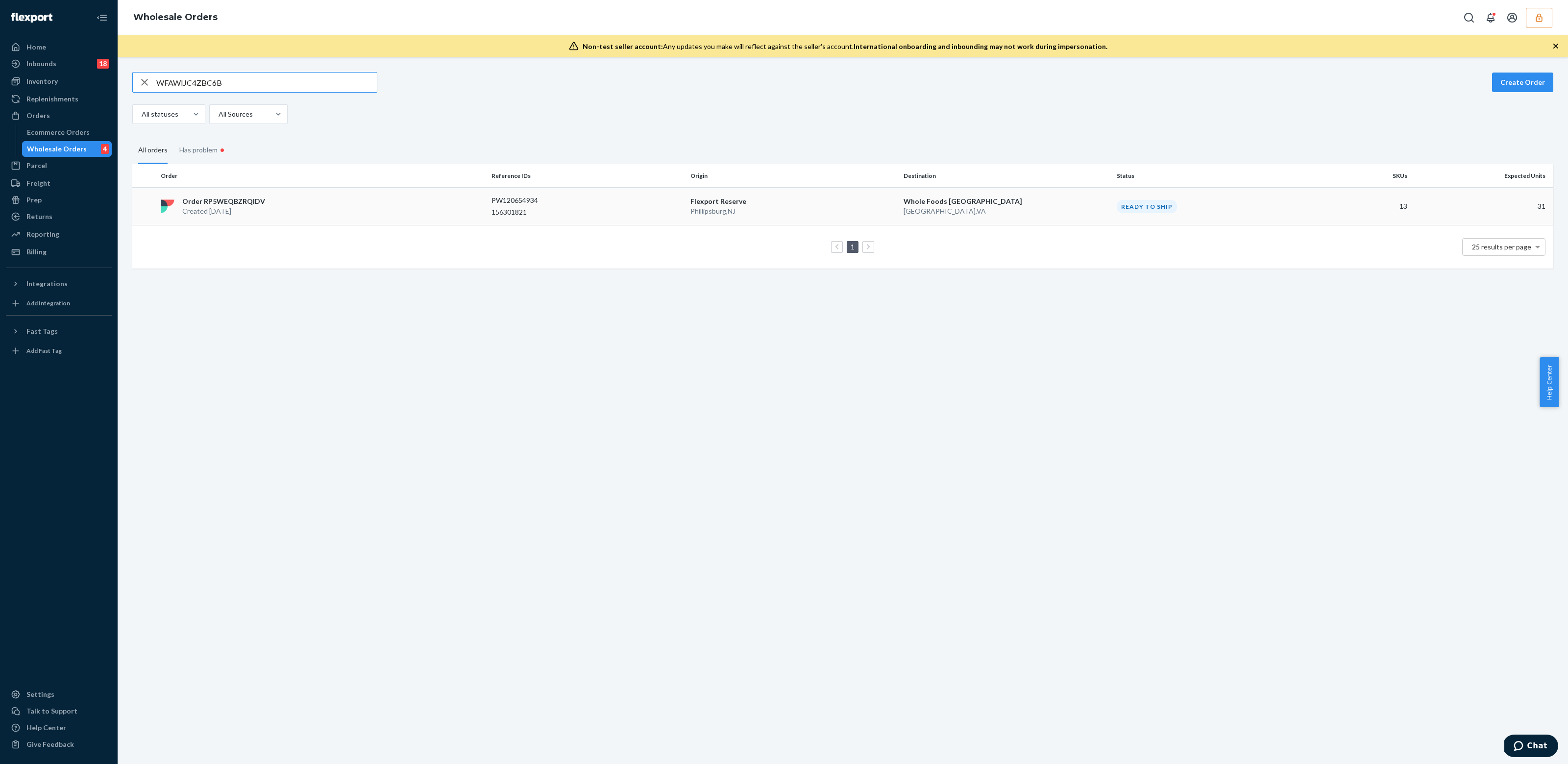
click at [340, 203] on div "Order RP5WEQBZRQIDV Created Sep 18, 2025" at bounding box center [322, 206] width 331 height 19
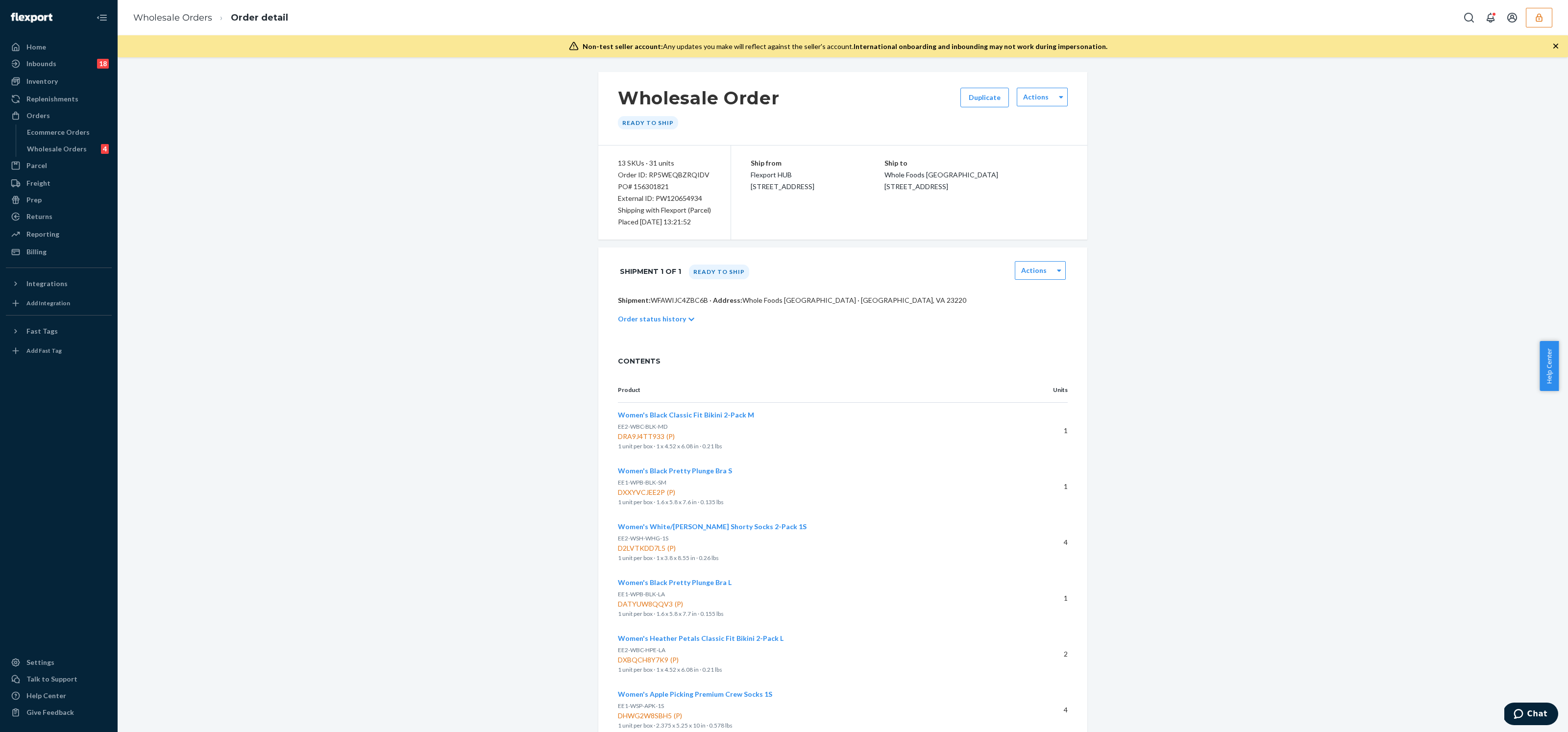
drag, startPoint x: 1279, startPoint y: 211, endPoint x: 1491, endPoint y: 82, distance: 248.2
click at [1280, 207] on div "Wholesale Order Ready to ship Duplicate Actions 13 SKUs · 31 units Order ID: RP…" at bounding box center [842, 606] width 1436 height 1068
click at [1535, 30] on div "Wholesale Orders Order detail" at bounding box center [842, 18] width 1451 height 35
click at [1539, 25] on button "button" at bounding box center [1539, 18] width 26 height 19
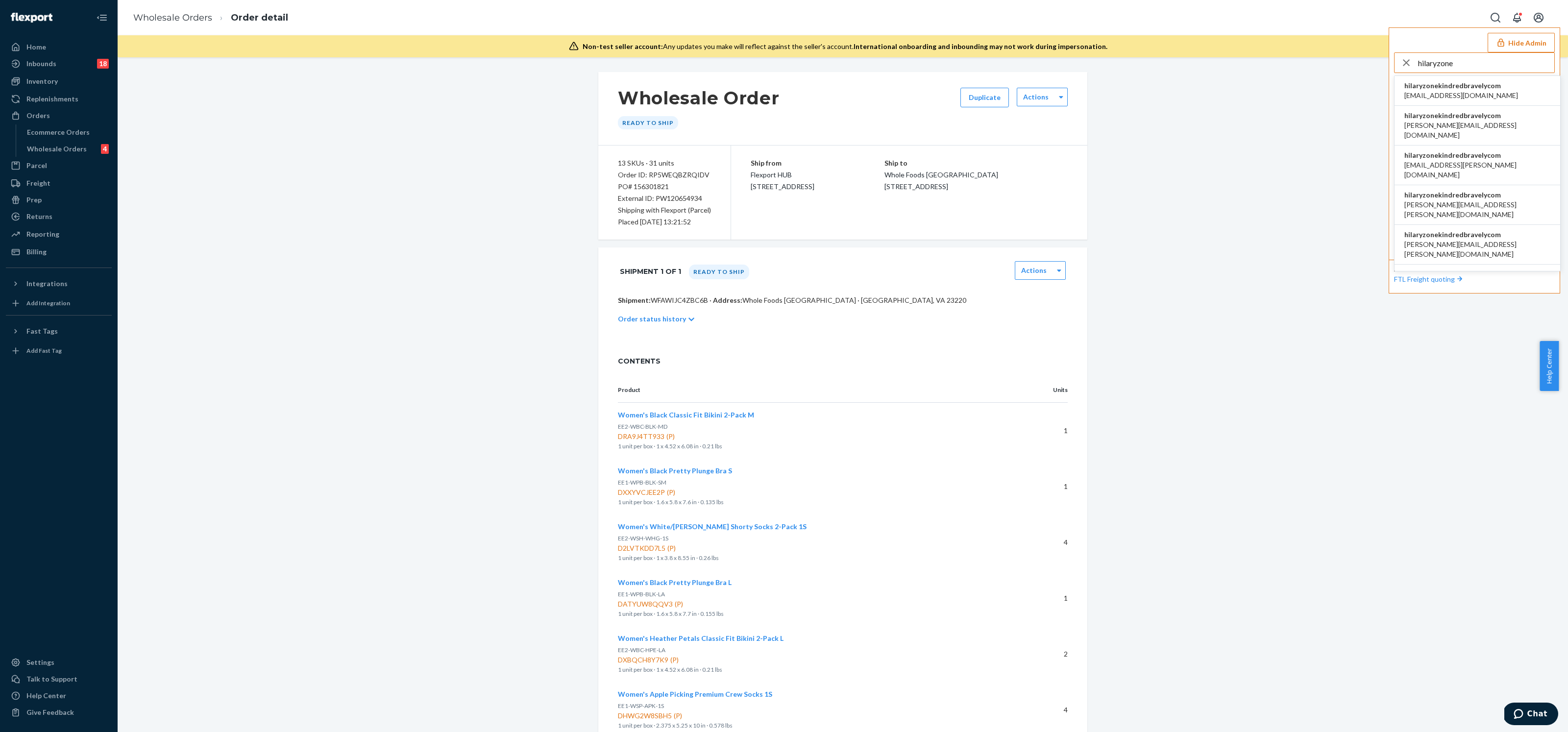
type input "hilaryzone"
click at [1500, 83] on span "hilaryzonekindredbravelycom" at bounding box center [1461, 86] width 114 height 10
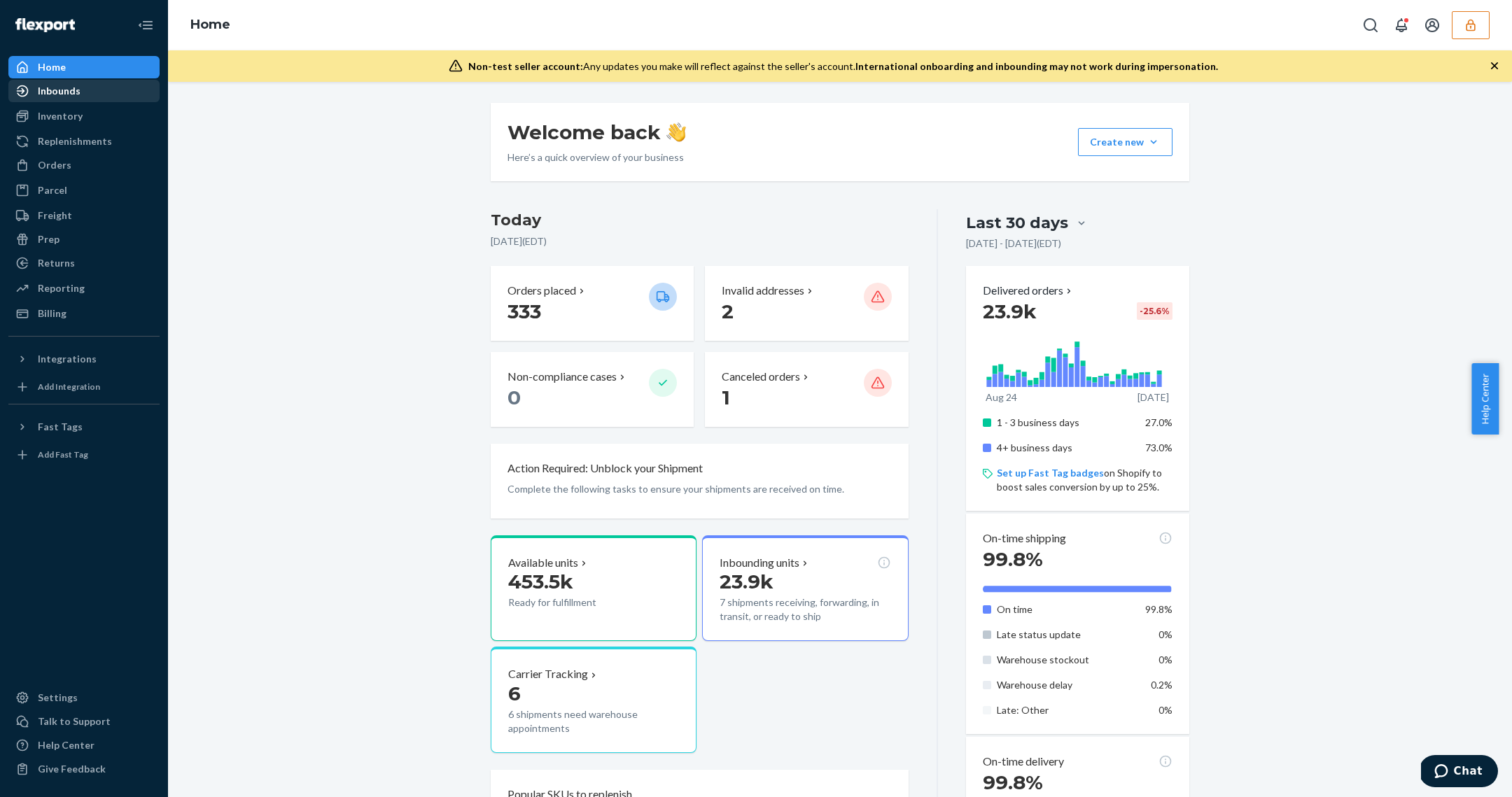
click at [150, 84] on div "Inbounds" at bounding box center [83, 90] width 149 height 20
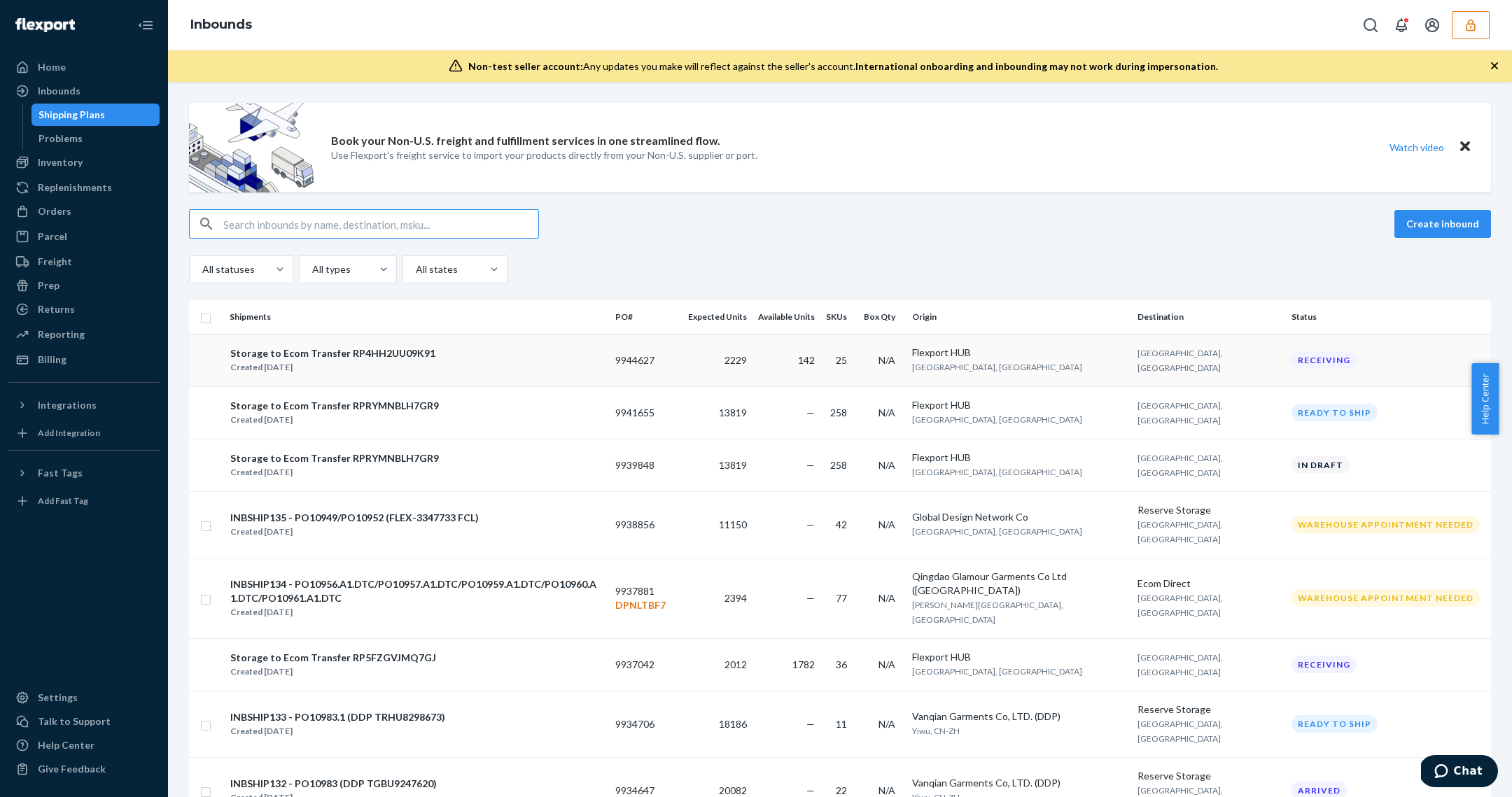
click at [583, 366] on div "Storage to Ecom Transfer RP4HH2UU09K91 Created Sep 22, 2025" at bounding box center [416, 361] width 375 height 30
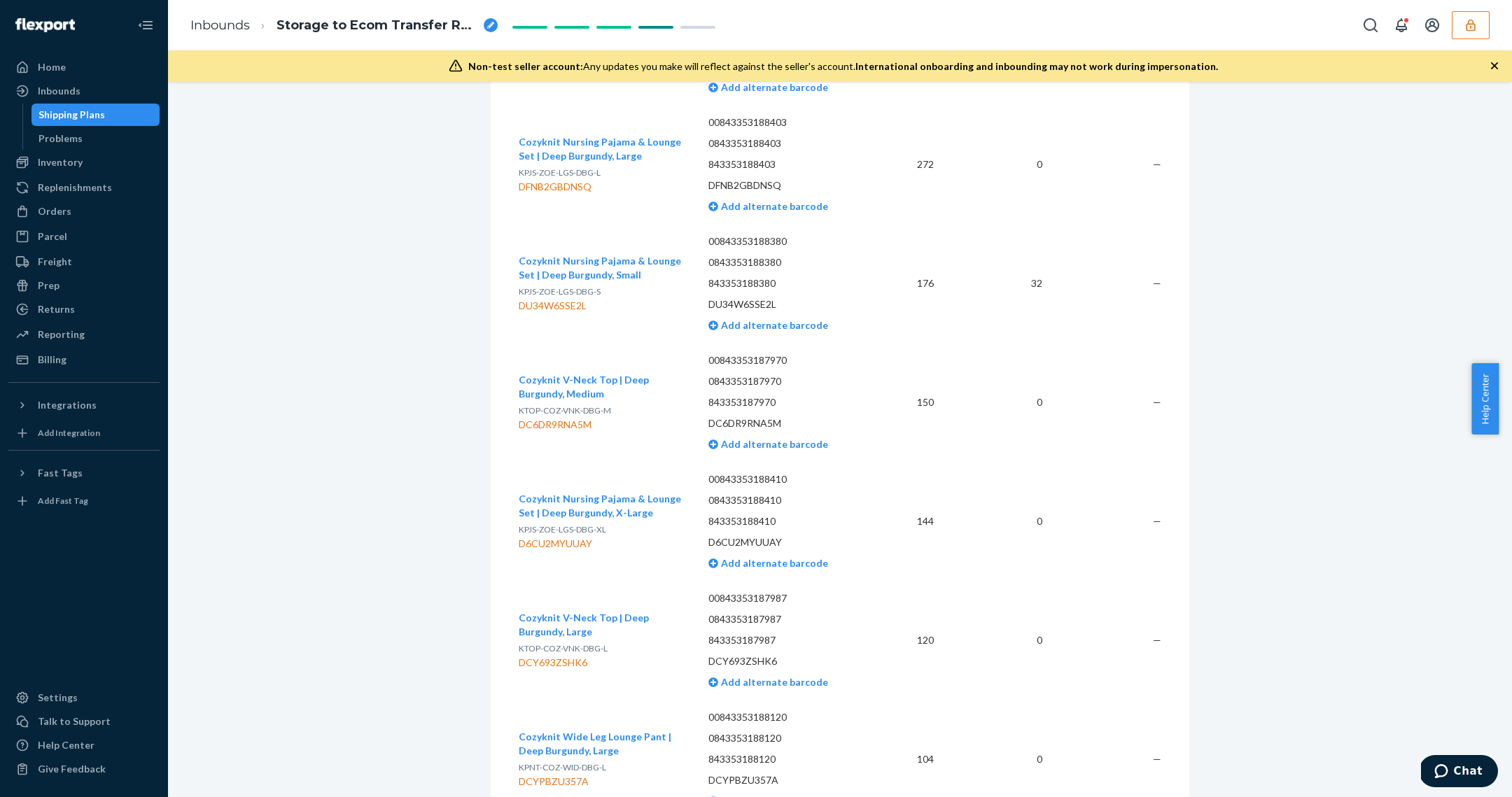
scroll to position [324, 0]
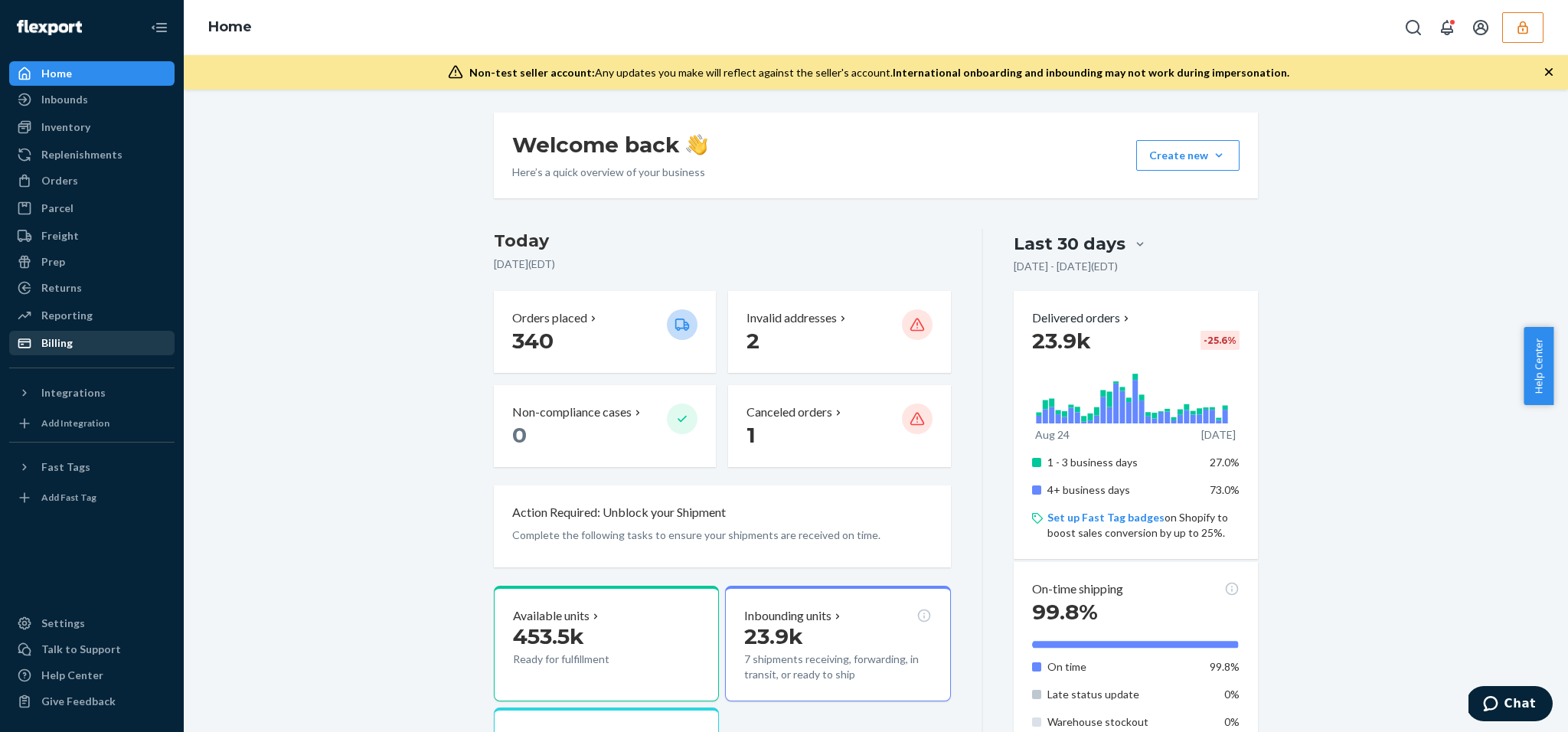
click at [57, 342] on div "Billing" at bounding box center [56, 343] width 31 height 15
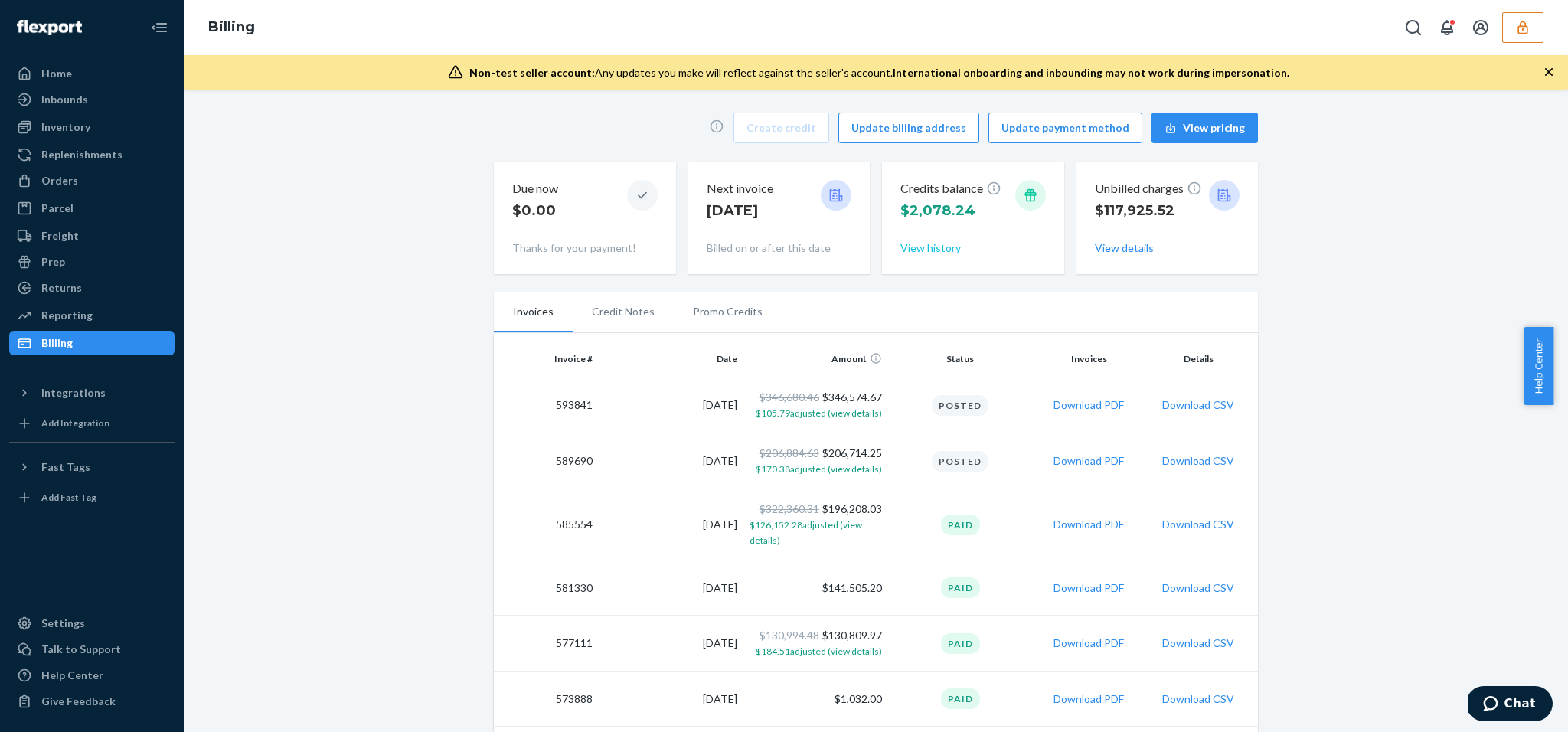
click at [920, 248] on button "View history" at bounding box center [931, 248] width 61 height 15
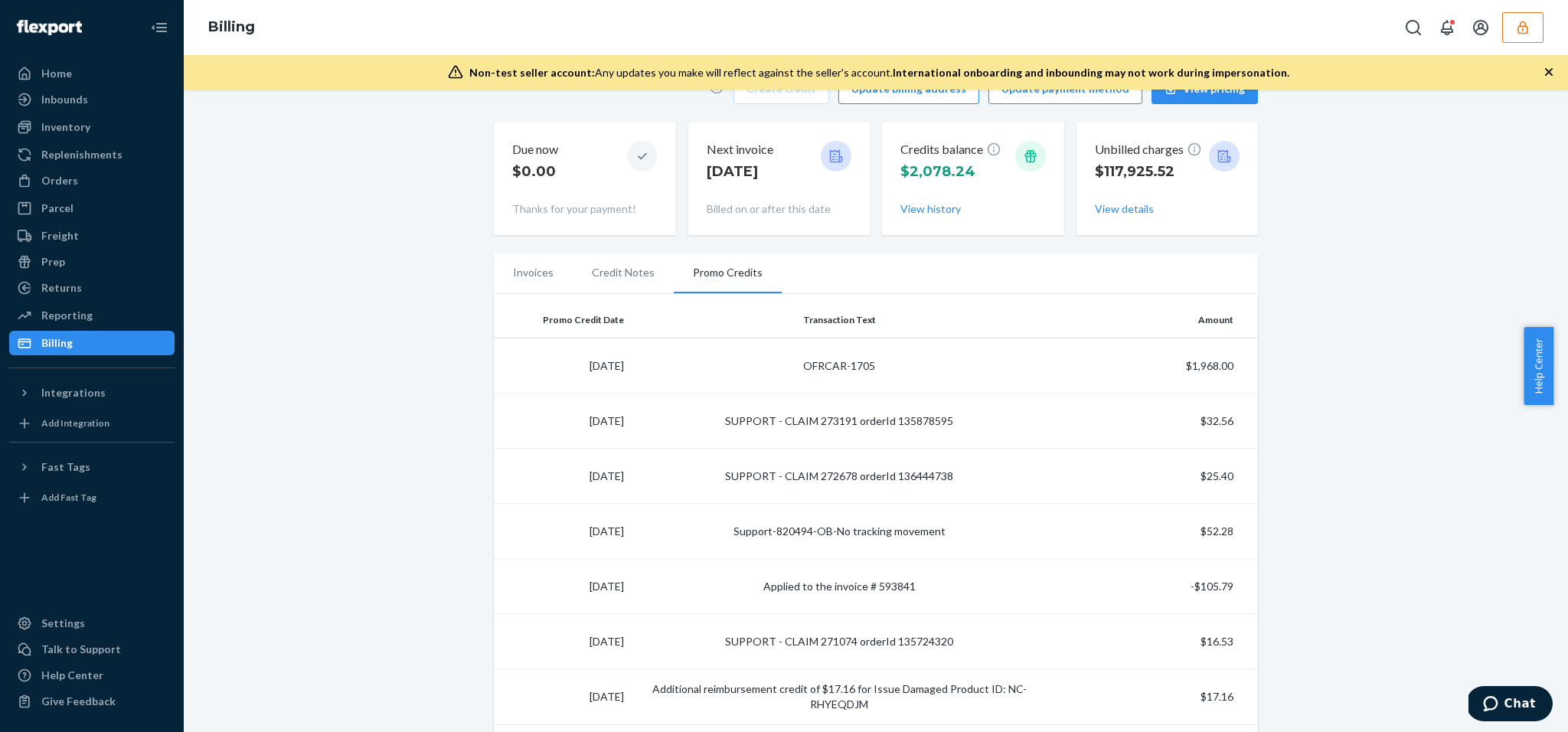
scroll to position [599, 0]
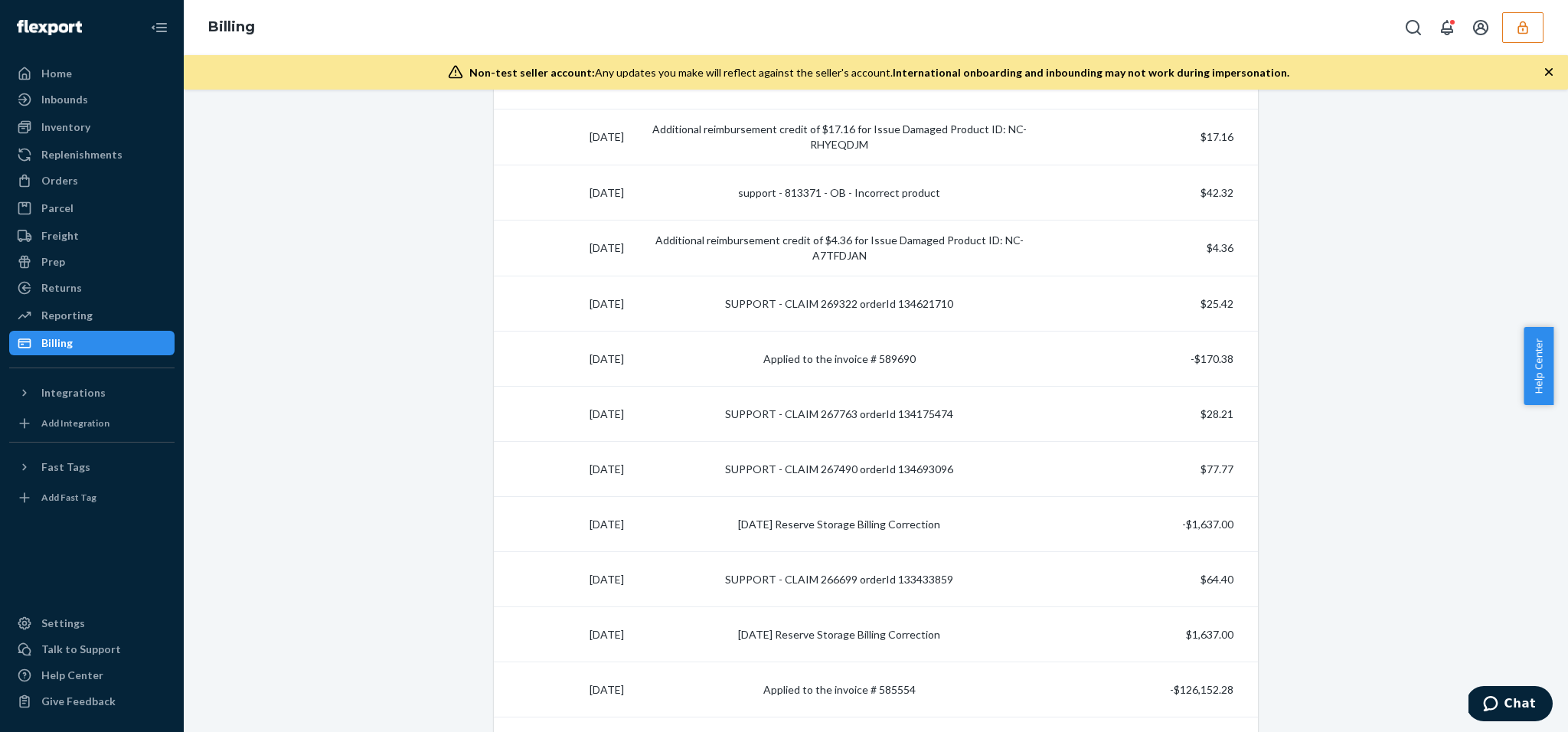
click at [57, 300] on div "Returns All Returns Settings Packages" at bounding box center [92, 288] width 165 height 26
click at [59, 308] on div "Reporting" at bounding box center [67, 316] width 51 height 15
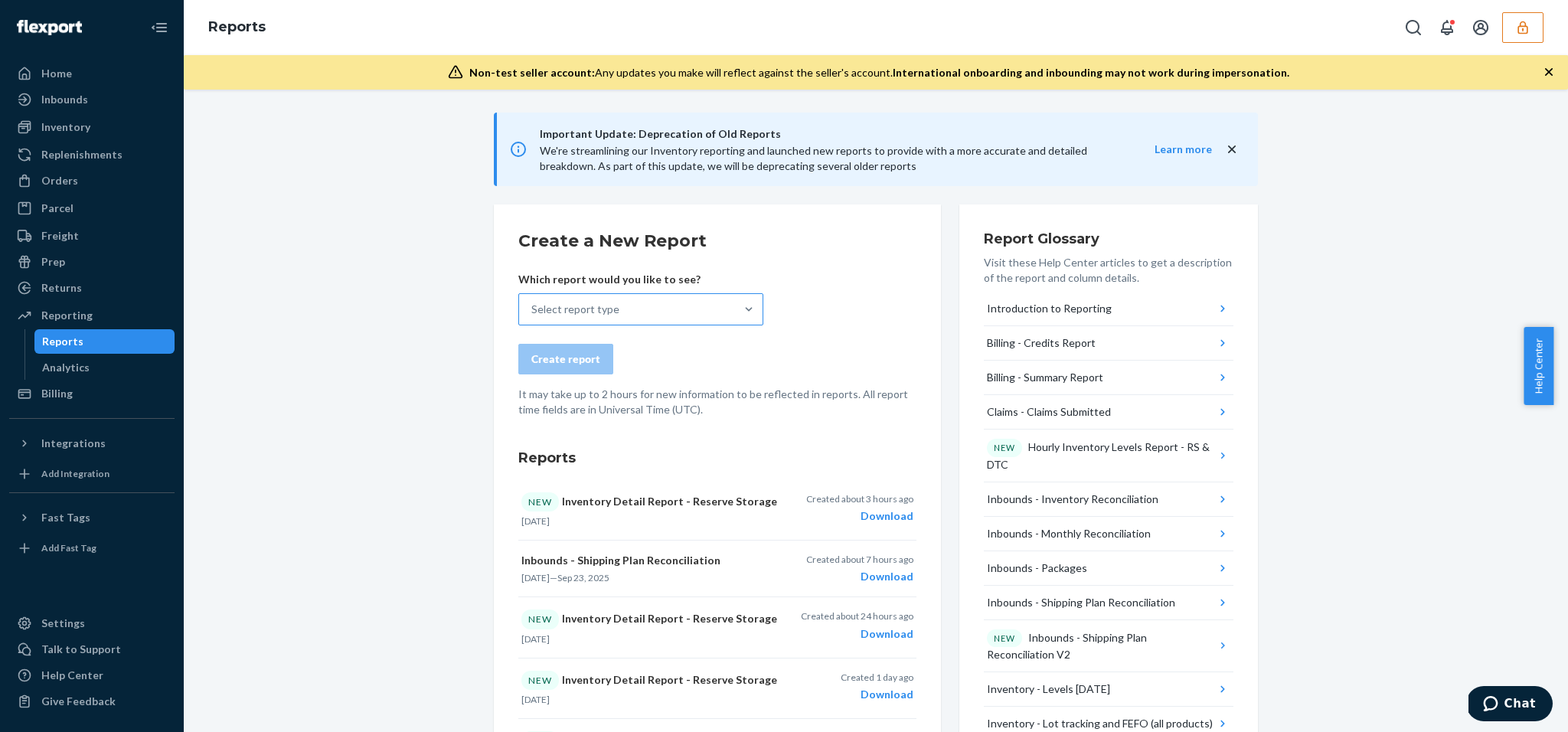
click at [599, 304] on div "Select report type" at bounding box center [575, 309] width 88 height 15
click at [532, 304] on input "Select report type" at bounding box center [532, 309] width 2 height 15
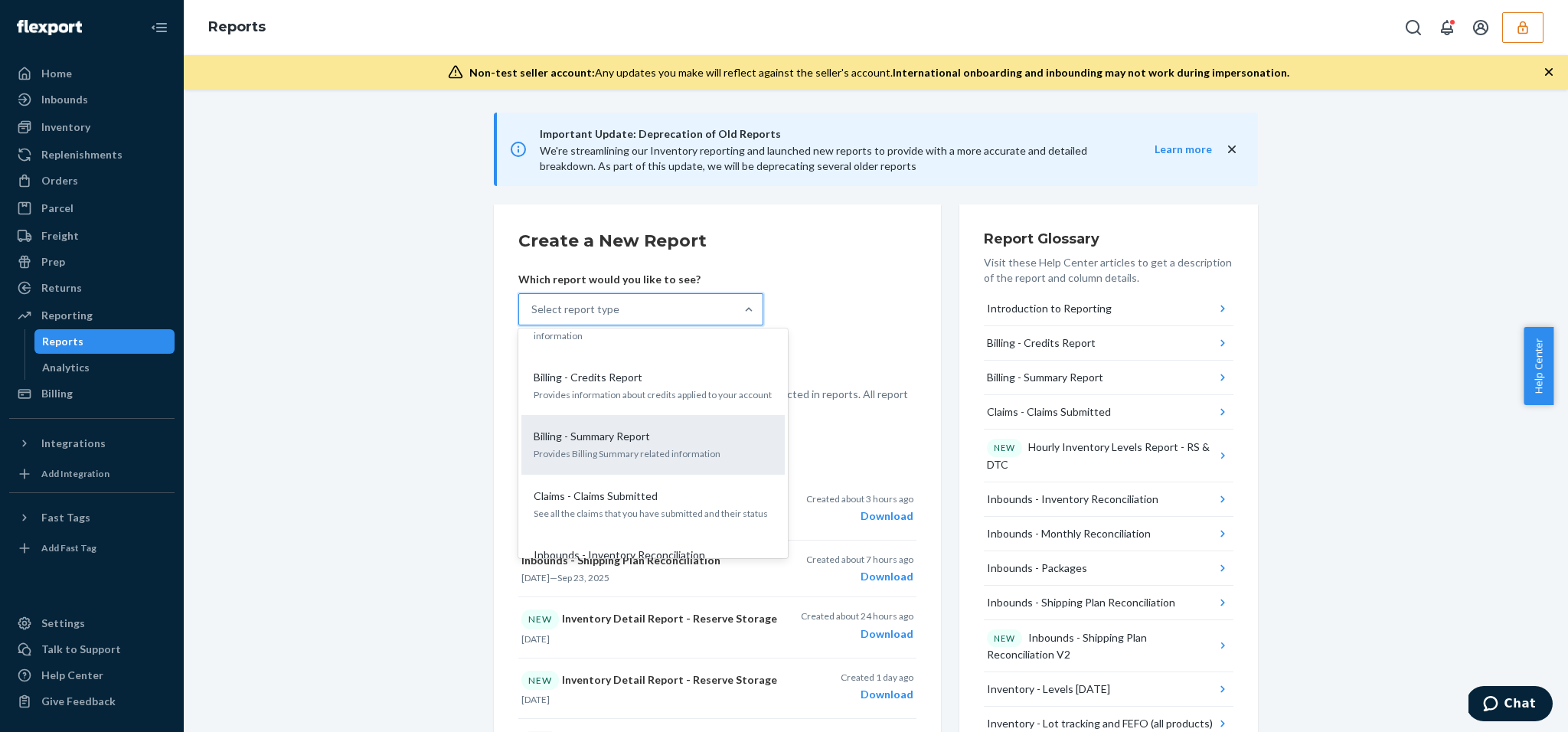
scroll to position [29, 0]
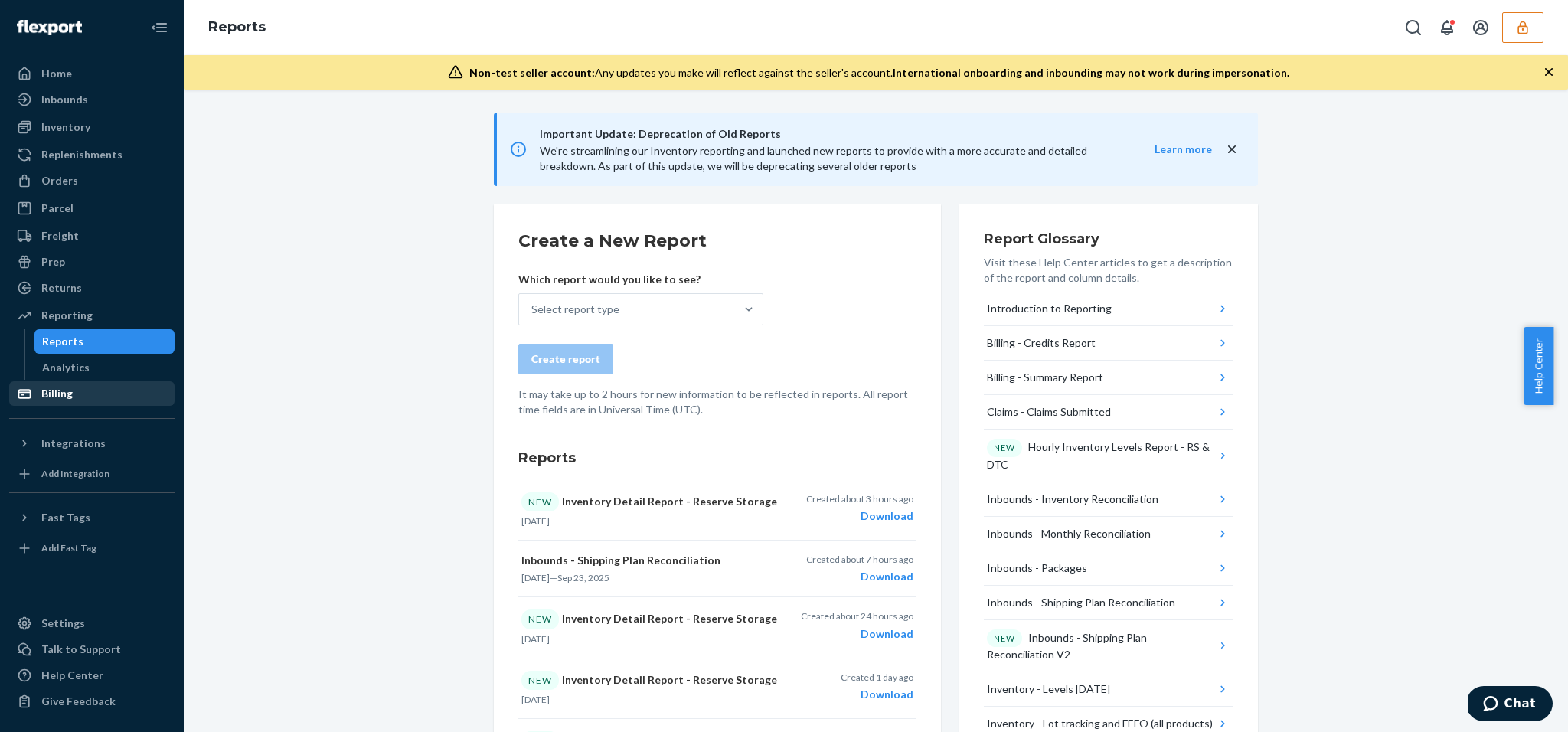
click at [17, 398] on icon at bounding box center [25, 394] width 15 height 15
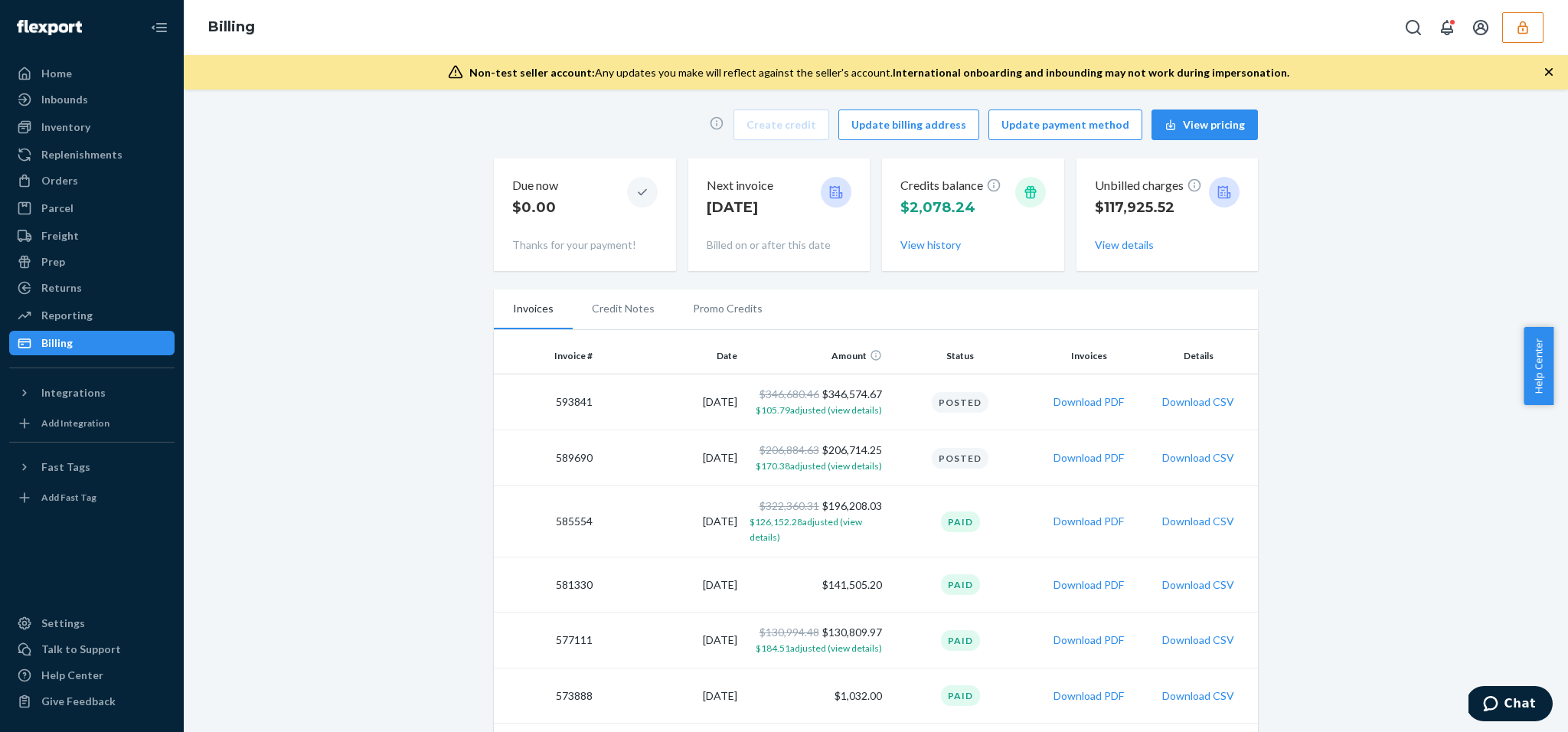
scroll to position [13, 0]
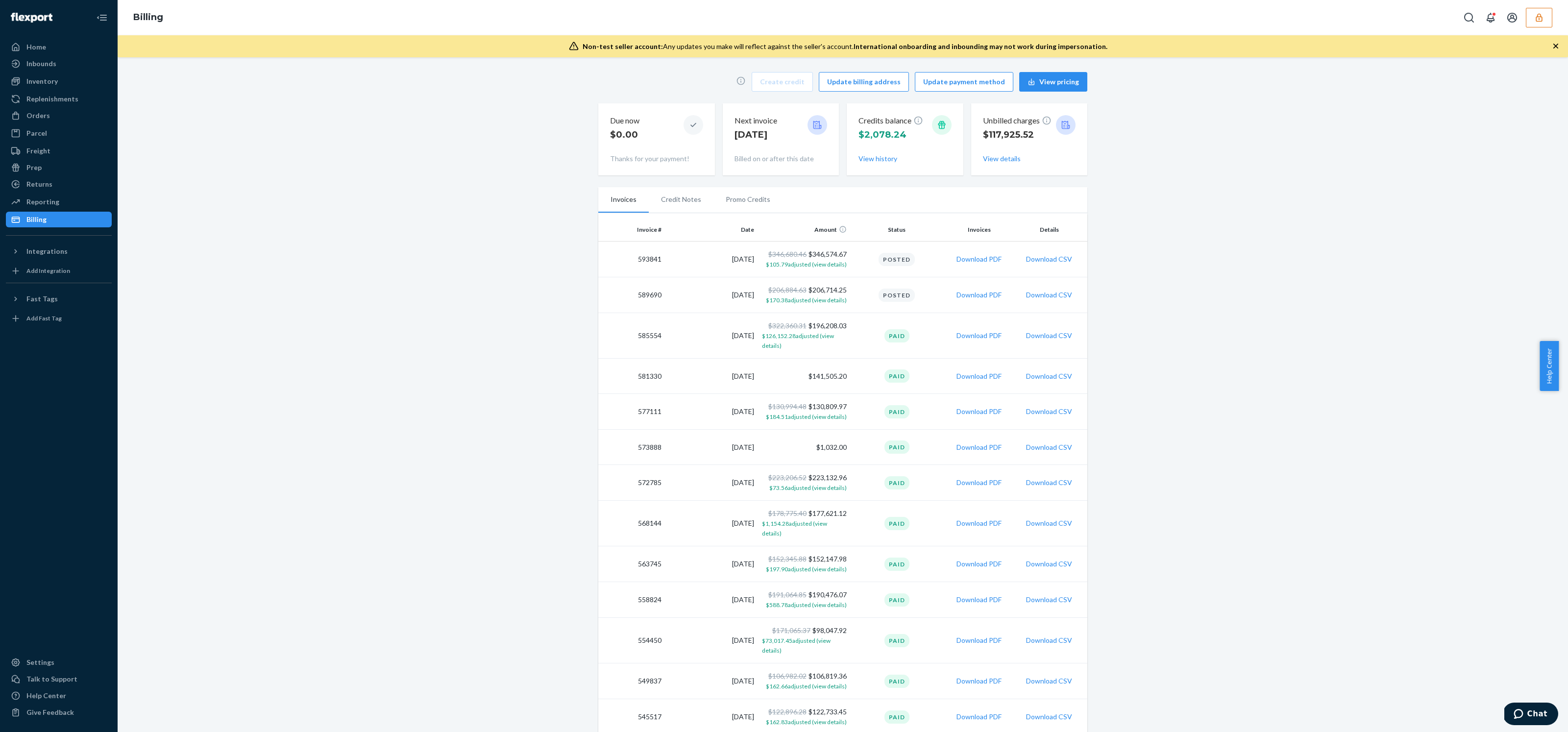
scroll to position [9, 0]
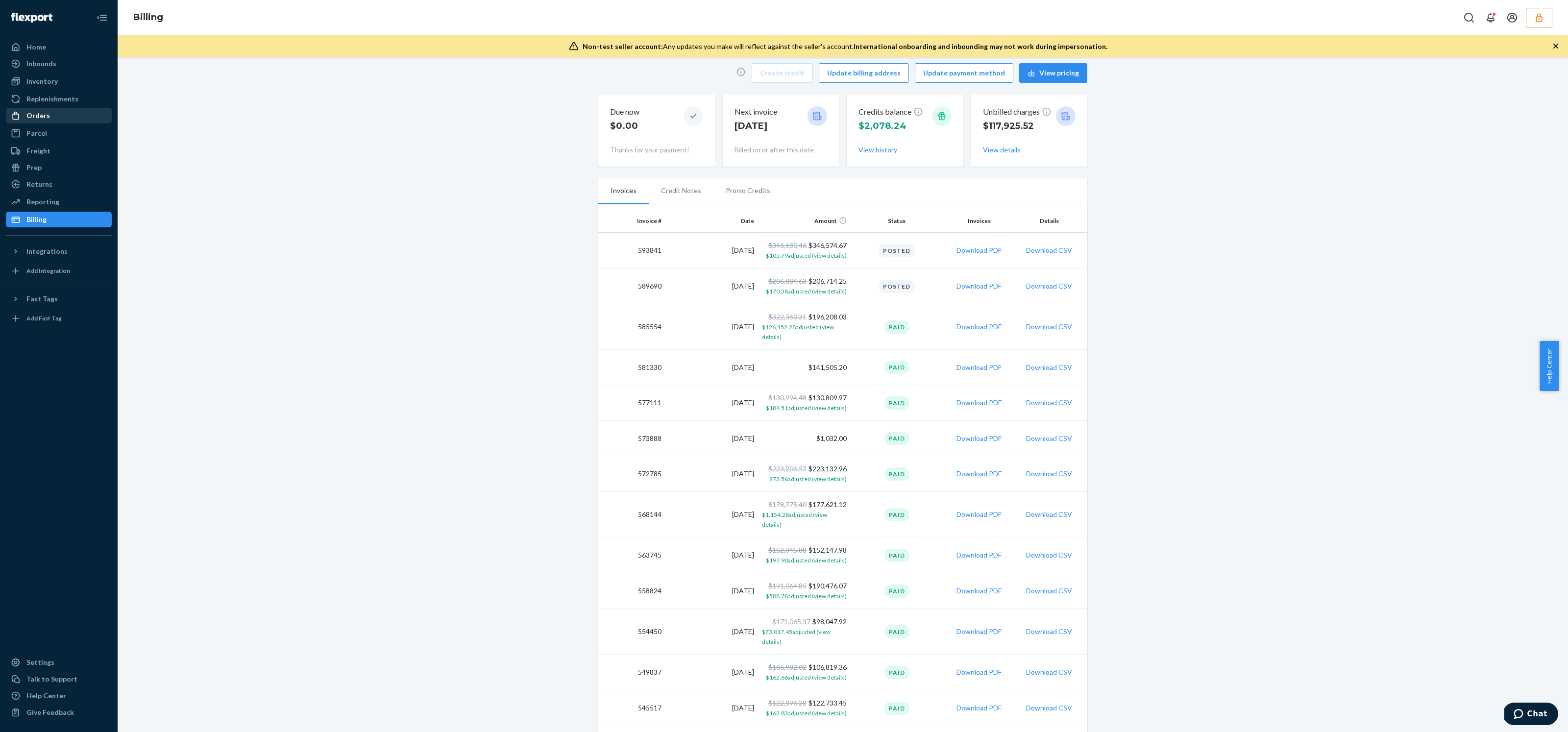
click at [41, 110] on div "Orders" at bounding box center [58, 116] width 104 height 14
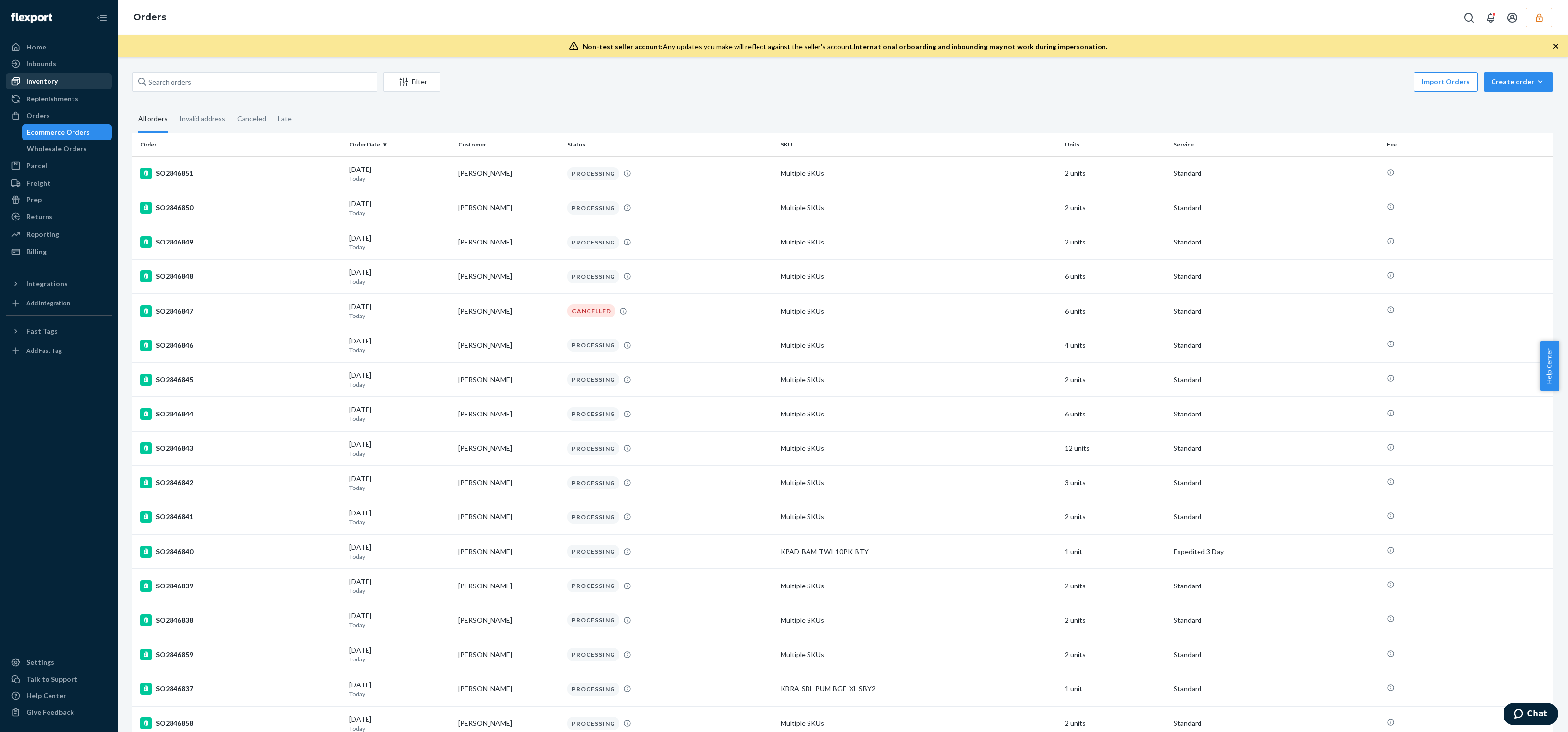
click at [51, 80] on div "Inventory" at bounding box center [42, 82] width 32 height 10
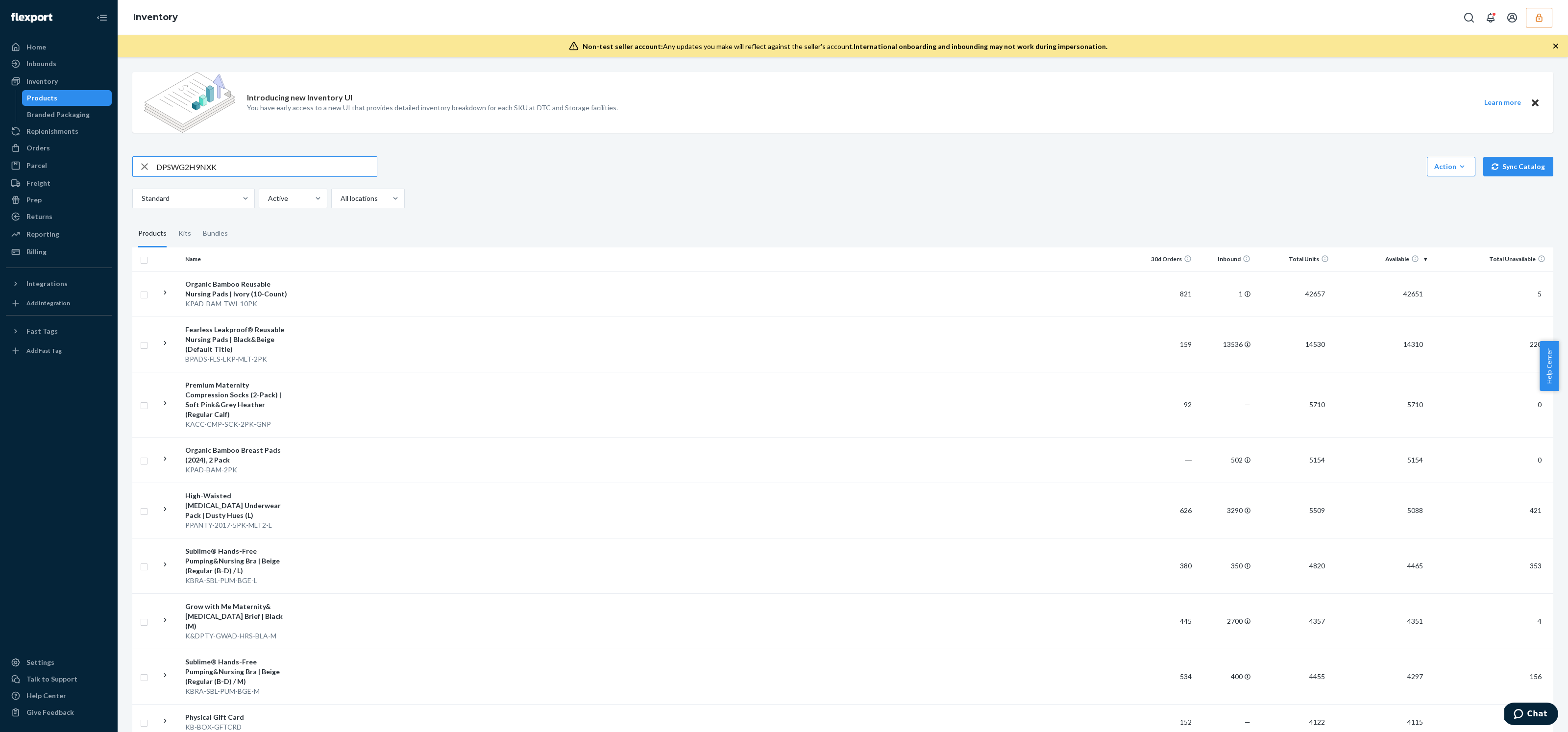
type input "DPSWG2H9NXK"
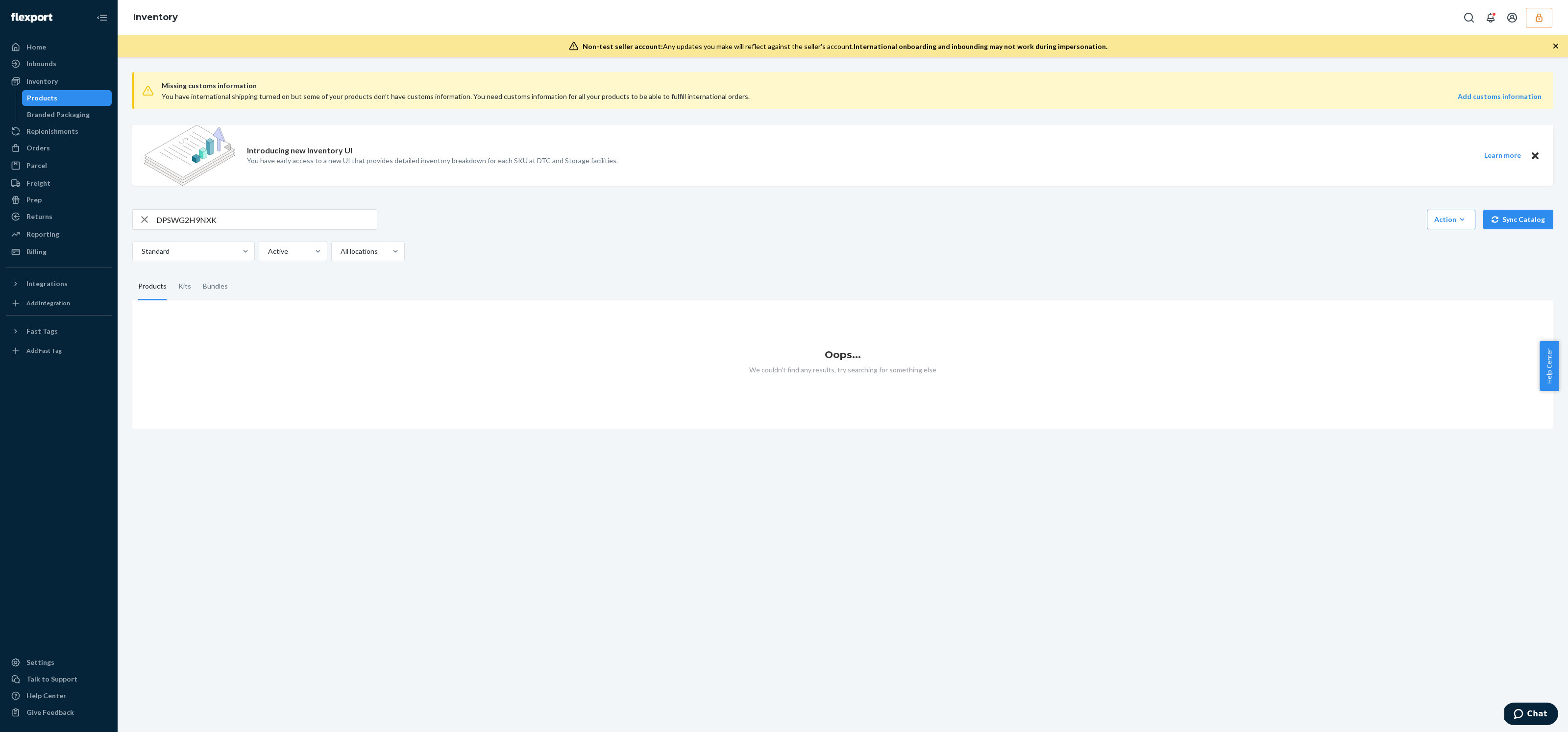
click at [1536, 19] on icon "button" at bounding box center [1539, 18] width 10 height 10
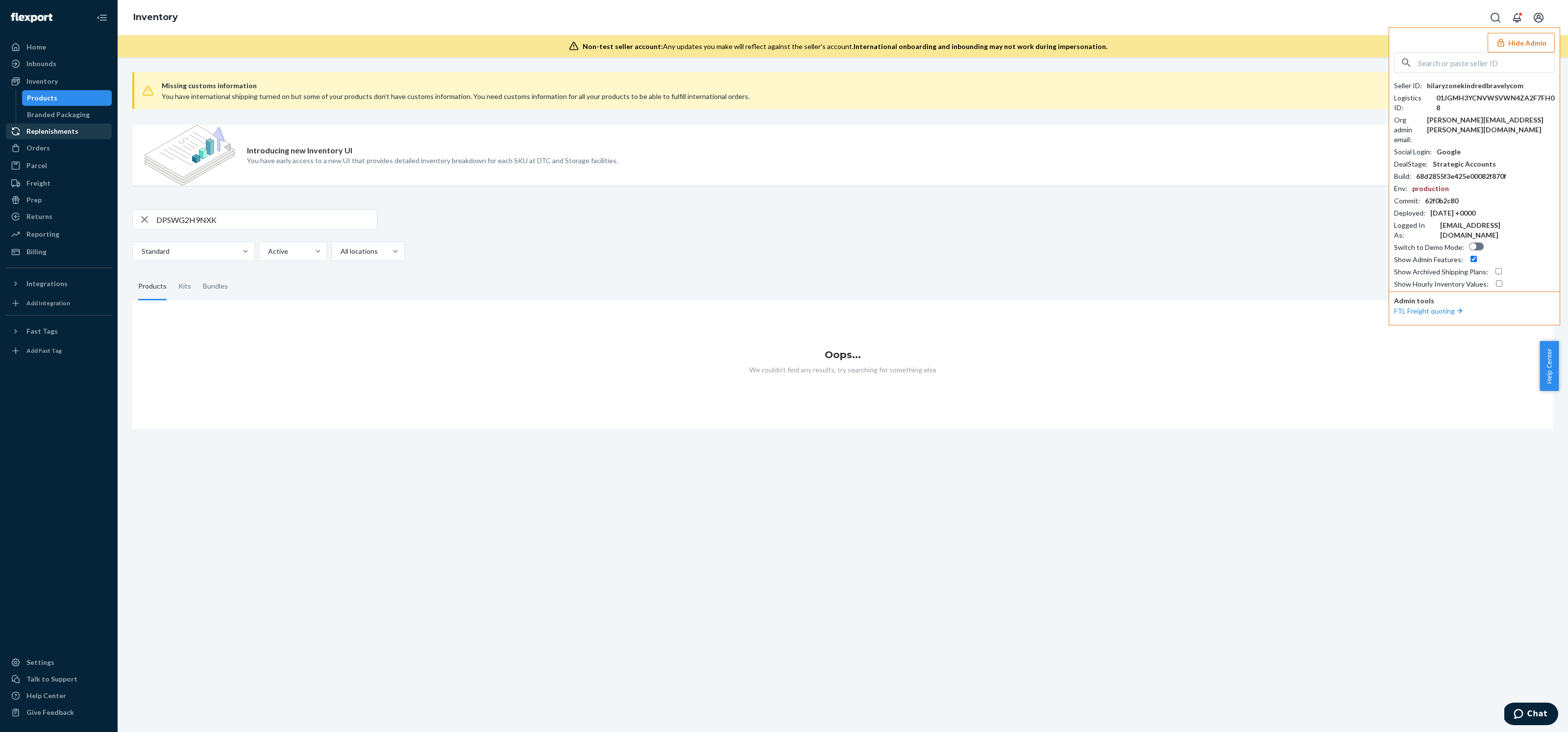
click at [65, 133] on div "Replenishments" at bounding box center [52, 131] width 52 height 10
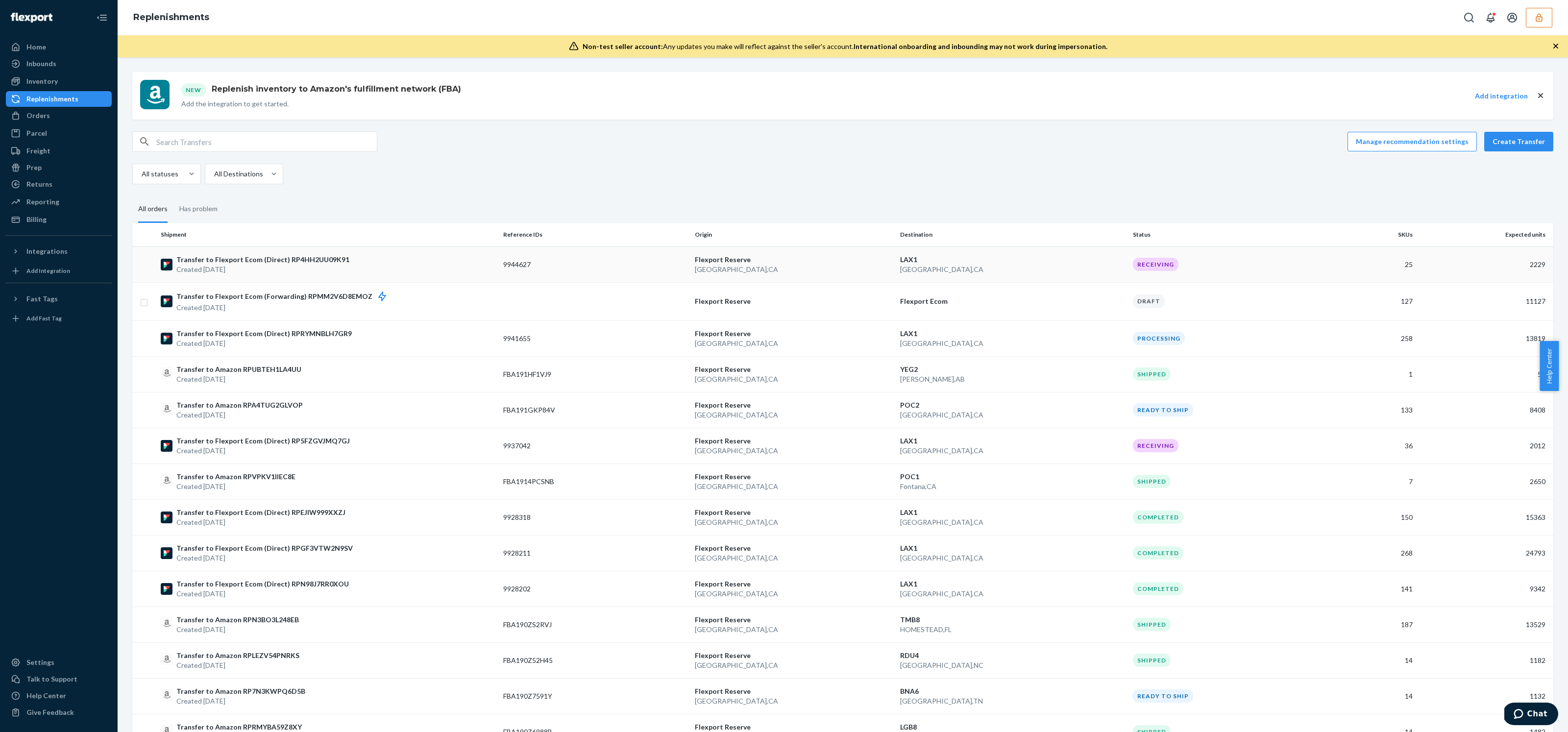
click at [461, 276] on td "Transfer to Flexport Ecom (Direct) RP4HH2UU09K91 Created [DATE]" at bounding box center [328, 264] width 343 height 36
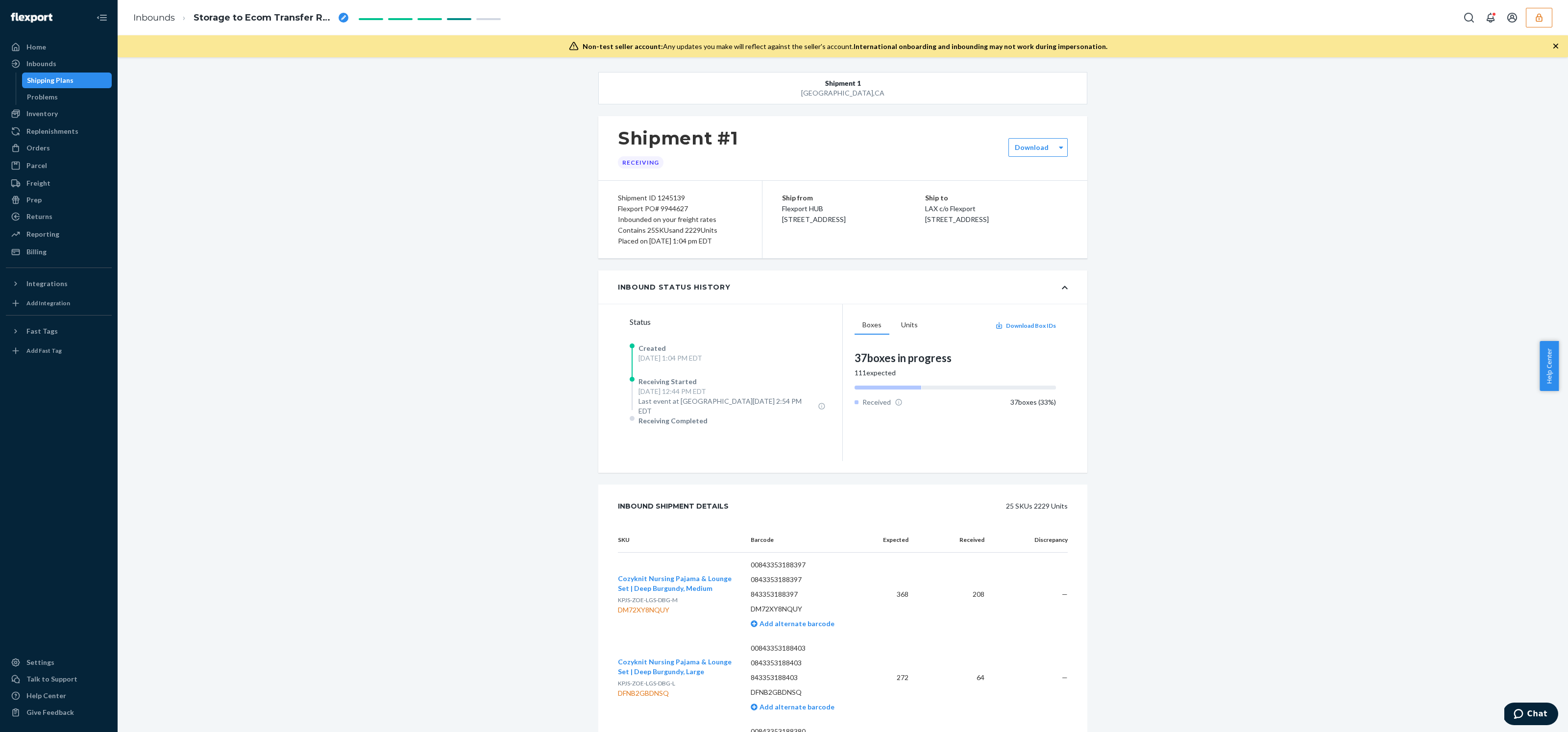
click at [1536, 18] on icon "button" at bounding box center [1539, 18] width 10 height 10
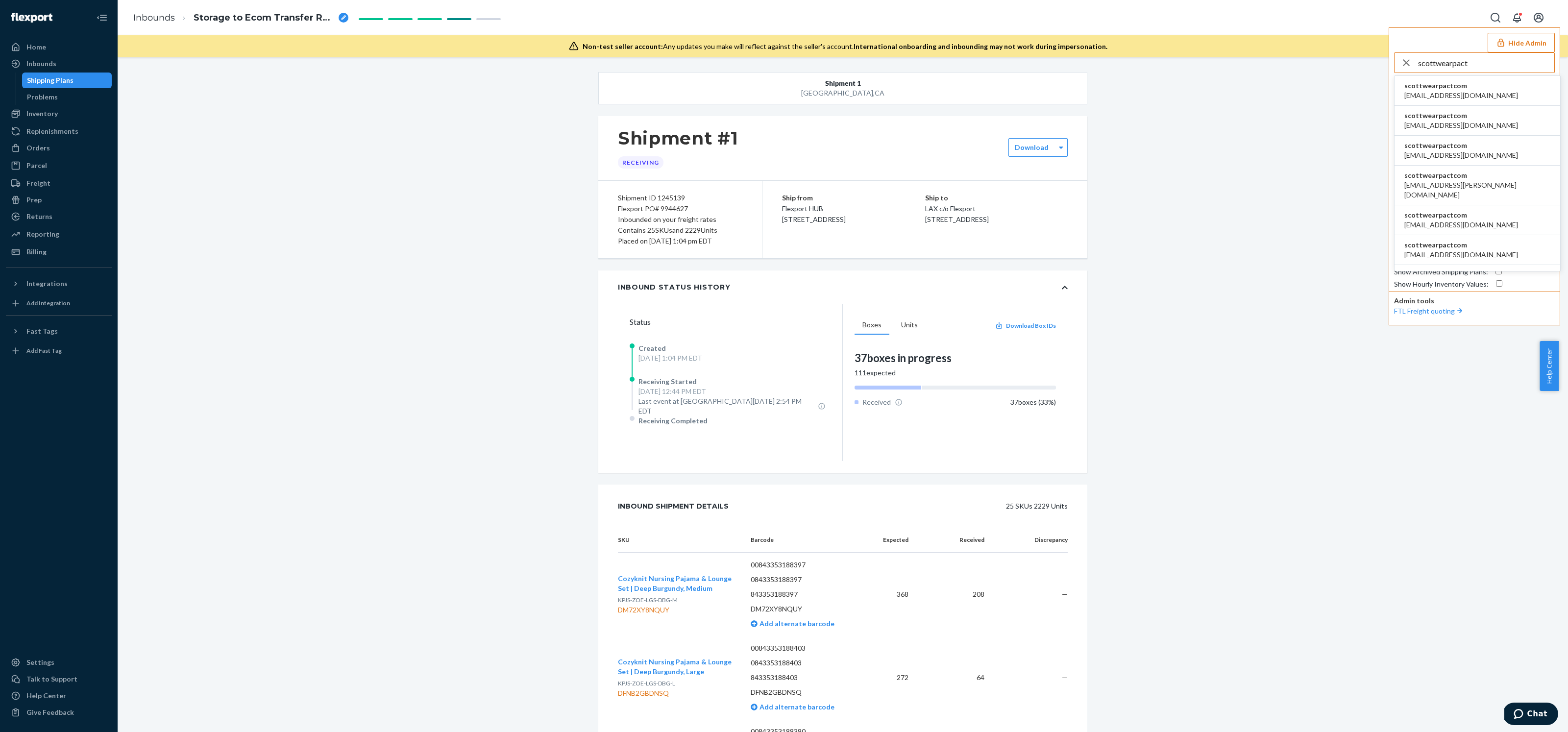
type input "scottwearpact"
click at [1476, 88] on li "scottwearpactcom [EMAIL_ADDRESS][DOMAIN_NAME]" at bounding box center [1477, 91] width 166 height 30
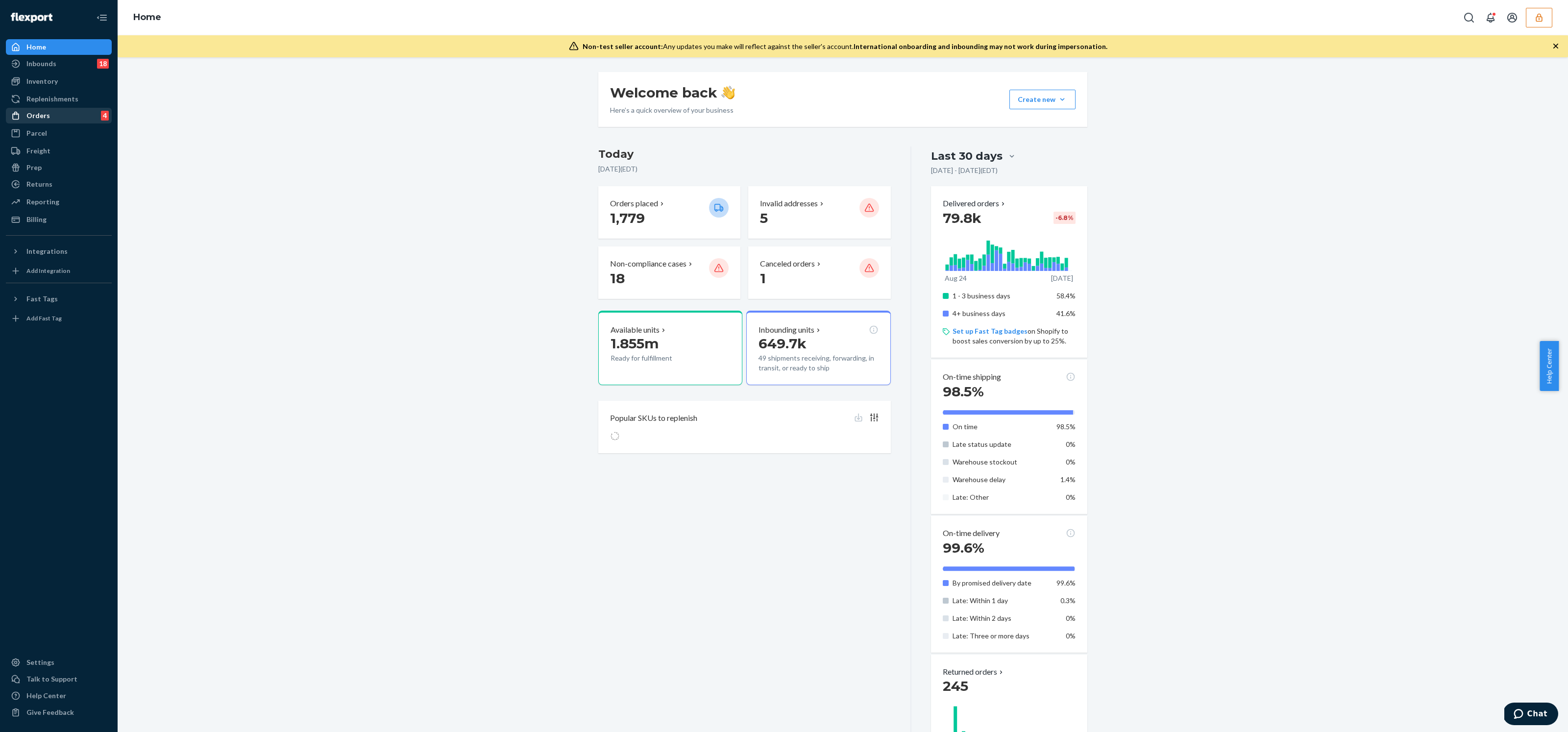
click at [64, 115] on div "Orders 4" at bounding box center [58, 116] width 104 height 14
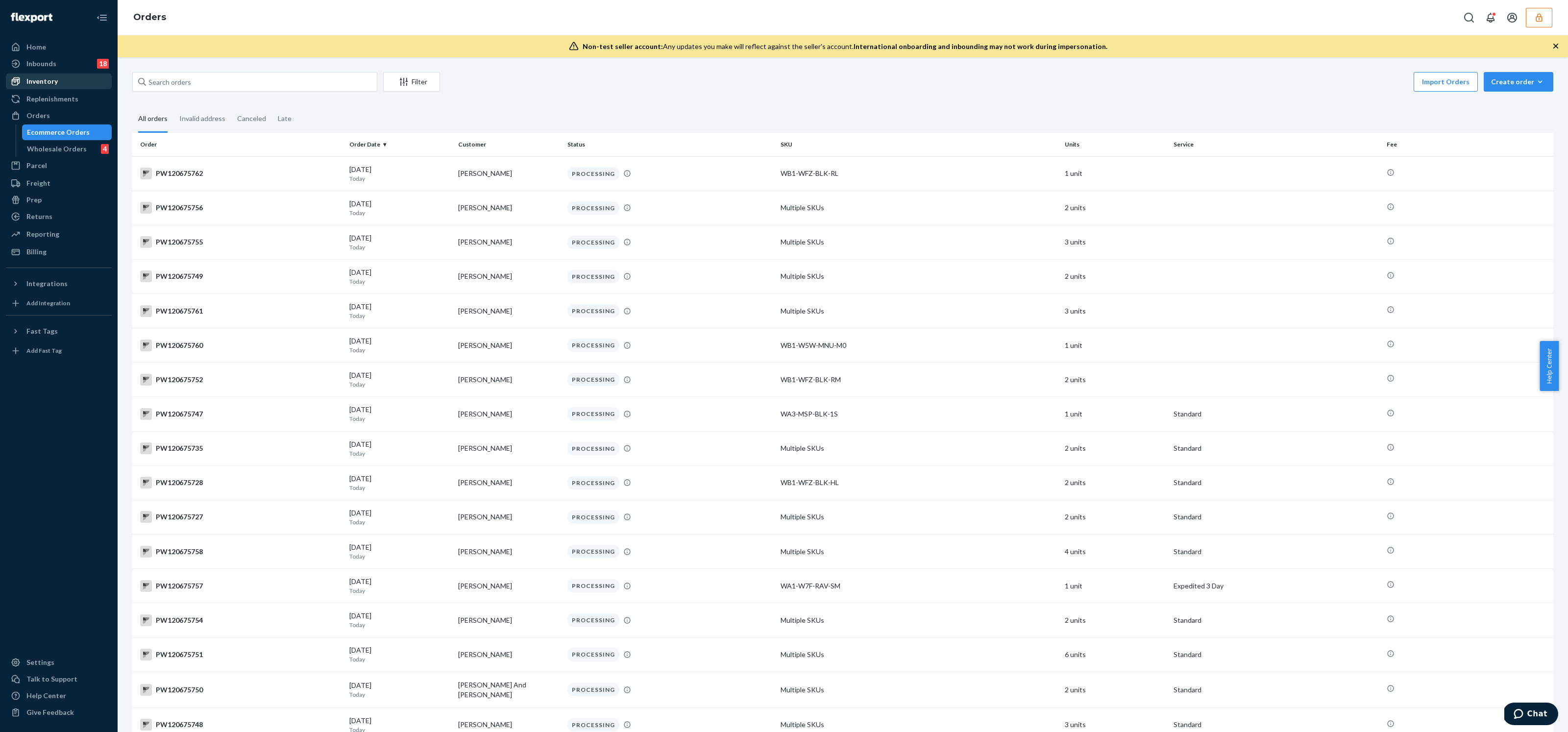
click at [83, 82] on div "Inventory" at bounding box center [58, 81] width 104 height 14
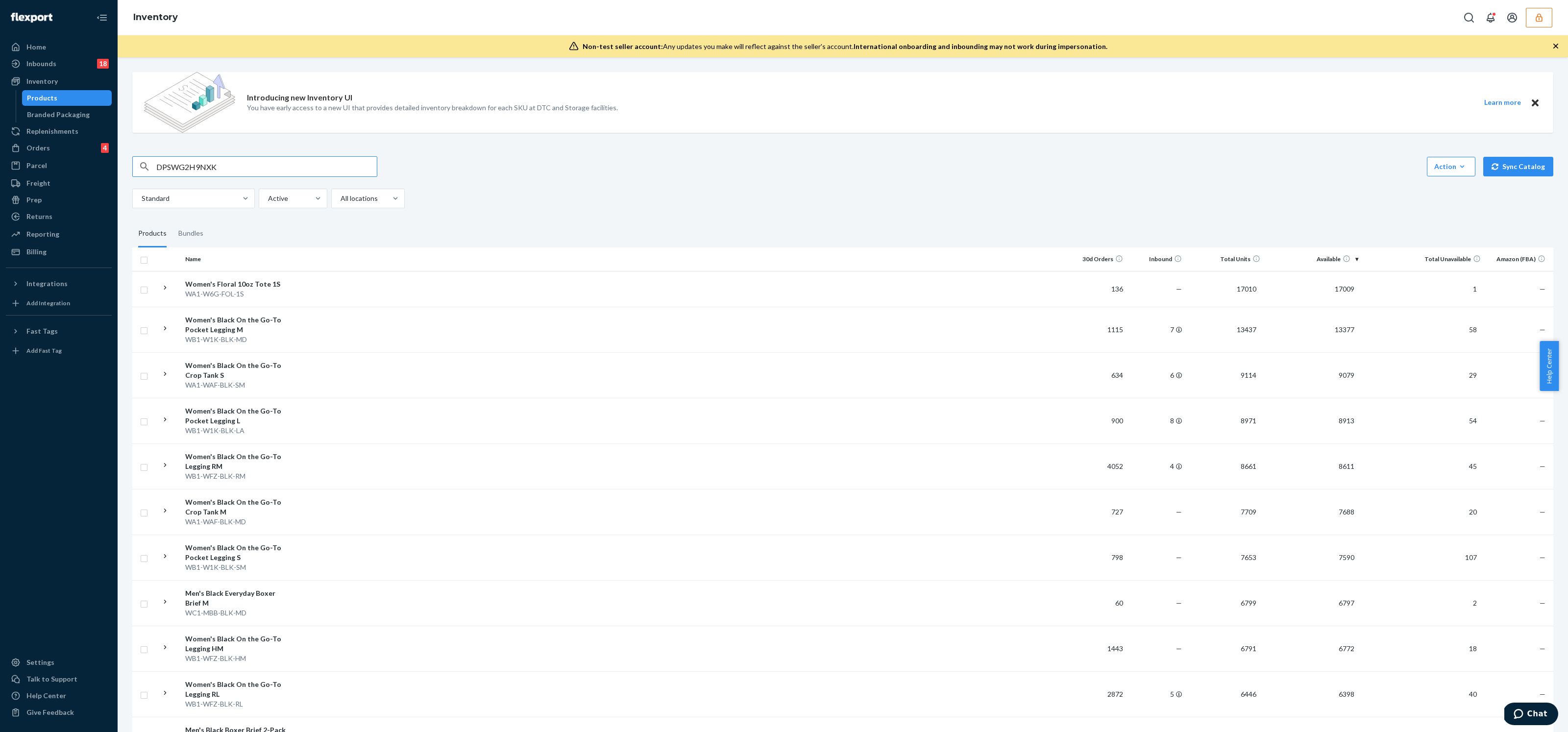
type input "DPSWG2H9NXK"
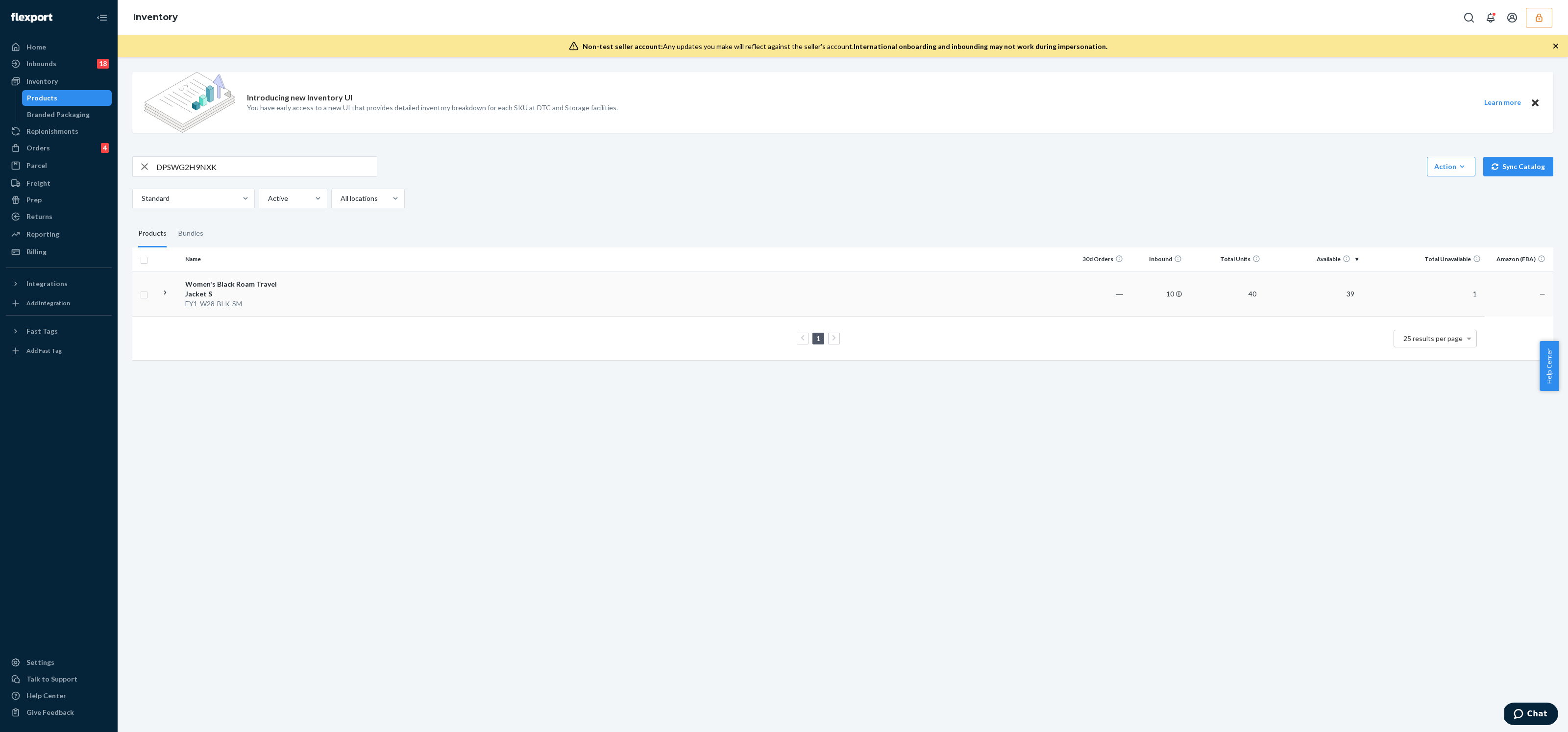
click at [288, 294] on td "Women's Black Roam Travel Jacket S EY1-W28-BLK-SM" at bounding box center [236, 293] width 110 height 46
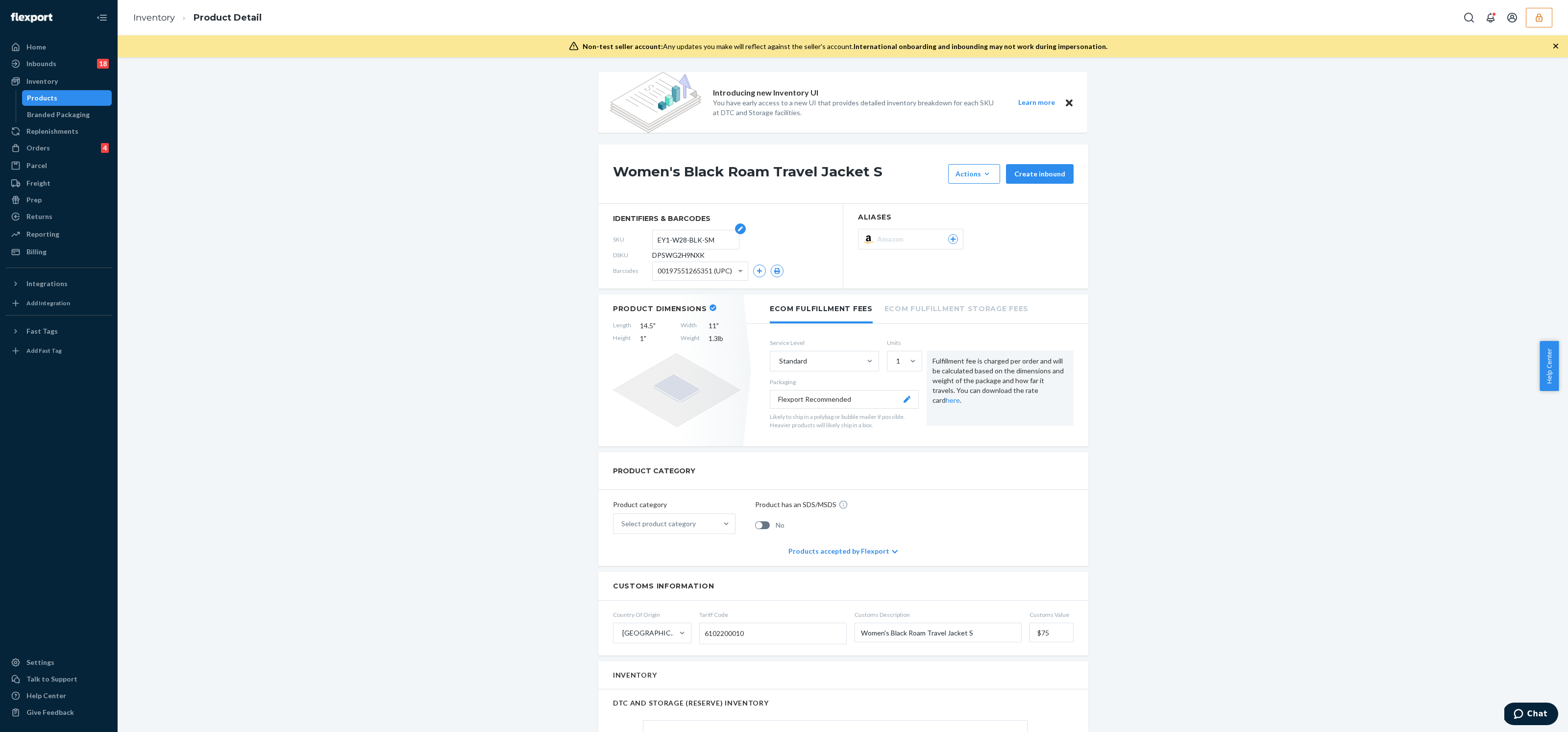
click at [675, 235] on input "EY1-W28-BLK-SM" at bounding box center [696, 239] width 77 height 19
click at [675, 235] on input "EY1-W28-BLK-SM" at bounding box center [696, 239] width 77 height 19
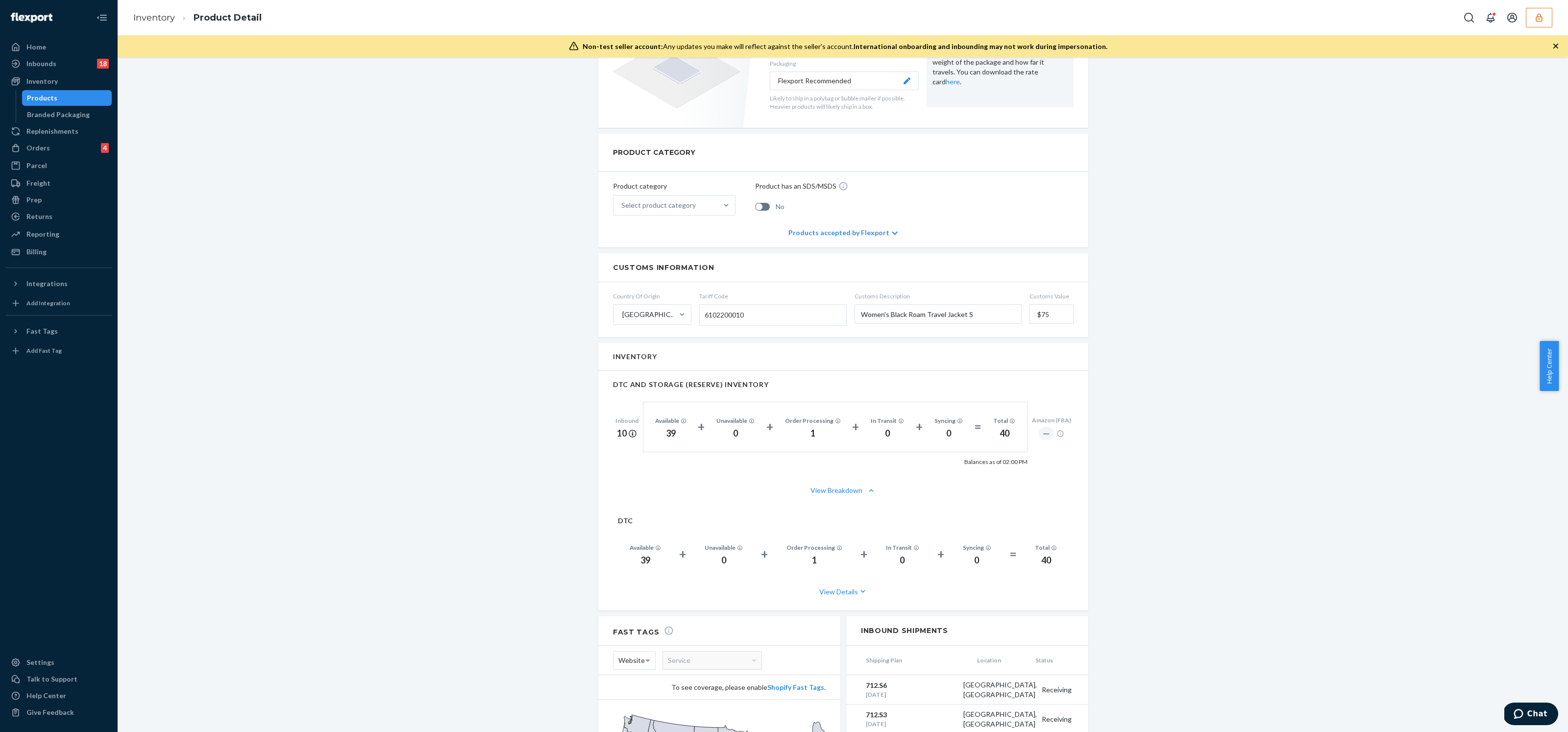
scroll to position [475, 0]
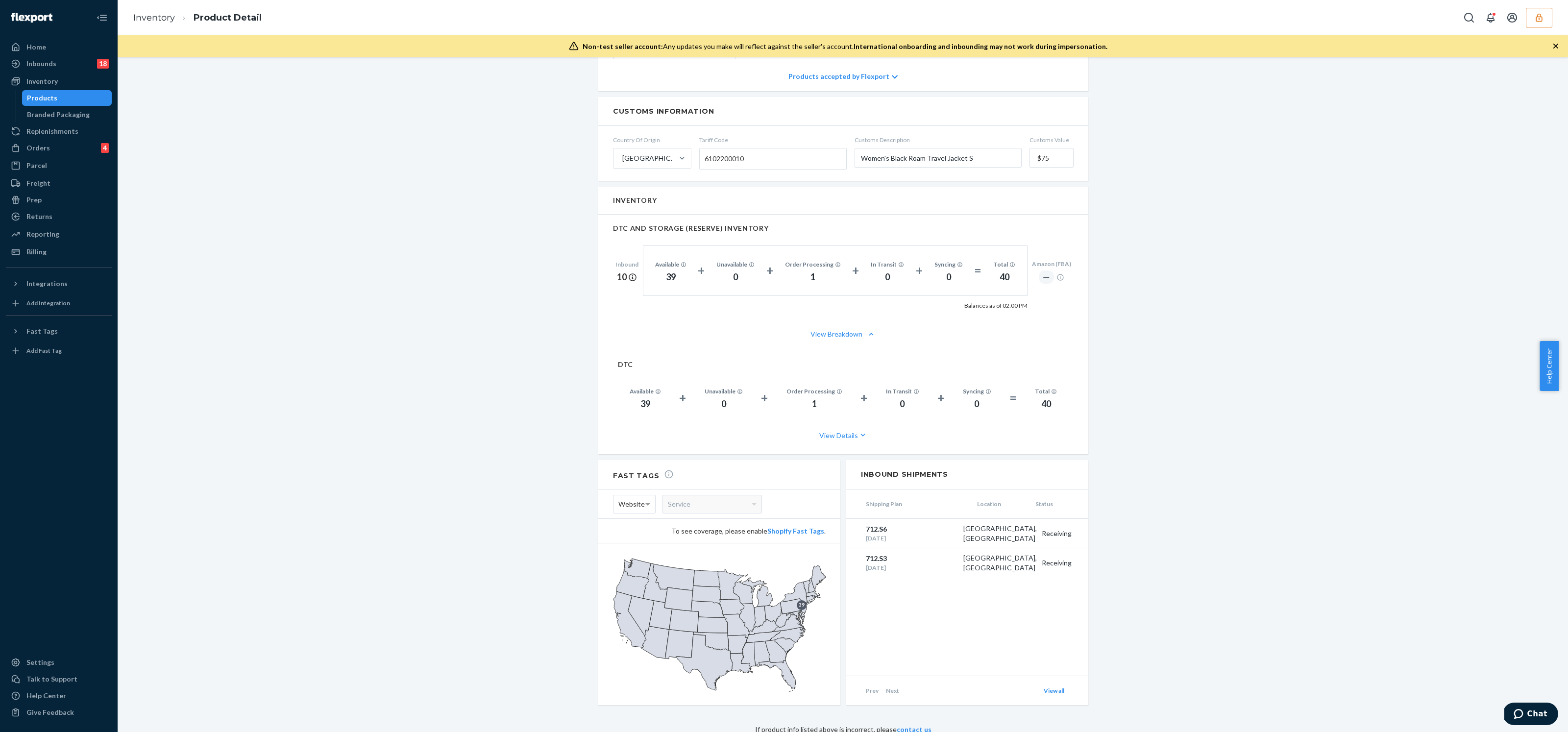
click at [40, 99] on div "Products" at bounding box center [42, 98] width 30 height 10
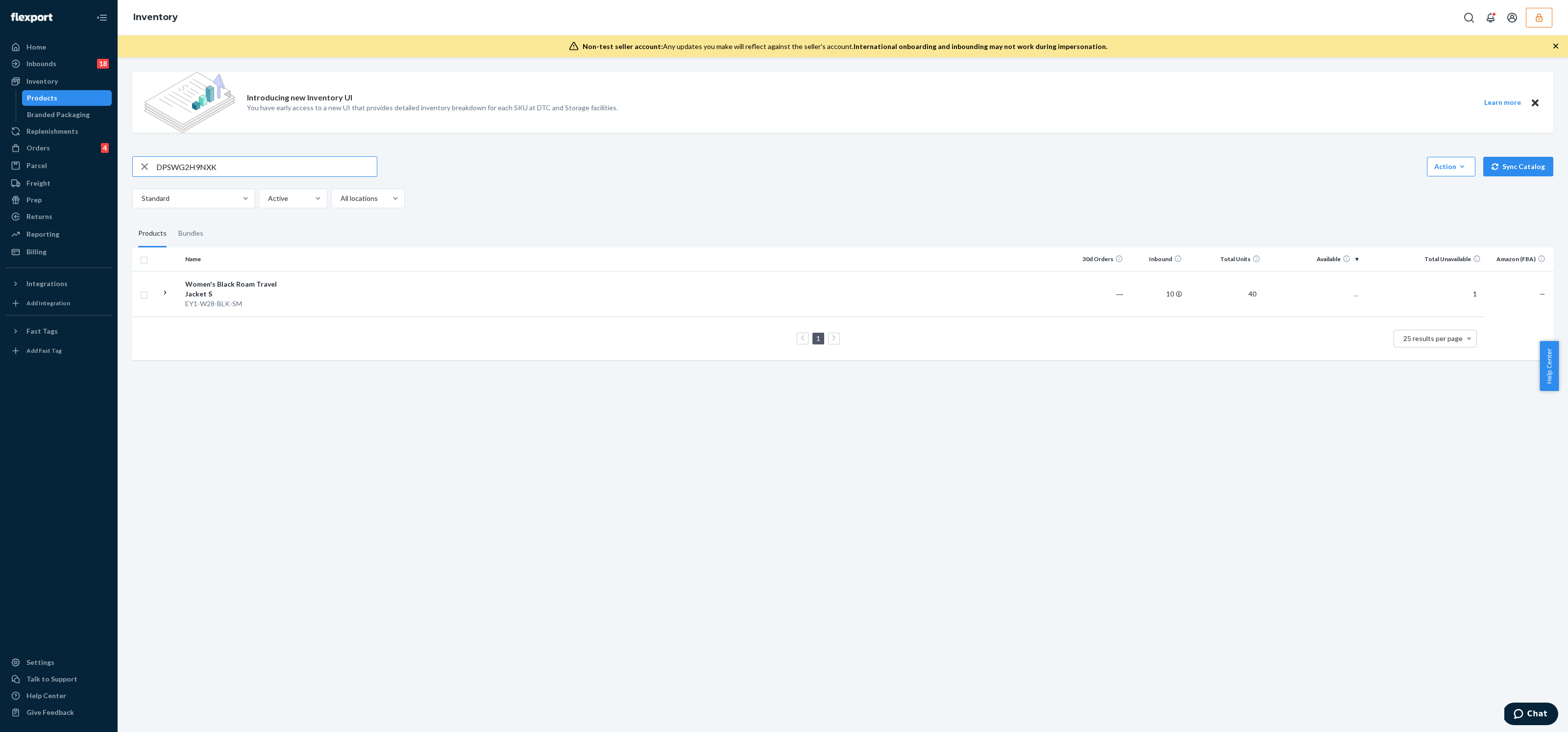
click at [220, 164] on input "DPSWG2H9NXK" at bounding box center [267, 167] width 220 height 19
type input "DDH86VRLM22"
click at [327, 302] on td at bounding box center [680, 293] width 777 height 46
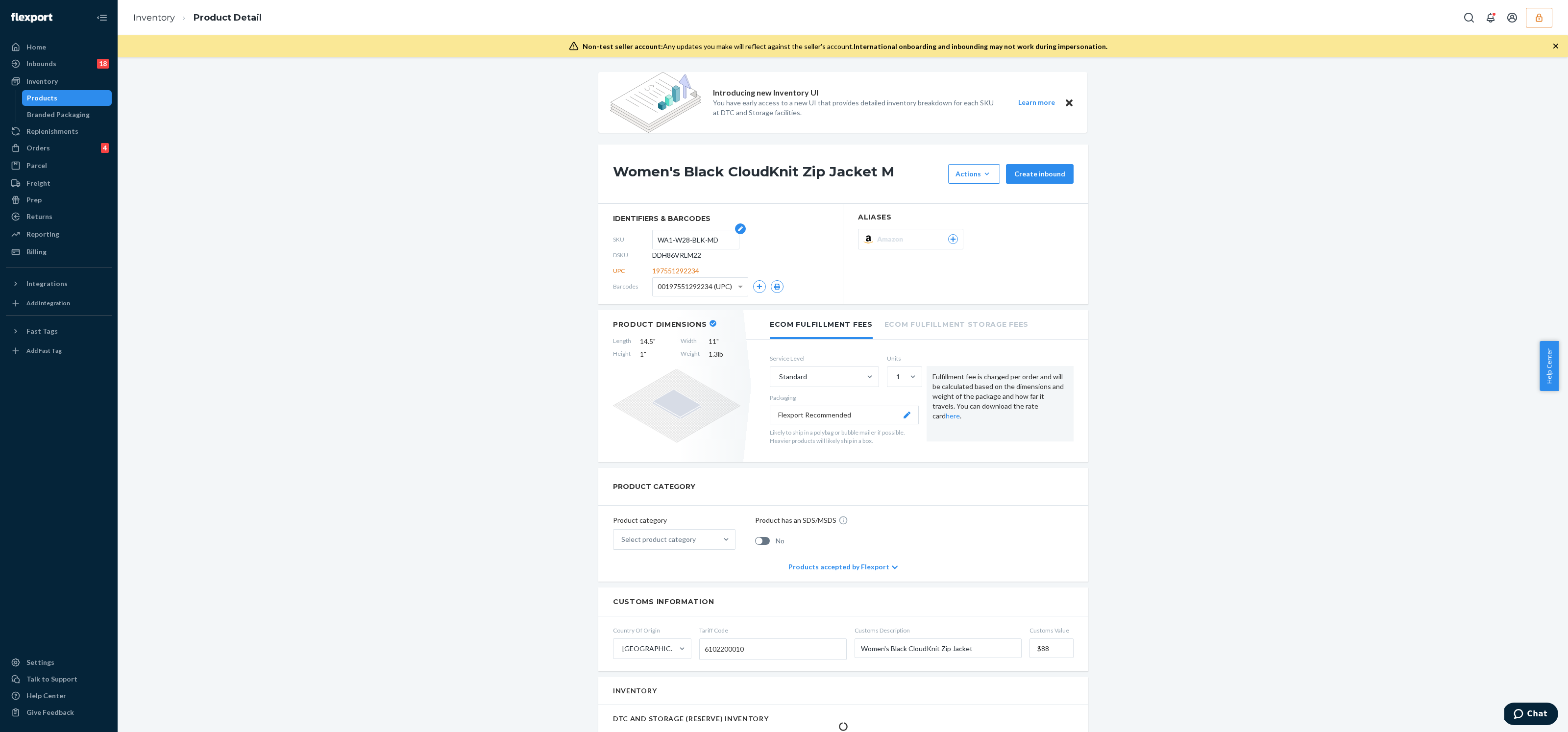
click at [695, 240] on input "WA1-W28-BLK-MD" at bounding box center [696, 239] width 77 height 19
click at [65, 96] on div "Products" at bounding box center [67, 98] width 88 height 14
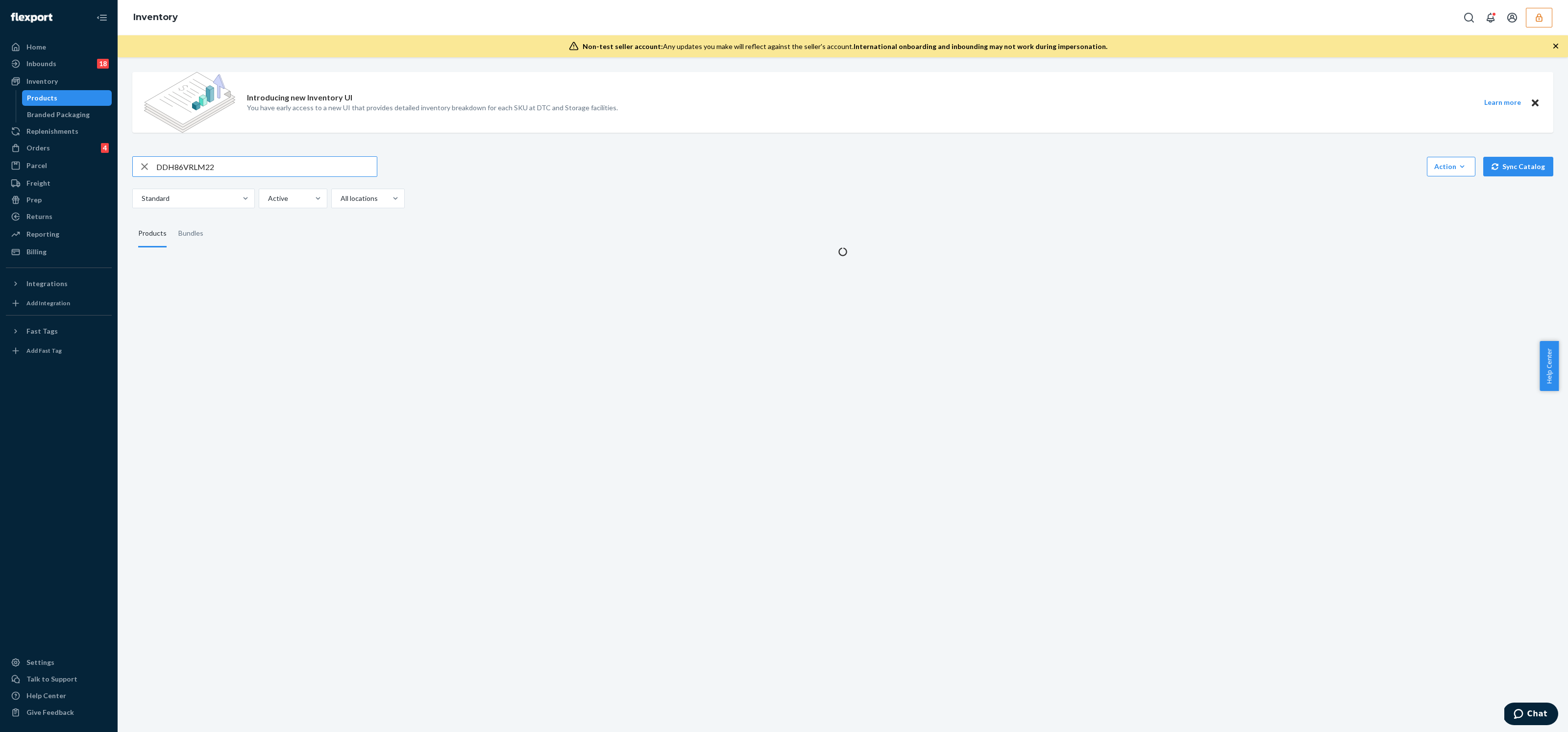
click at [223, 174] on input "DDH86VRLM22" at bounding box center [267, 167] width 220 height 19
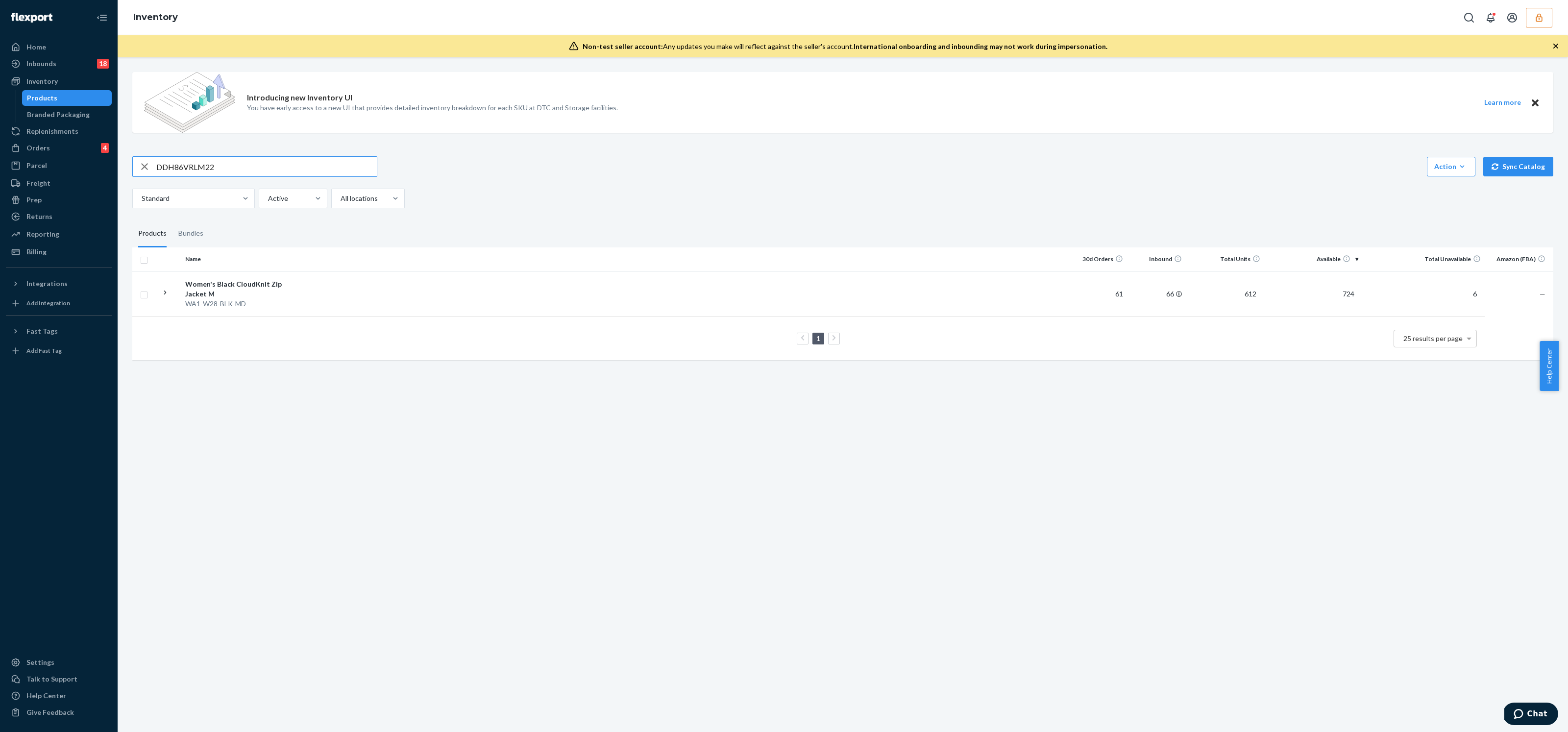
click at [223, 174] on input "DDH86VRLM22" at bounding box center [267, 167] width 220 height 19
type input "DHTEU4CHKSQ"
click at [331, 296] on td at bounding box center [680, 293] width 777 height 46
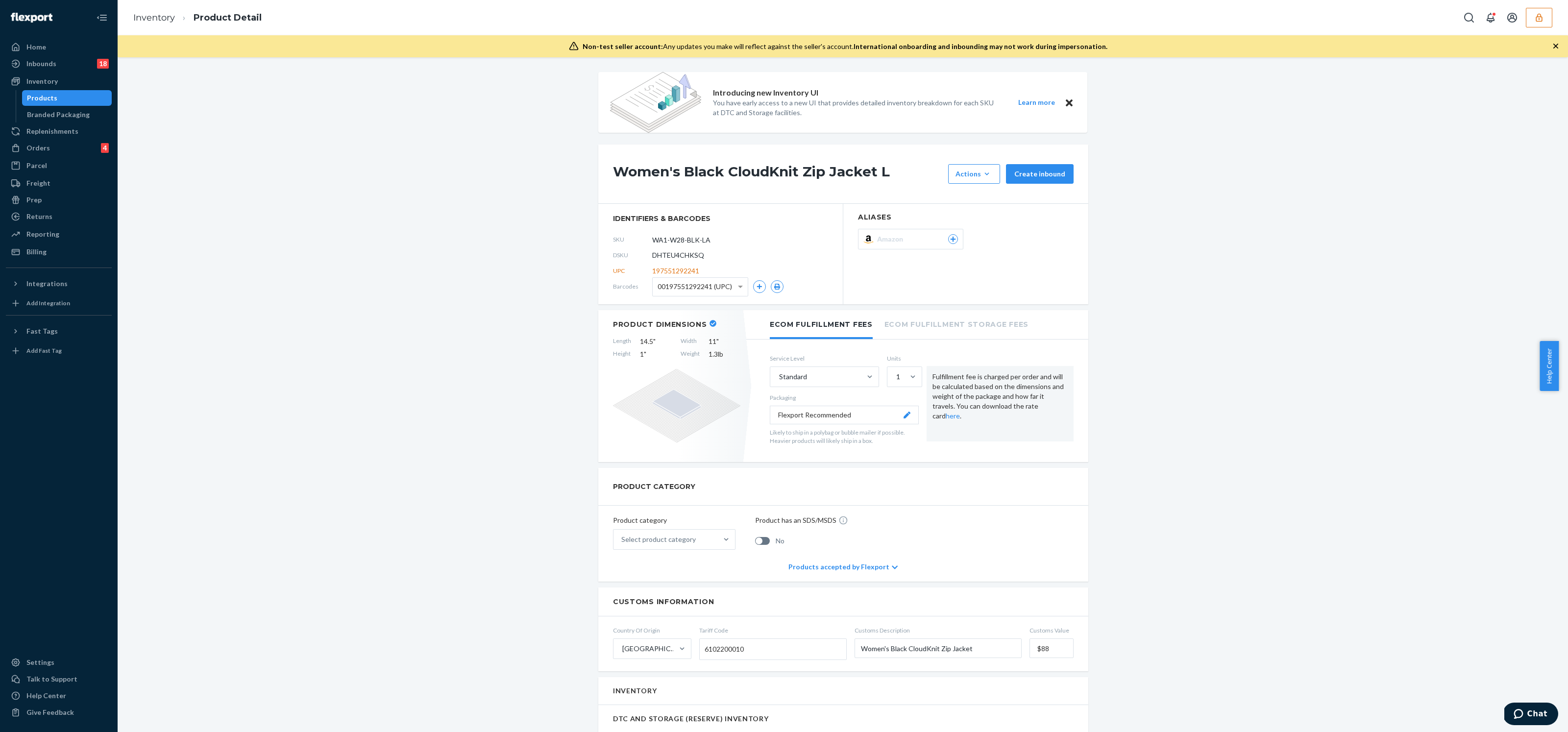
click at [682, 255] on span "DHTEU4CHKSQ" at bounding box center [677, 255] width 52 height 10
click at [688, 240] on input "WA1-W28-BLK-LA" at bounding box center [696, 239] width 77 height 19
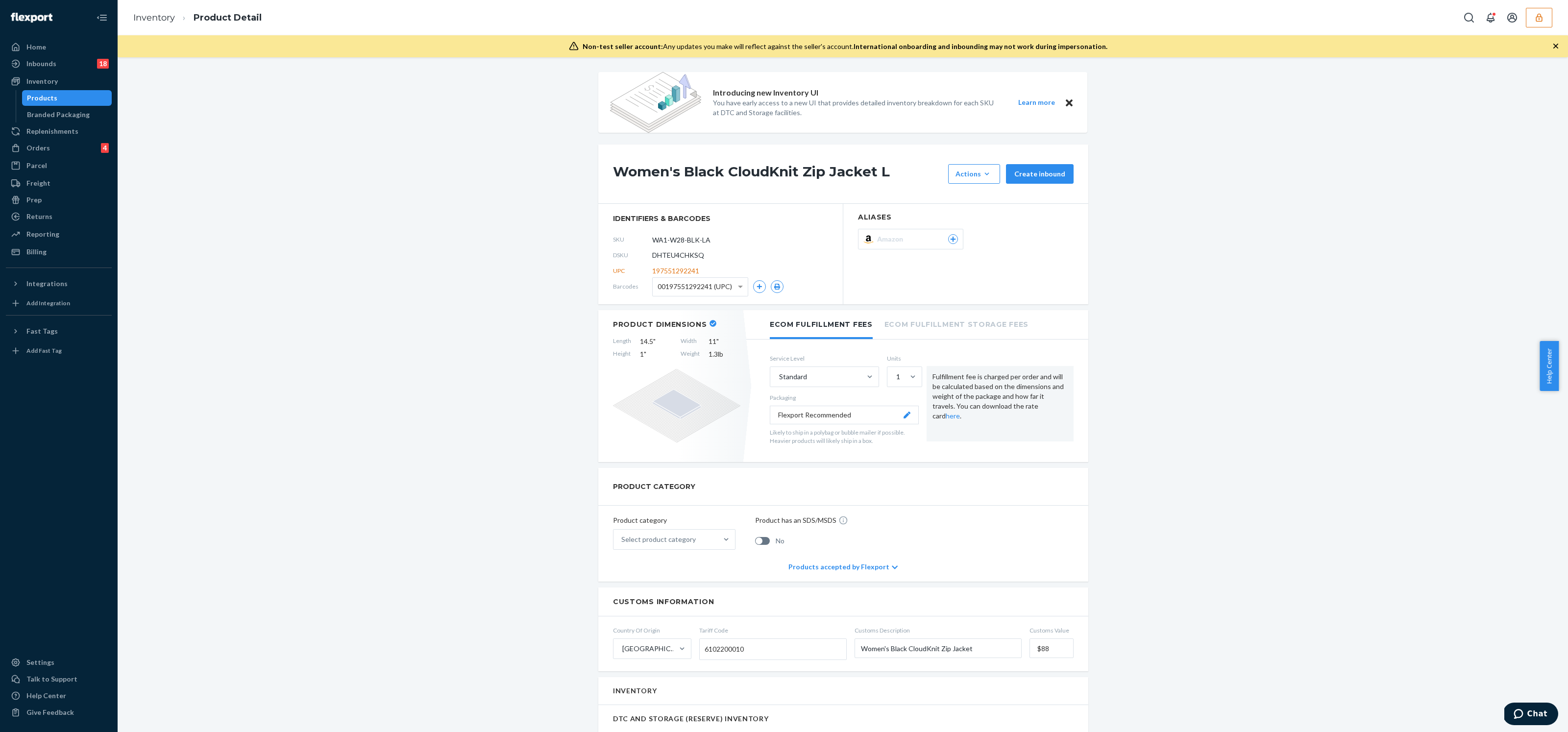
click at [62, 100] on div "Products" at bounding box center [67, 98] width 88 height 14
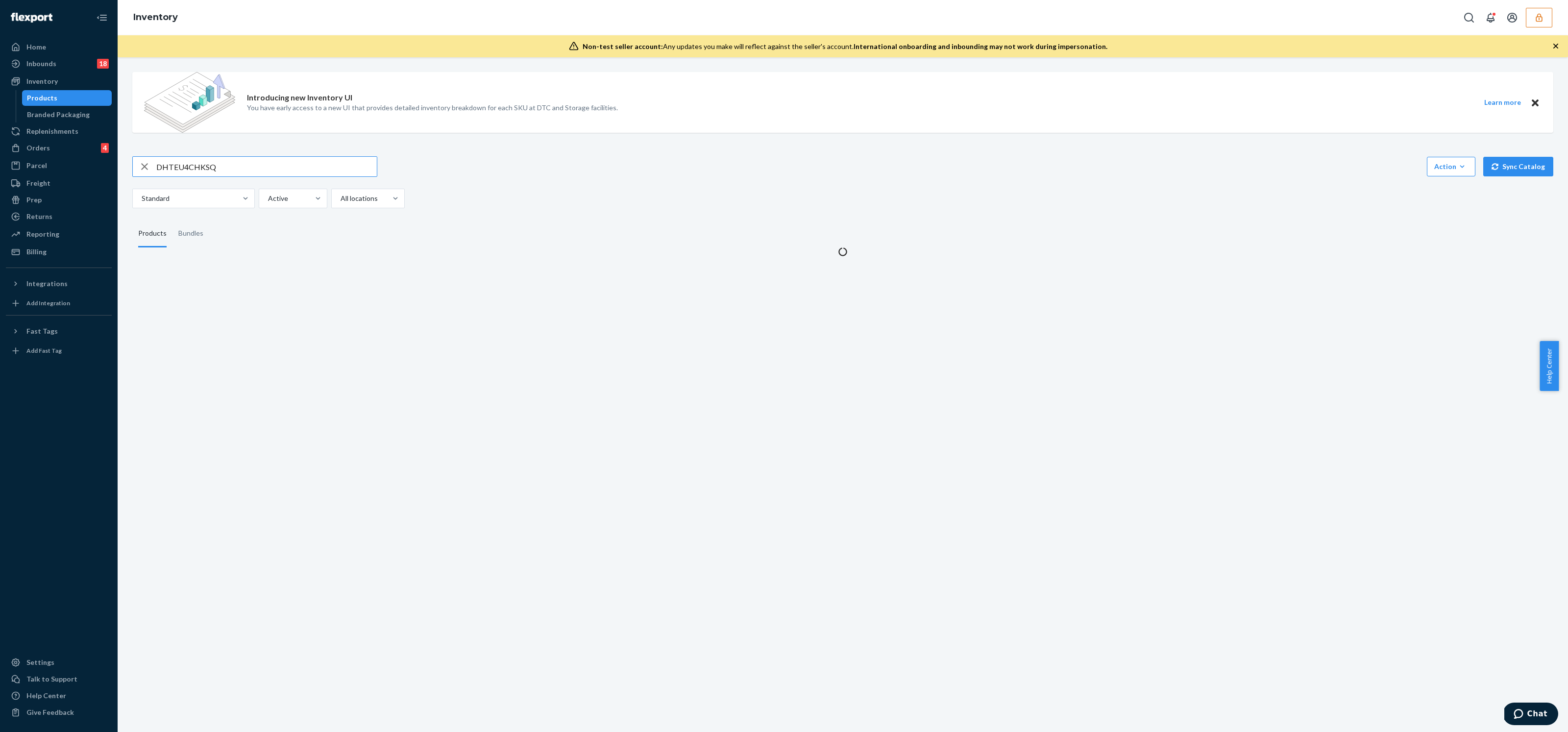
click at [248, 168] on input "DHTEU4CHKSQ" at bounding box center [267, 167] width 220 height 19
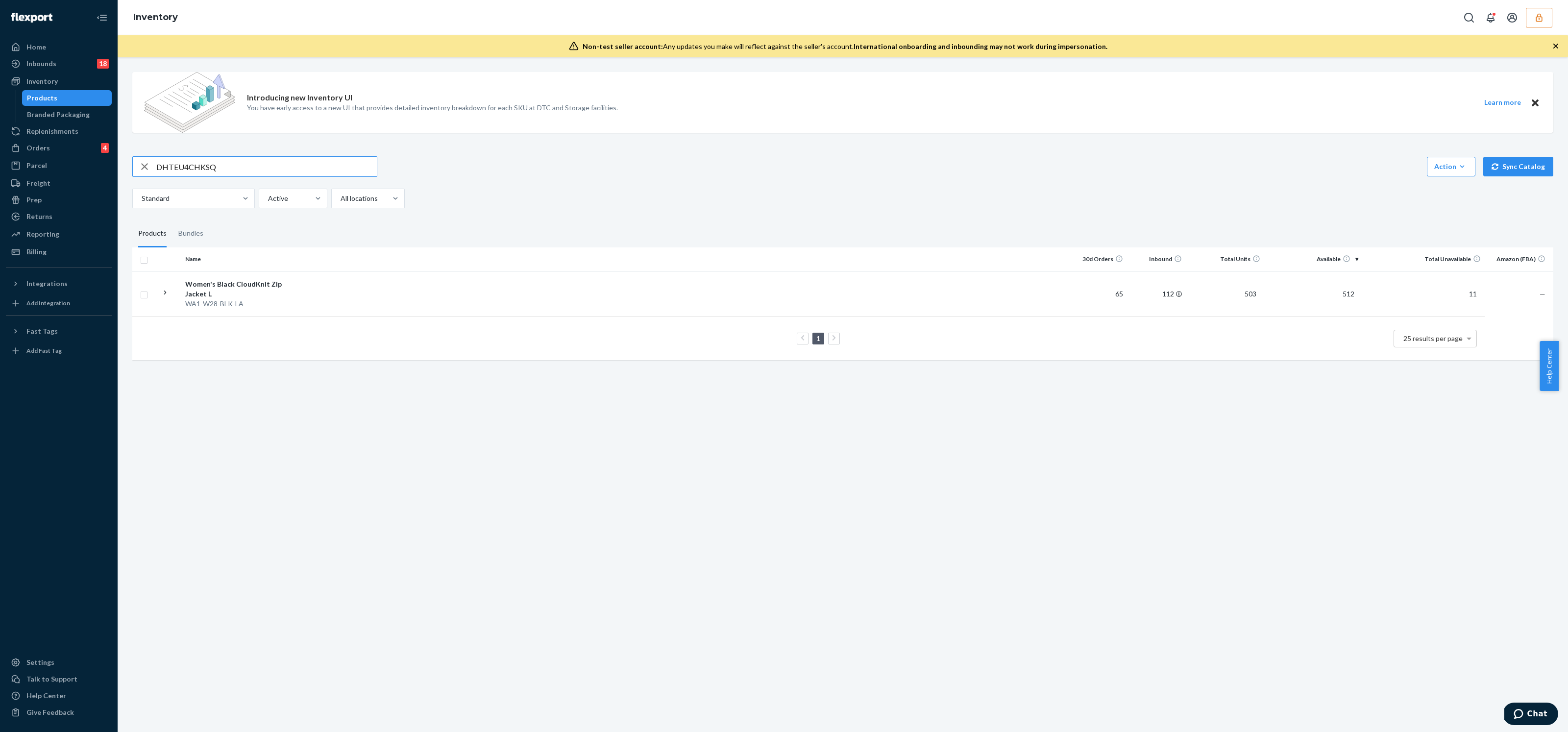
click at [248, 168] on input "DHTEU4CHKSQ" at bounding box center [267, 167] width 220 height 19
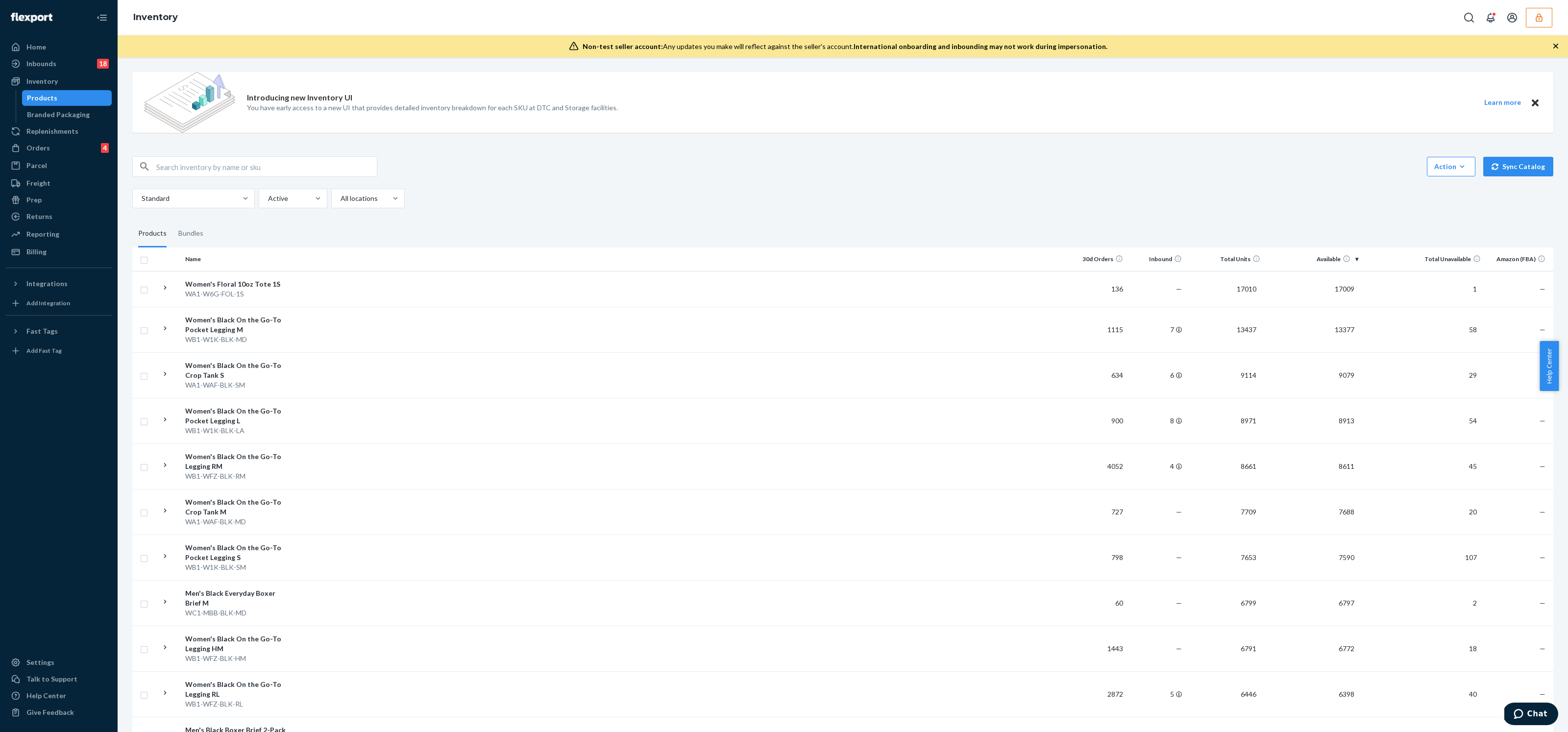
click at [205, 163] on input "text" at bounding box center [267, 167] width 220 height 19
paste input "DHTEU4CHKSQ"
type input "DHTEU4CHKSQ"
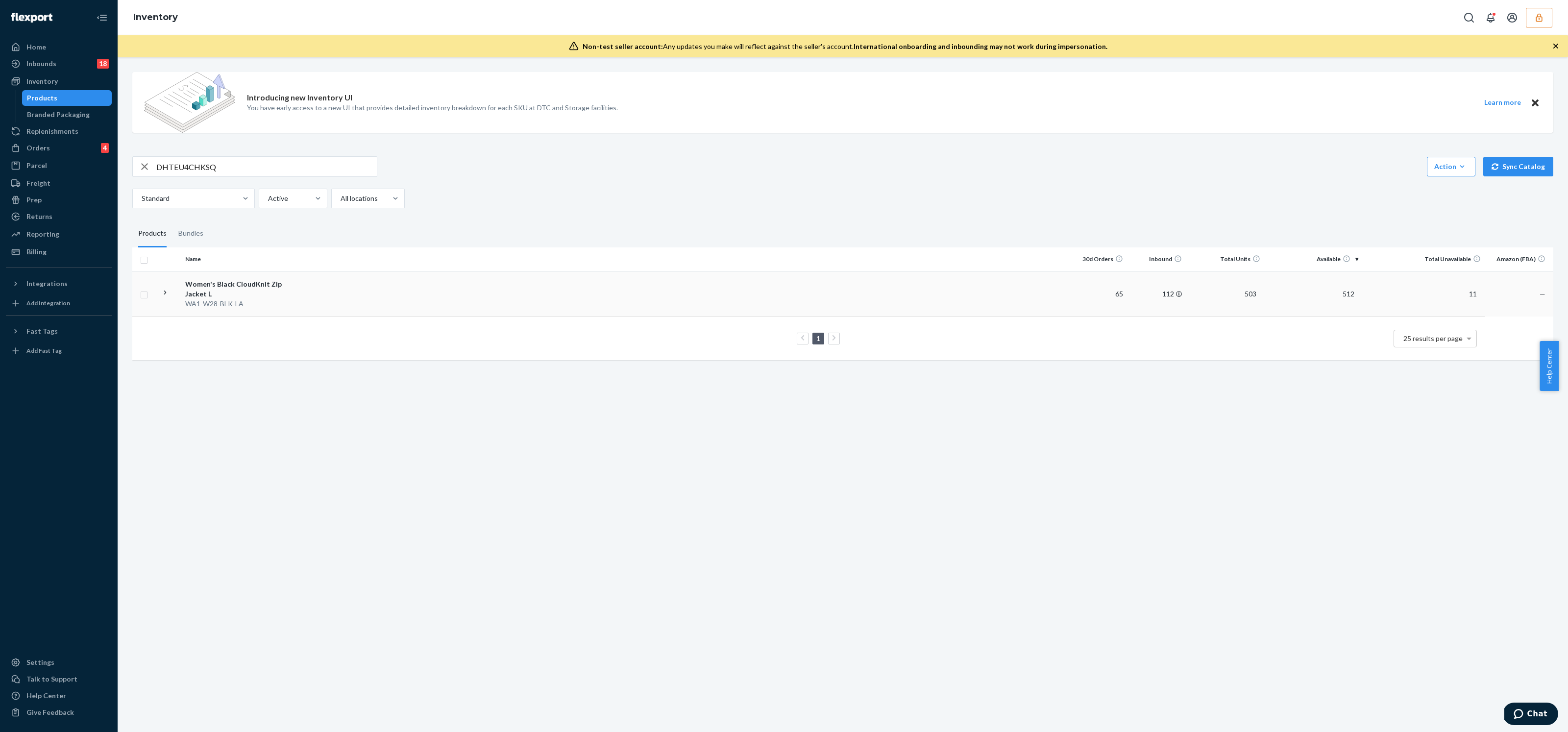
click at [266, 293] on div "Women's Black CloudKnit Zip Jacket L" at bounding box center [236, 289] width 102 height 19
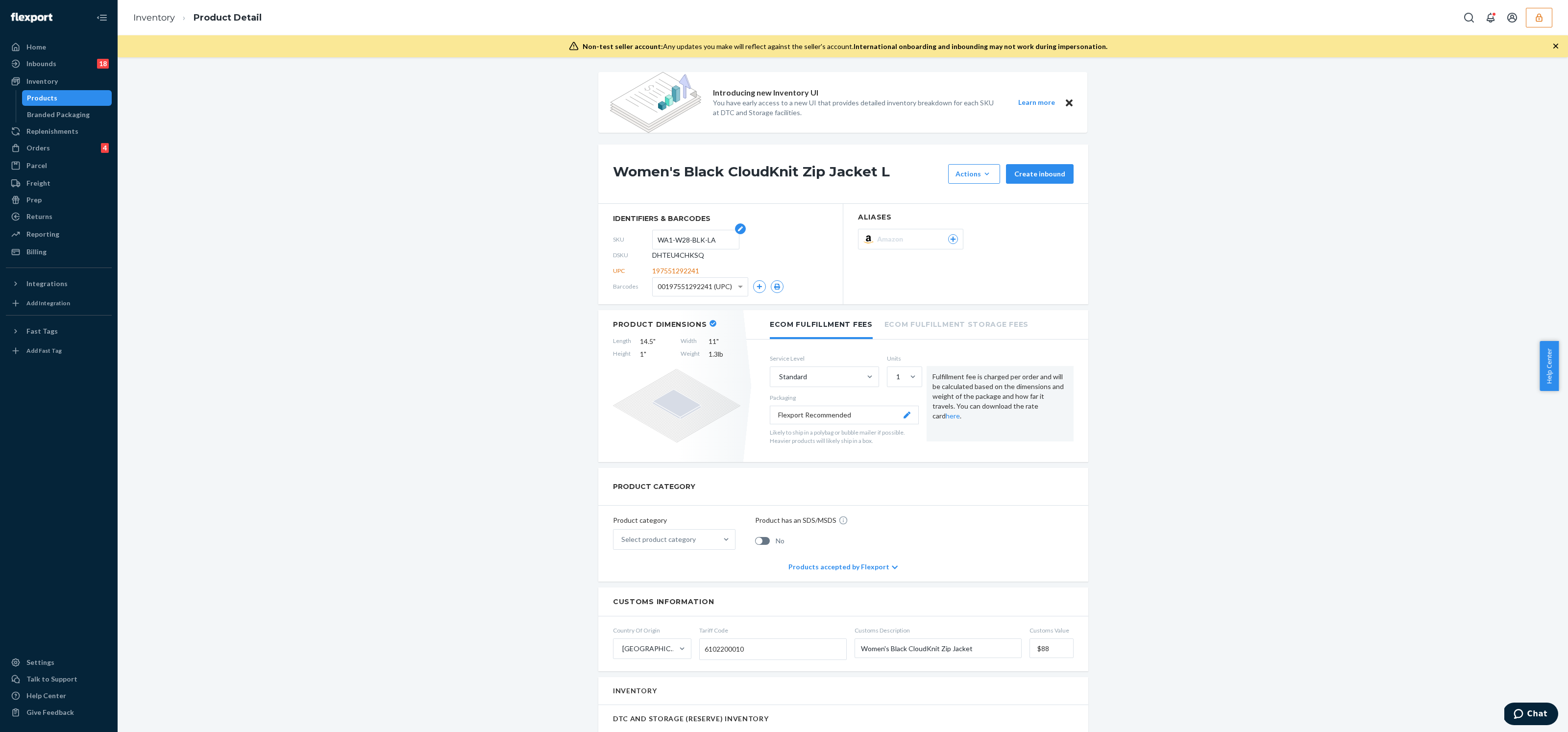
click at [687, 239] on input "WA1-W28-BLK-LA" at bounding box center [696, 239] width 77 height 19
click at [52, 103] on div "Products" at bounding box center [67, 98] width 88 height 14
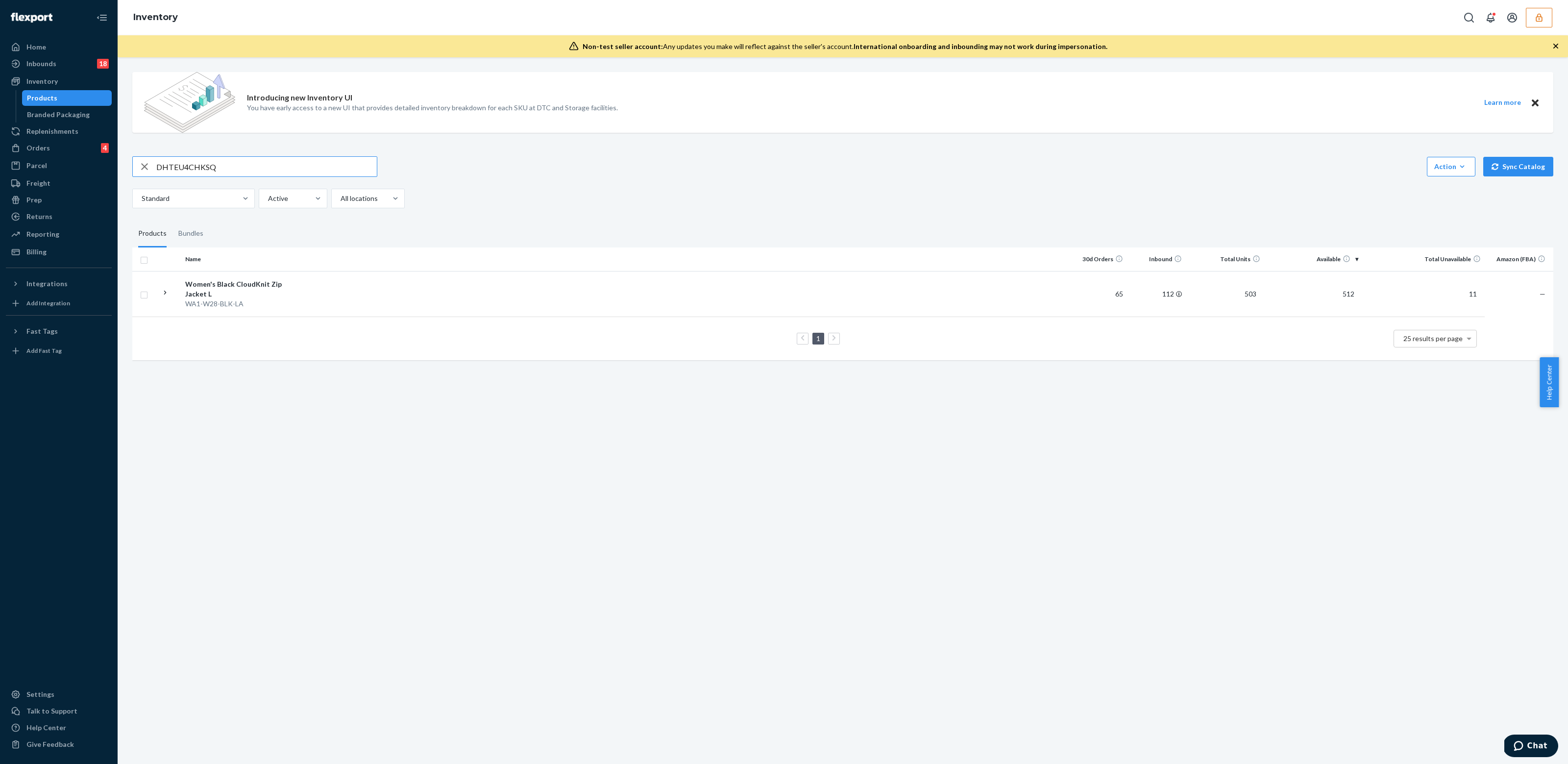
click at [205, 164] on input "DHTEU4CHKSQ" at bounding box center [267, 167] width 220 height 19
paste input "2DMJL5FTE7"
type input "D2DMJL5FTE7"
click at [346, 288] on td at bounding box center [680, 293] width 777 height 46
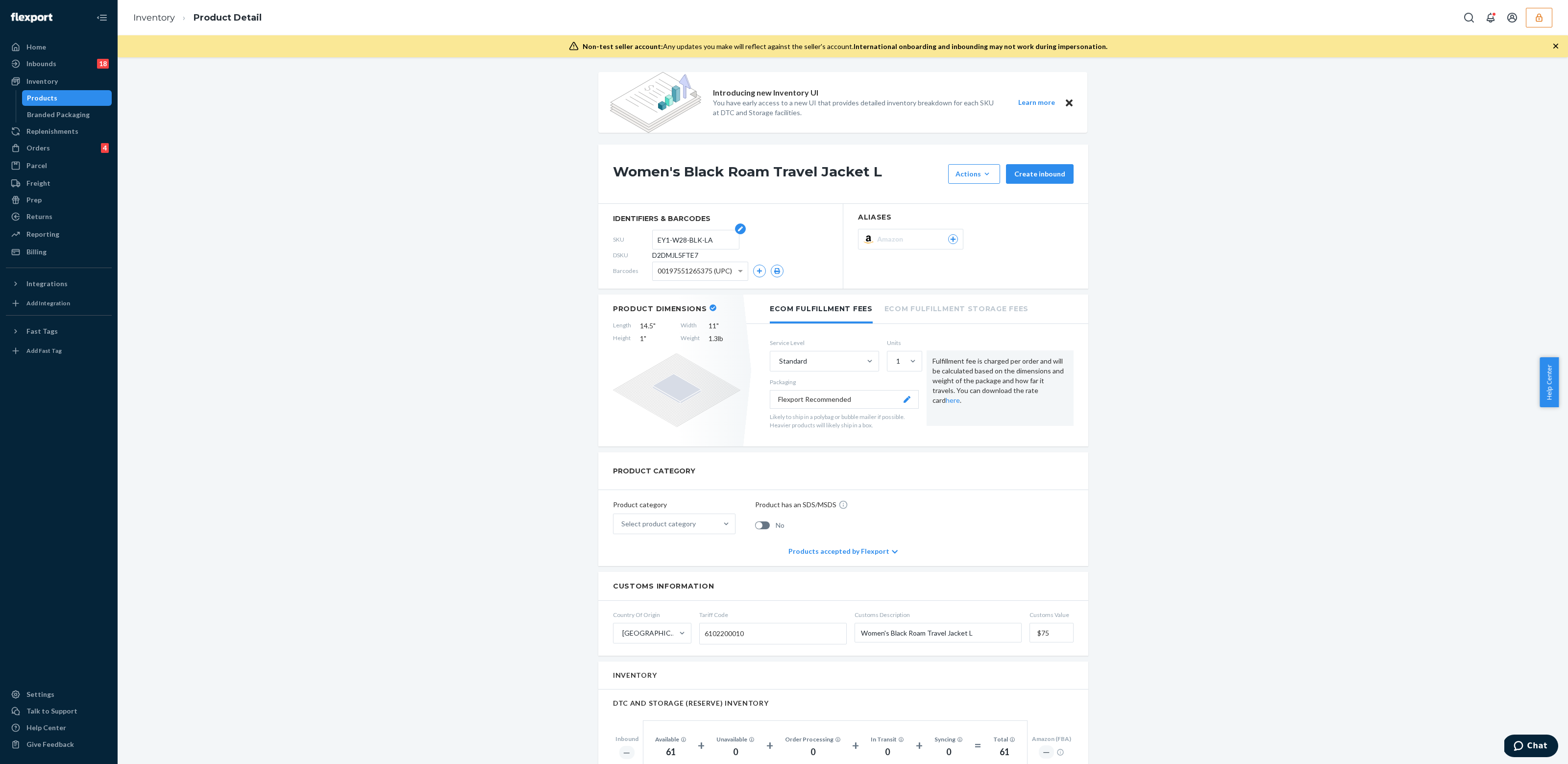
click at [675, 245] on input "EY1-W28-BLK-LA" at bounding box center [696, 239] width 77 height 19
click at [674, 244] on input "EY1-W28-BLK-LA" at bounding box center [696, 239] width 77 height 19
click at [659, 242] on input "EY1-W28-BLK-LA" at bounding box center [696, 239] width 77 height 19
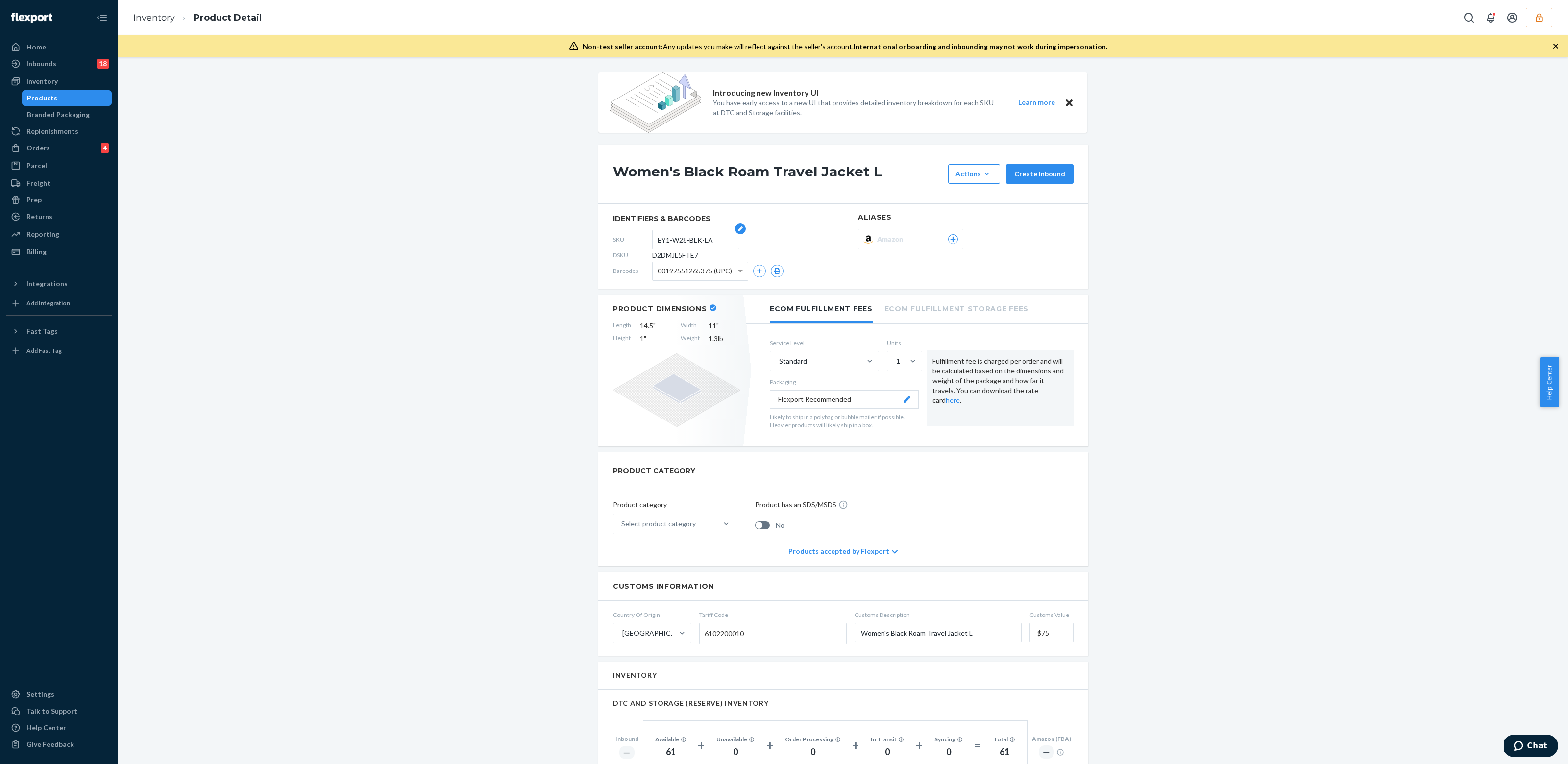
click at [659, 242] on input "EY1-W28-BLK-LA" at bounding box center [696, 239] width 77 height 19
